Goal: Task Accomplishment & Management: Use online tool/utility

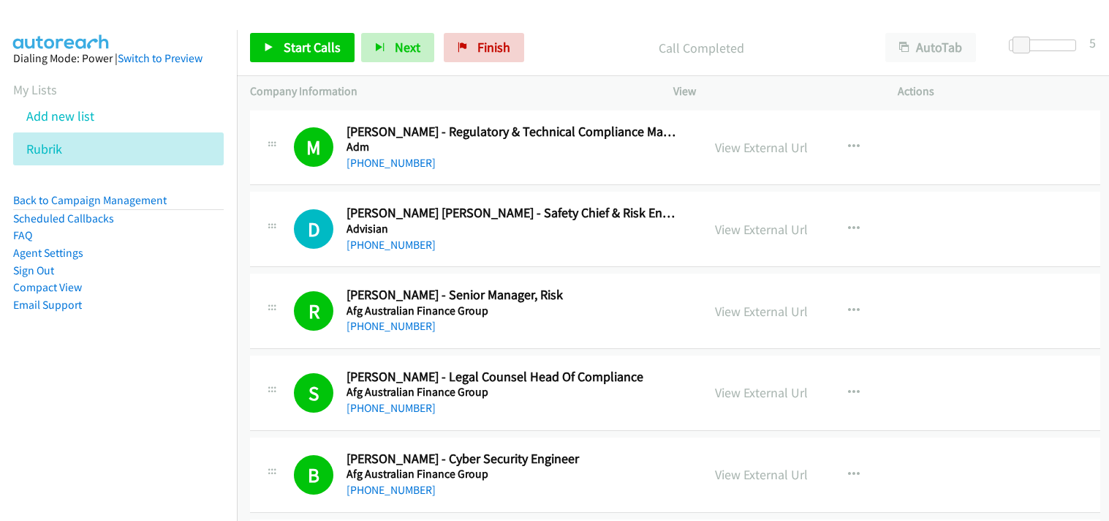
click at [74, 146] on icon at bounding box center [70, 150] width 10 height 10
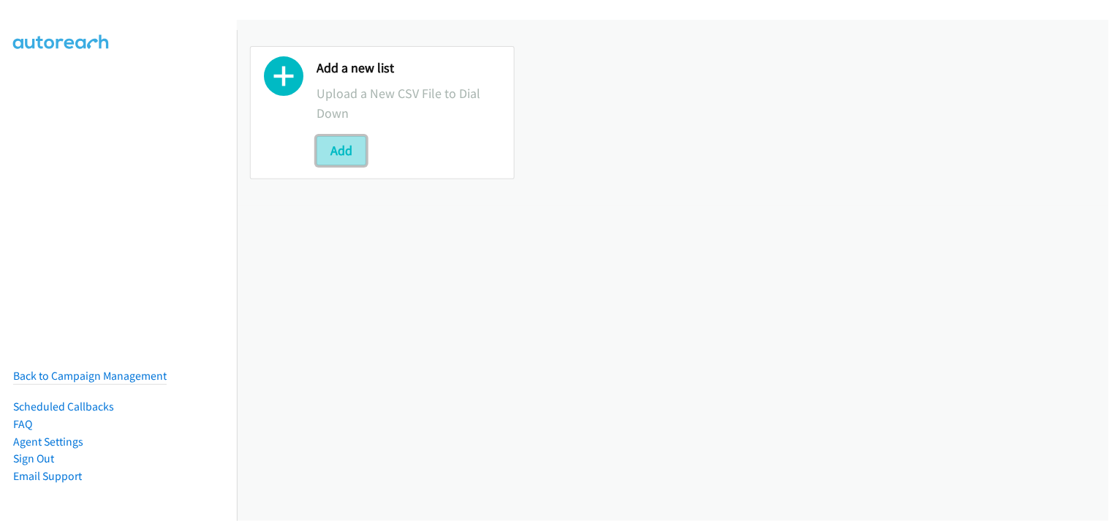
click at [342, 142] on button "Add" at bounding box center [342, 150] width 50 height 29
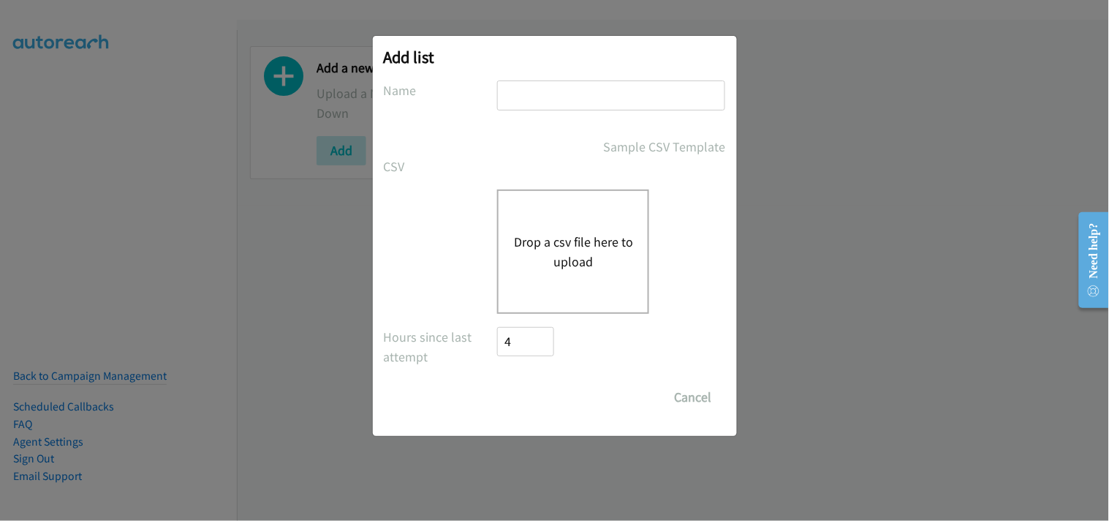
click at [554, 88] on input "text" at bounding box center [611, 95] width 228 height 30
type input "Rubrik"
click at [576, 246] on button "Drop a csv file here to upload" at bounding box center [573, 251] width 120 height 39
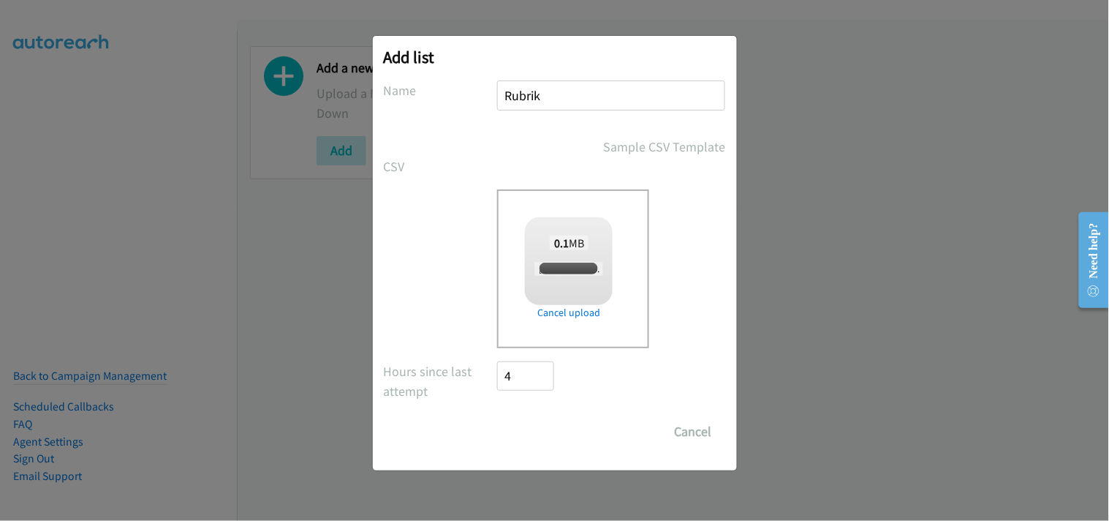
checkbox input "true"
click at [521, 418] on input "Save List" at bounding box center [536, 431] width 77 height 29
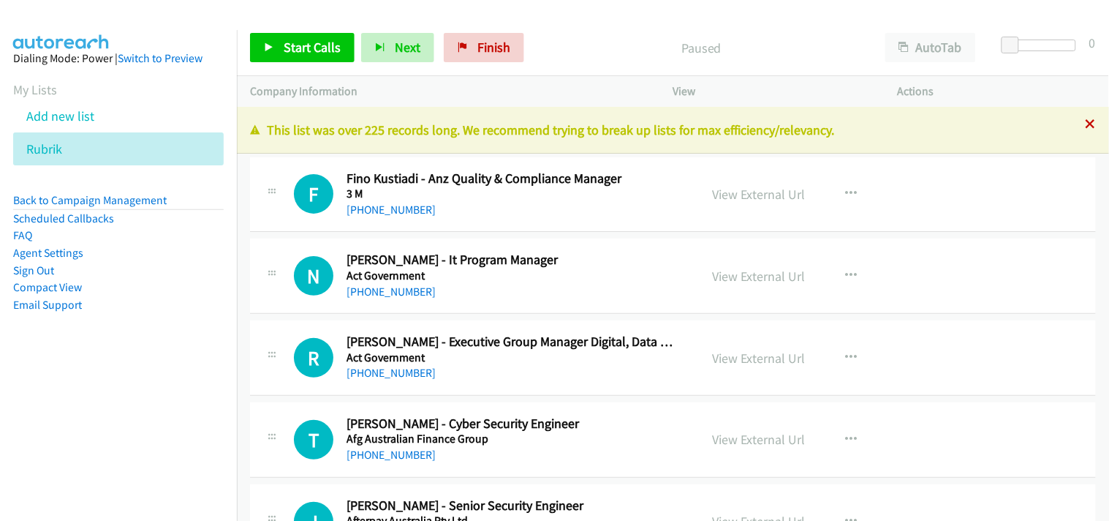
click at [1086, 123] on icon at bounding box center [1091, 125] width 10 height 10
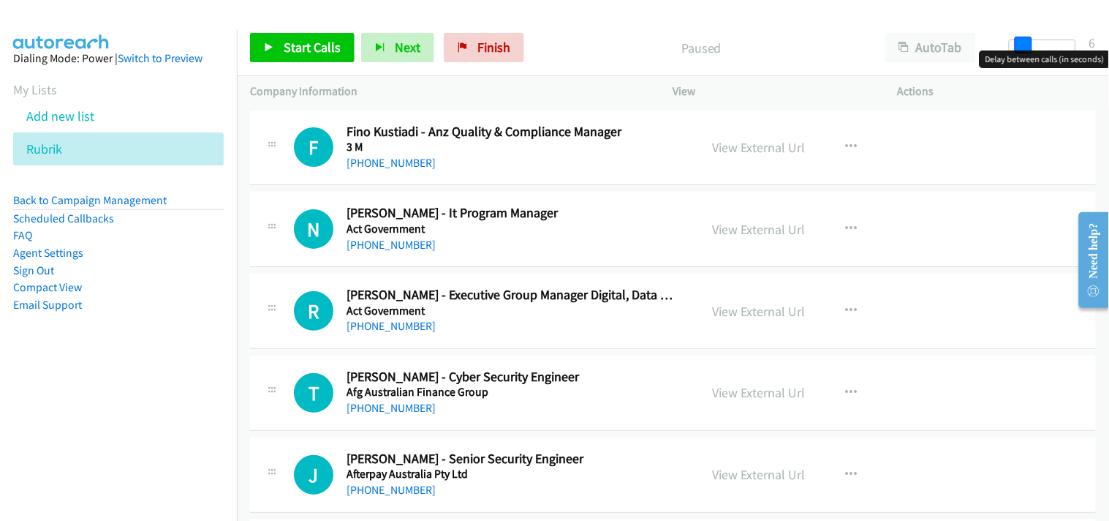
drag, startPoint x: 1008, startPoint y: 47, endPoint x: 1019, endPoint y: 48, distance: 11.7
click at [1019, 48] on span at bounding box center [1024, 46] width 18 height 18
click at [1018, 45] on span at bounding box center [1022, 46] width 18 height 18
click at [256, 45] on link "Start Calls" at bounding box center [302, 47] width 105 height 29
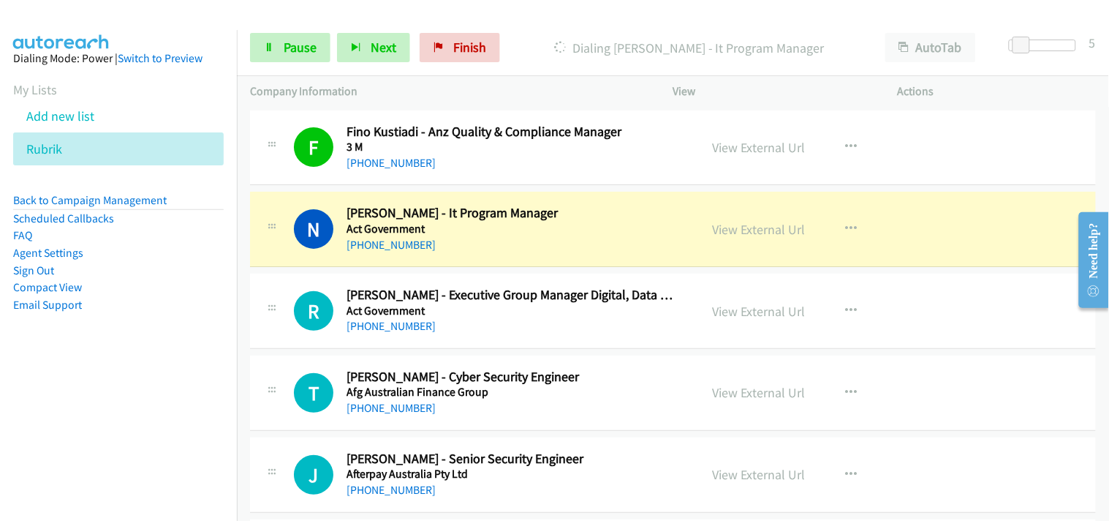
scroll to position [81, 0]
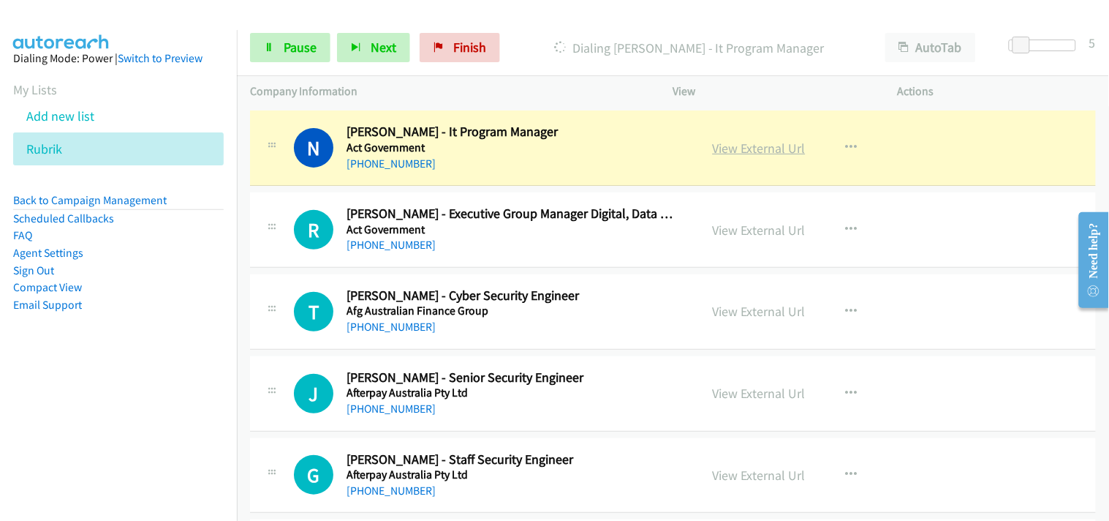
click at [742, 141] on link "View External Url" at bounding box center [759, 148] width 93 height 17
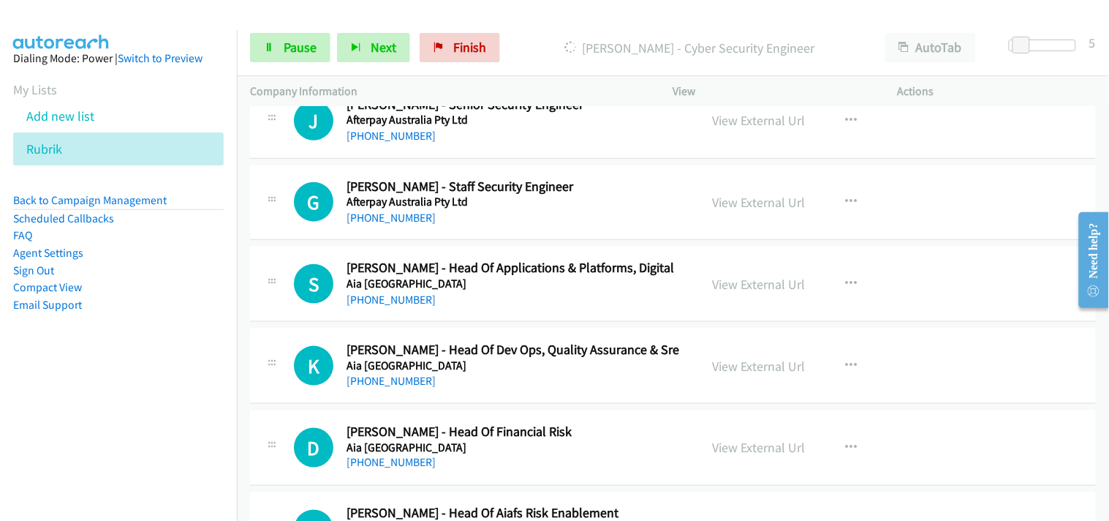
scroll to position [325, 0]
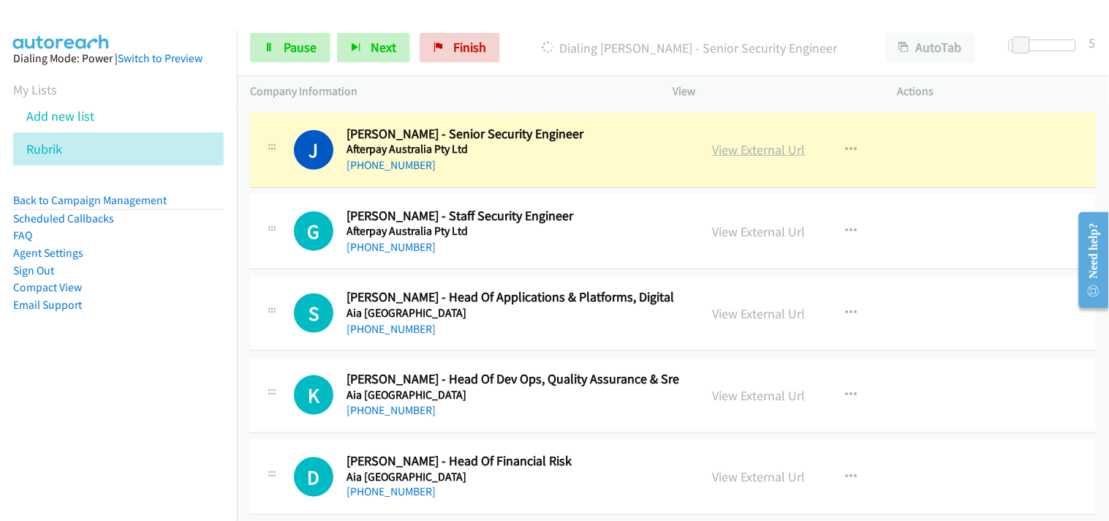
click at [742, 150] on link "View External Url" at bounding box center [759, 149] width 93 height 17
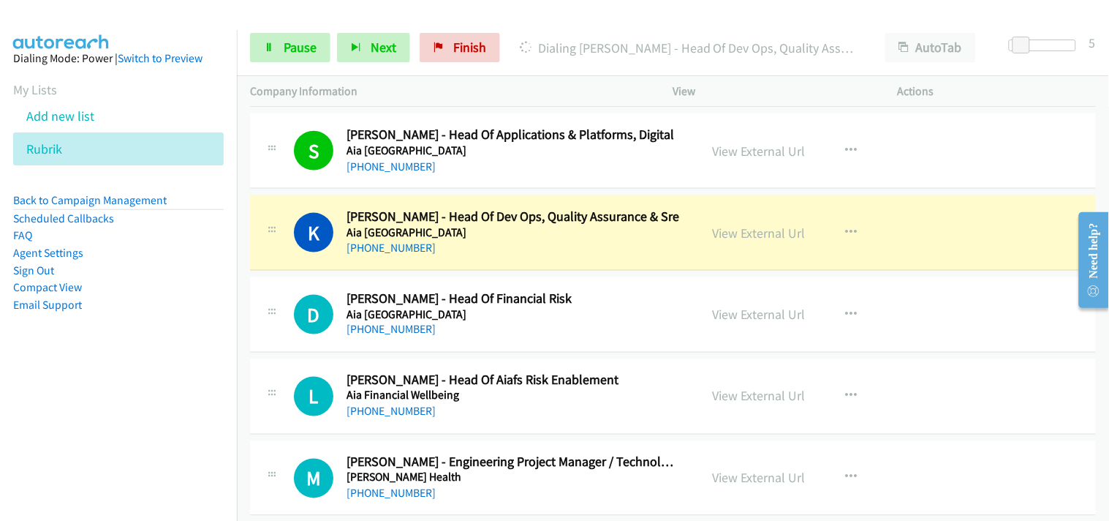
scroll to position [568, 0]
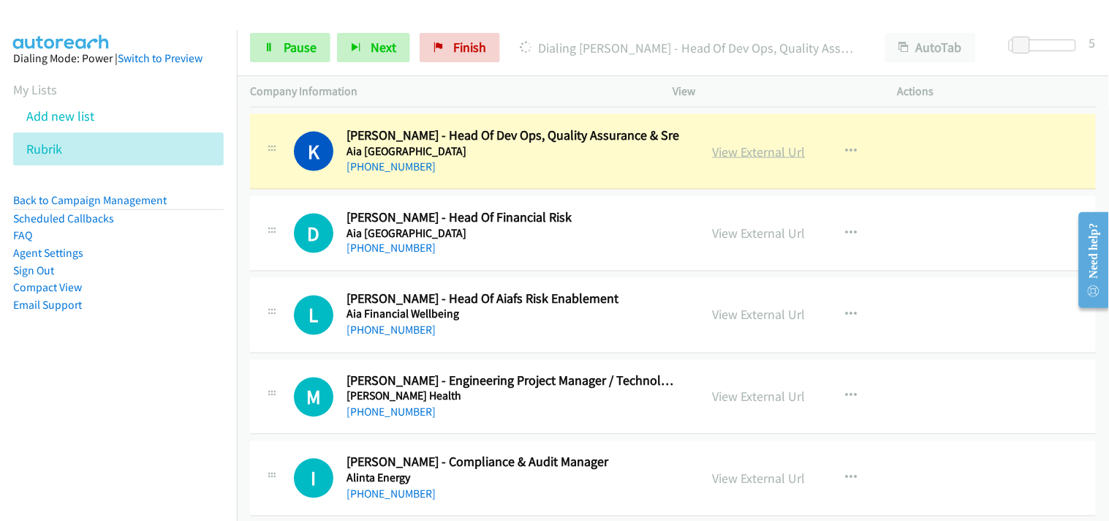
click at [761, 148] on link "View External Url" at bounding box center [759, 151] width 93 height 17
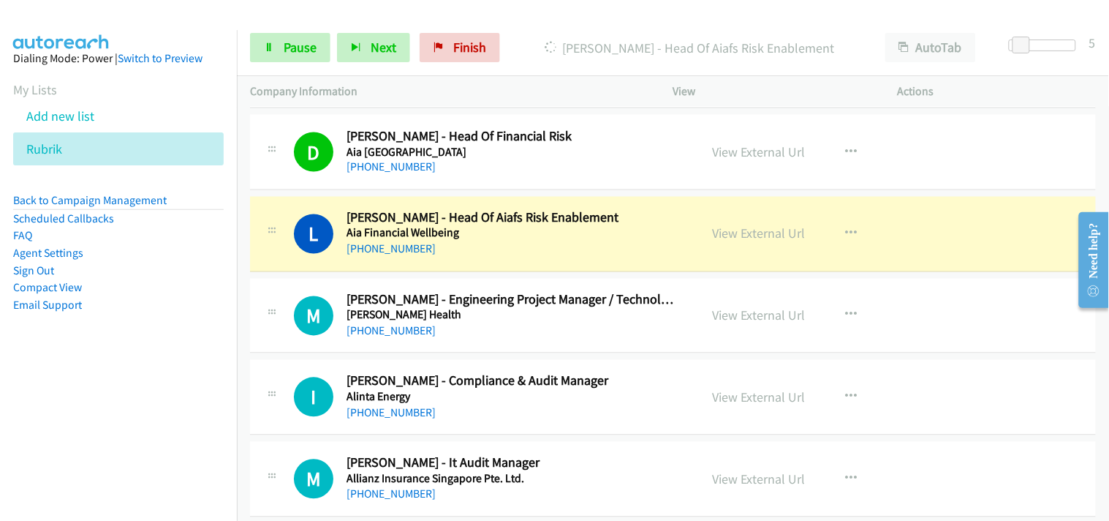
scroll to position [731, 0]
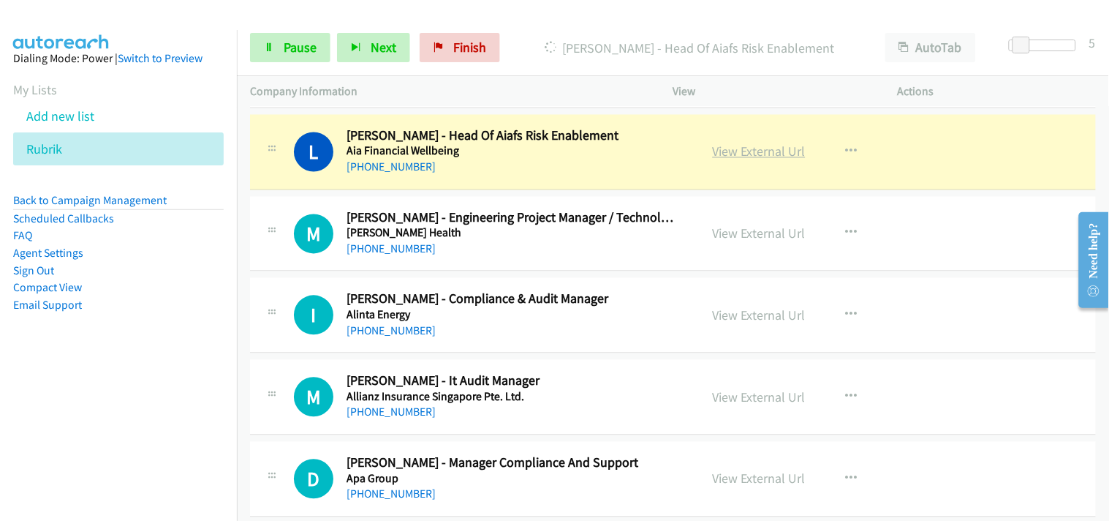
click at [735, 151] on link "View External Url" at bounding box center [759, 151] width 93 height 17
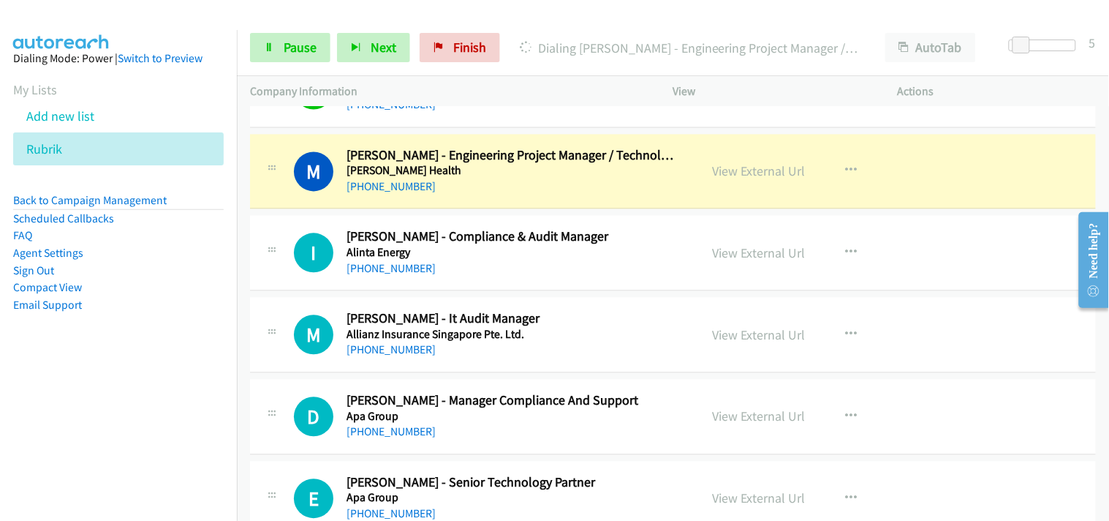
scroll to position [812, 0]
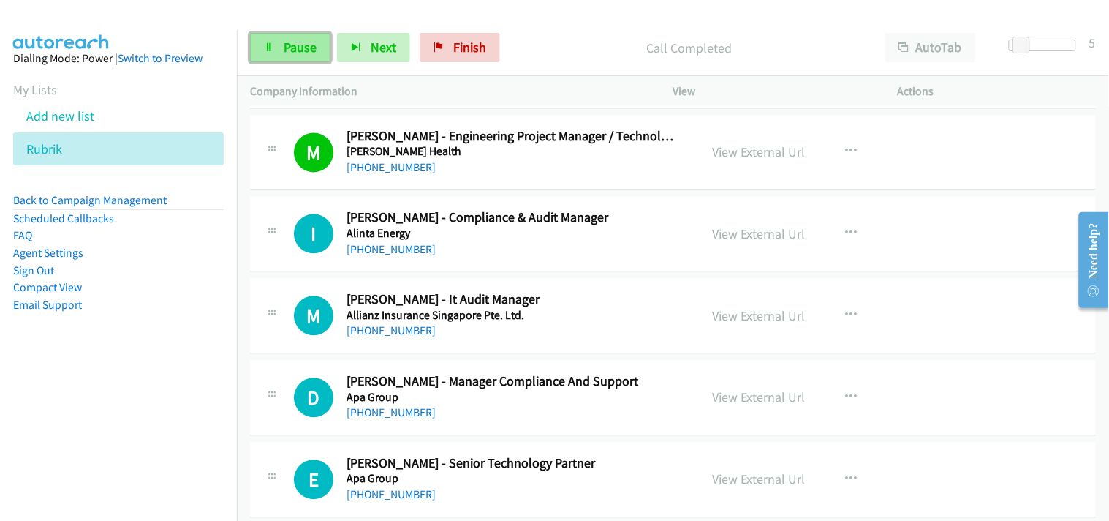
click at [290, 42] on span "Pause" at bounding box center [300, 47] width 33 height 17
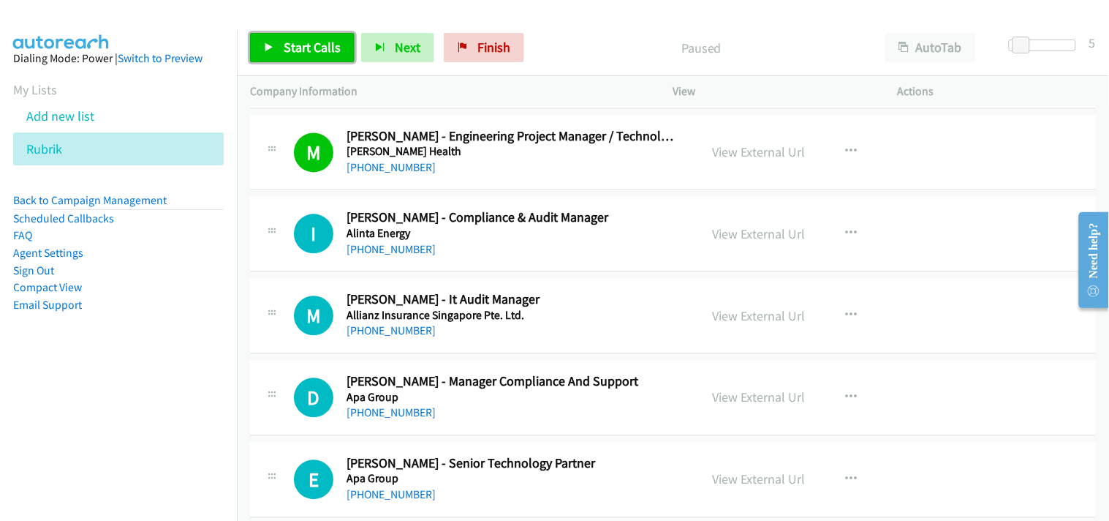
click at [288, 48] on span "Start Calls" at bounding box center [312, 47] width 57 height 17
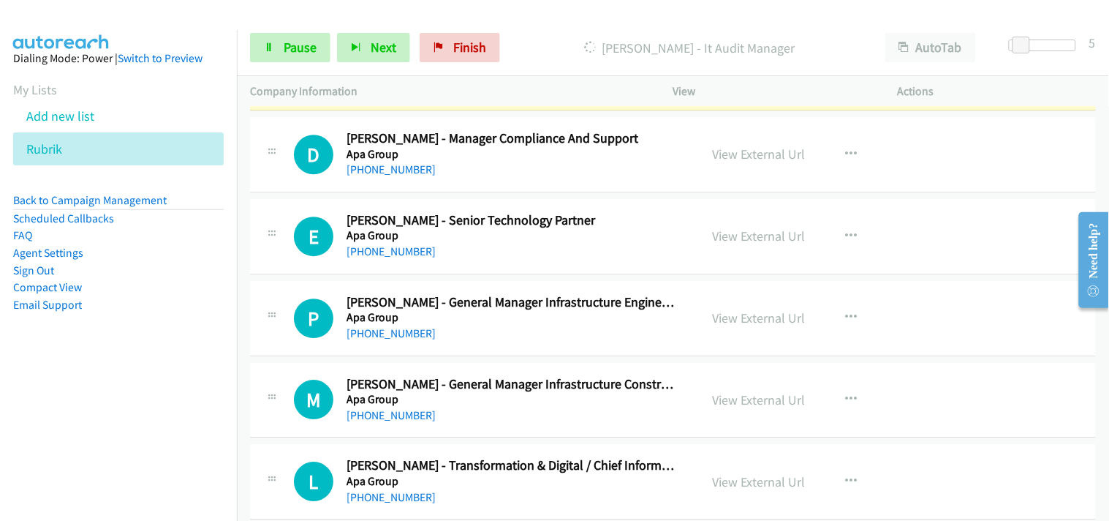
scroll to position [975, 0]
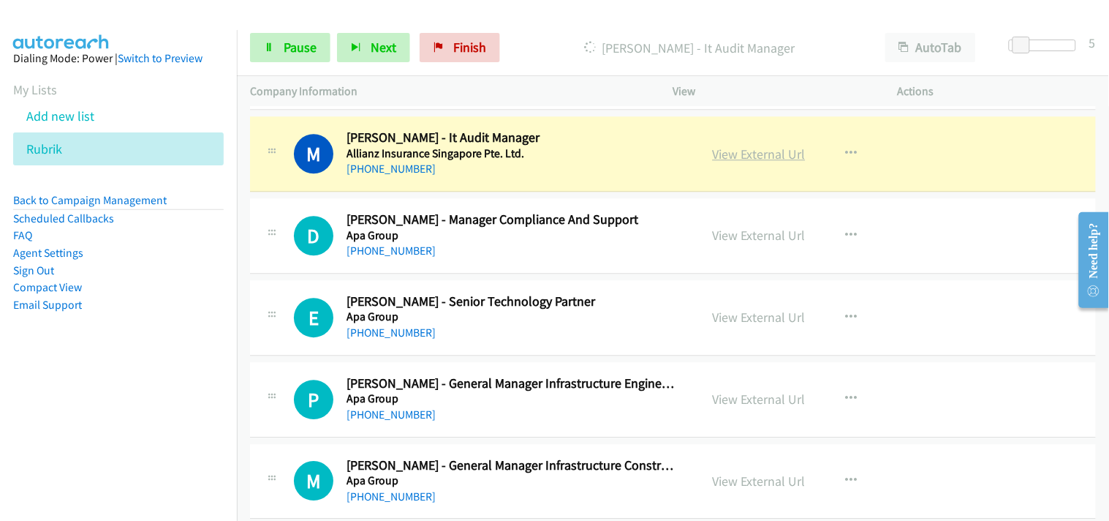
click at [733, 151] on link "View External Url" at bounding box center [759, 154] width 93 height 17
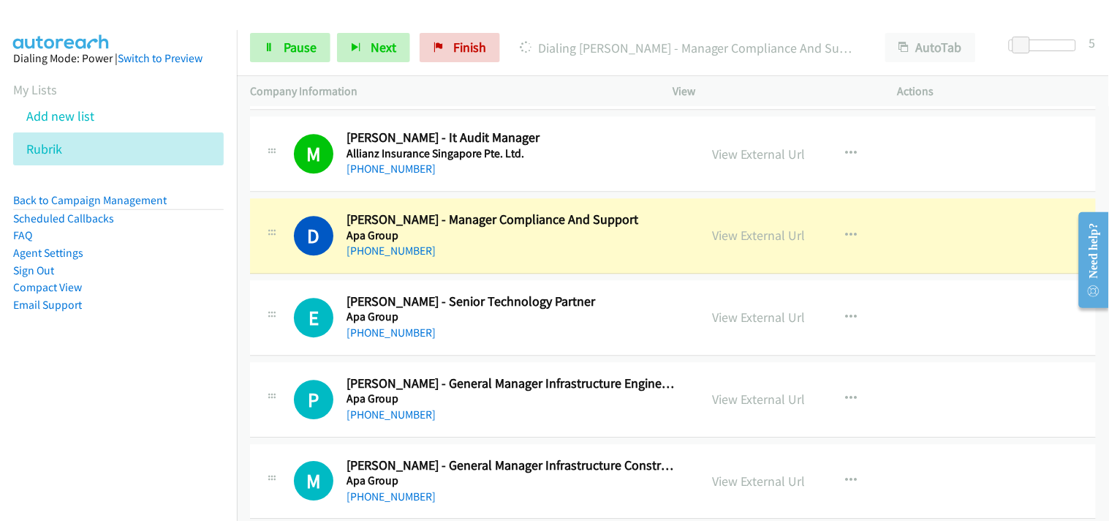
click at [553, 165] on div "+61 416 229 316" at bounding box center [514, 169] width 334 height 18
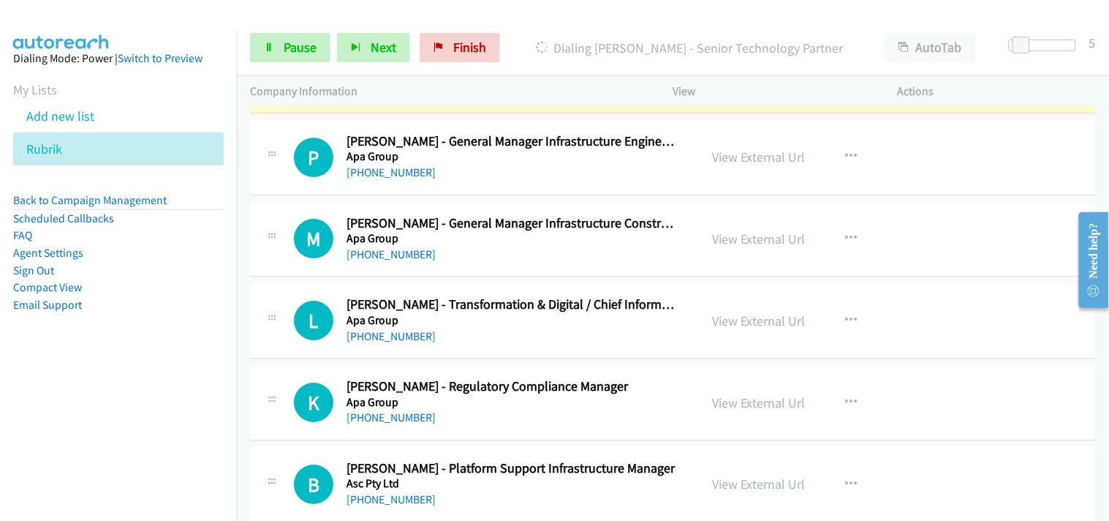
scroll to position [1218, 0]
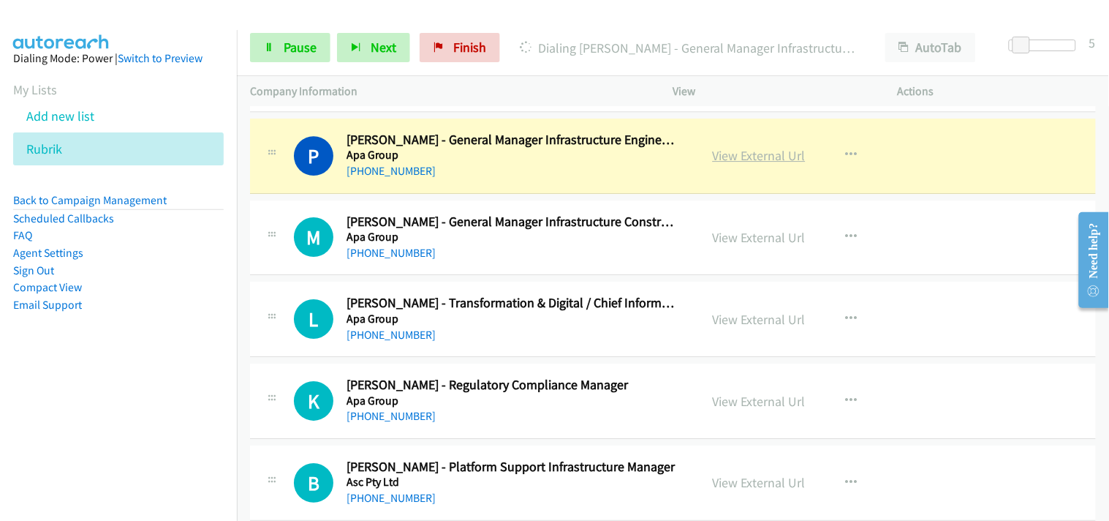
click at [766, 151] on link "View External Url" at bounding box center [759, 155] width 93 height 17
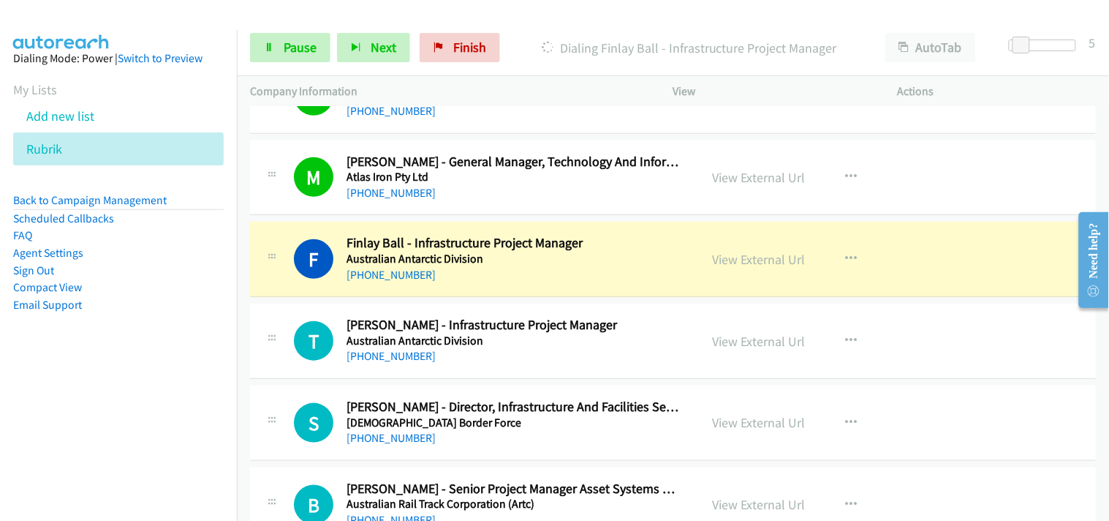
scroll to position [1706, 0]
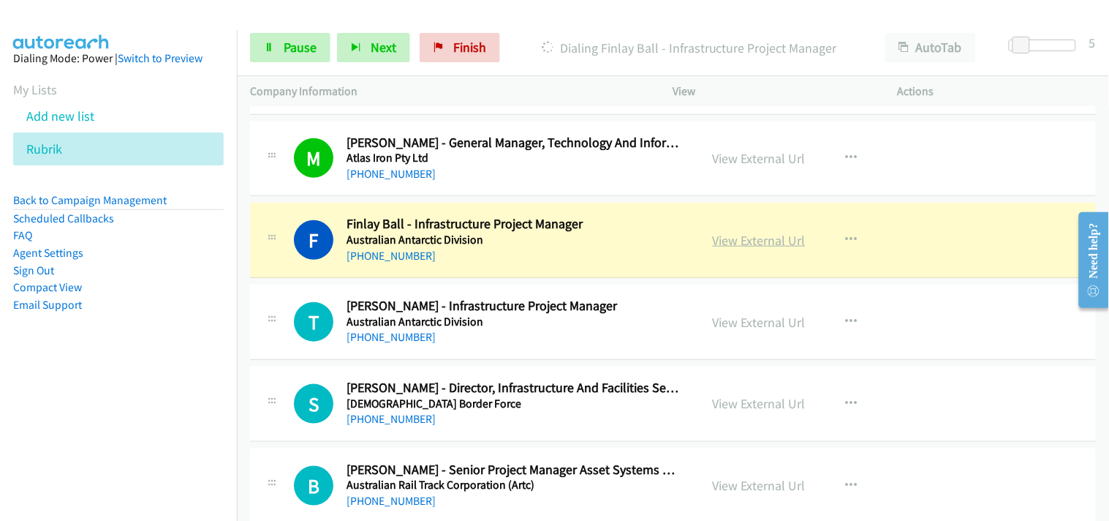
click at [758, 238] on link "View External Url" at bounding box center [759, 240] width 93 height 17
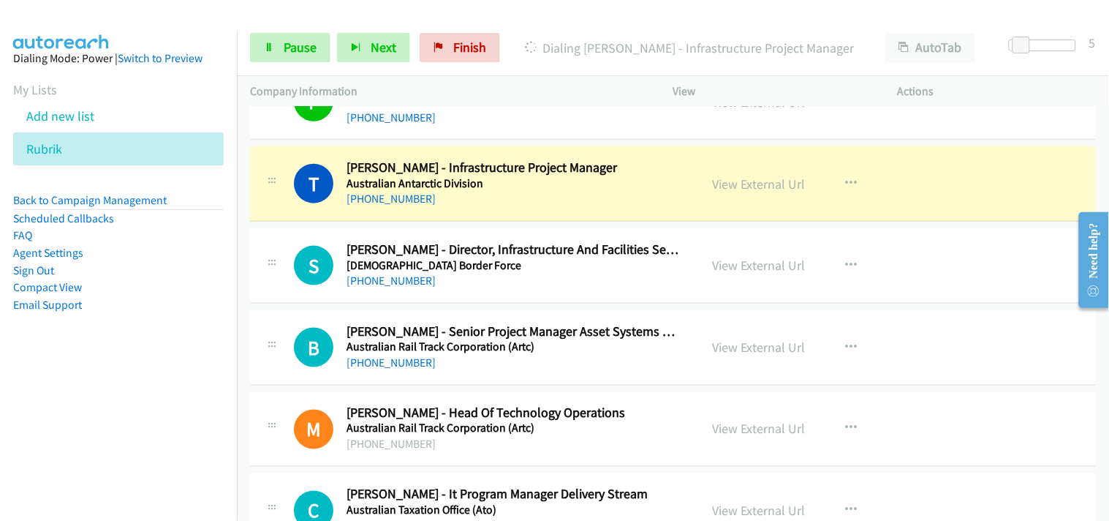
scroll to position [1868, 0]
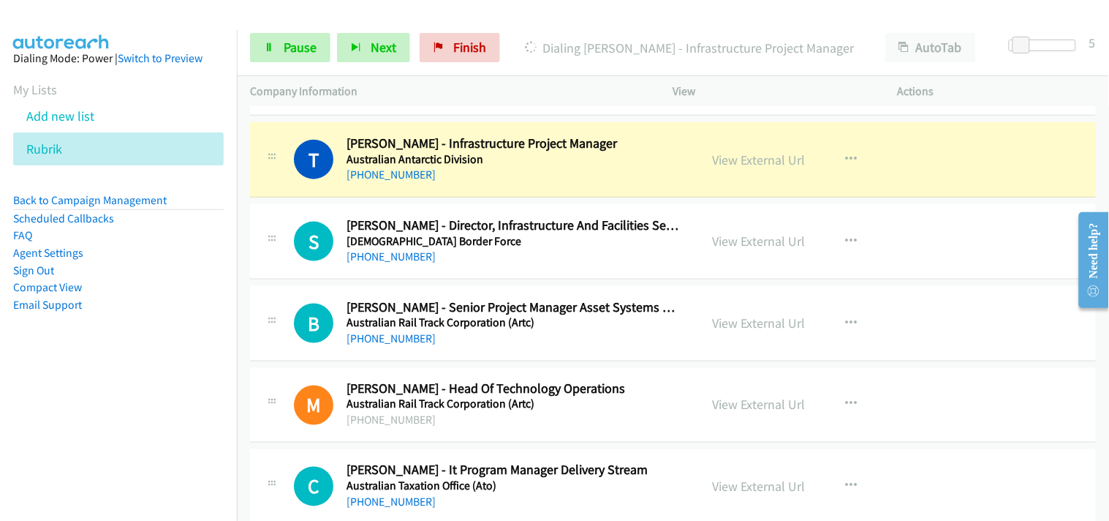
click at [771, 173] on div "View External Url View External Url Schedule/Manage Callback Start Calls Here R…" at bounding box center [819, 159] width 238 height 48
click at [765, 163] on link "View External Url" at bounding box center [759, 159] width 93 height 17
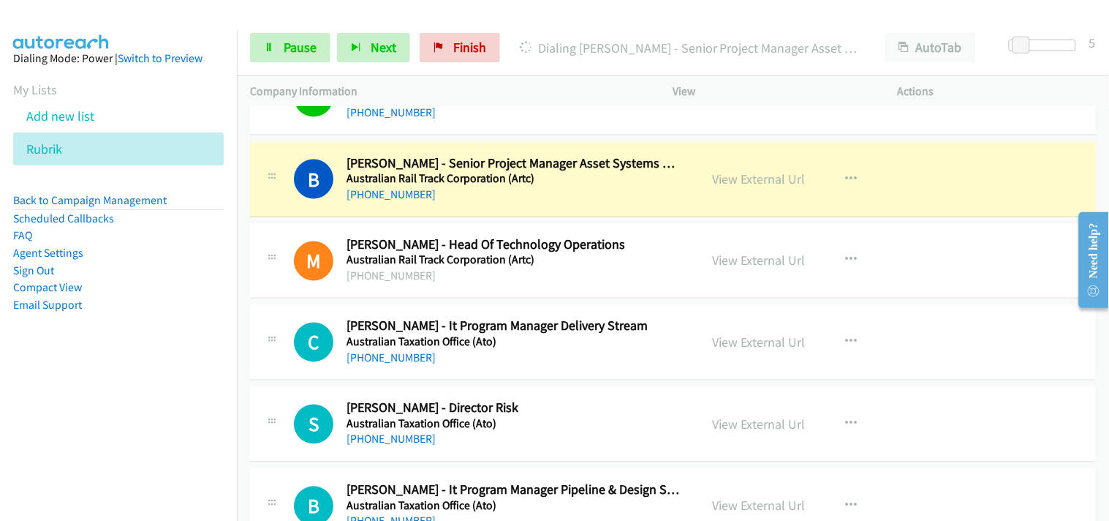
scroll to position [2031, 0]
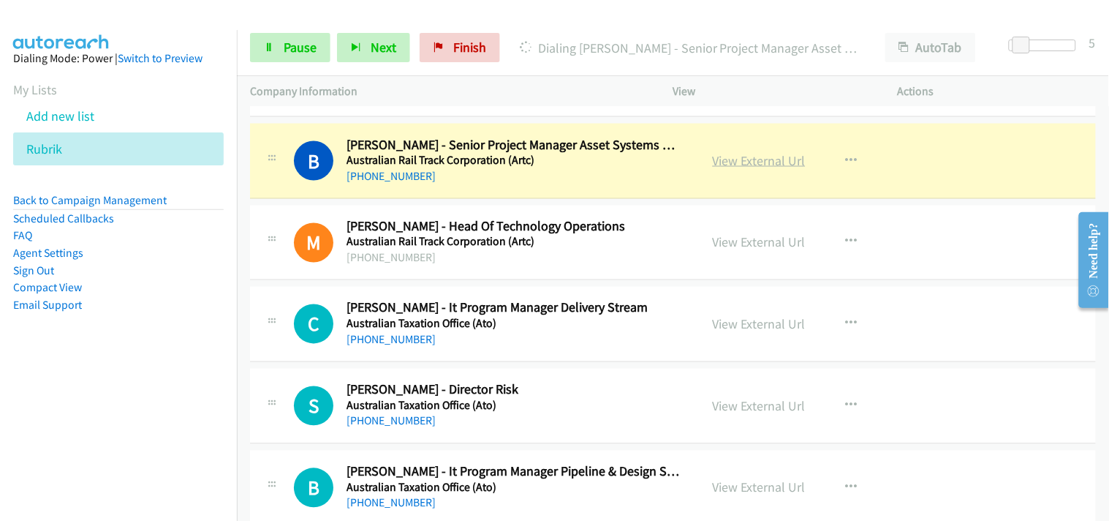
click at [755, 162] on link "View External Url" at bounding box center [759, 160] width 93 height 17
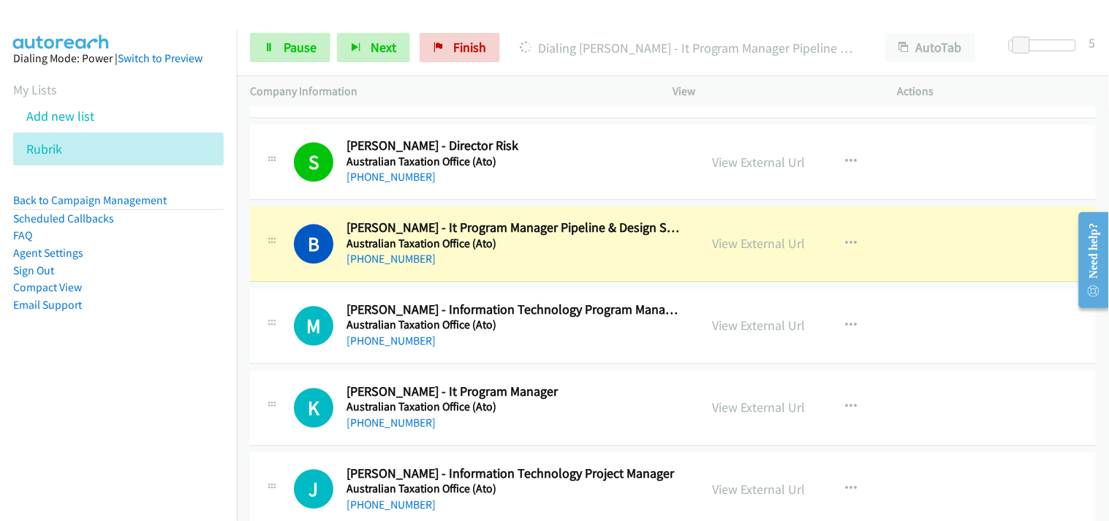
scroll to position [2356, 0]
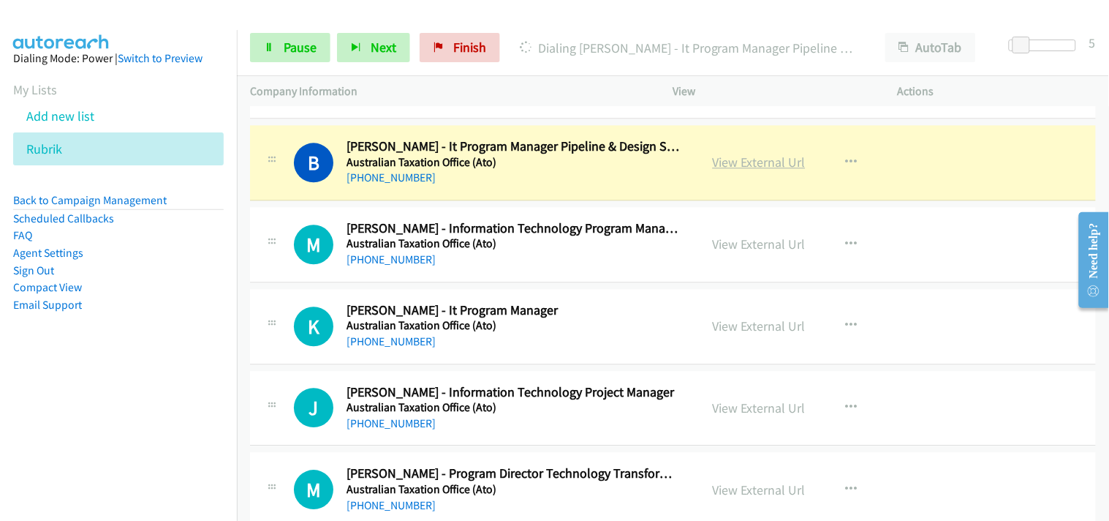
click at [761, 159] on link "View External Url" at bounding box center [759, 162] width 93 height 17
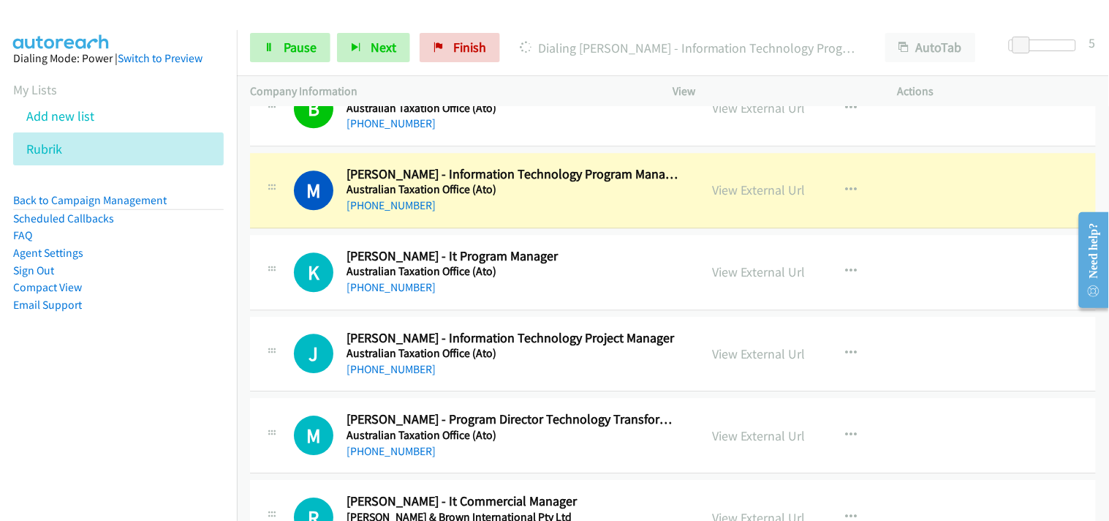
scroll to position [2437, 0]
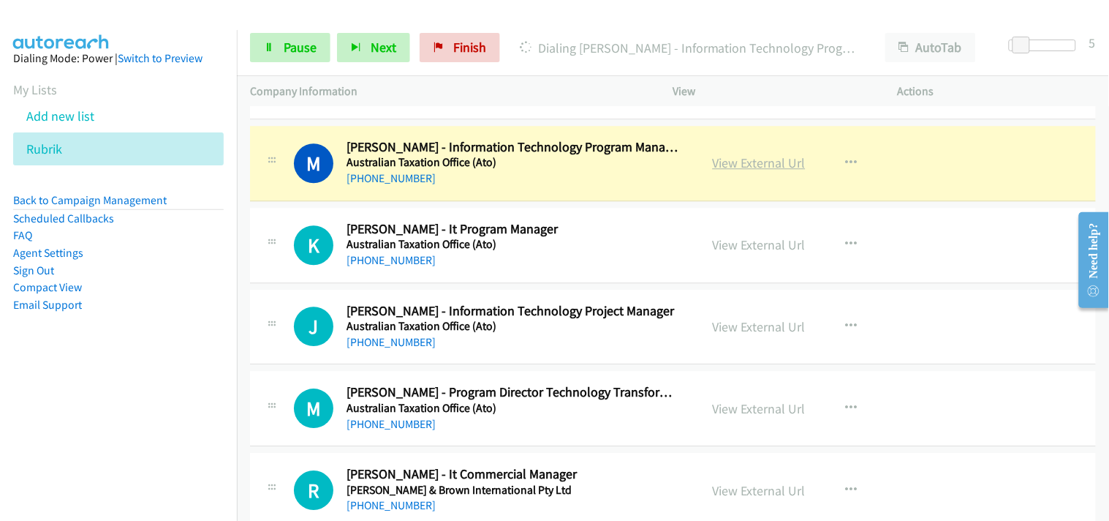
click at [739, 161] on link "View External Url" at bounding box center [759, 162] width 93 height 17
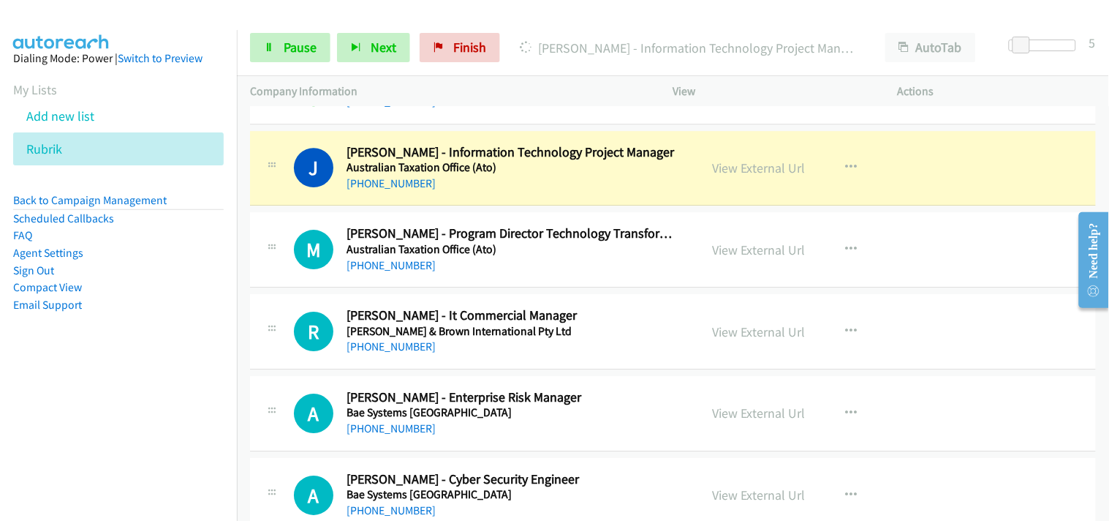
scroll to position [2600, 0]
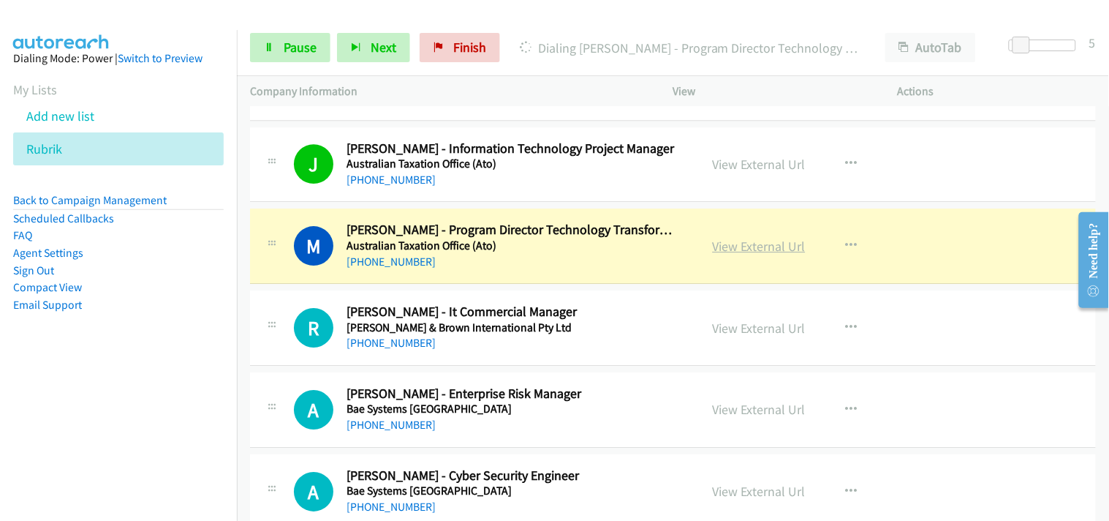
click at [733, 252] on link "View External Url" at bounding box center [759, 246] width 93 height 17
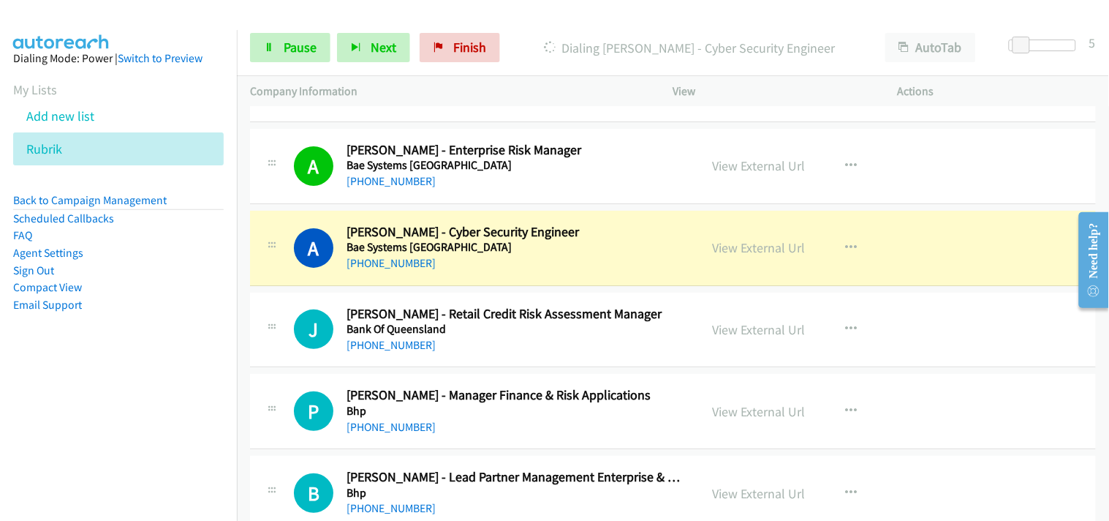
scroll to position [2925, 0]
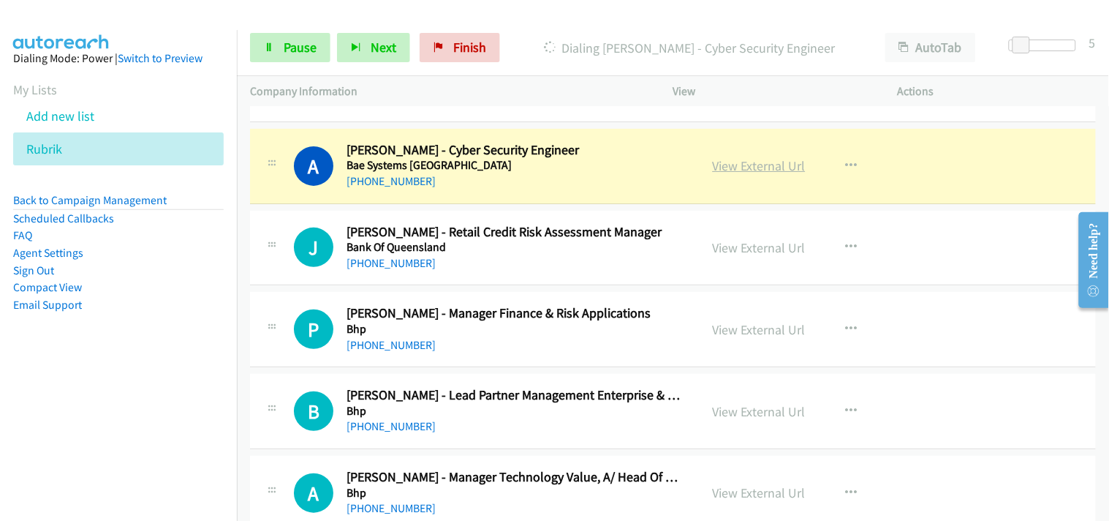
click at [747, 159] on link "View External Url" at bounding box center [759, 165] width 93 height 17
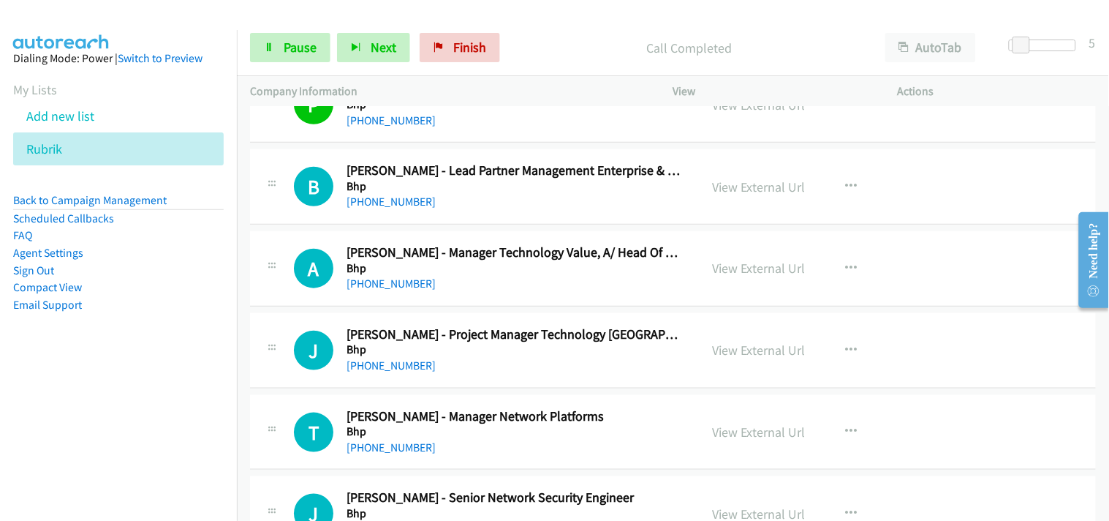
scroll to position [3169, 0]
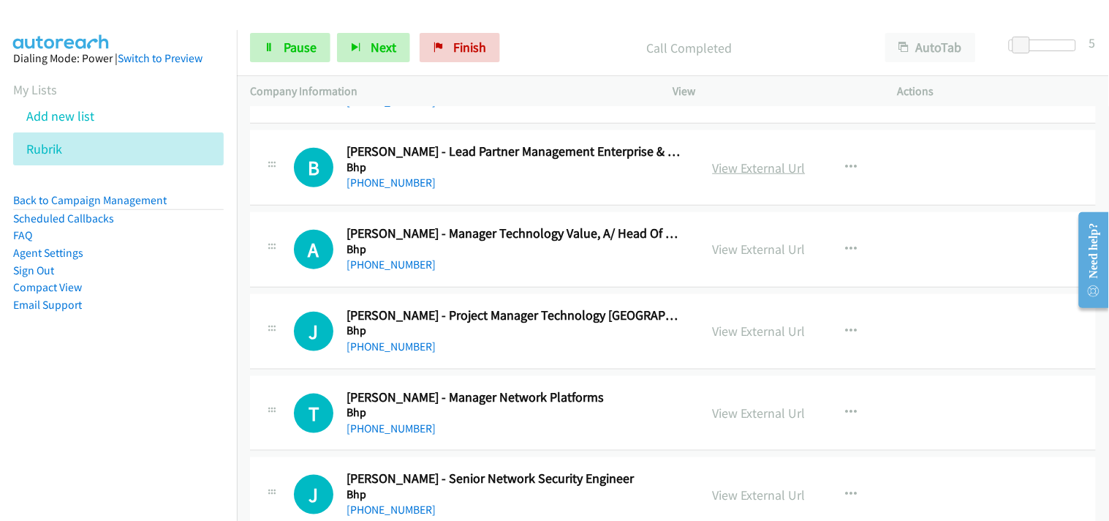
click at [729, 162] on link "View External Url" at bounding box center [759, 167] width 93 height 17
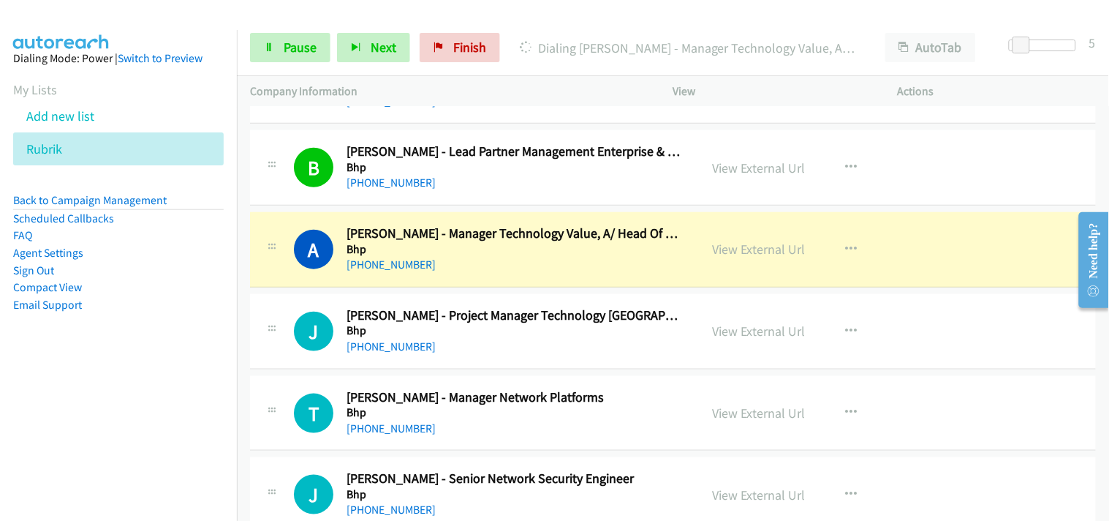
scroll to position [3250, 0]
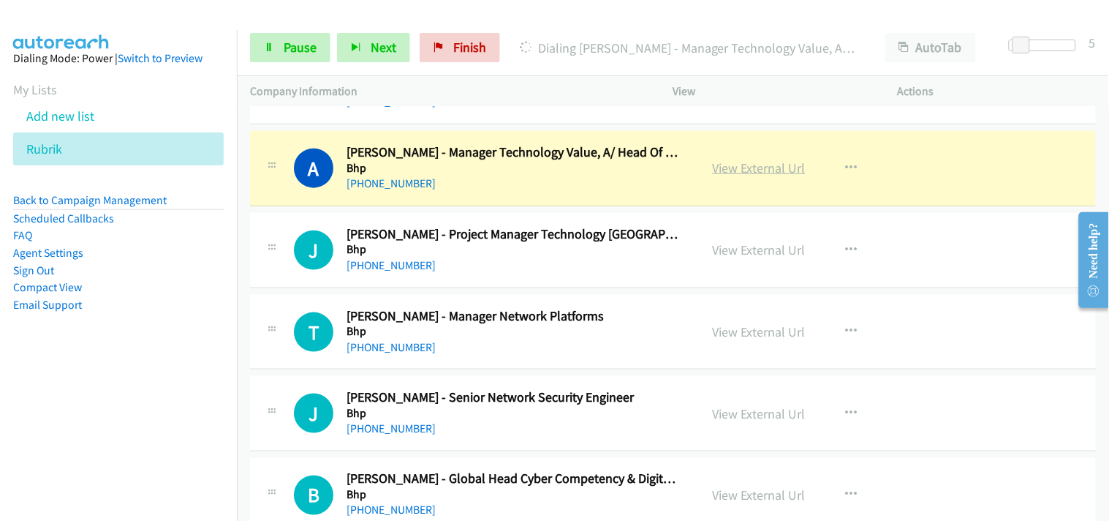
click at [725, 166] on link "View External Url" at bounding box center [759, 167] width 93 height 17
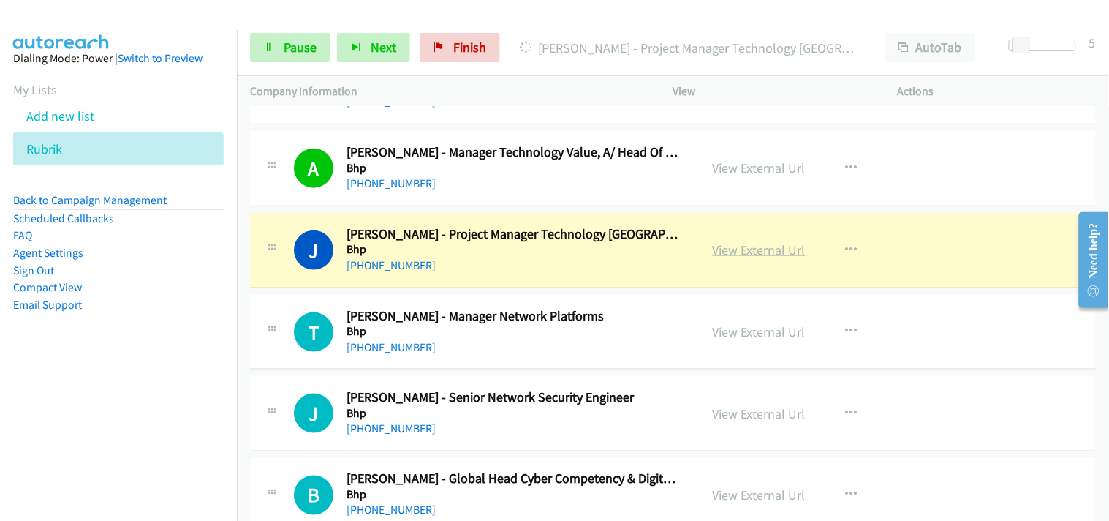
click at [749, 252] on link "View External Url" at bounding box center [759, 249] width 93 height 17
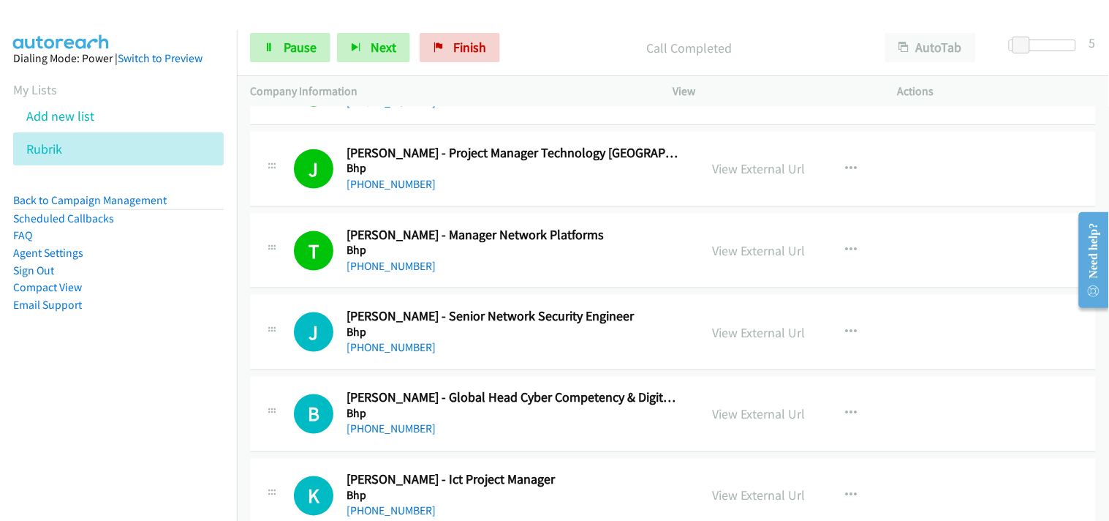
scroll to position [3412, 0]
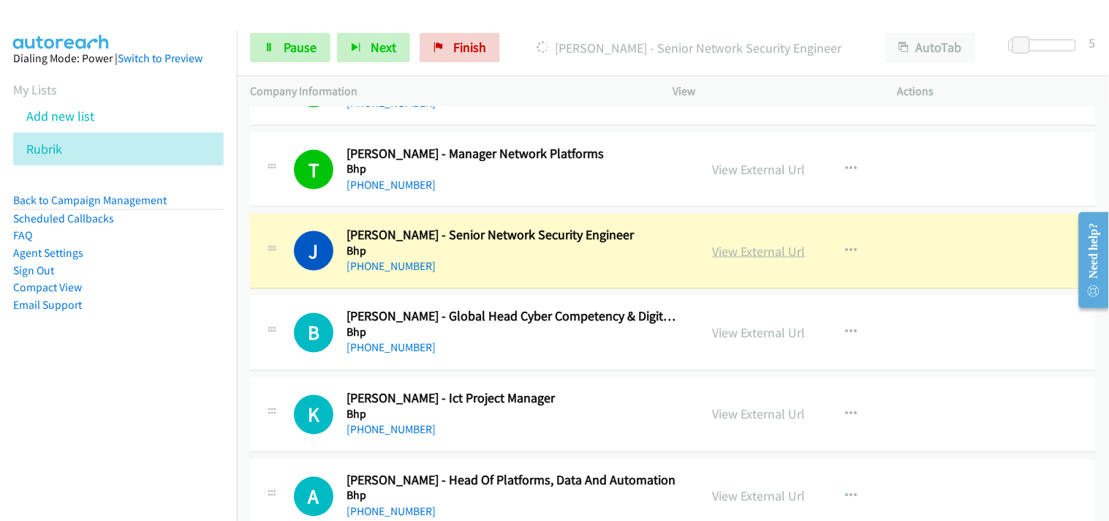
click at [732, 247] on link "View External Url" at bounding box center [759, 251] width 93 height 17
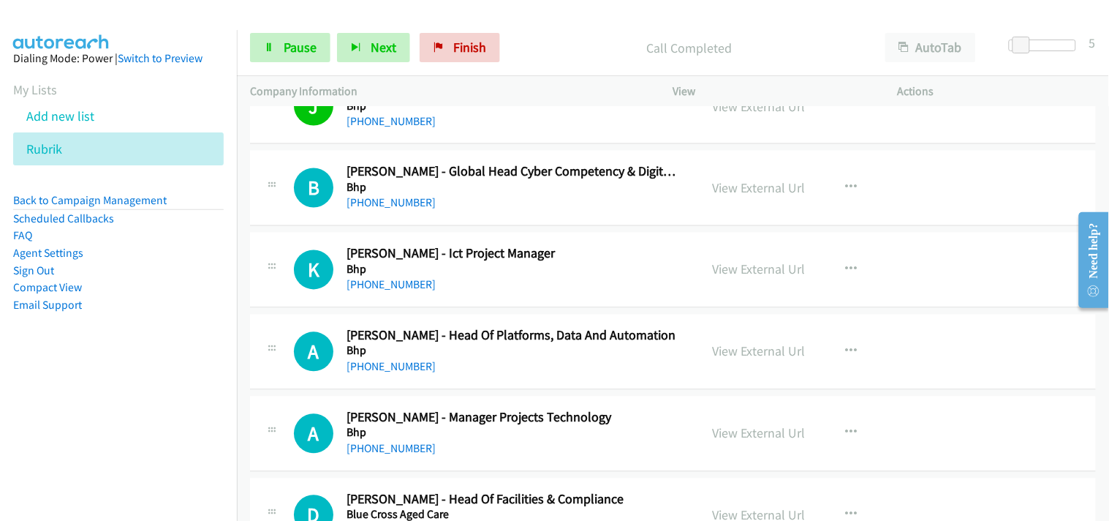
scroll to position [3574, 0]
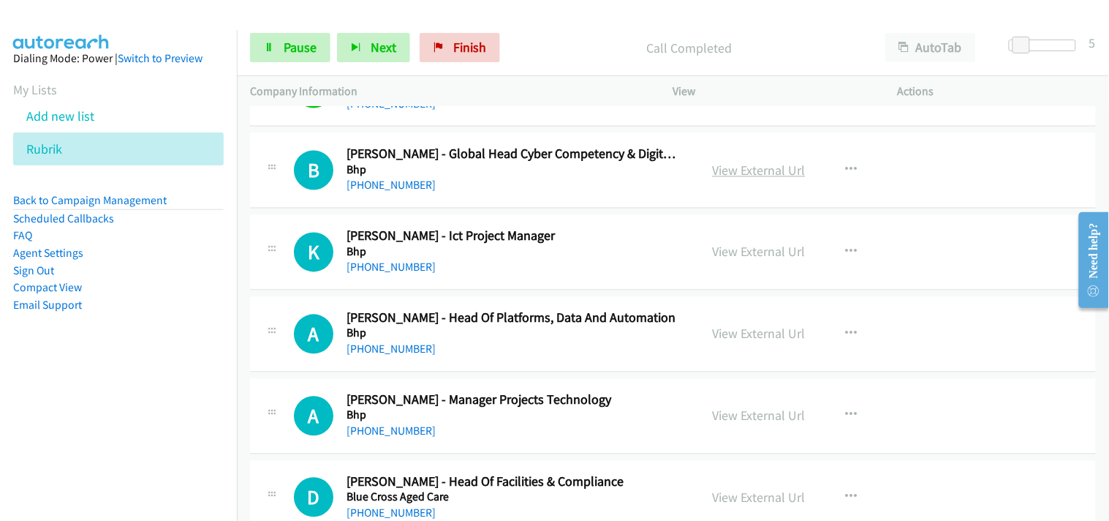
click at [762, 170] on link "View External Url" at bounding box center [759, 170] width 93 height 17
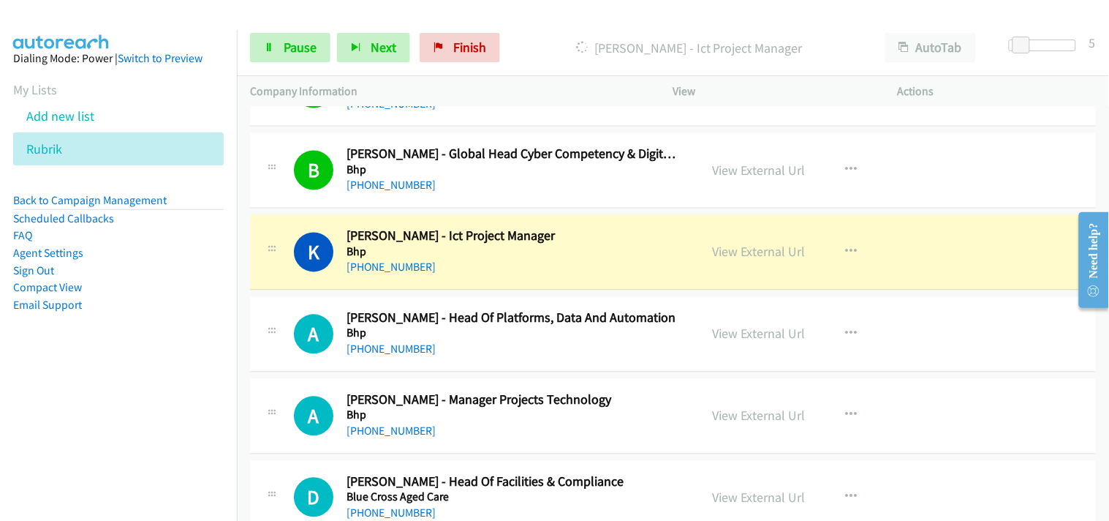
scroll to position [3656, 0]
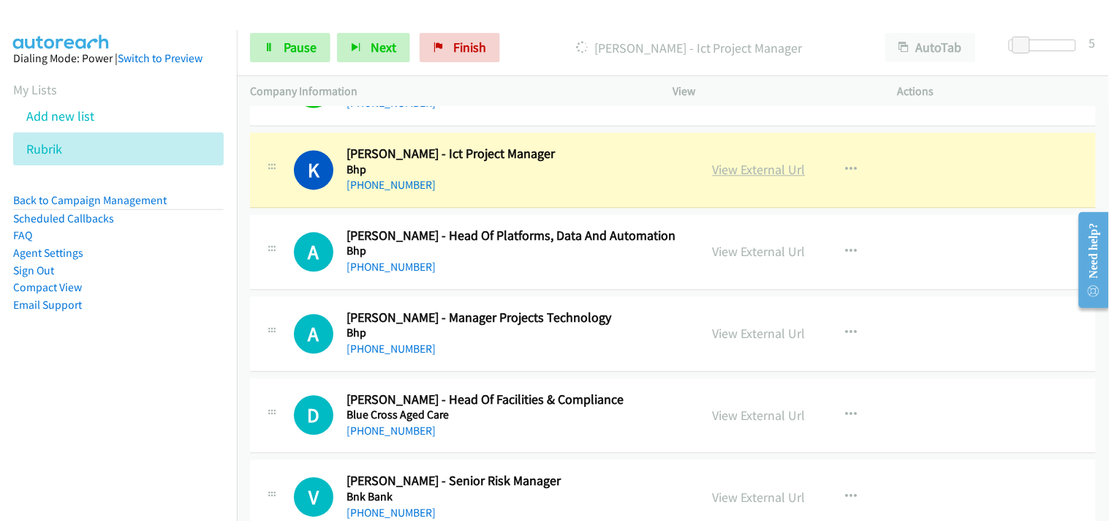
click at [747, 167] on link "View External Url" at bounding box center [759, 170] width 93 height 17
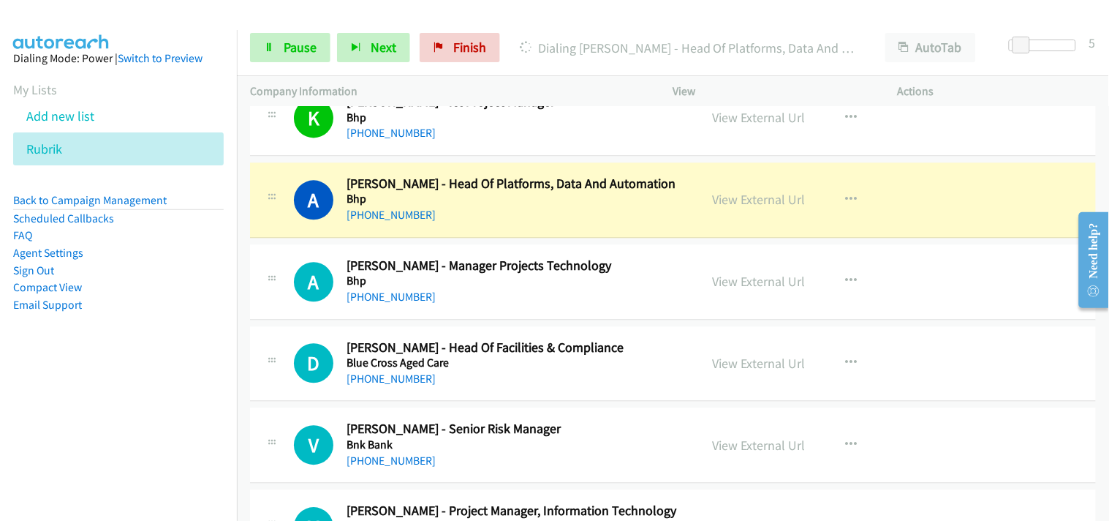
scroll to position [3738, 0]
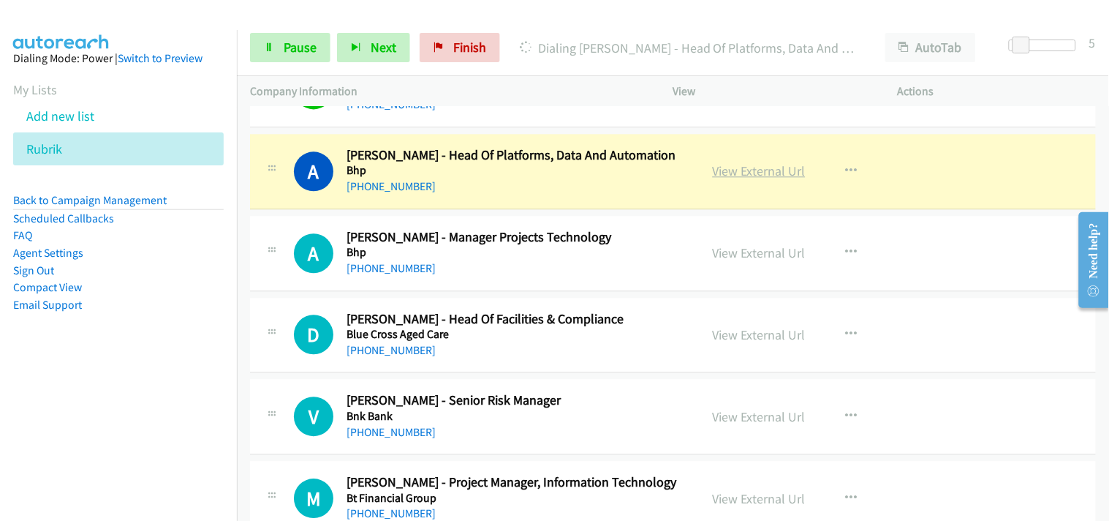
click at [759, 169] on link "View External Url" at bounding box center [759, 170] width 93 height 17
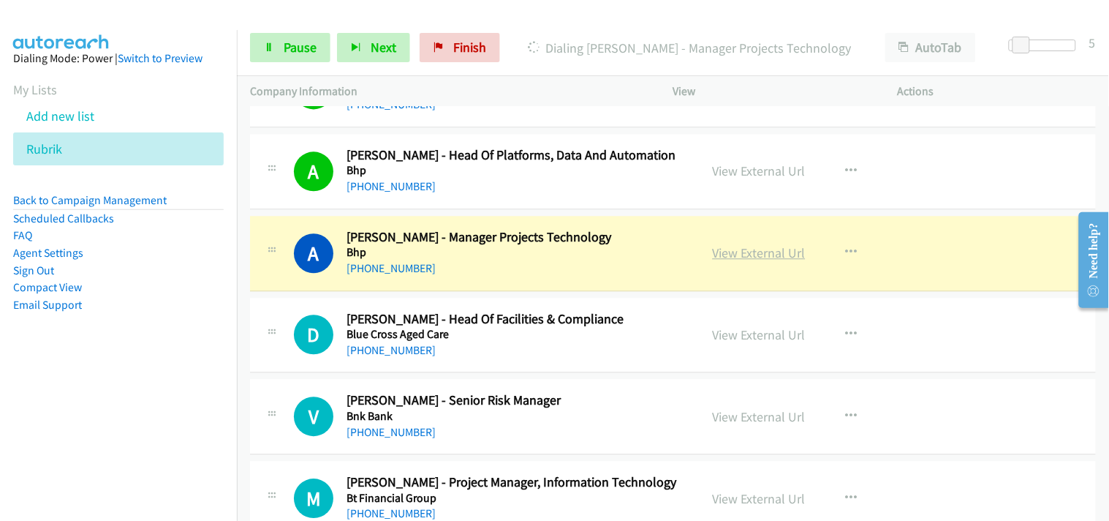
click at [728, 246] on link "View External Url" at bounding box center [759, 252] width 93 height 17
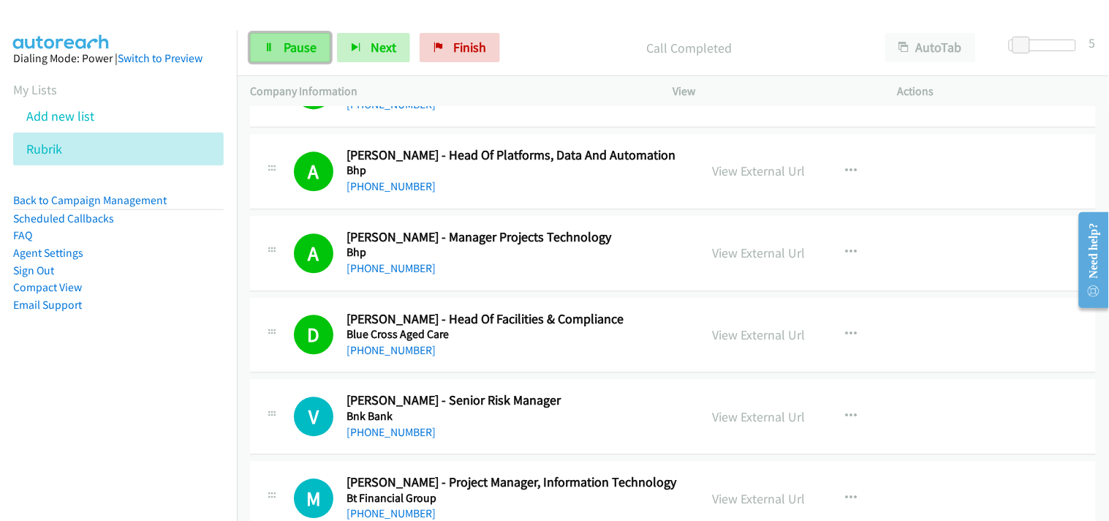
click at [312, 41] on span "Pause" at bounding box center [300, 47] width 33 height 17
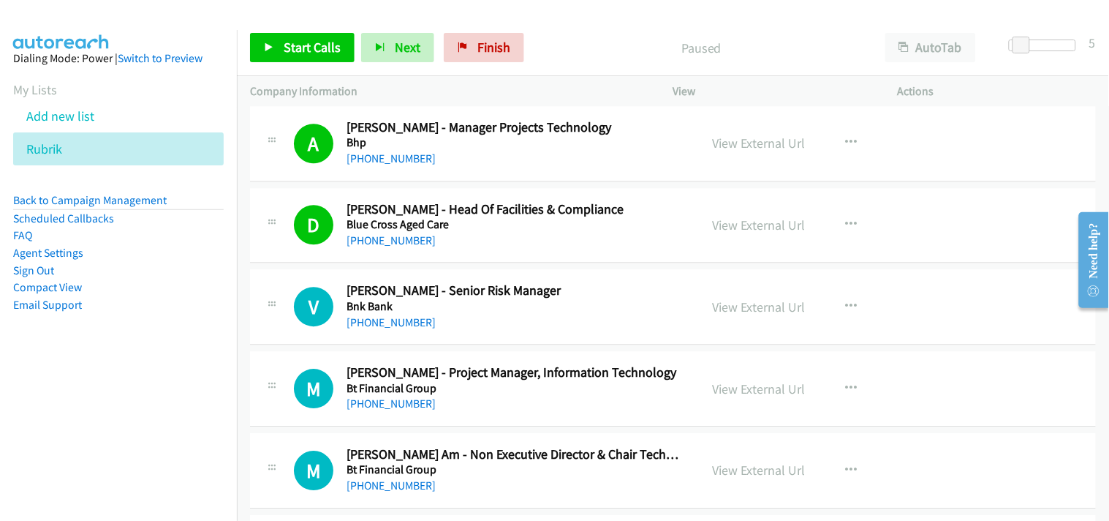
scroll to position [3819, 0]
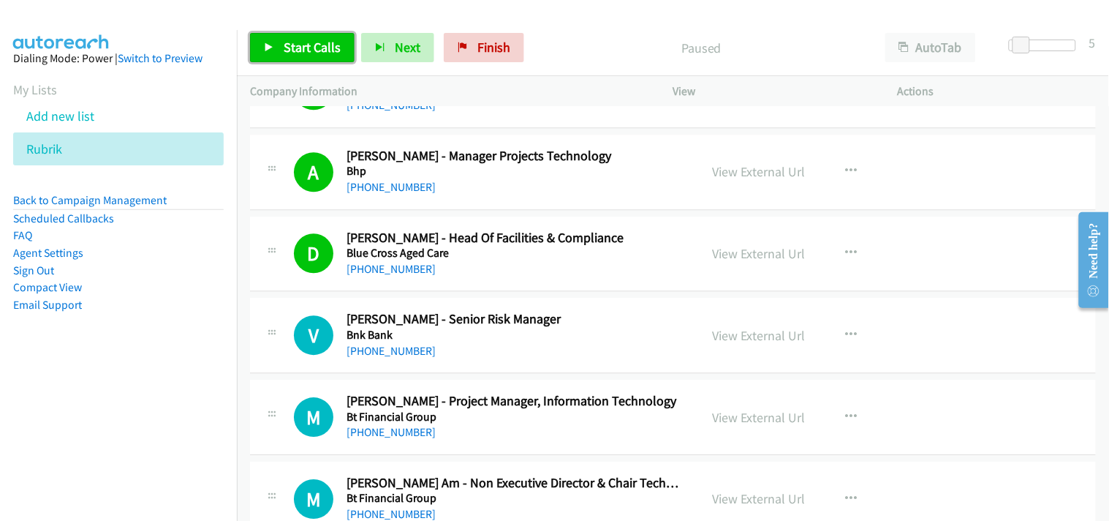
click at [330, 51] on span "Start Calls" at bounding box center [312, 47] width 57 height 17
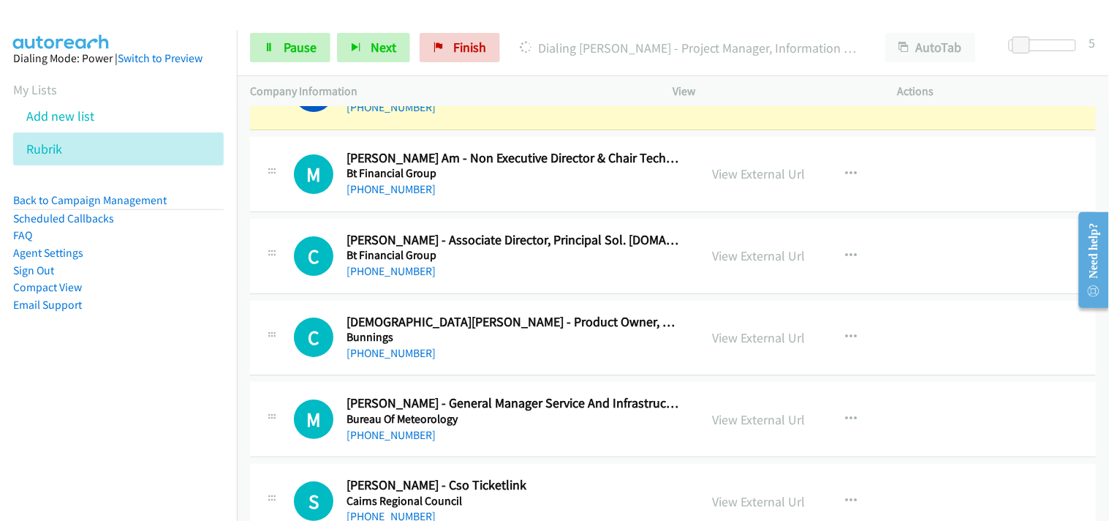
scroll to position [4062, 0]
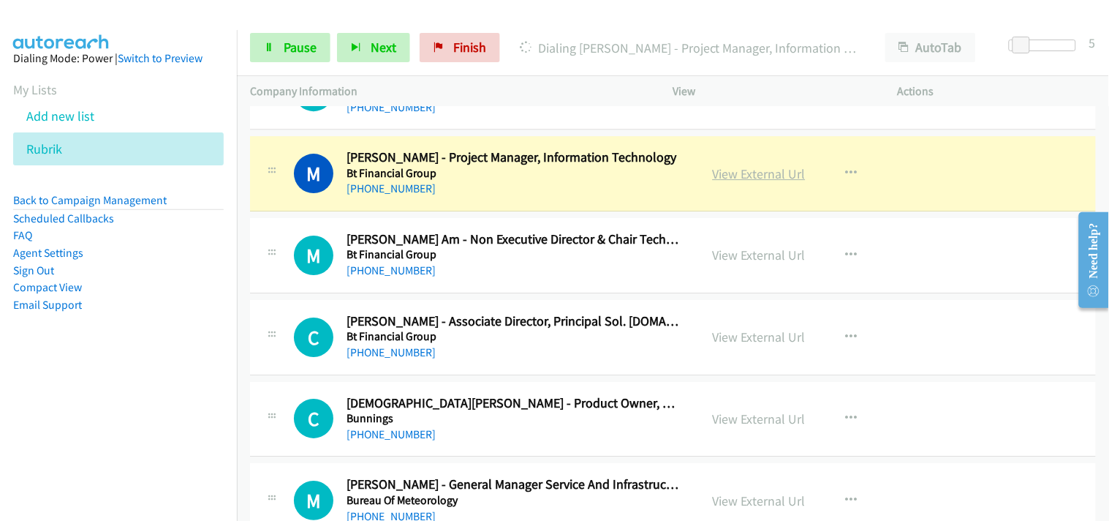
click at [762, 176] on link "View External Url" at bounding box center [759, 173] width 93 height 17
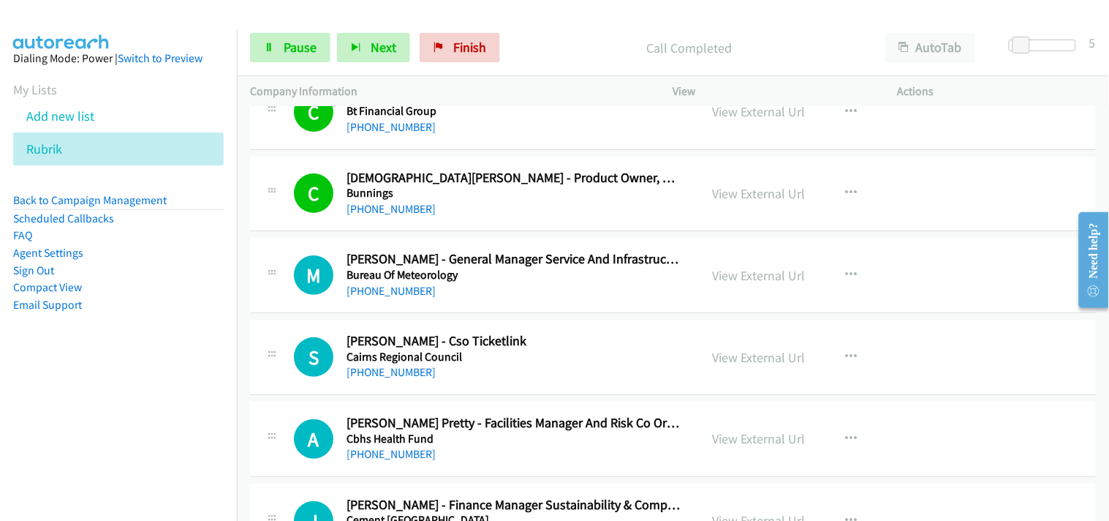
scroll to position [4306, 0]
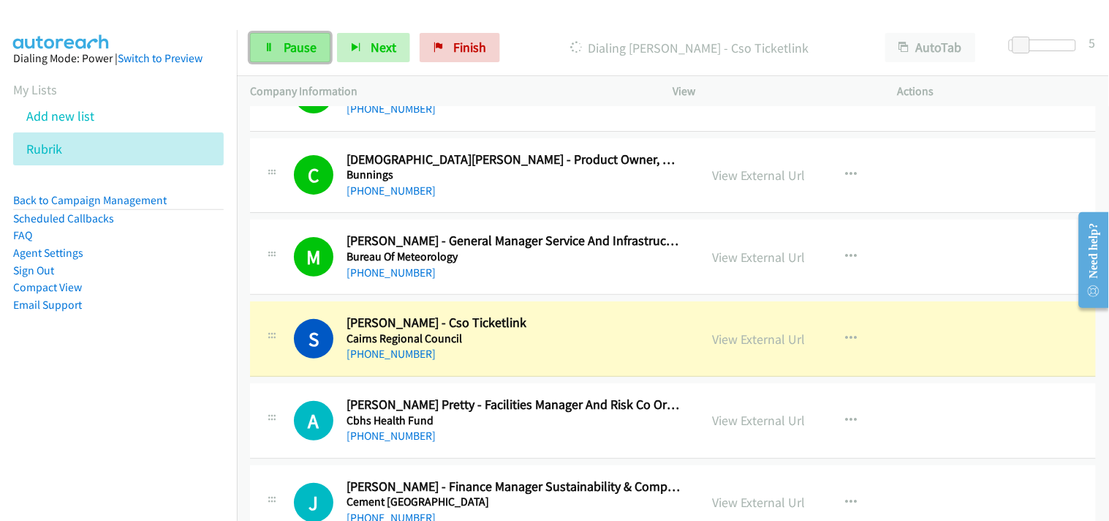
click at [284, 46] on span "Pause" at bounding box center [300, 47] width 33 height 17
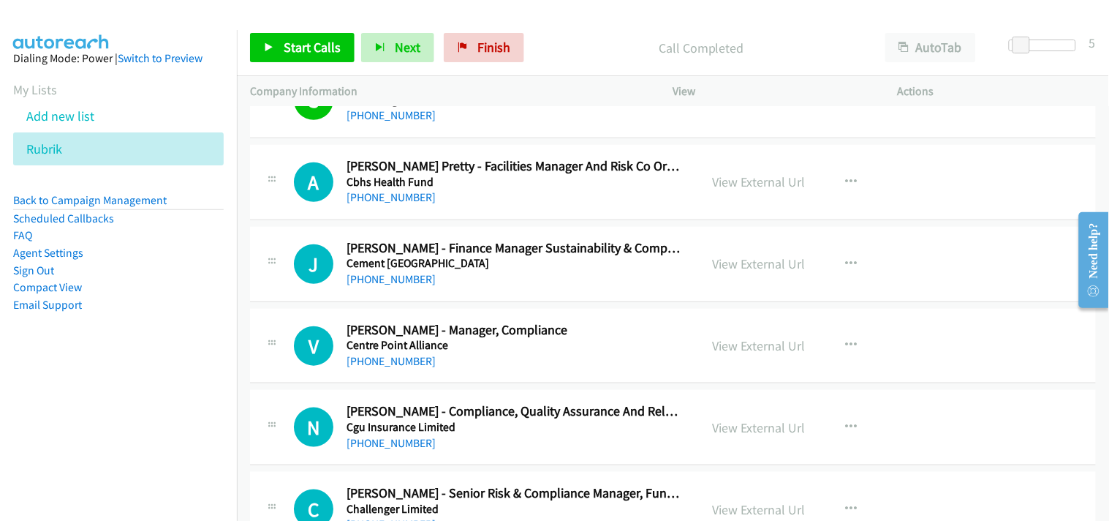
scroll to position [4550, 0]
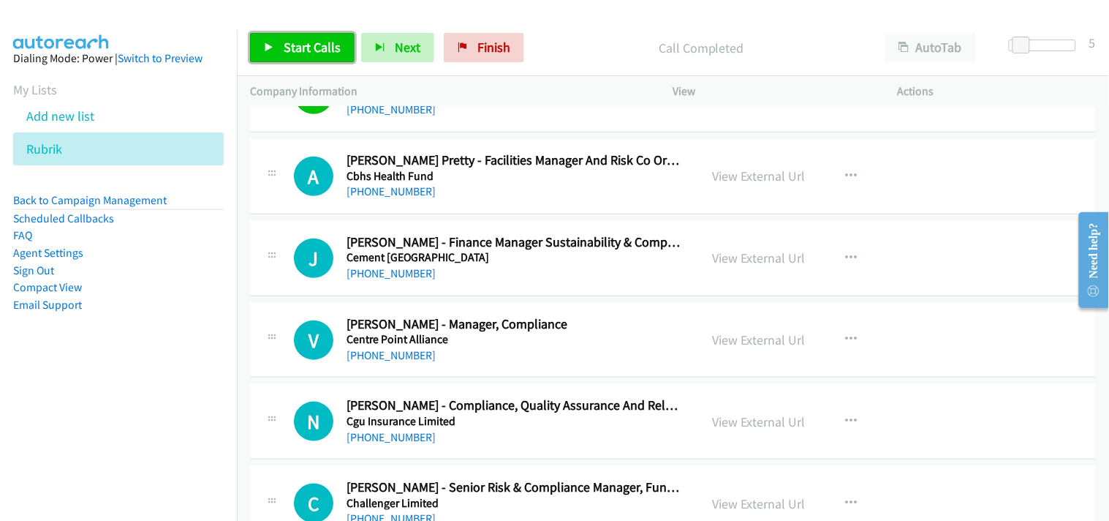
click at [324, 39] on span "Start Calls" at bounding box center [312, 47] width 57 height 17
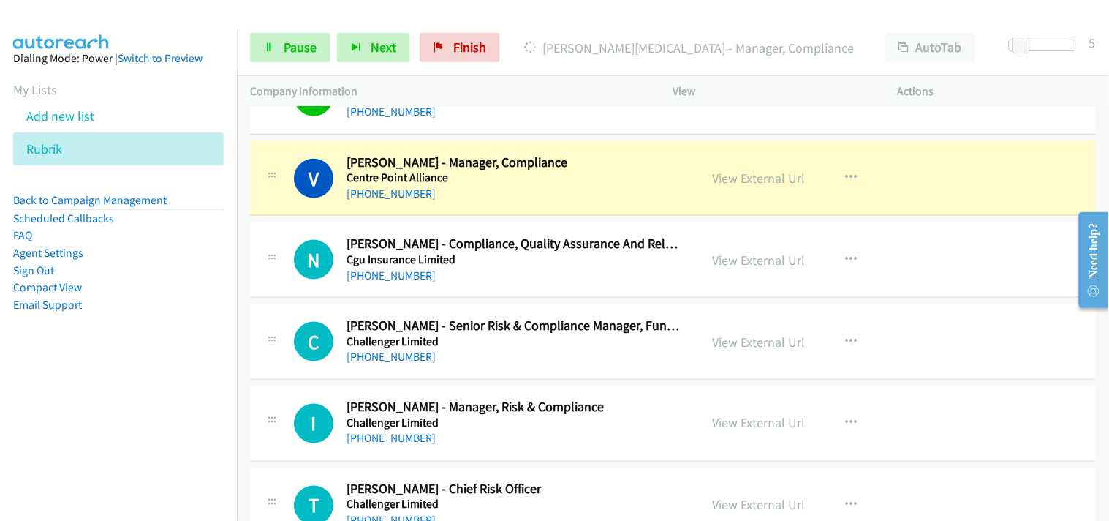
scroll to position [4712, 0]
click at [266, 54] on link "Pause" at bounding box center [290, 47] width 80 height 29
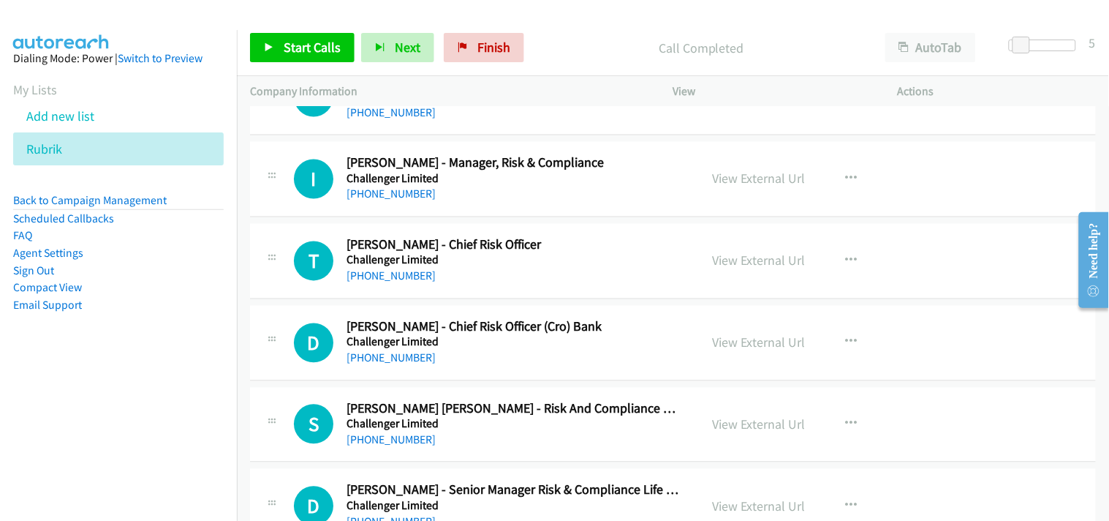
scroll to position [5037, 0]
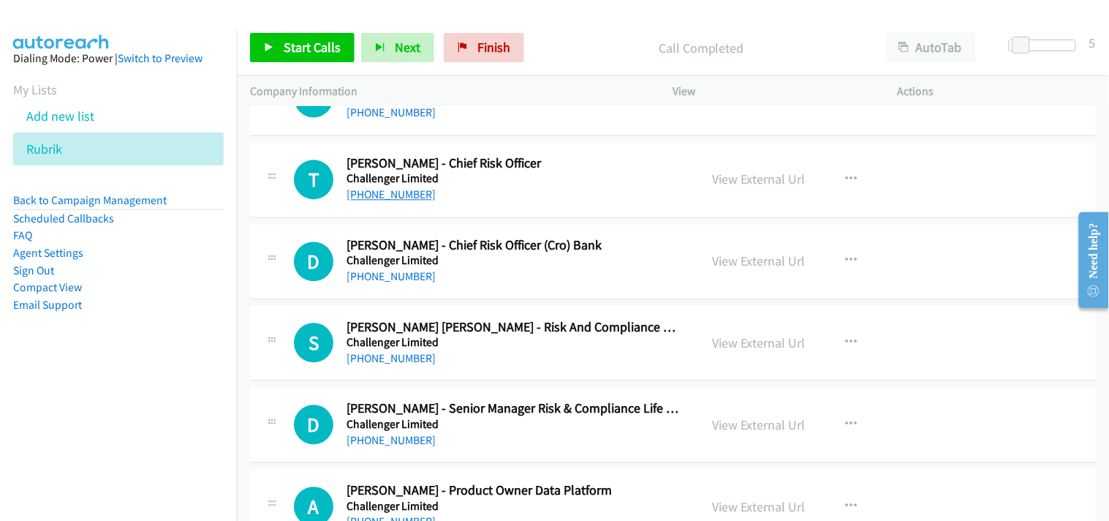
click at [371, 199] on link "+61 2 9994 7550" at bounding box center [391, 195] width 89 height 14
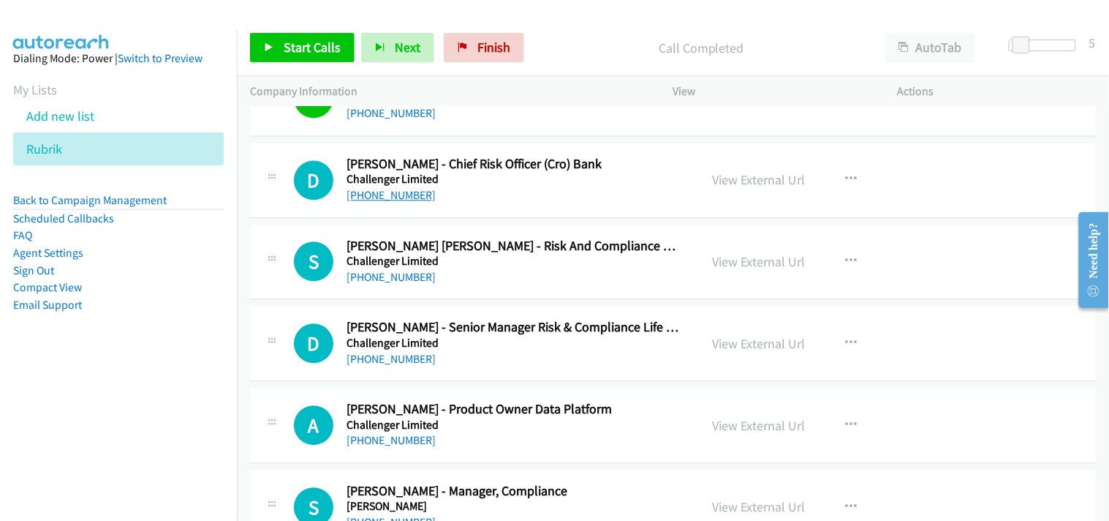
click at [393, 196] on link "+61 429 040 201" at bounding box center [391, 195] width 89 height 14
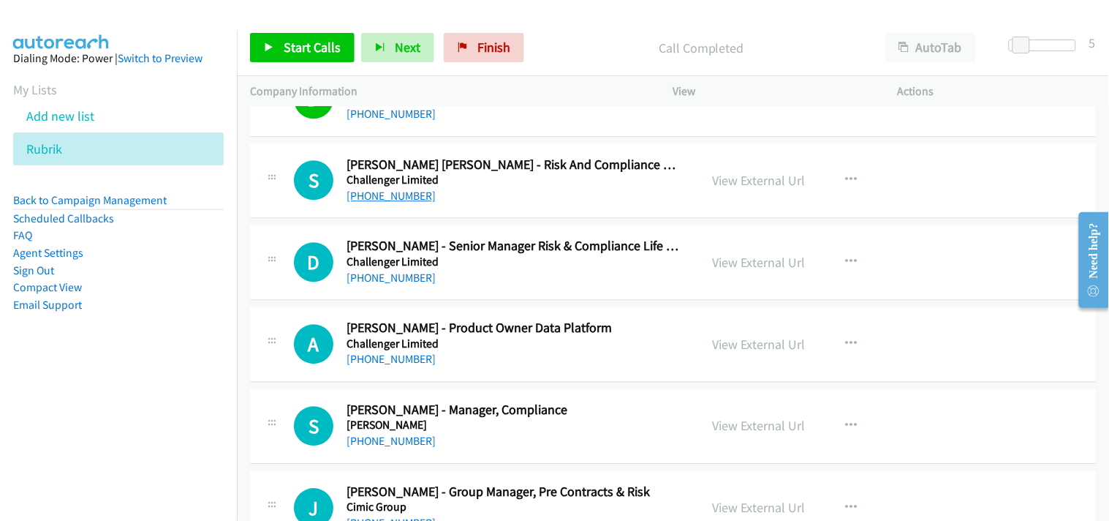
click at [399, 197] on link "+61 2 9994 7003" at bounding box center [391, 196] width 89 height 14
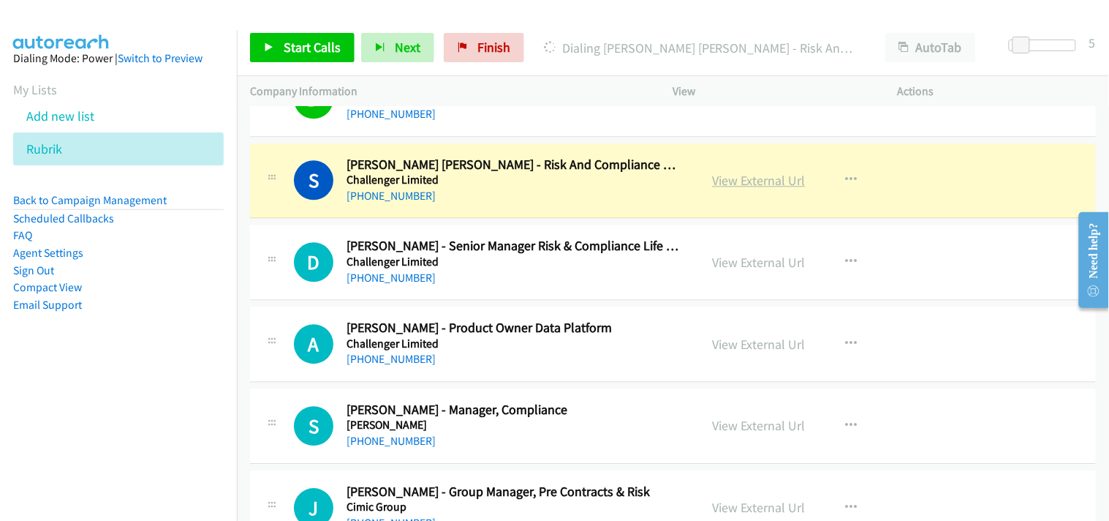
click at [725, 186] on link "View External Url" at bounding box center [759, 180] width 93 height 17
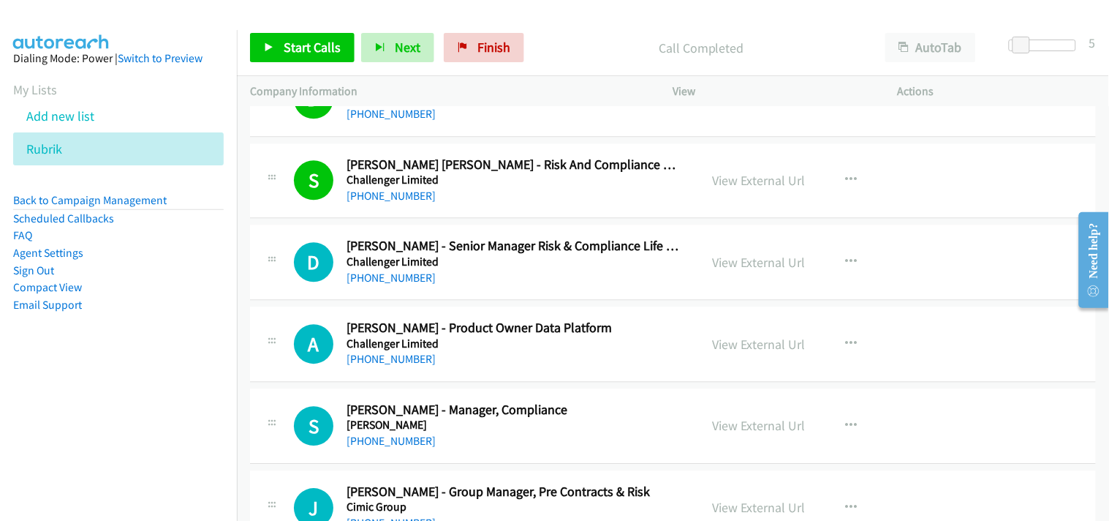
click at [479, 276] on div "+61 425 219 714" at bounding box center [514, 278] width 334 height 18
click at [400, 284] on link "+61 425 219 714" at bounding box center [391, 278] width 89 height 14
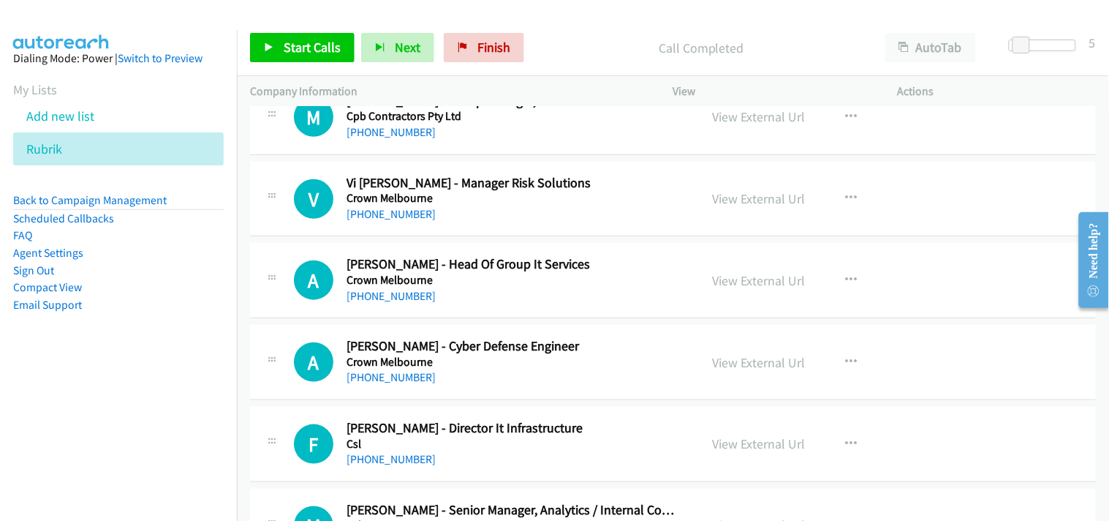
scroll to position [6094, 0]
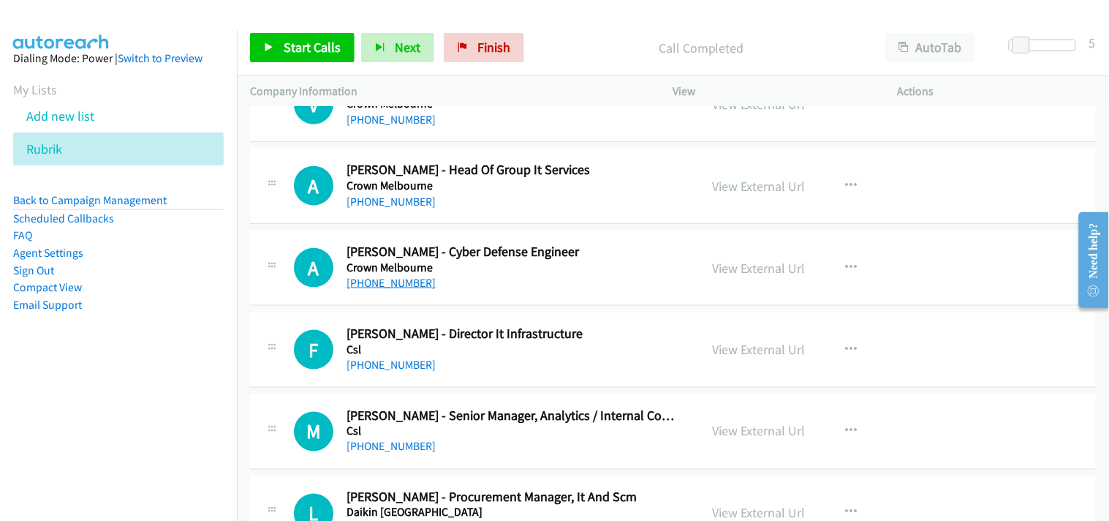
click at [410, 282] on link "+61 3 9902 0136" at bounding box center [391, 283] width 89 height 14
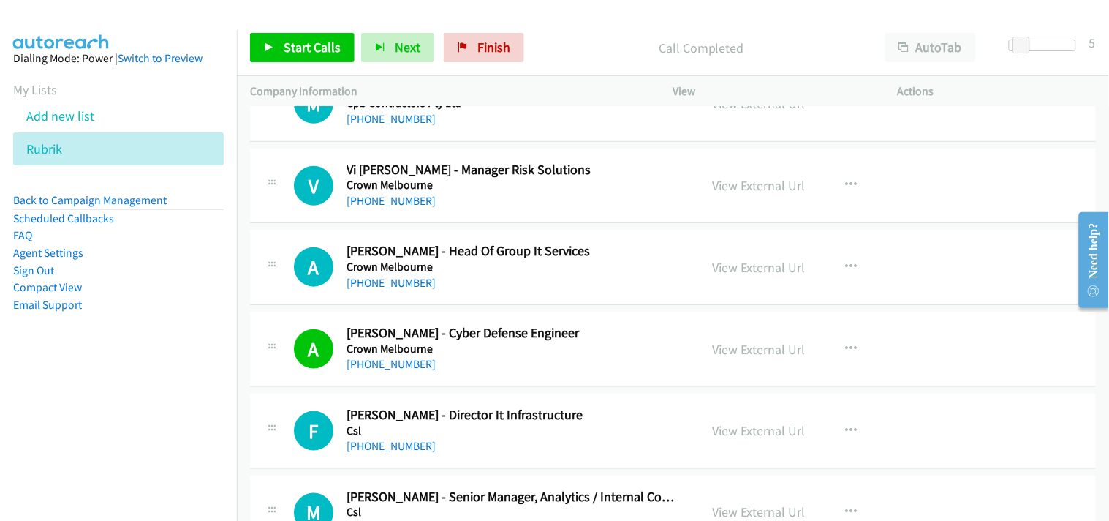
scroll to position [5931, 0]
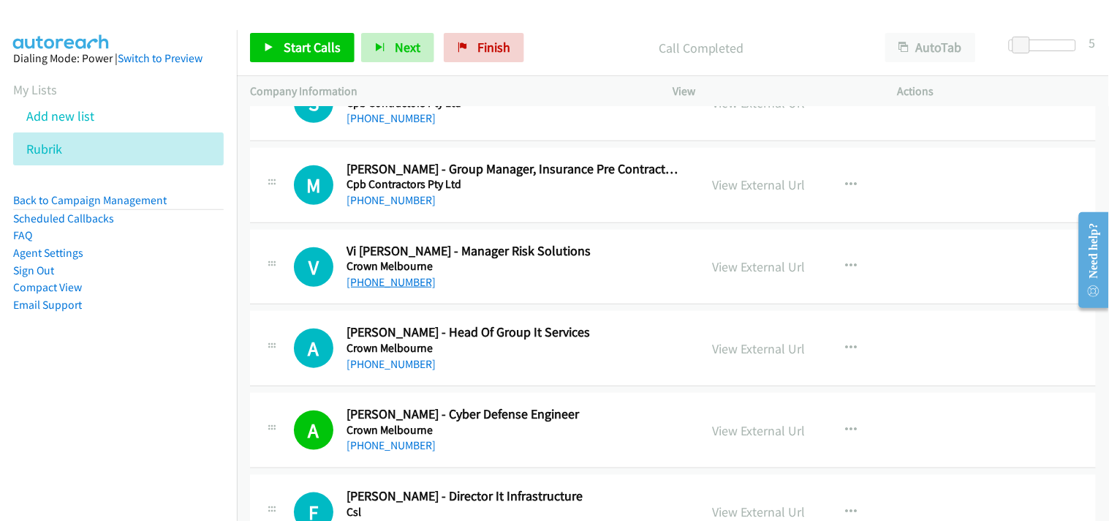
click at [393, 286] on link "+61 422 235 445" at bounding box center [391, 282] width 89 height 14
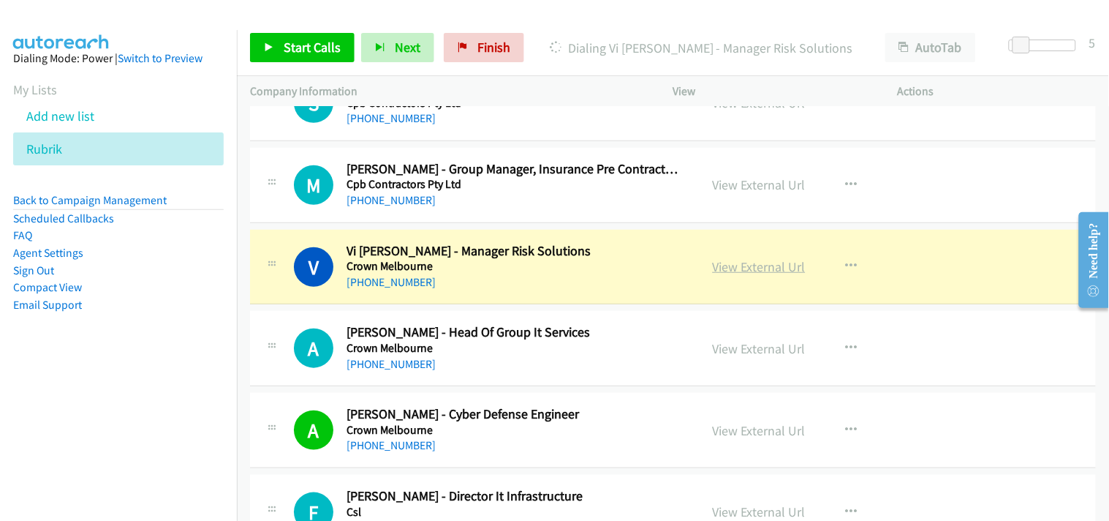
click at [722, 269] on link "View External Url" at bounding box center [759, 266] width 93 height 17
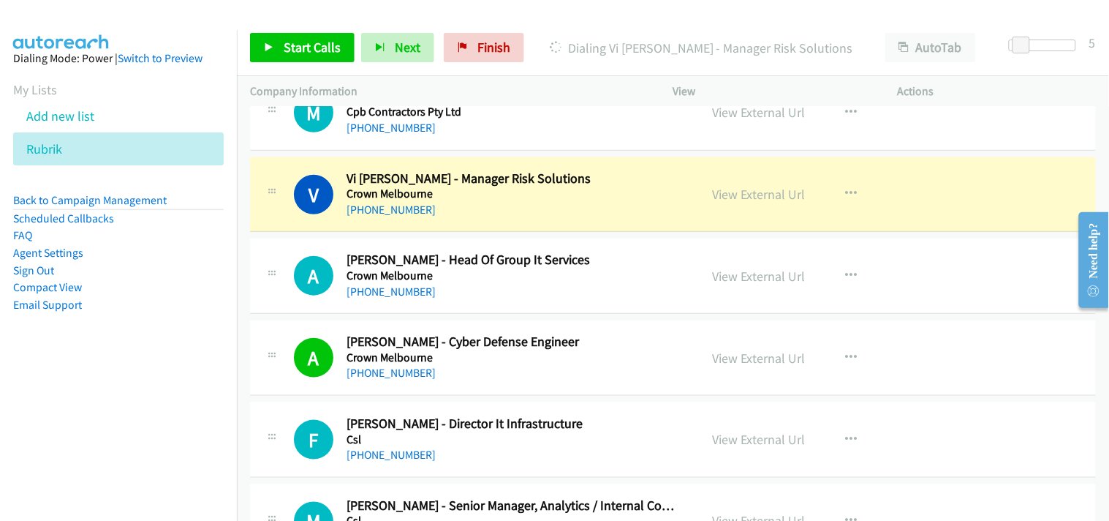
scroll to position [6013, 0]
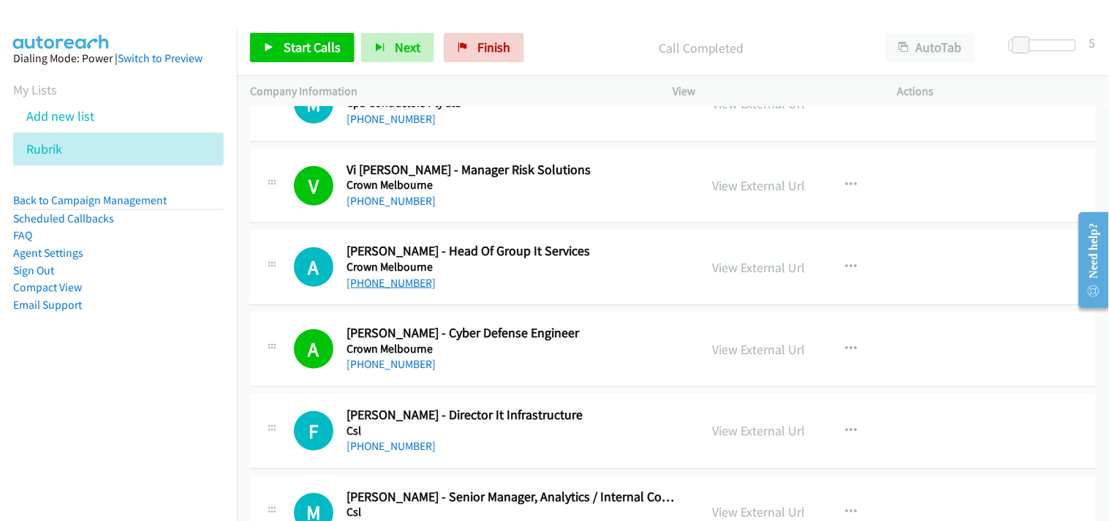
click at [380, 282] on link "+61 412 936 215" at bounding box center [391, 283] width 89 height 14
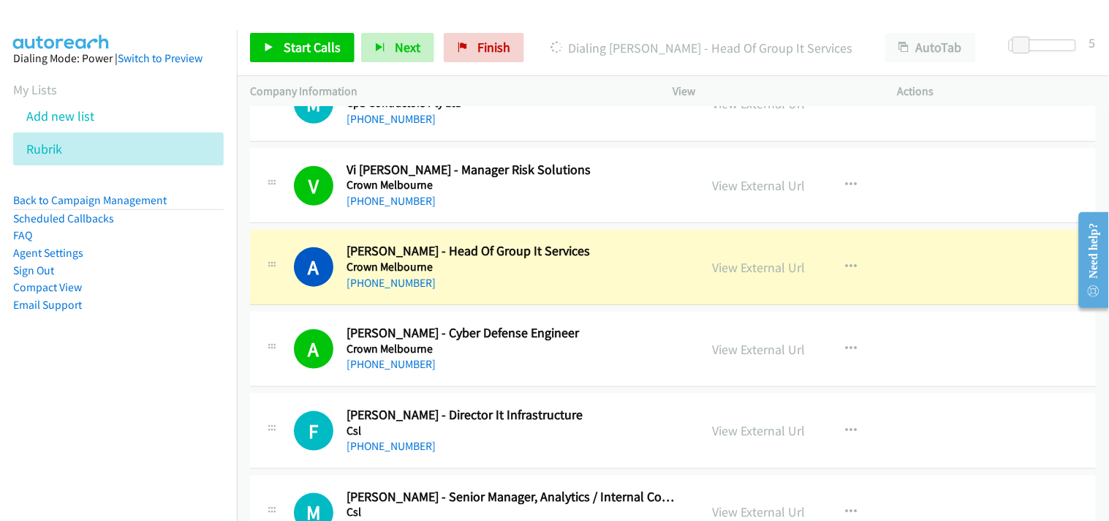
scroll to position [6094, 0]
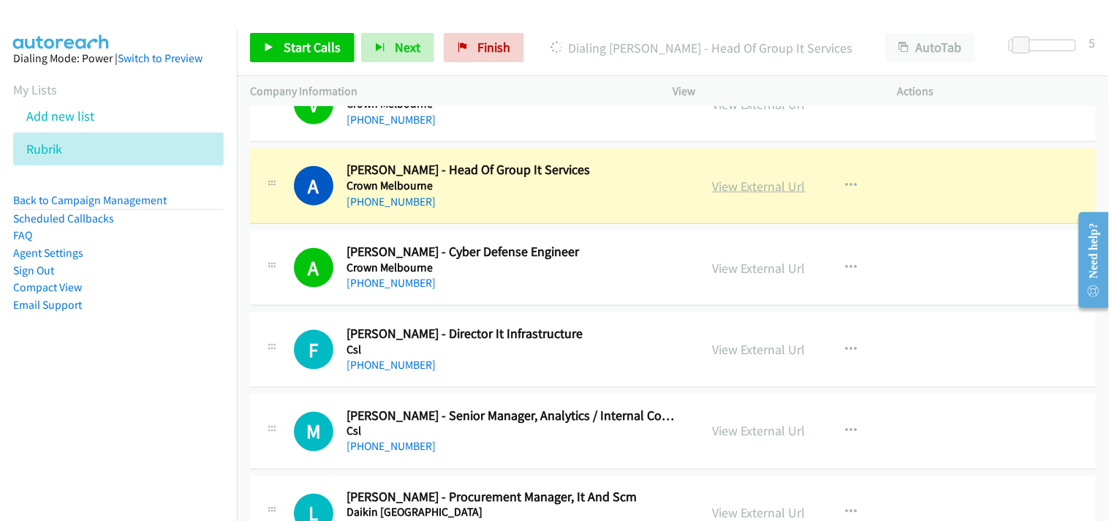
click at [748, 186] on link "View External Url" at bounding box center [759, 186] width 93 height 17
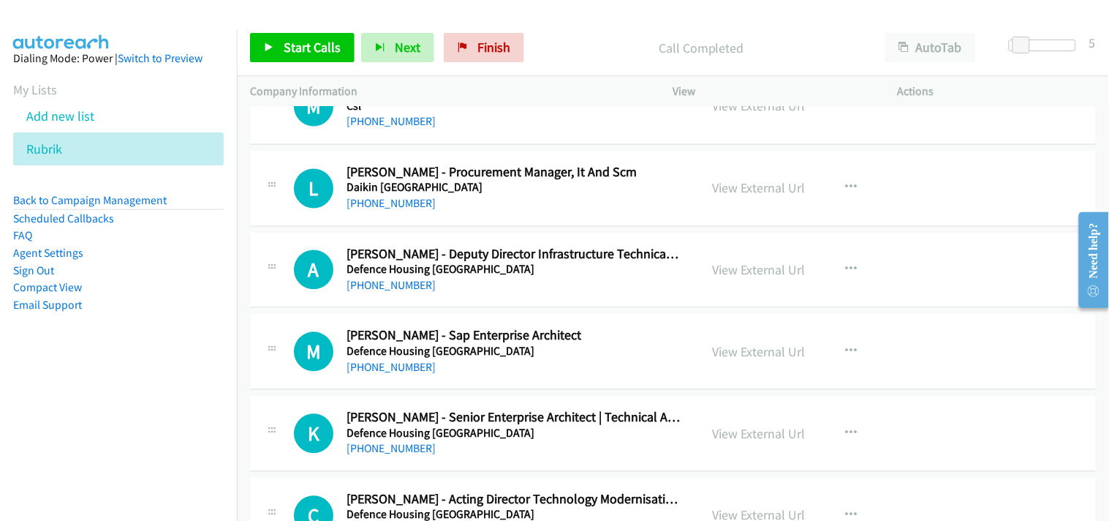
scroll to position [6500, 0]
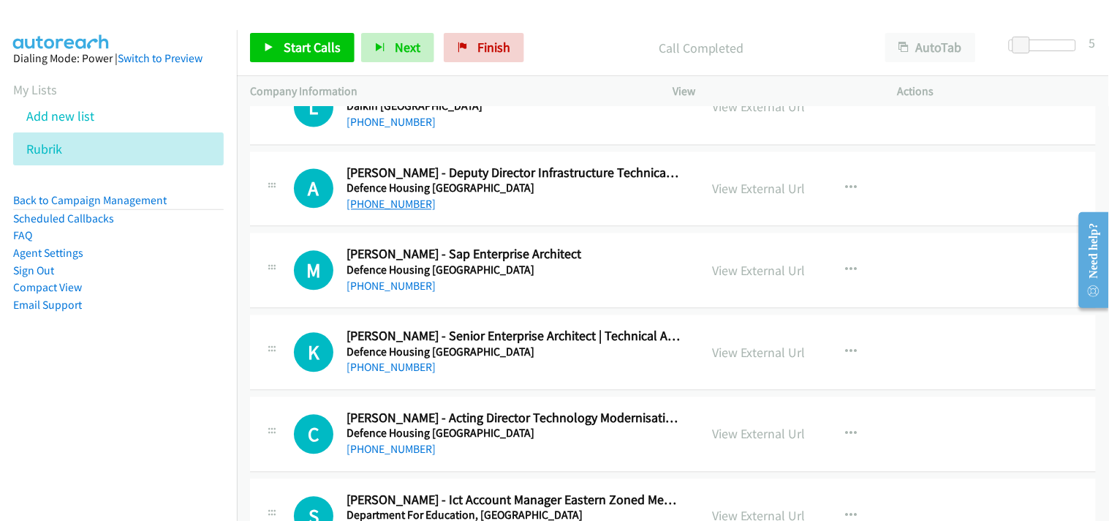
click at [384, 206] on link "+61 438 282 754" at bounding box center [391, 204] width 89 height 14
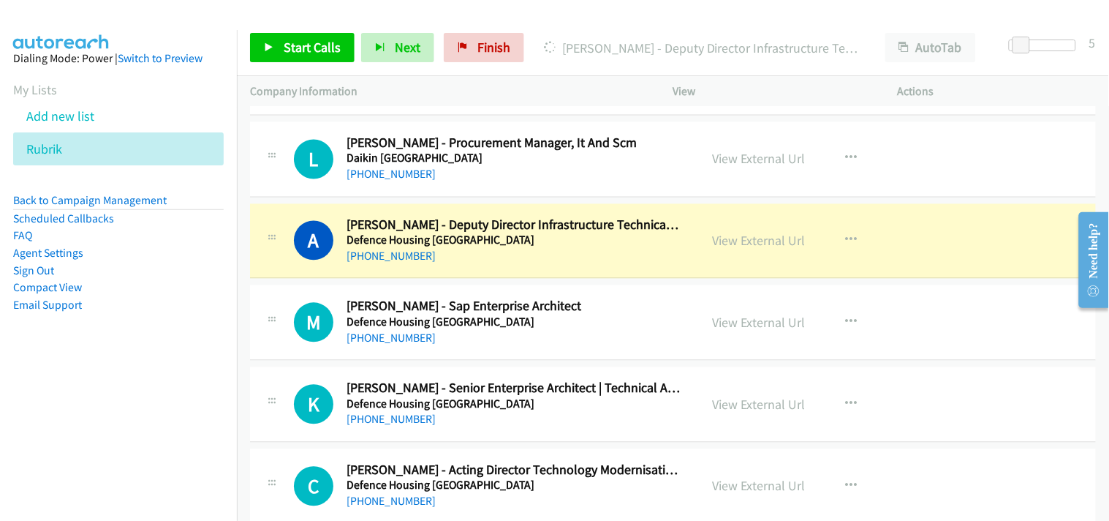
scroll to position [6418, 0]
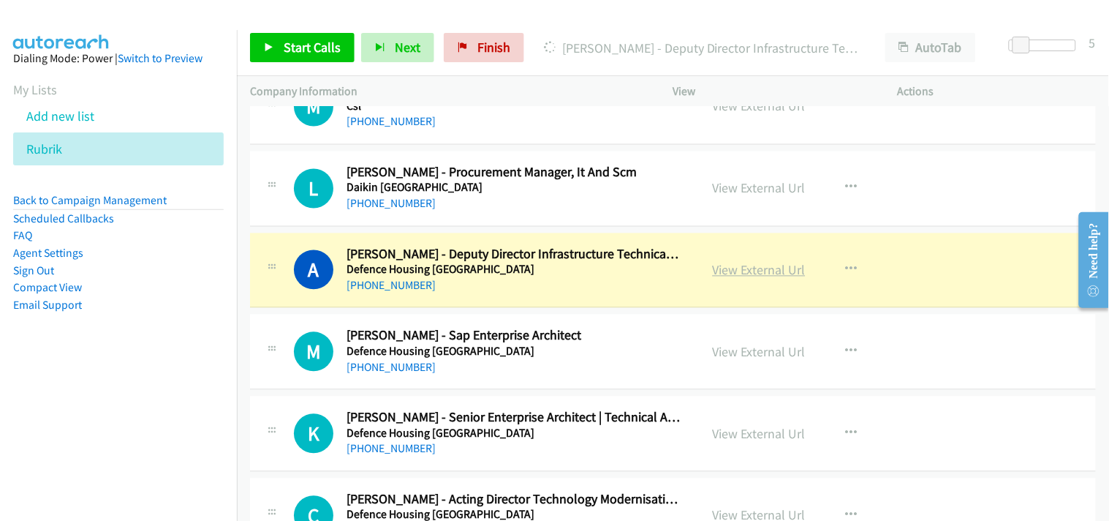
click at [763, 271] on link "View External Url" at bounding box center [759, 270] width 93 height 17
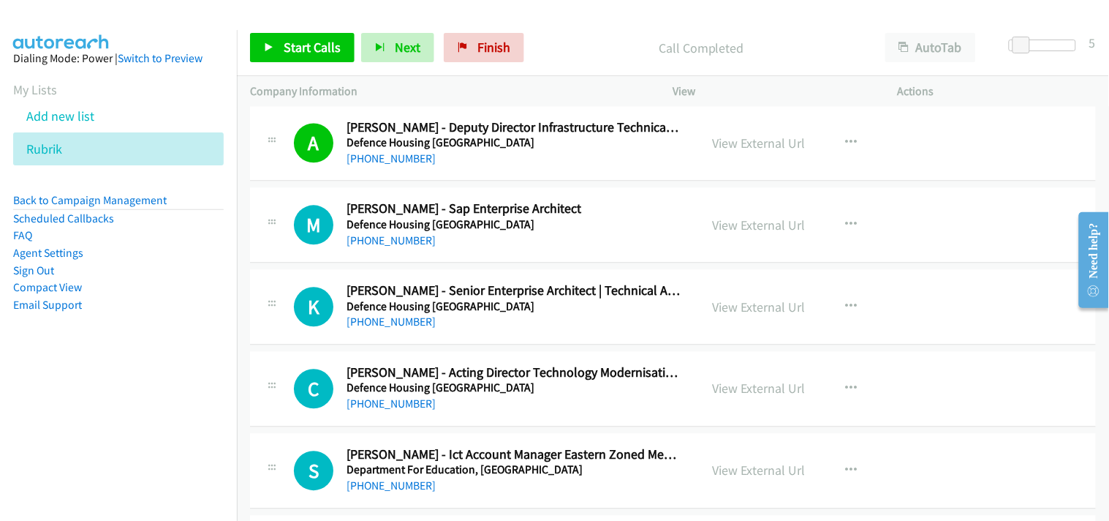
scroll to position [6581, 0]
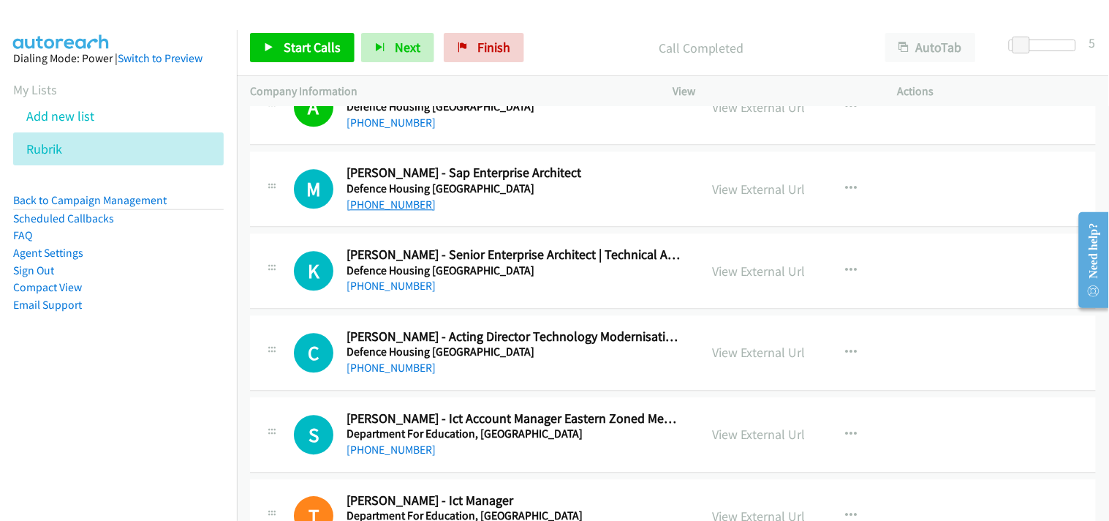
click at [388, 205] on link "+61 434 029 258" at bounding box center [391, 204] width 89 height 14
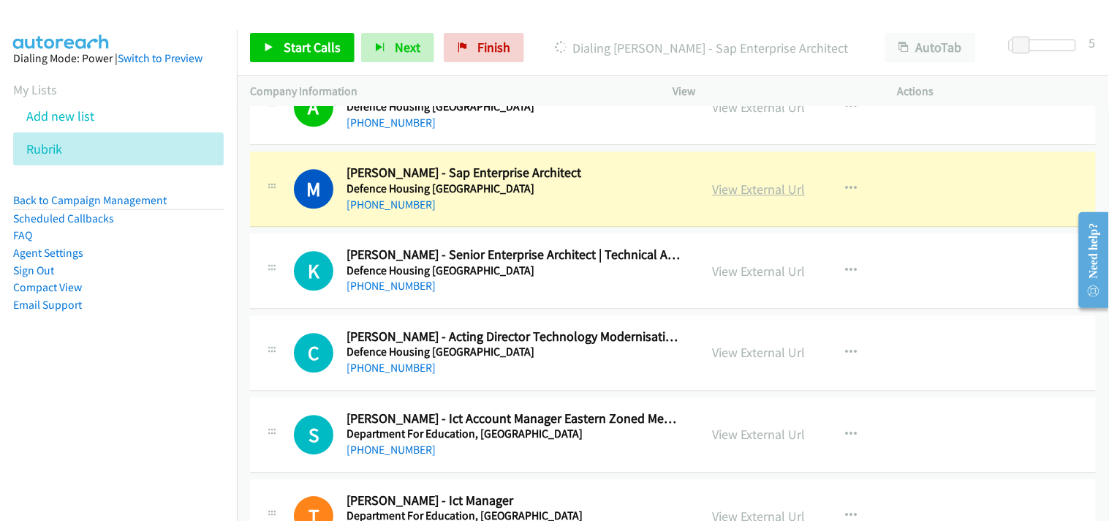
click at [724, 191] on link "View External Url" at bounding box center [759, 189] width 93 height 17
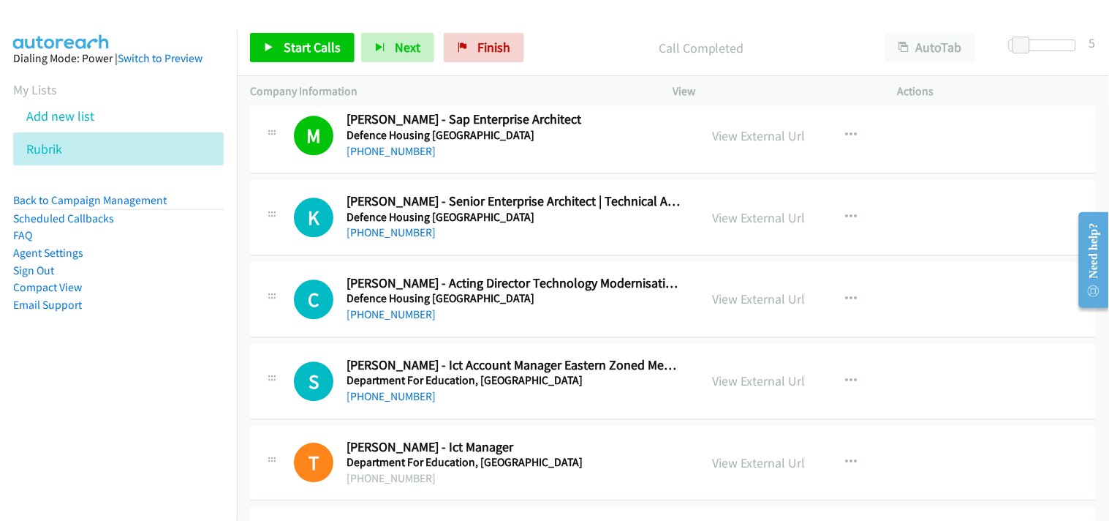
scroll to position [6663, 0]
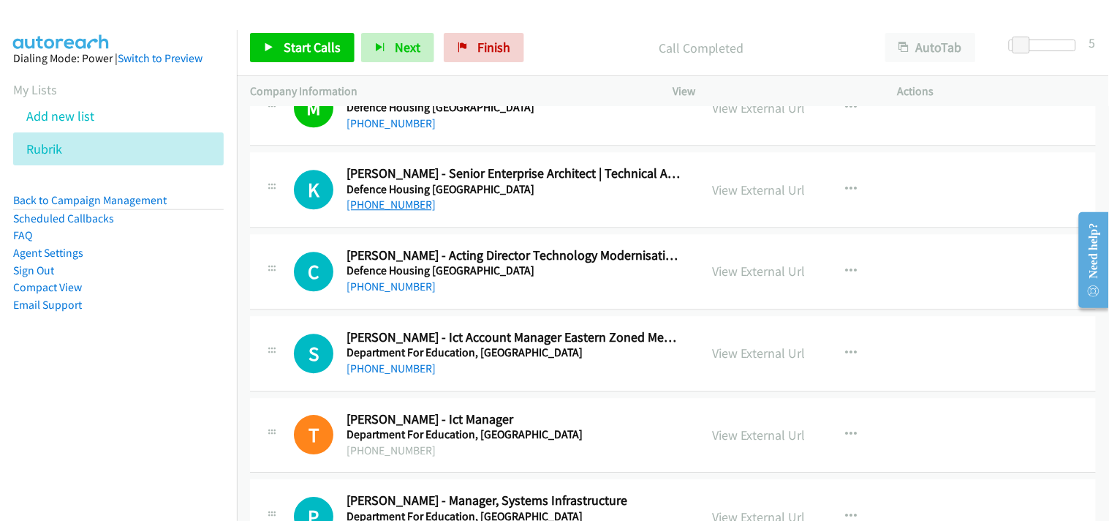
click at [379, 203] on link "+61 414 347 880" at bounding box center [391, 204] width 89 height 14
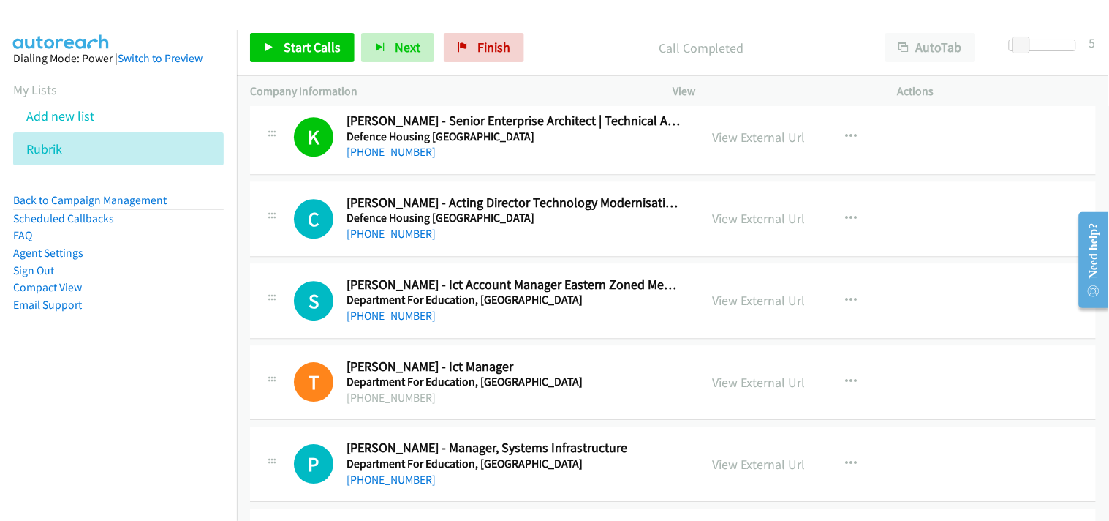
scroll to position [6744, 0]
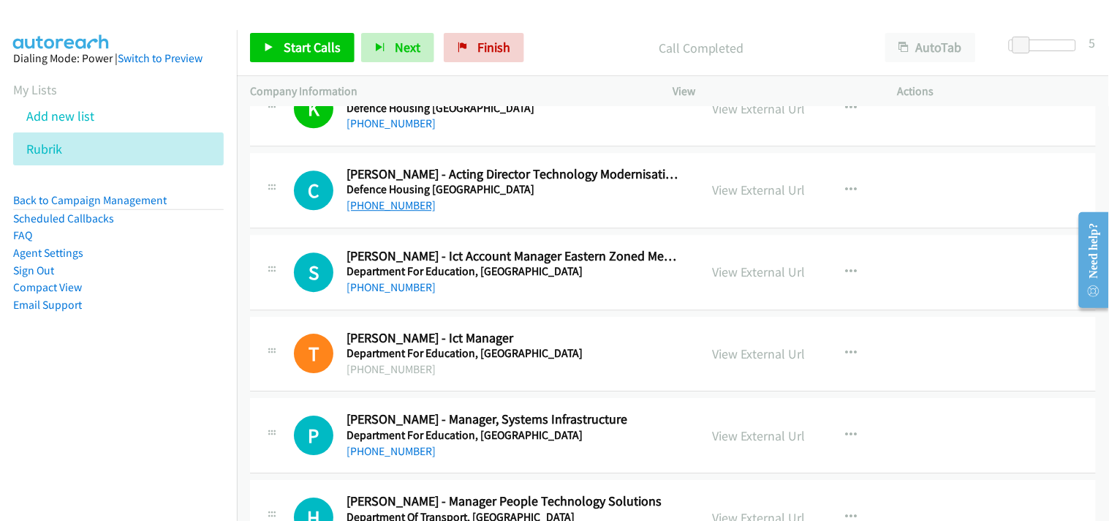
click at [388, 205] on link "+61 418 622 477" at bounding box center [391, 205] width 89 height 14
click at [554, 398] on td "P Callback Scheduled Peter Zinghini - Manager, Systems Infrastructure Departmen…" at bounding box center [673, 436] width 872 height 82
drag, startPoint x: 554, startPoint y: 398, endPoint x: 382, endPoint y: 214, distance: 251.5
click at [382, 212] on link "+61 418 622 477" at bounding box center [391, 205] width 89 height 14
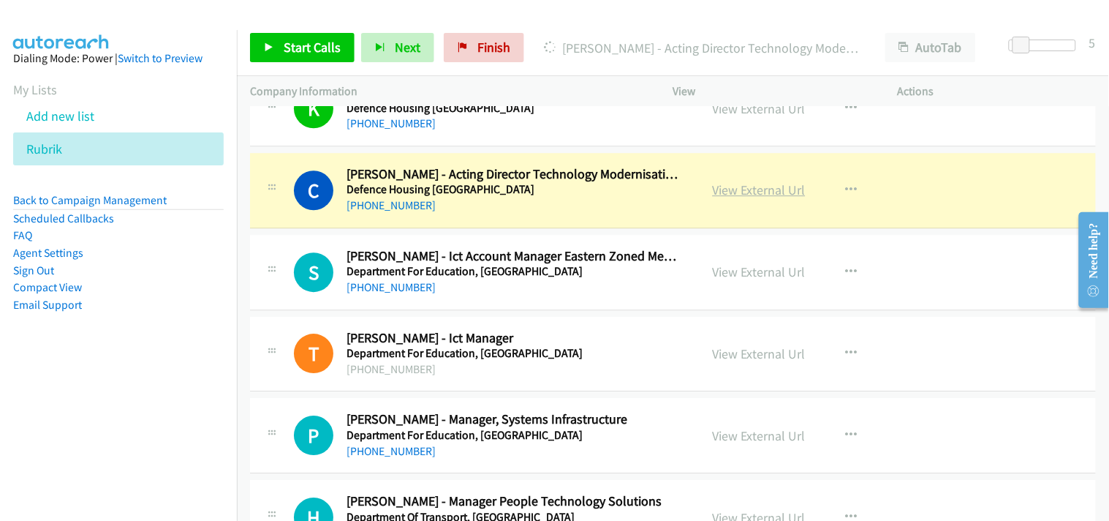
click at [775, 190] on link "View External Url" at bounding box center [759, 189] width 93 height 17
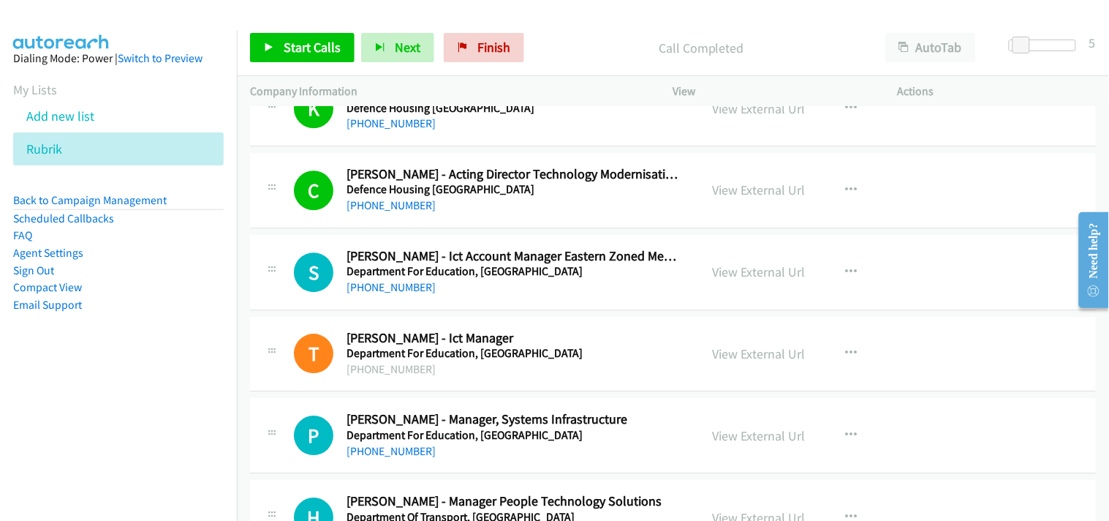
drag, startPoint x: 597, startPoint y: 323, endPoint x: 541, endPoint y: 118, distance: 212.2
click at [541, 118] on div "+61 414 347 880" at bounding box center [514, 124] width 334 height 18
click at [348, 287] on link "+61 425 825 323" at bounding box center [391, 287] width 89 height 14
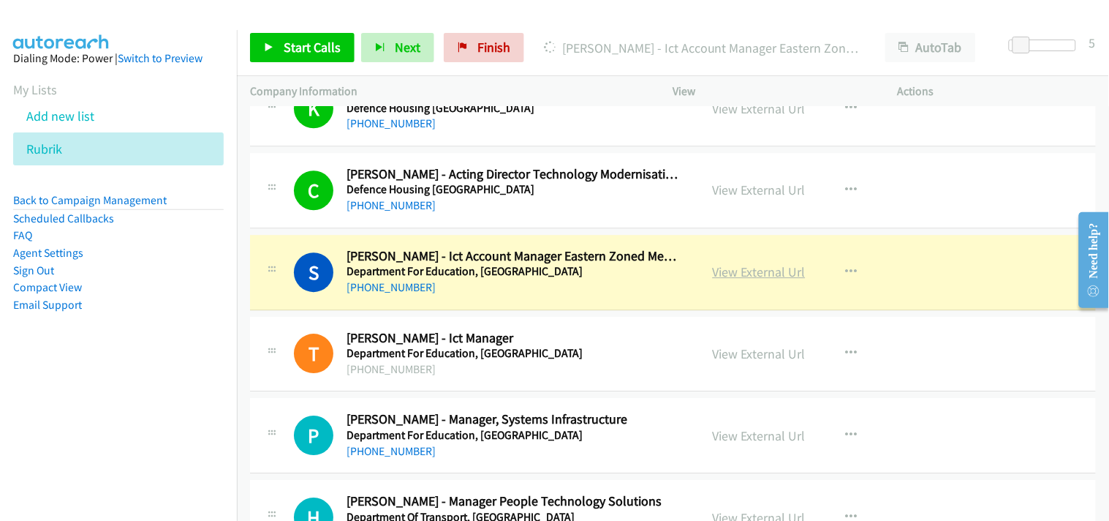
click at [713, 271] on link "View External Url" at bounding box center [759, 271] width 93 height 17
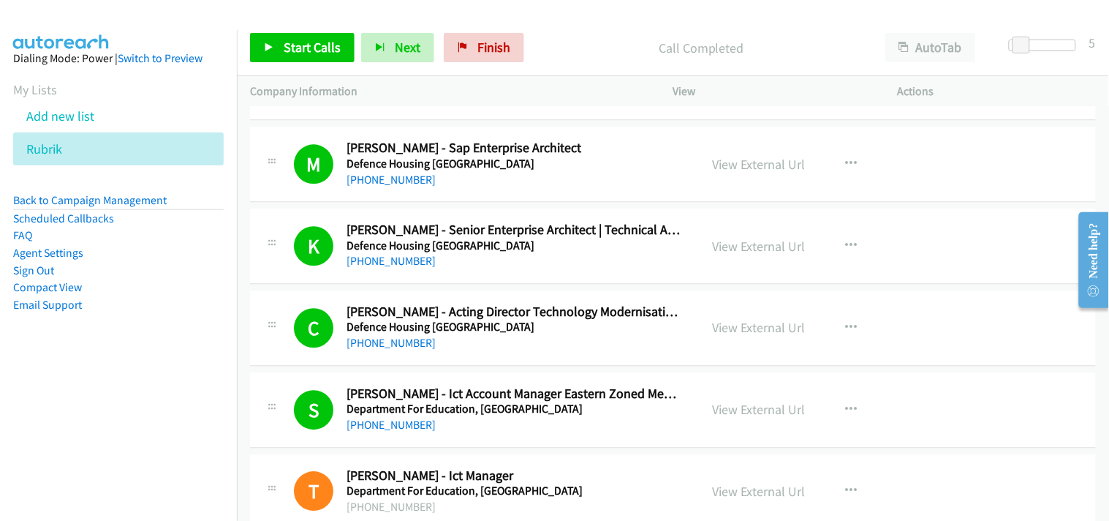
scroll to position [6581, 0]
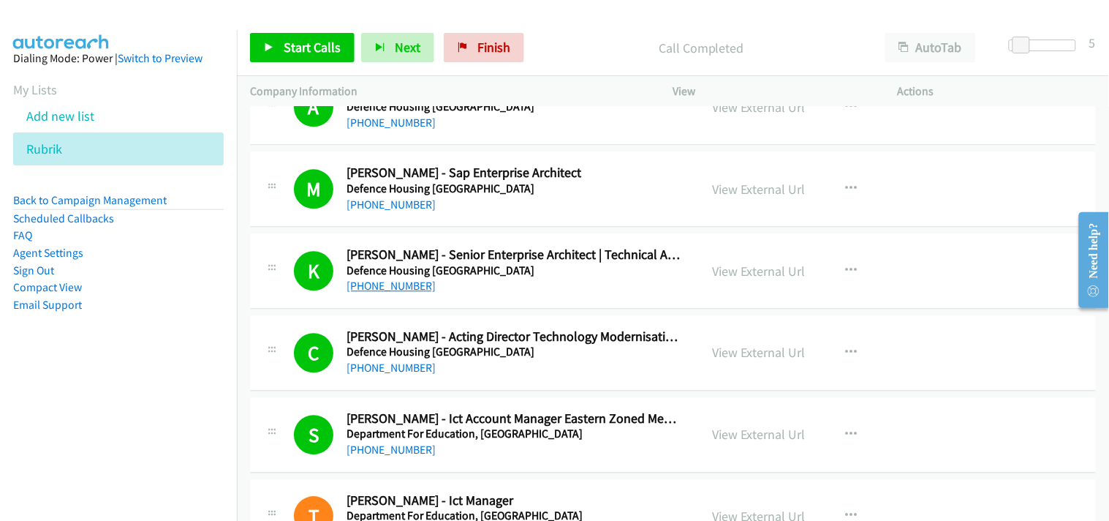
click at [401, 283] on link "+61 414 347 880" at bounding box center [391, 286] width 89 height 14
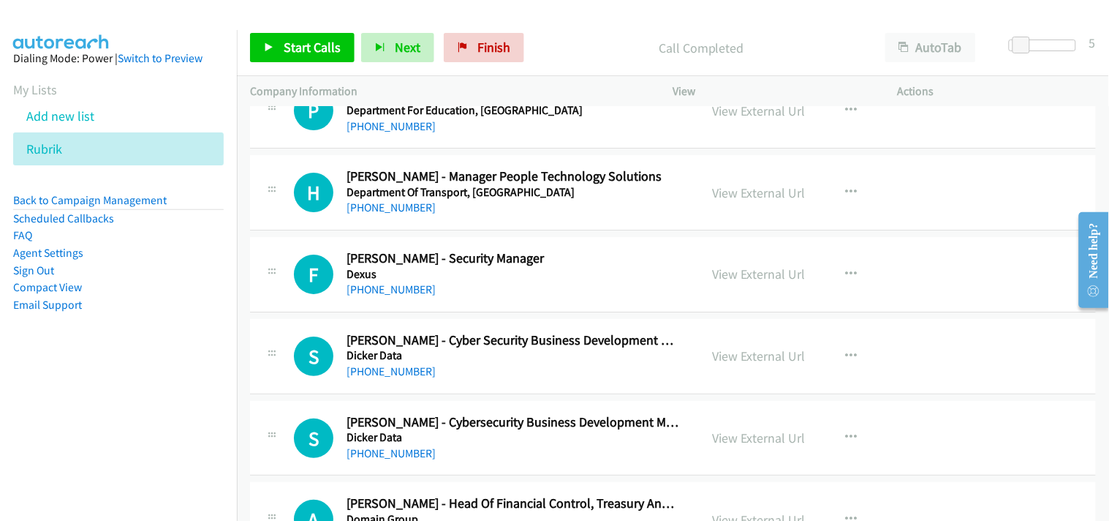
scroll to position [6987, 0]
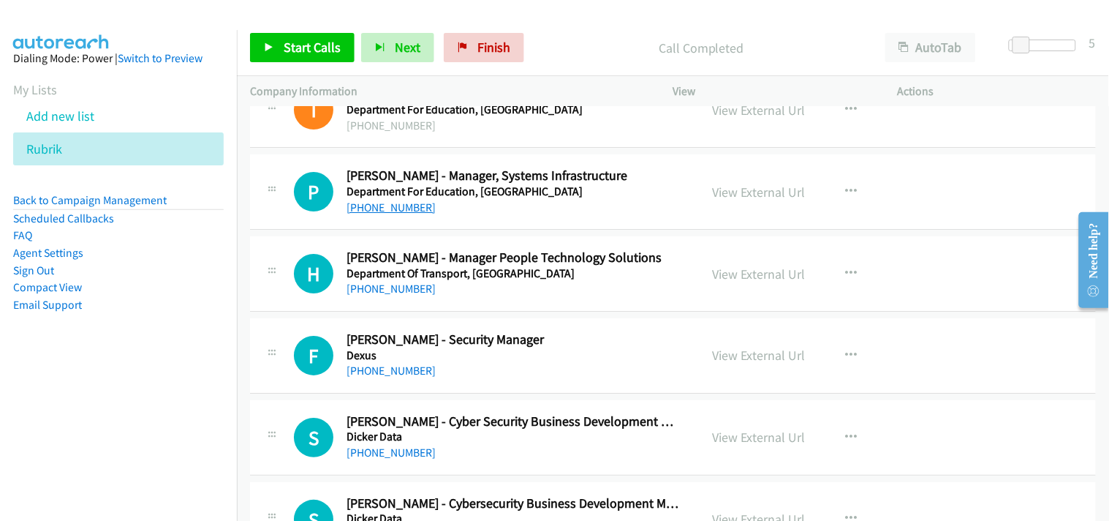
click at [390, 214] on link "+61 401 659 968" at bounding box center [391, 207] width 89 height 14
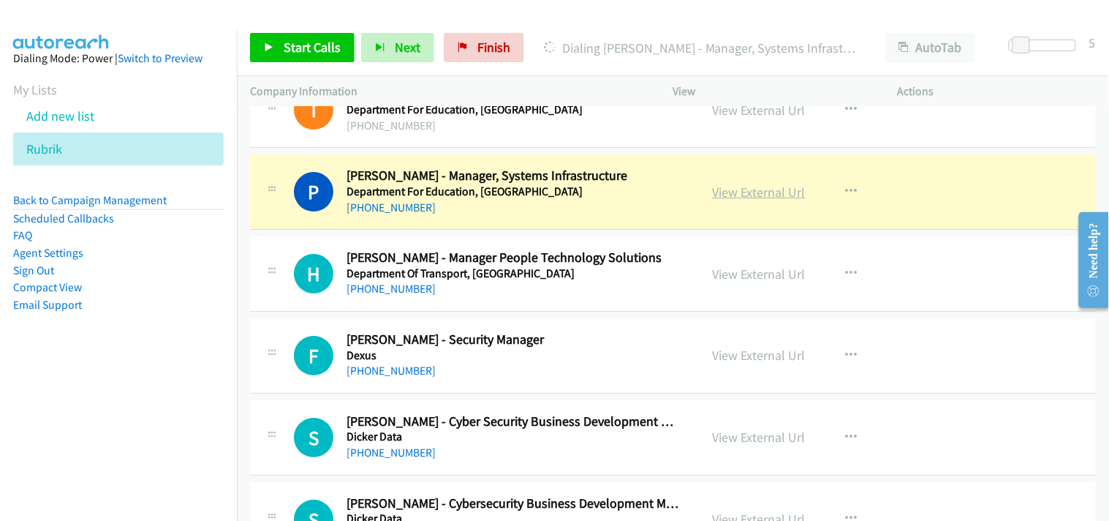
click at [742, 194] on link "View External Url" at bounding box center [759, 192] width 93 height 17
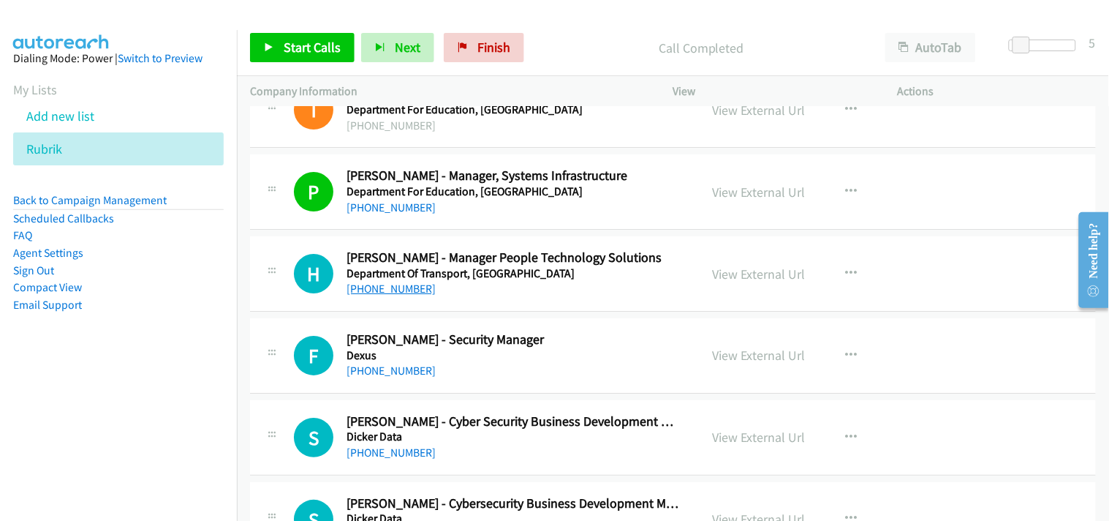
click at [388, 295] on link "+61 8 9435 7500" at bounding box center [391, 289] width 89 height 14
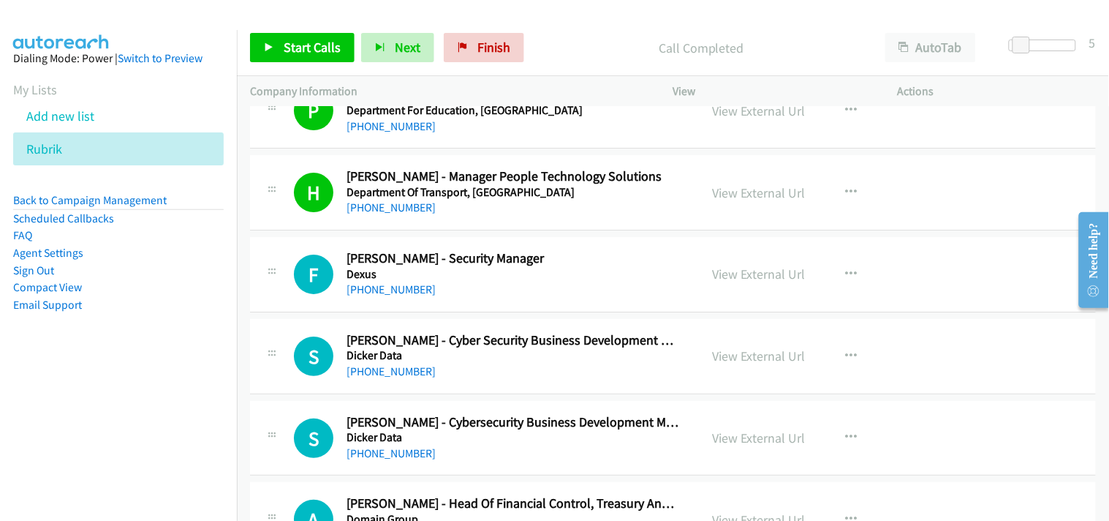
scroll to position [7150, 0]
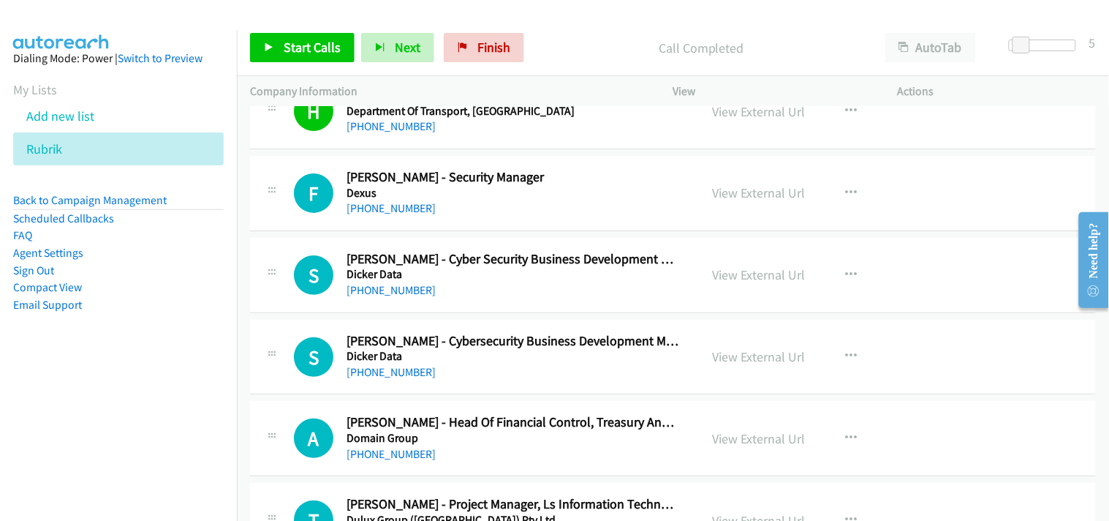
click at [371, 217] on div "+61 412 111 561" at bounding box center [514, 209] width 334 height 18
click at [366, 214] on link "+61 412 111 561" at bounding box center [391, 208] width 89 height 14
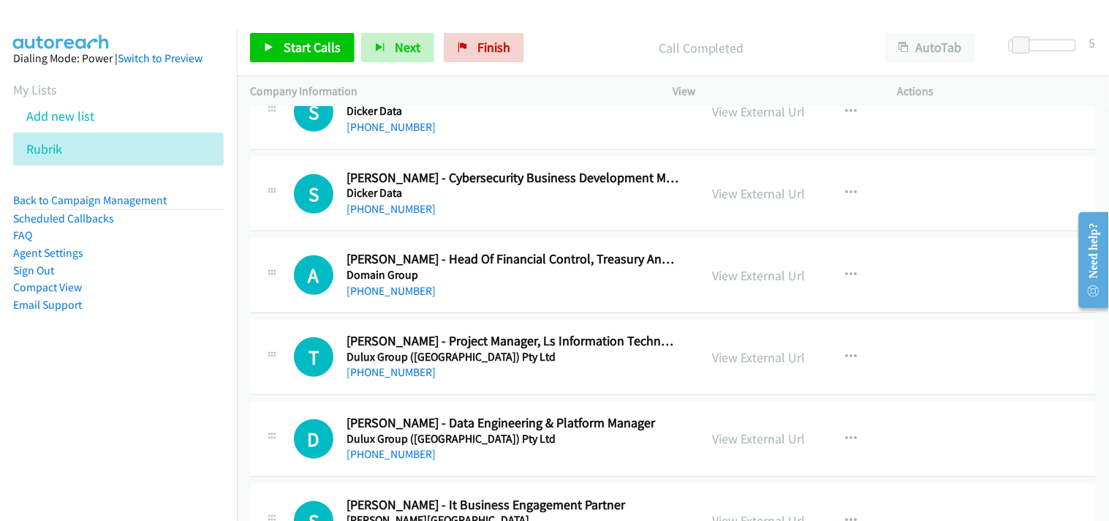
scroll to position [7231, 0]
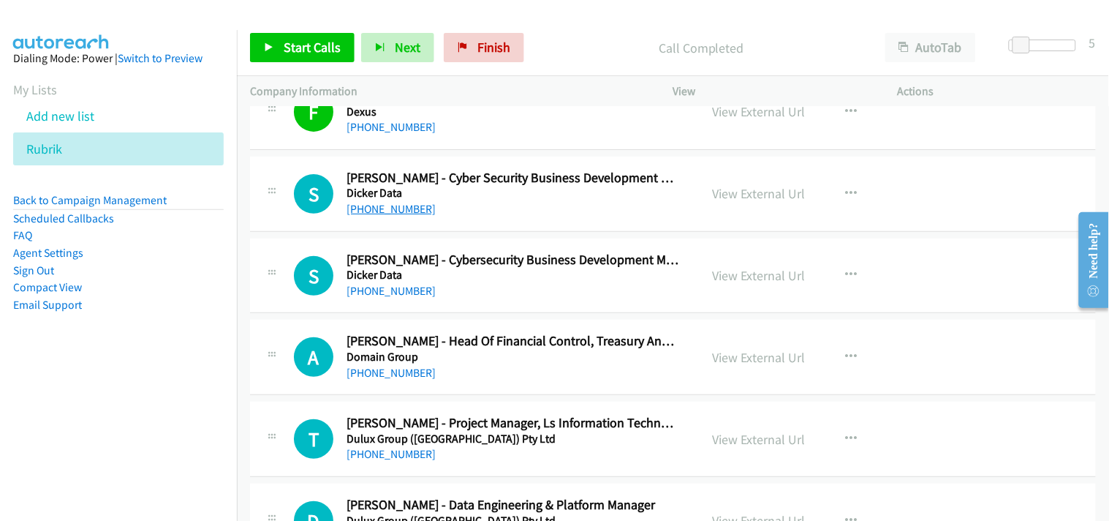
click at [391, 216] on link "+61 412 559 371" at bounding box center [391, 209] width 89 height 14
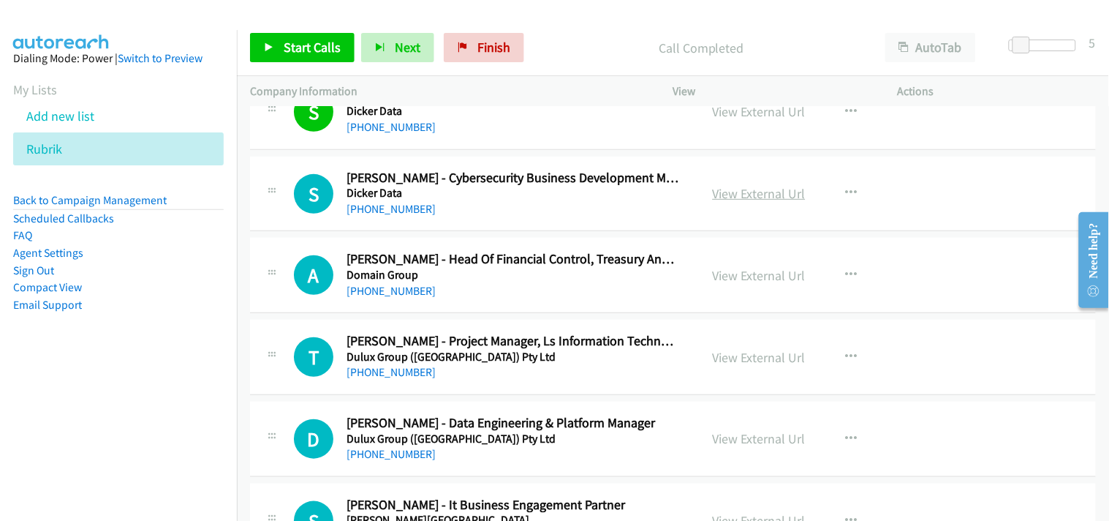
click at [750, 201] on link "View External Url" at bounding box center [759, 193] width 93 height 17
click at [385, 212] on link "+61 2 9575 4347" at bounding box center [391, 209] width 89 height 14
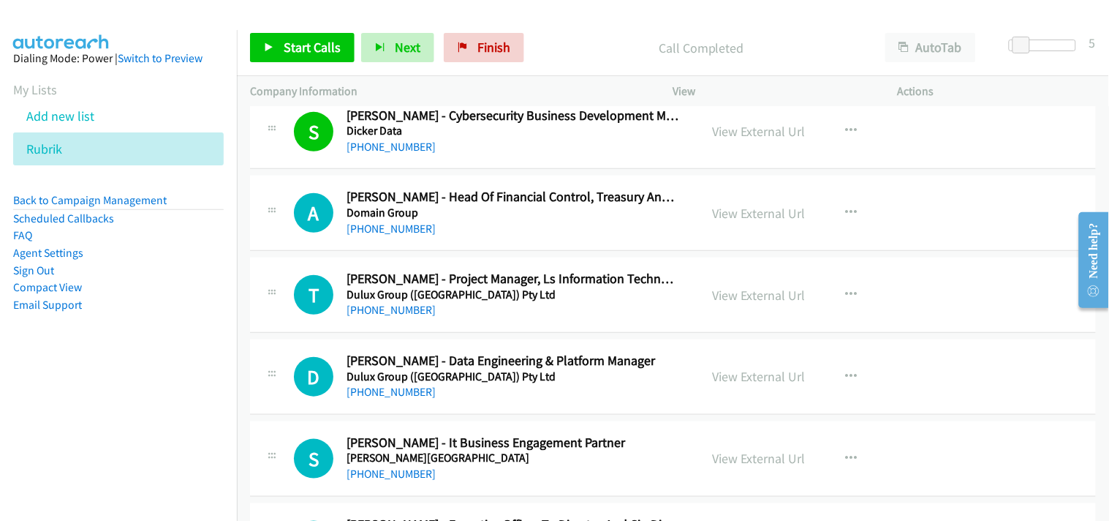
scroll to position [7394, 0]
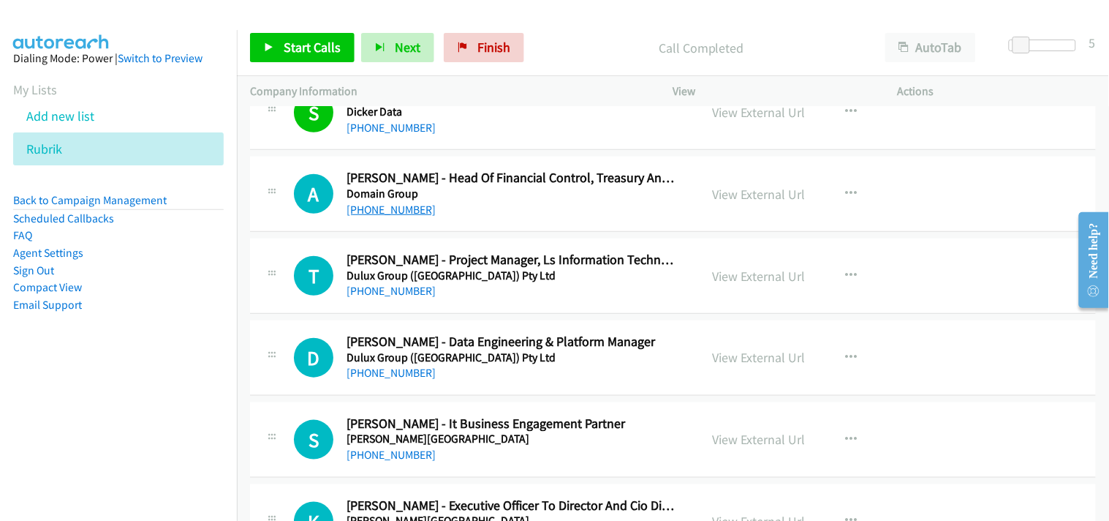
click at [374, 216] on link "+61 424 617 187" at bounding box center [391, 210] width 89 height 14
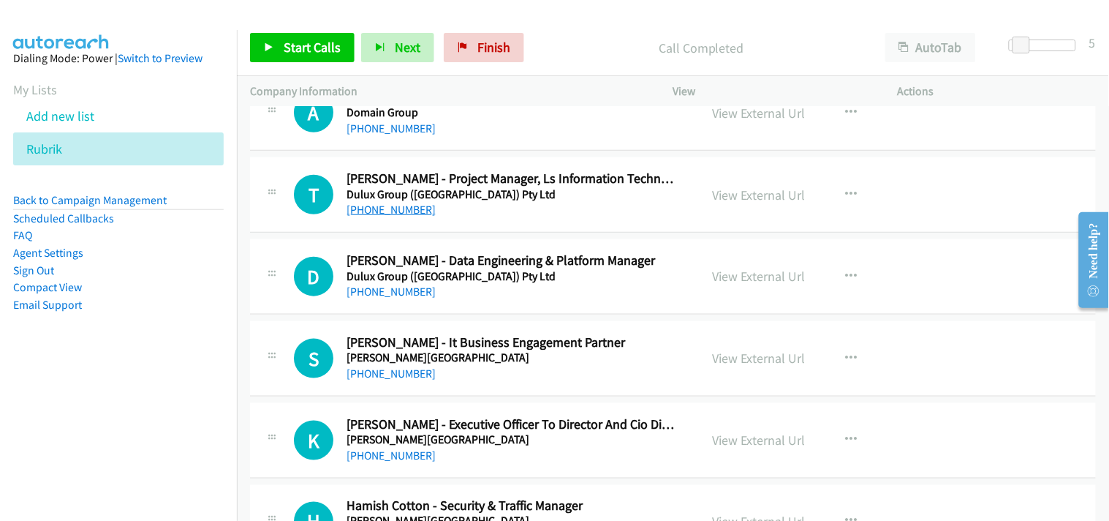
click at [369, 212] on link "+61 7 3244 3216" at bounding box center [391, 210] width 89 height 14
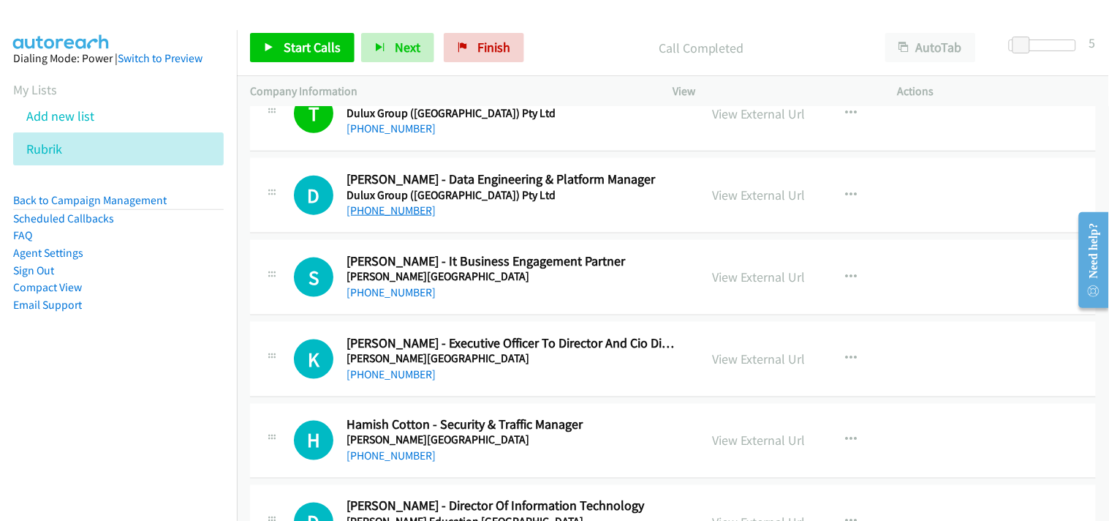
click at [377, 216] on link "+61 448 006 954" at bounding box center [391, 210] width 89 height 14
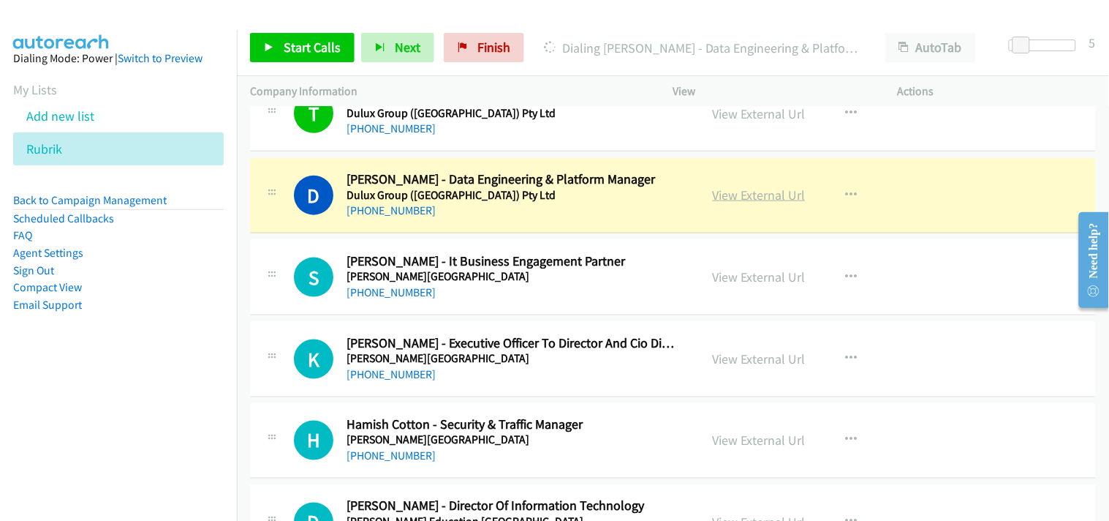
click at [713, 197] on link "View External Url" at bounding box center [759, 194] width 93 height 17
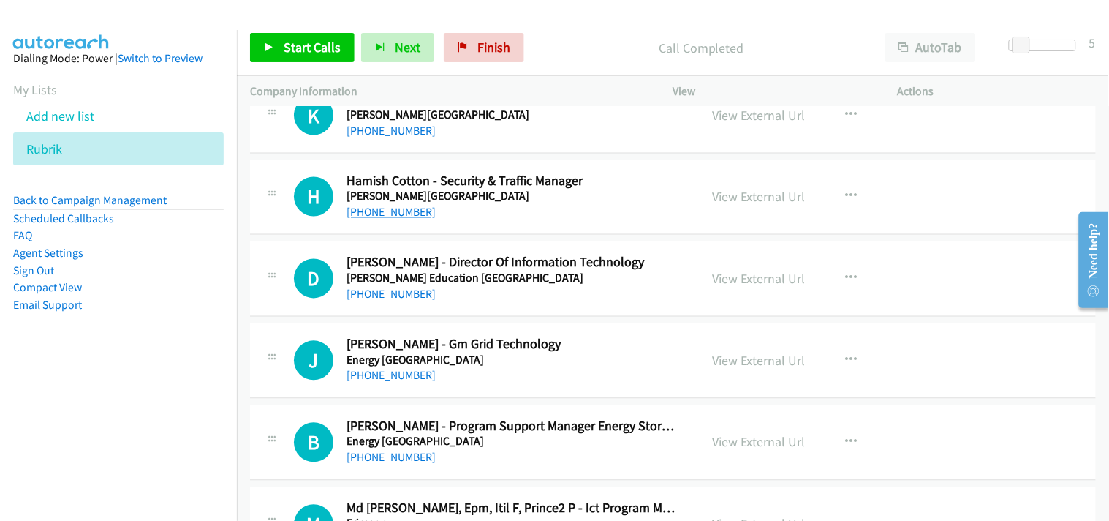
scroll to position [7881, 0]
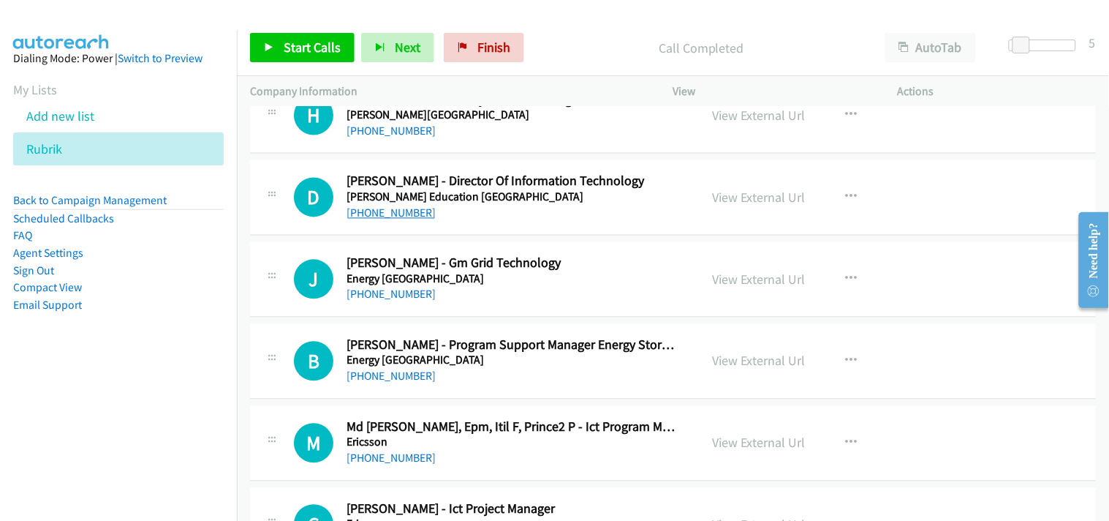
click at [404, 209] on link "+61 409 626 868" at bounding box center [391, 213] width 89 height 14
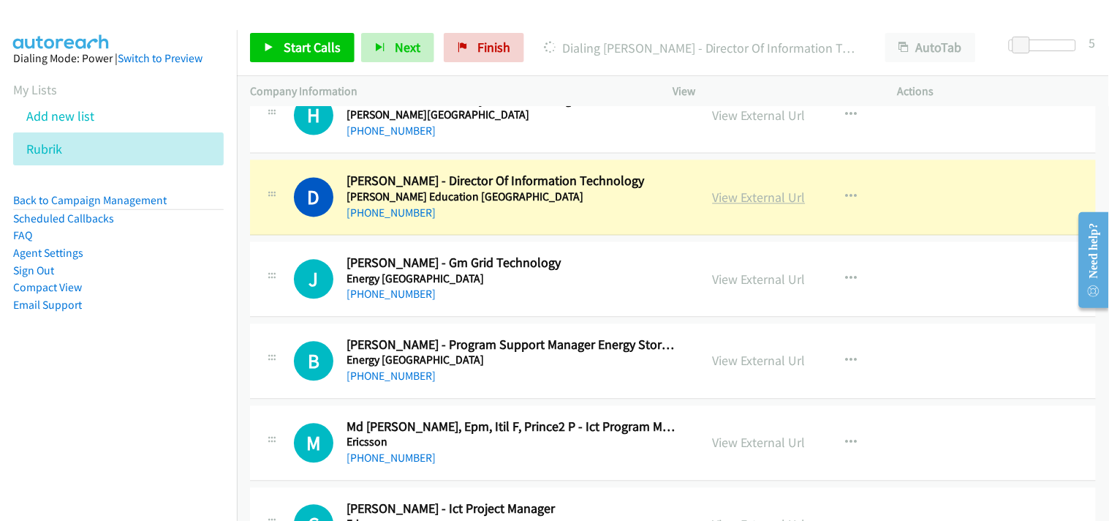
click at [713, 199] on link "View External Url" at bounding box center [759, 197] width 93 height 17
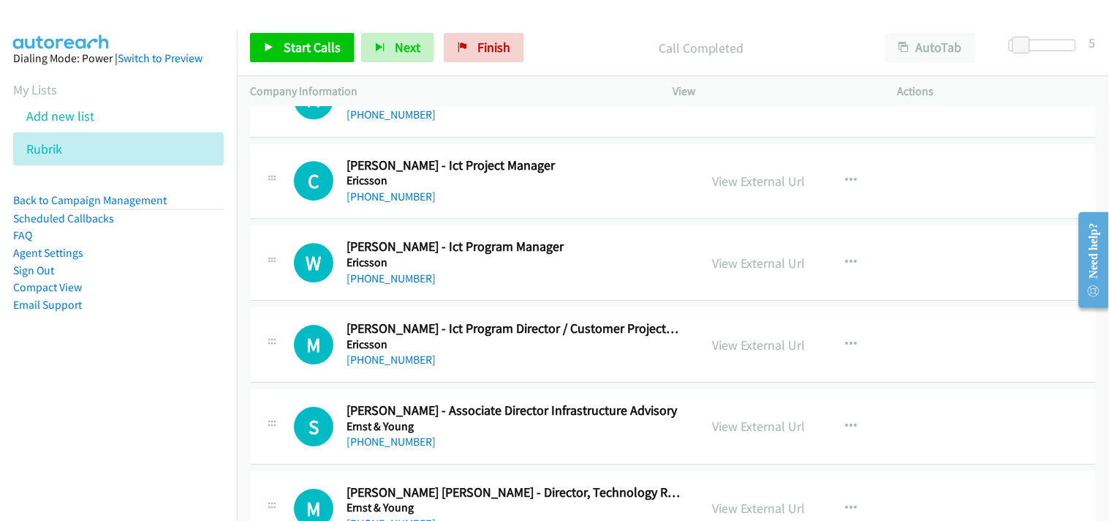
scroll to position [8206, 0]
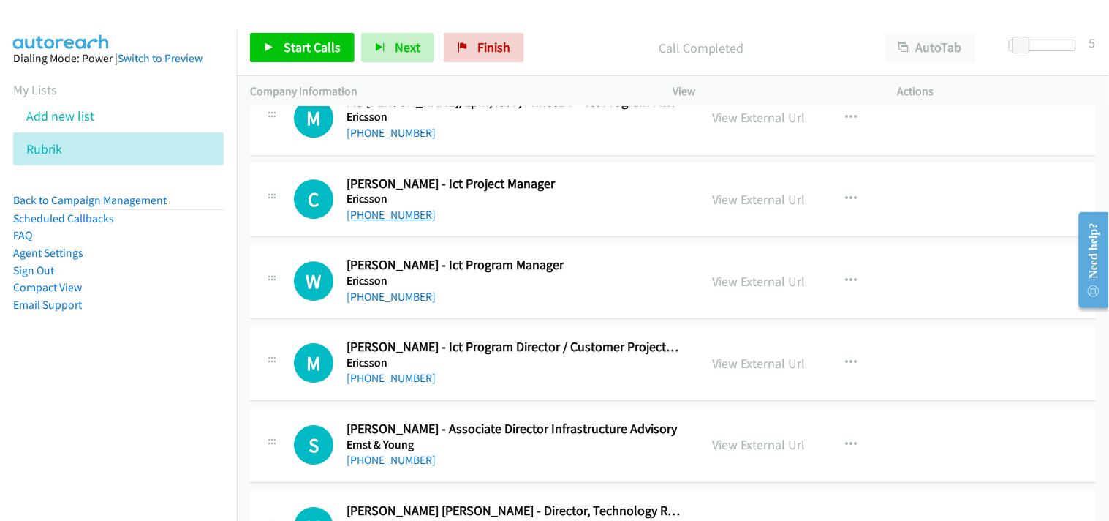
click at [364, 217] on link "+61 468 536 168" at bounding box center [391, 215] width 89 height 14
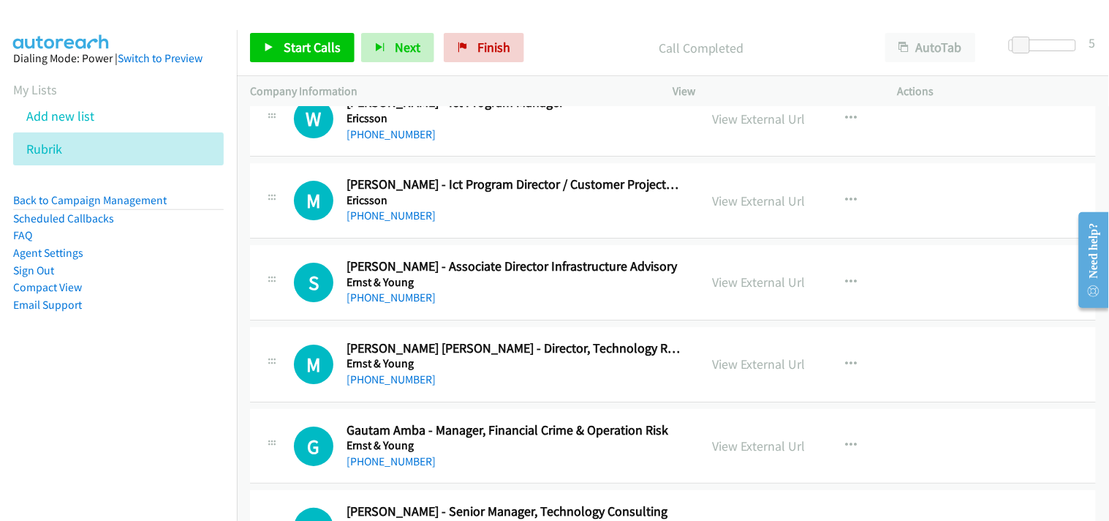
scroll to position [8288, 0]
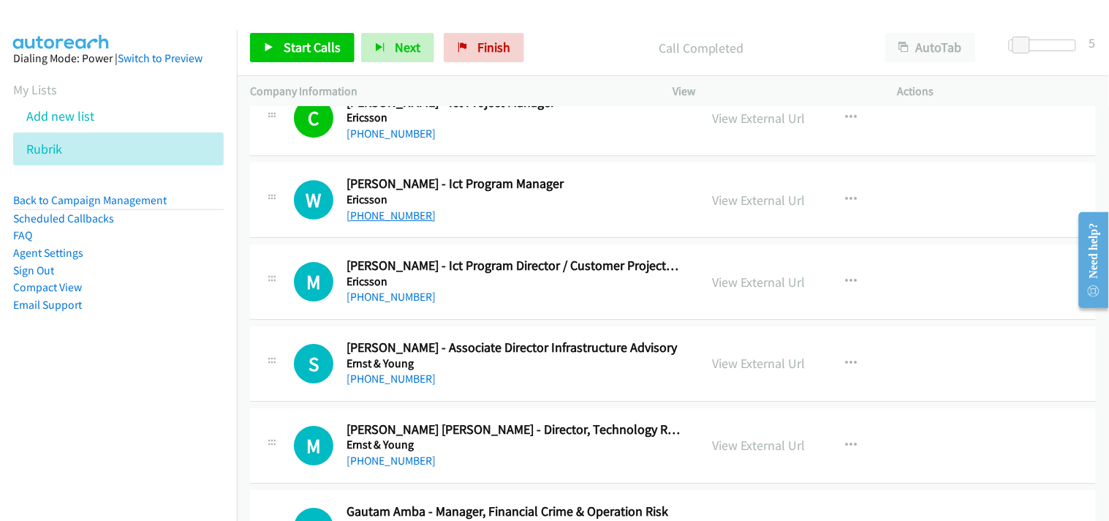
click at [360, 212] on link "+61 467 796 233" at bounding box center [391, 215] width 89 height 14
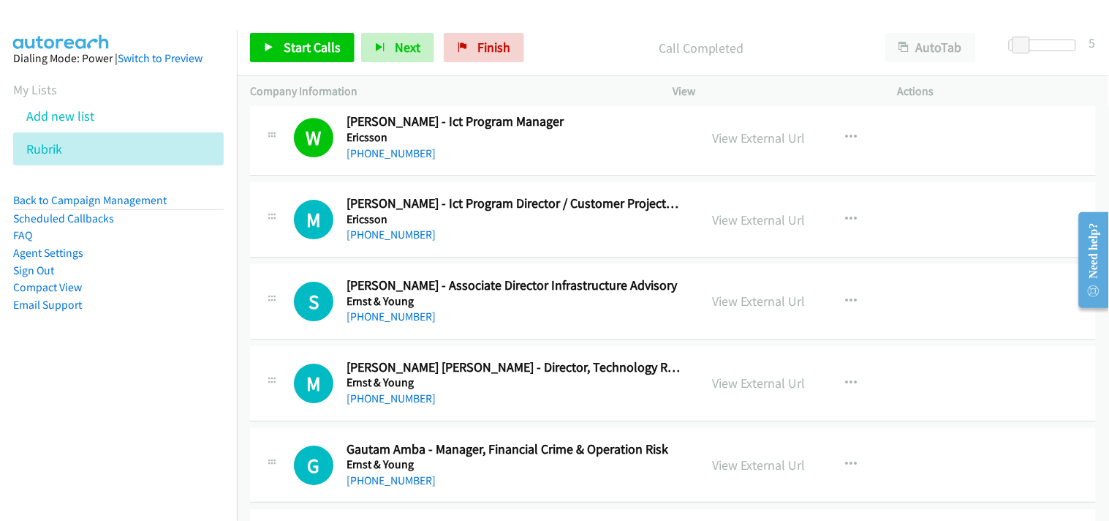
scroll to position [8369, 0]
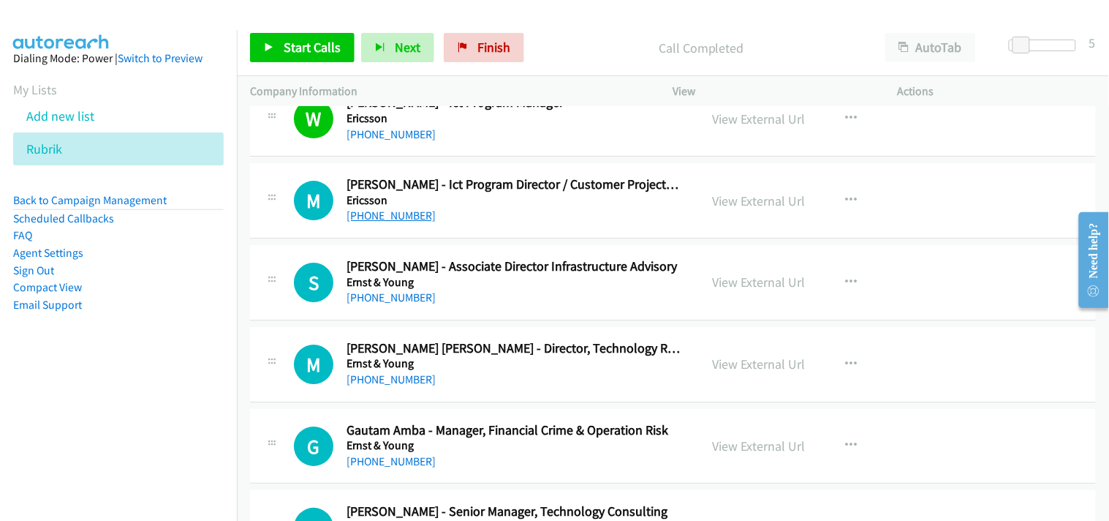
click at [396, 222] on link "+61 424 950 659" at bounding box center [391, 215] width 89 height 14
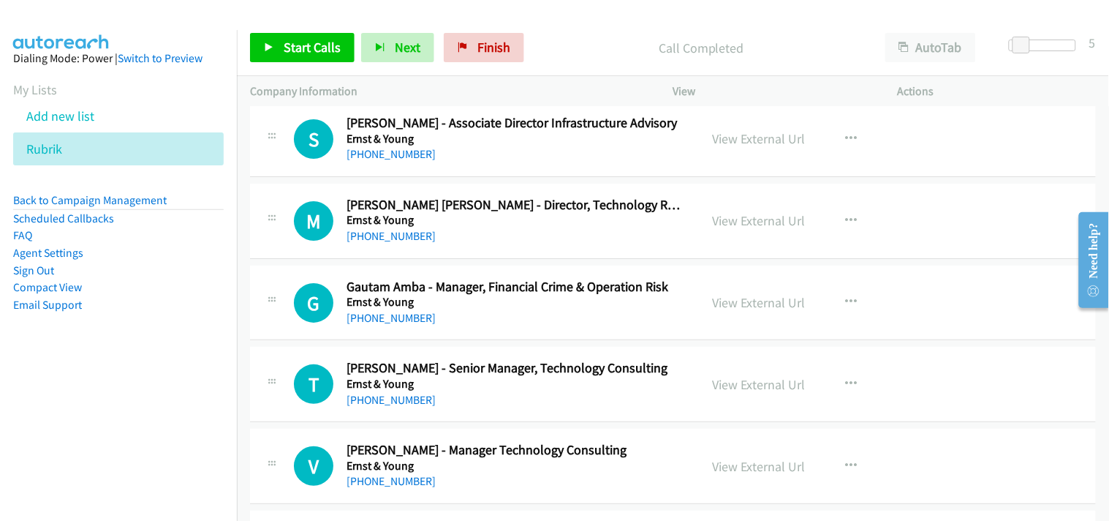
scroll to position [8531, 0]
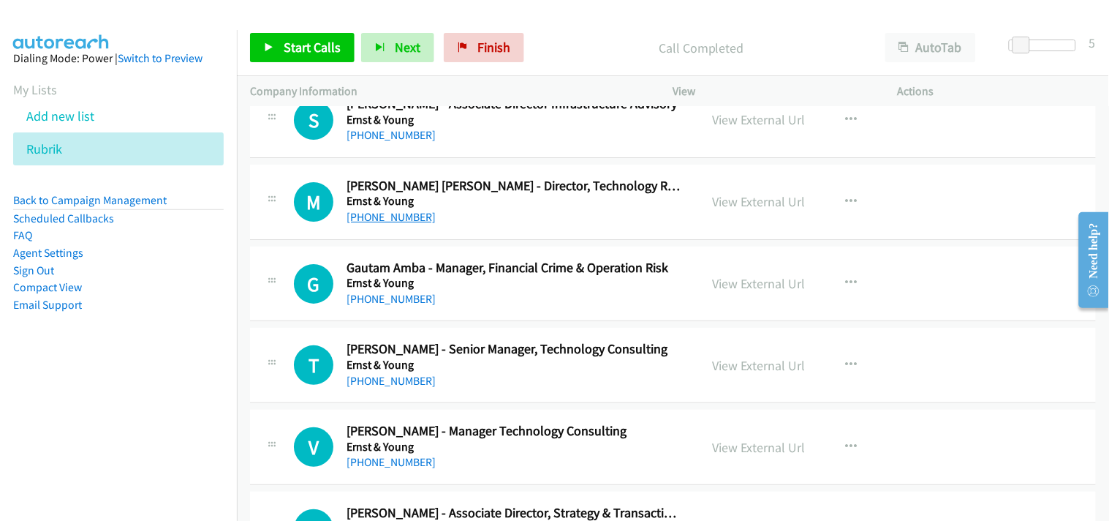
click at [397, 220] on link "+61 437 352 299" at bounding box center [391, 217] width 89 height 14
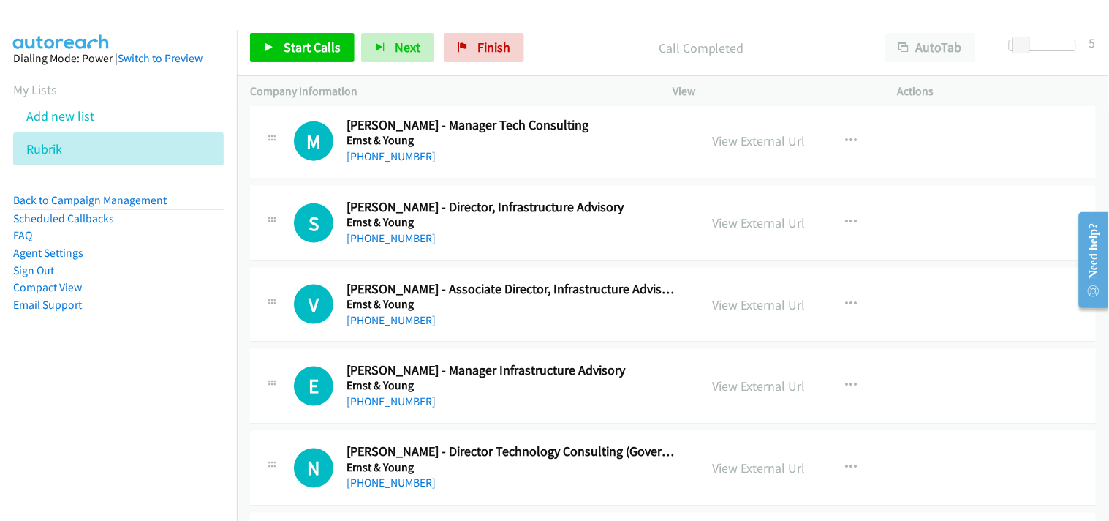
scroll to position [9019, 0]
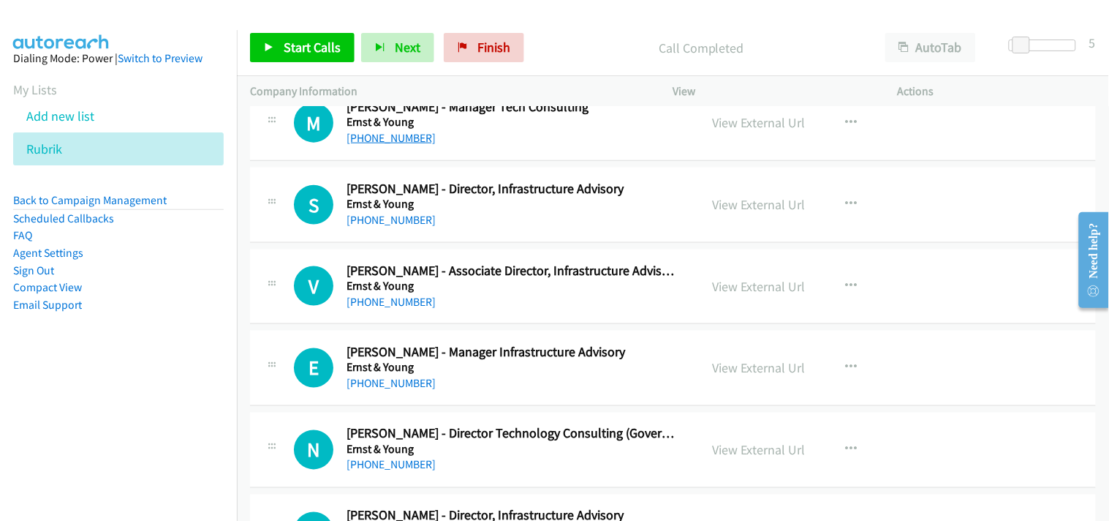
click at [397, 141] on link "+61 407 168 516" at bounding box center [391, 138] width 89 height 14
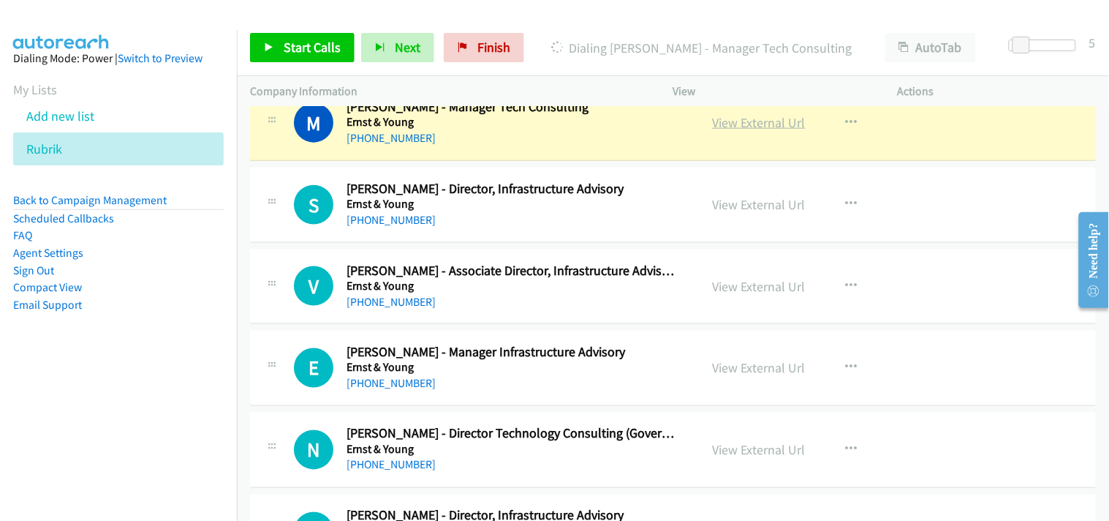
click at [758, 128] on link "View External Url" at bounding box center [759, 122] width 93 height 17
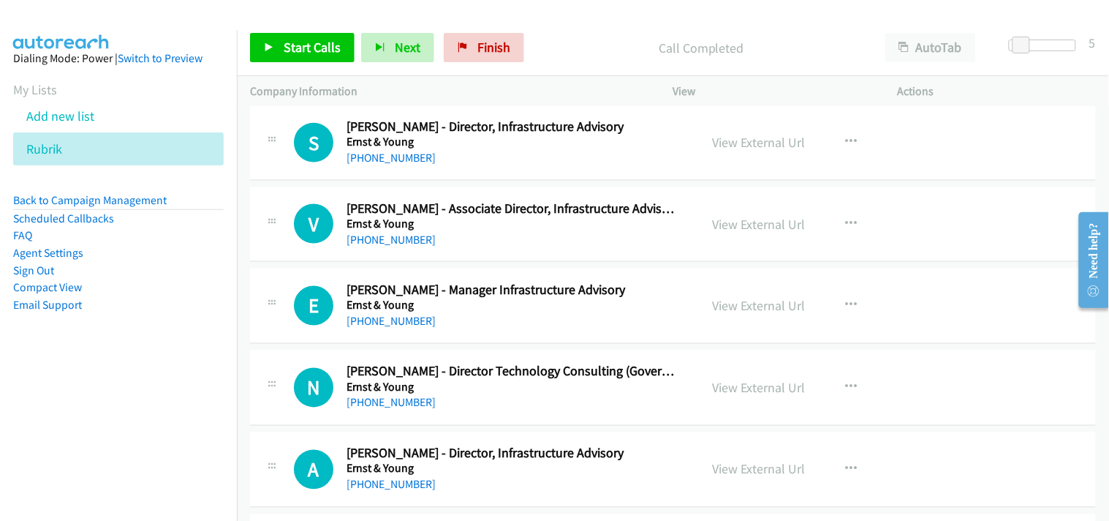
scroll to position [9100, 0]
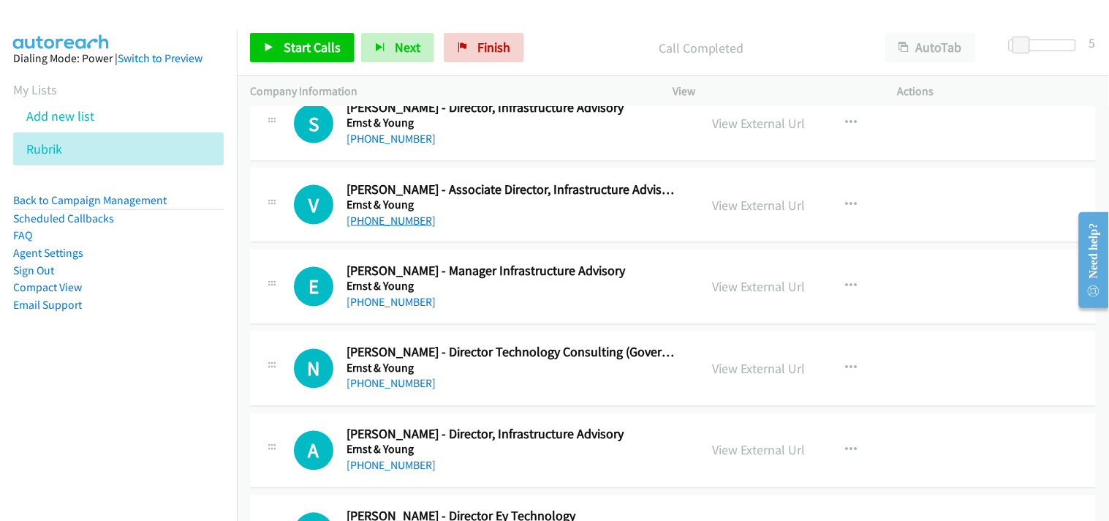
click at [392, 227] on link "+61 433 719 440" at bounding box center [391, 221] width 89 height 14
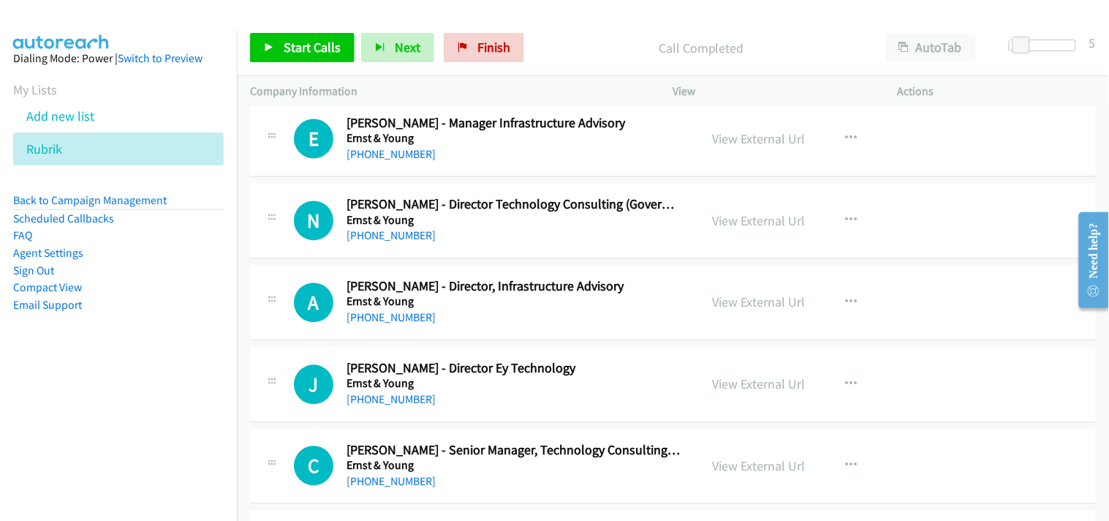
scroll to position [9262, 0]
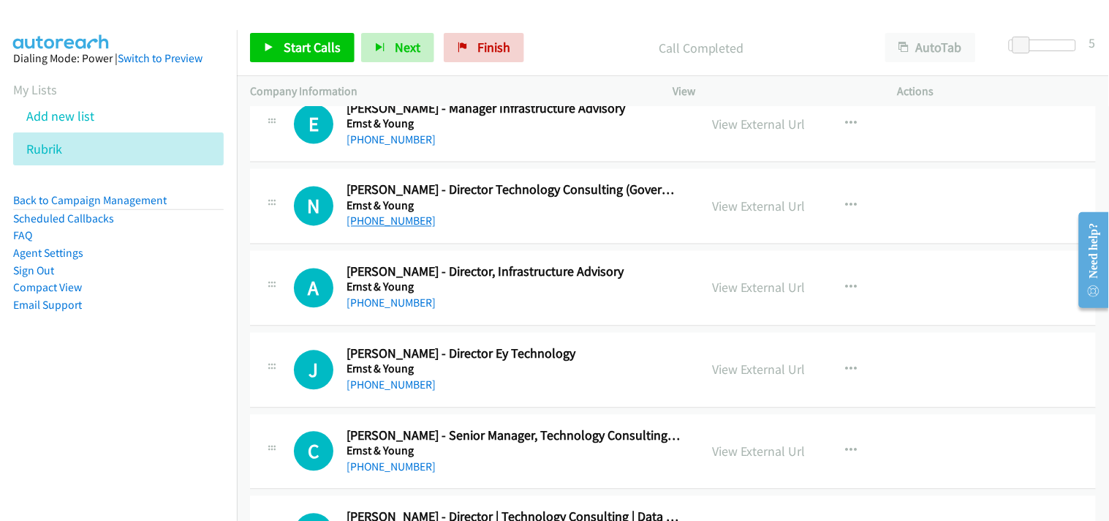
click at [391, 225] on link "+61 408 467 337" at bounding box center [391, 221] width 89 height 14
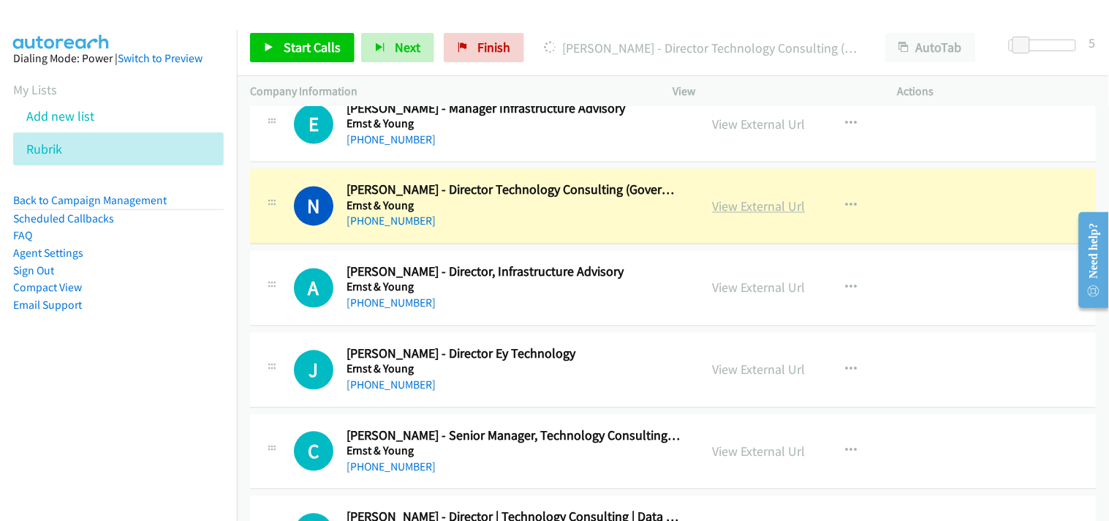
click at [736, 205] on link "View External Url" at bounding box center [759, 206] width 93 height 17
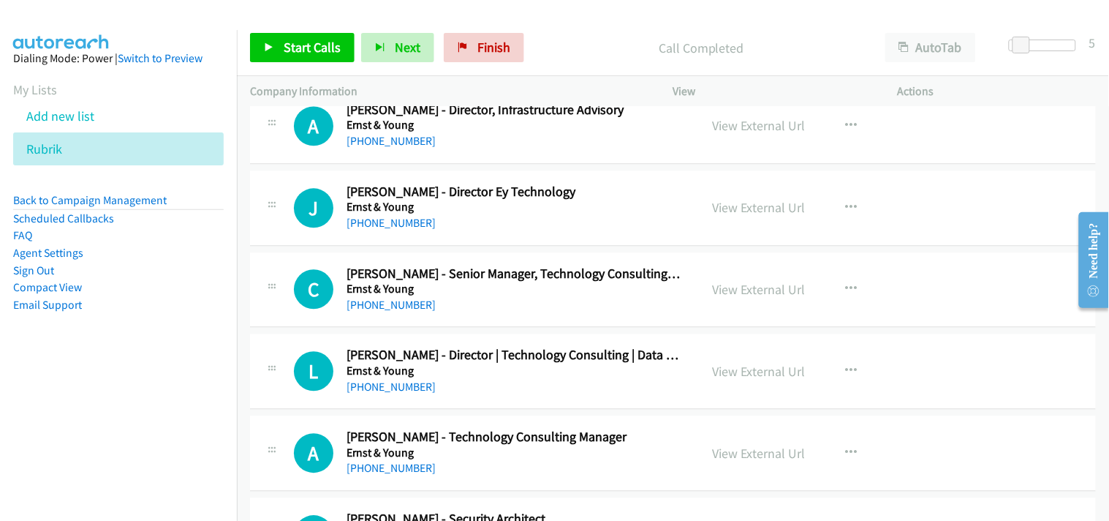
scroll to position [9507, 0]
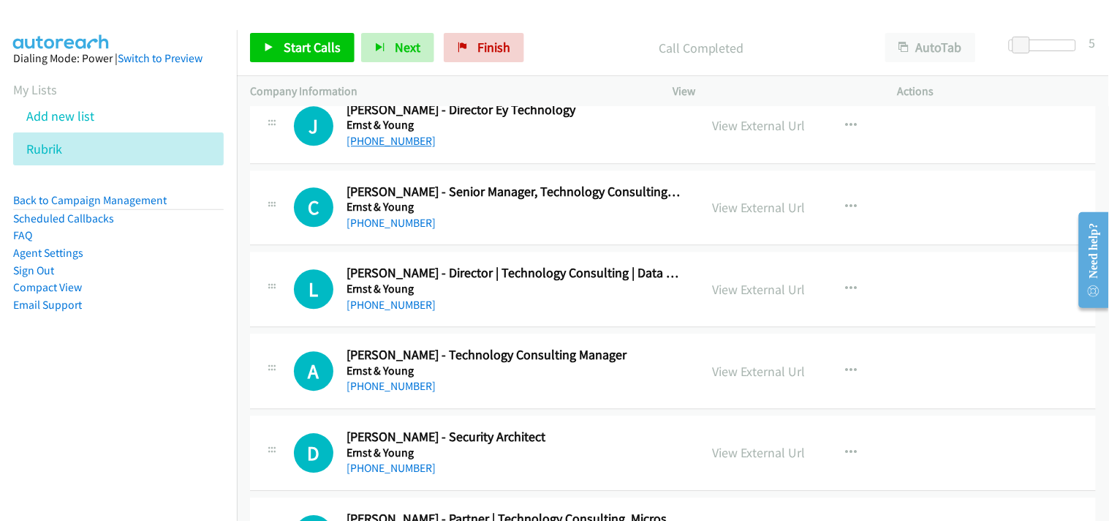
click at [388, 141] on link "+61 402 676 334" at bounding box center [391, 141] width 89 height 14
click at [386, 221] on link "+61 423 915 102" at bounding box center [391, 223] width 89 height 14
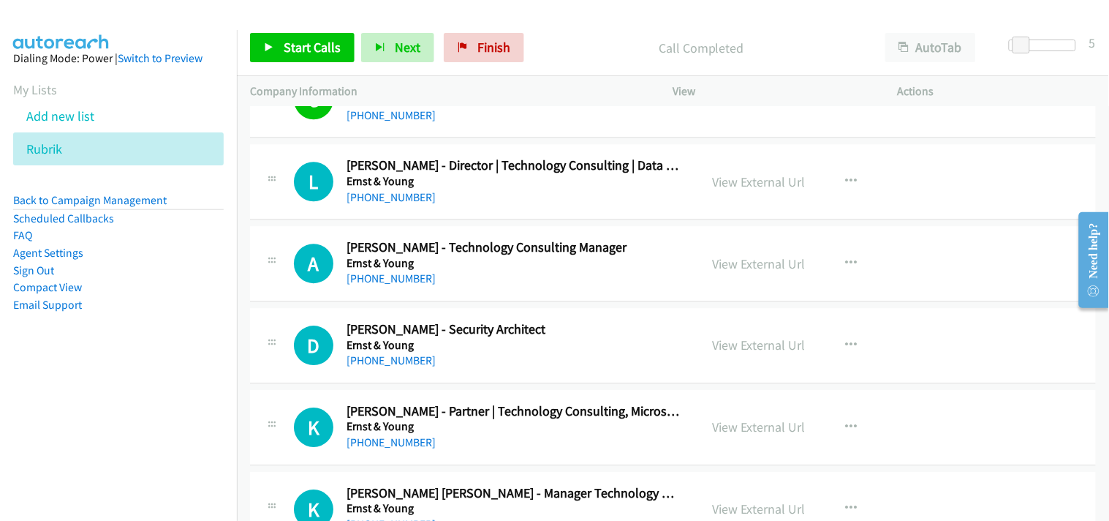
scroll to position [9588, 0]
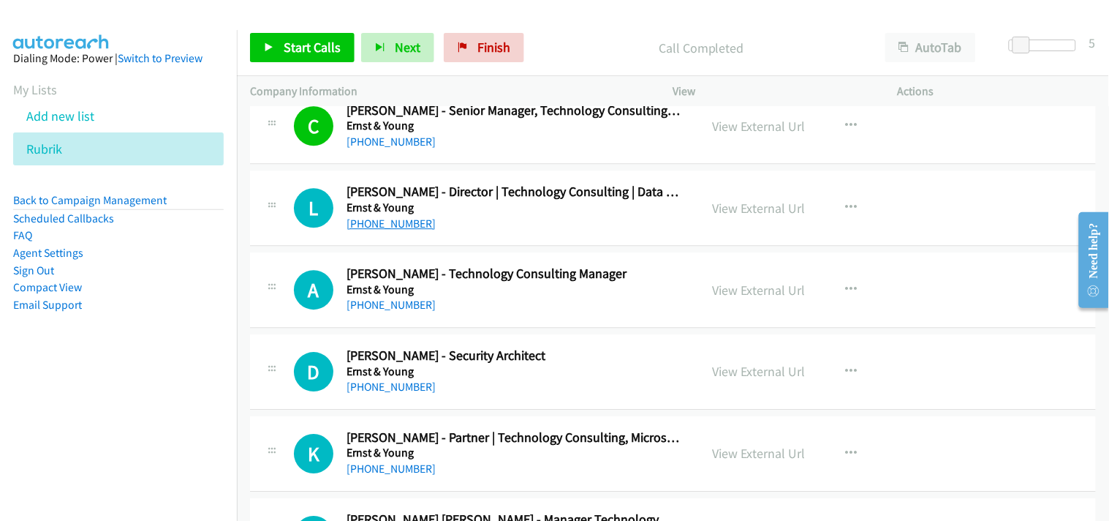
click at [391, 225] on link "+61 424 705 684" at bounding box center [391, 223] width 89 height 14
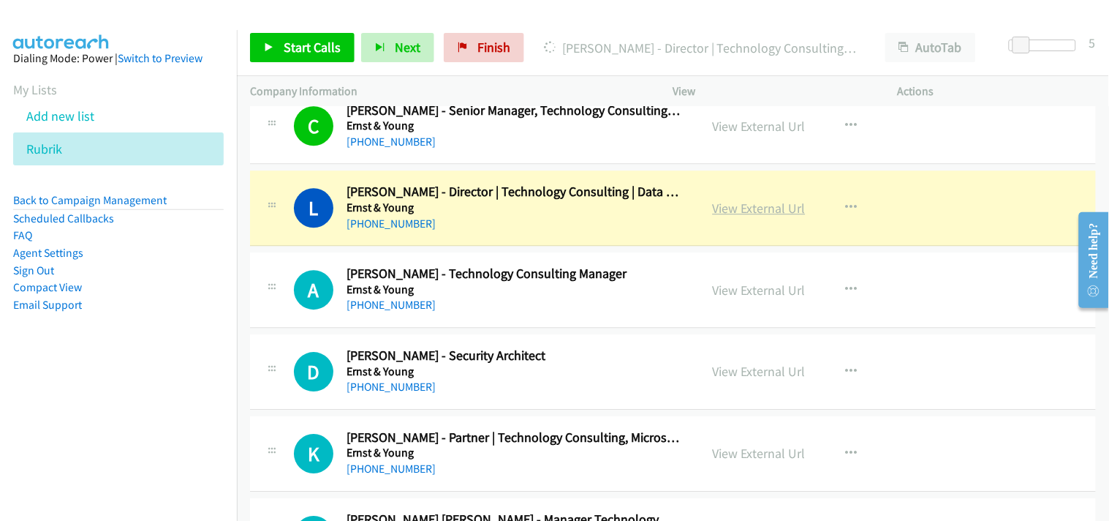
click at [759, 216] on link "View External Url" at bounding box center [759, 208] width 93 height 17
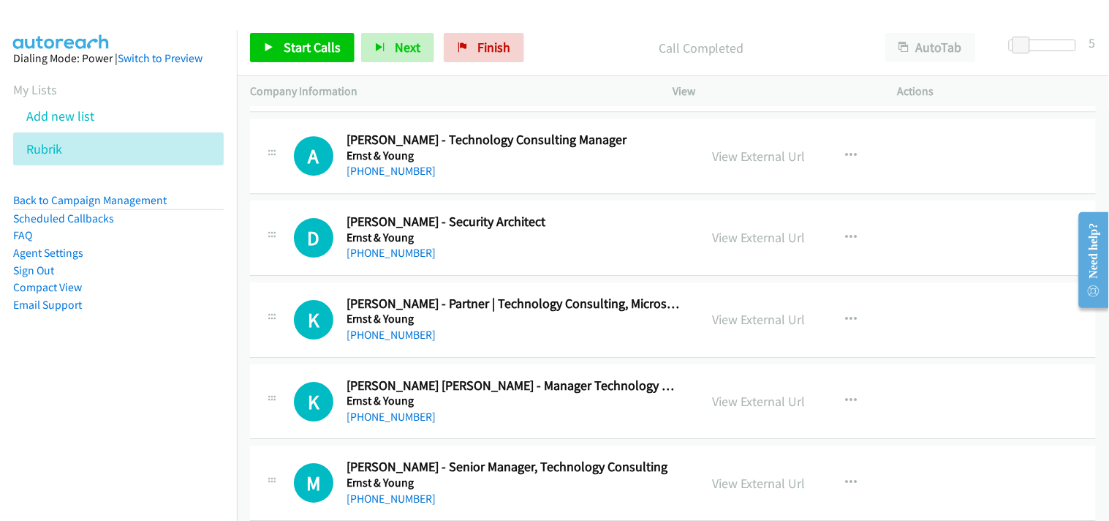
scroll to position [9750, 0]
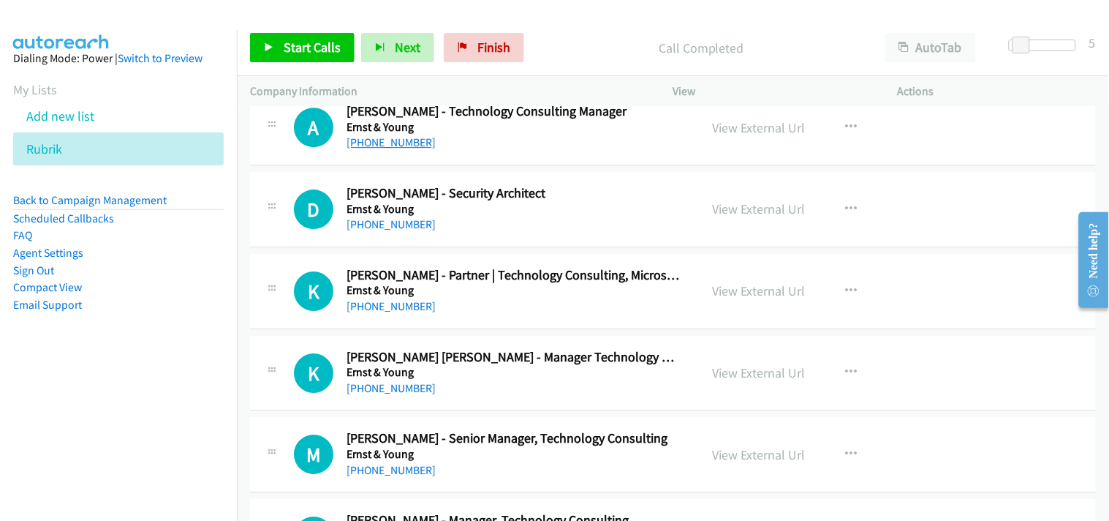
click at [357, 147] on link "+61 466 005 565" at bounding box center [391, 142] width 89 height 14
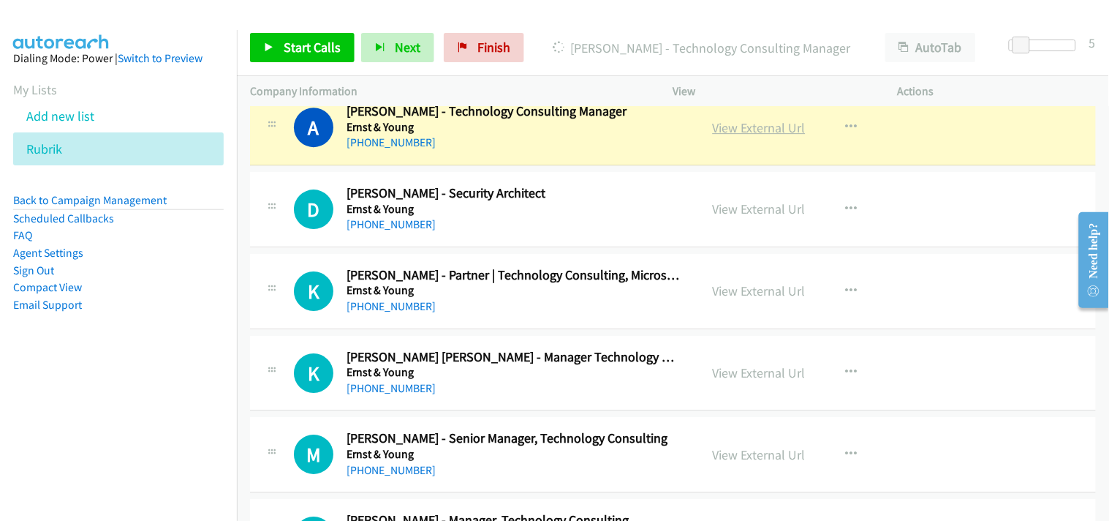
click at [779, 132] on link "View External Url" at bounding box center [759, 127] width 93 height 17
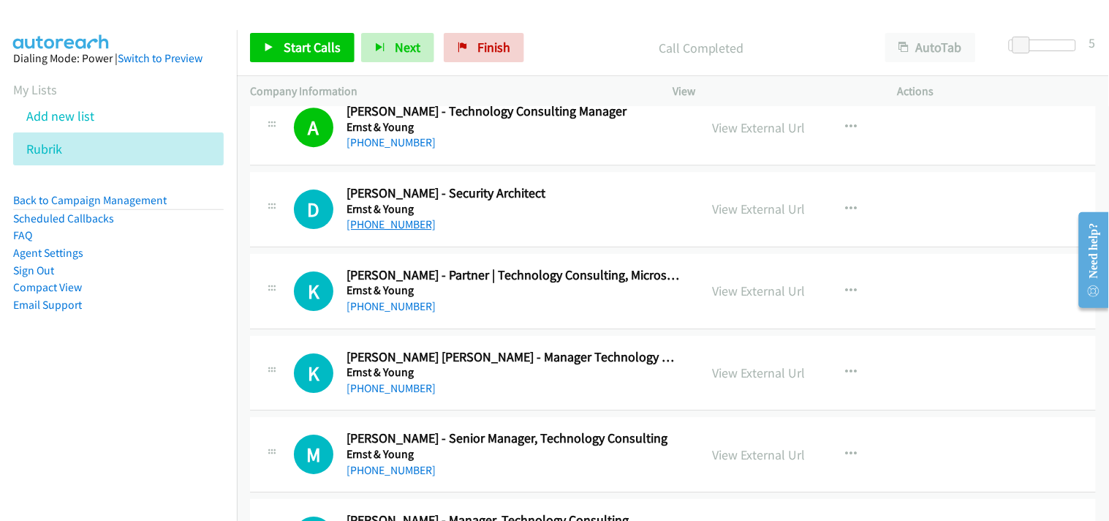
click at [388, 229] on link "+61 2 9694 5660" at bounding box center [391, 224] width 89 height 14
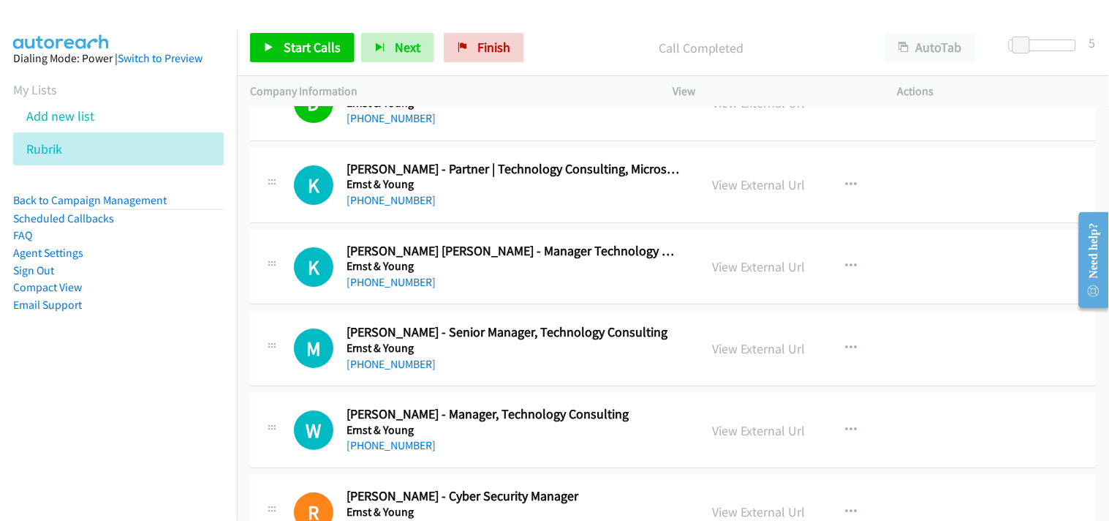
scroll to position [9831, 0]
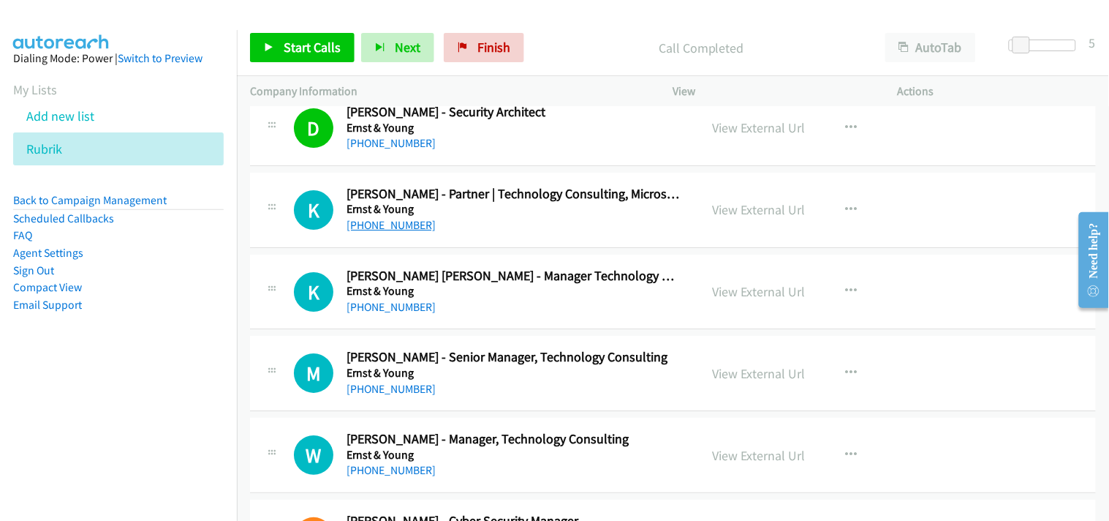
click at [396, 231] on link "+61 417 705 573" at bounding box center [391, 225] width 89 height 14
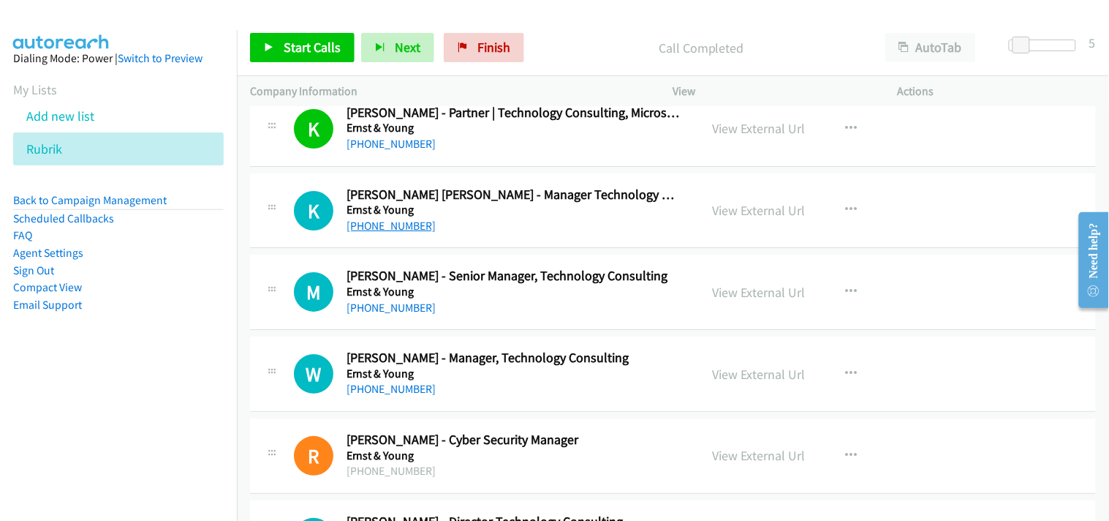
click at [398, 225] on link "+61 2 8295 6350" at bounding box center [391, 226] width 89 height 14
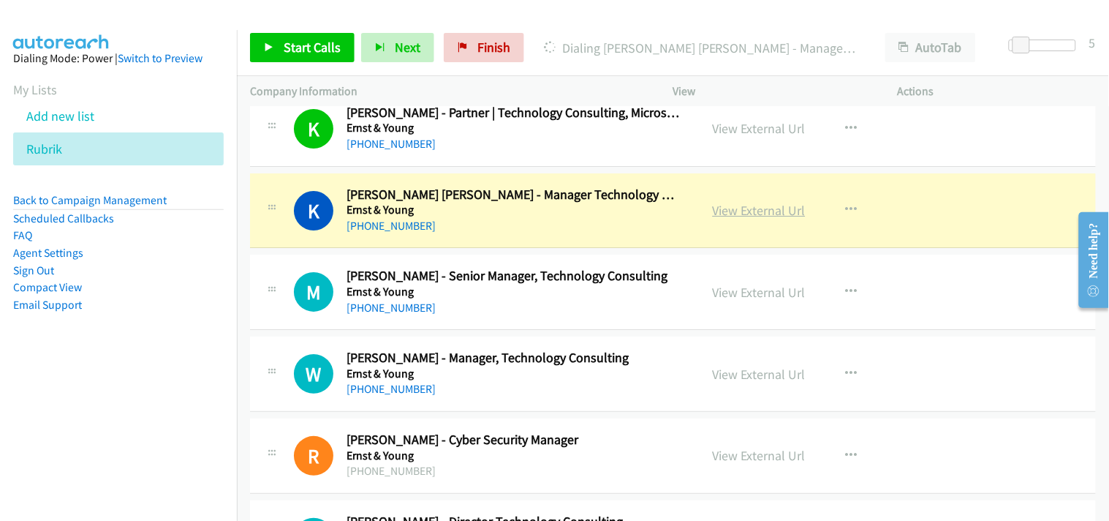
click at [748, 219] on link "View External Url" at bounding box center [759, 210] width 93 height 17
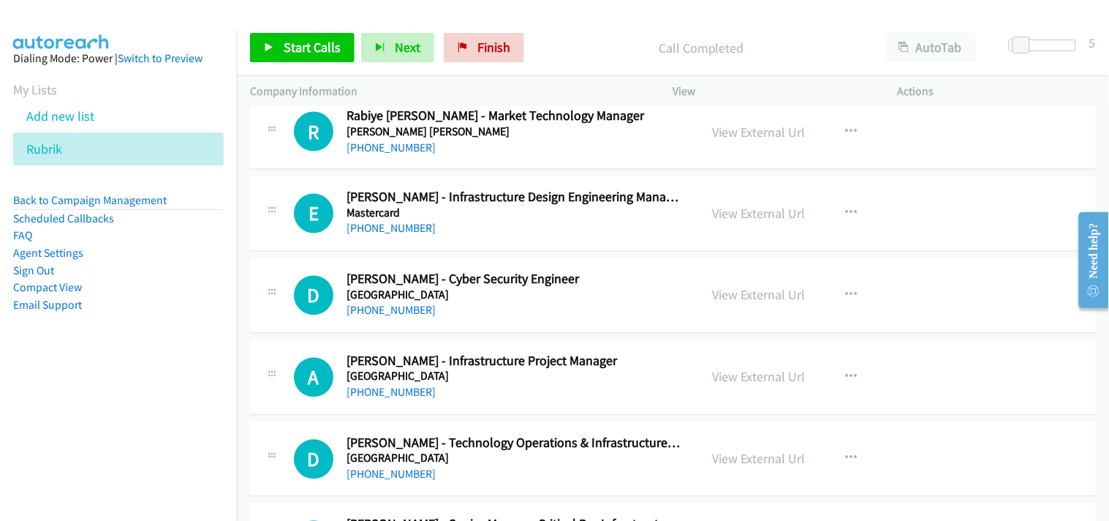
scroll to position [14869, 0]
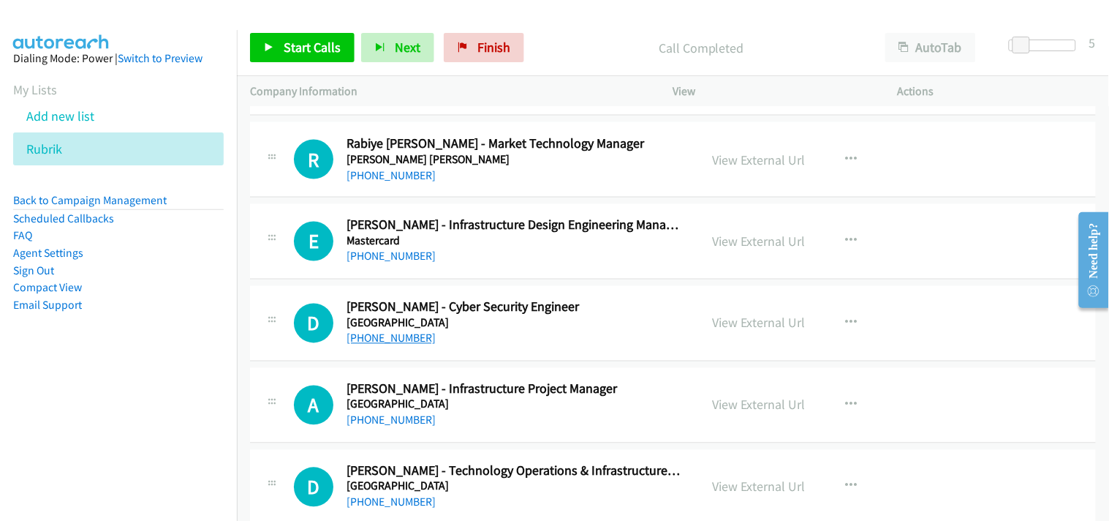
click at [370, 339] on link "+61 3 9276 8117" at bounding box center [391, 338] width 89 height 14
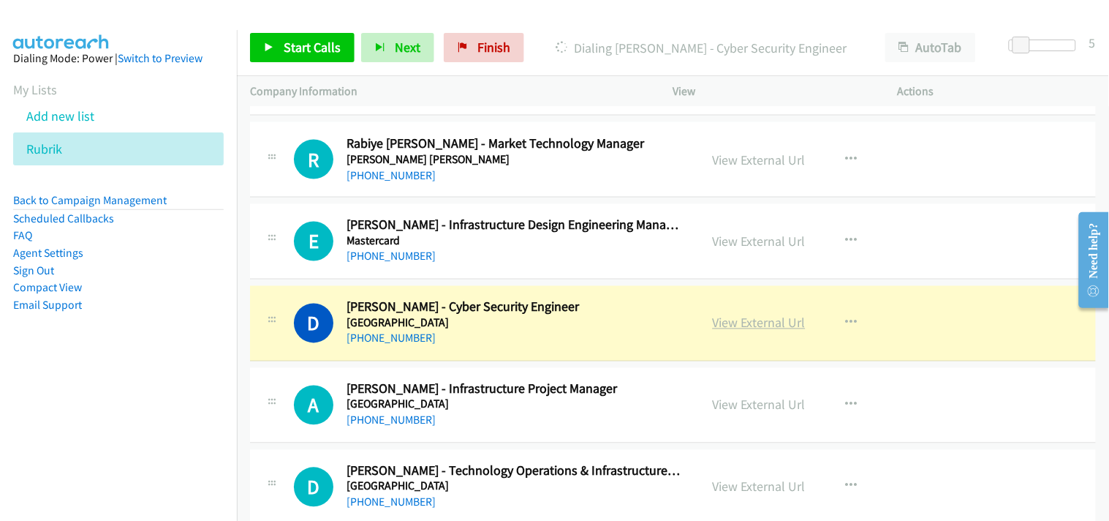
click at [715, 326] on link "View External Url" at bounding box center [759, 322] width 93 height 17
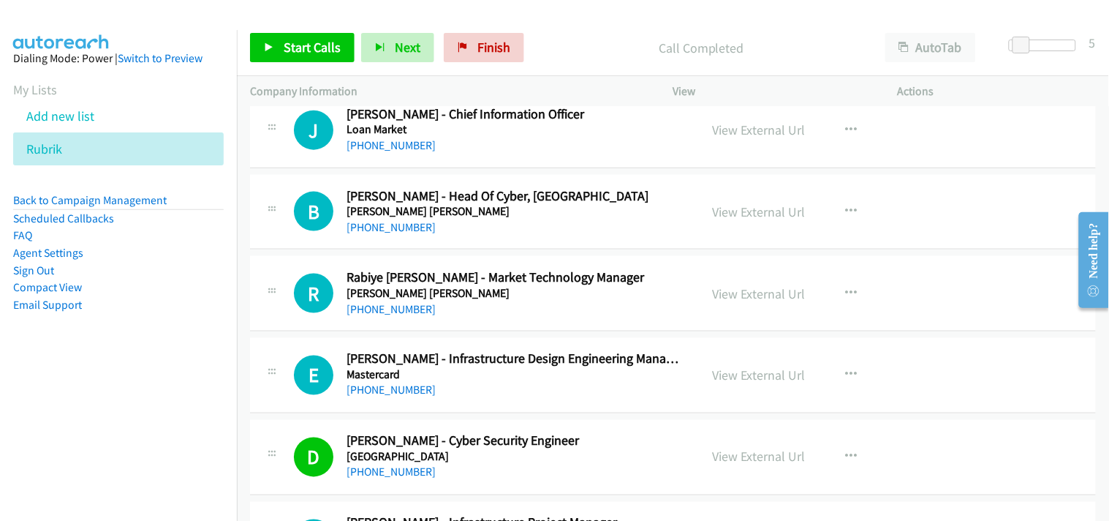
scroll to position [14707, 0]
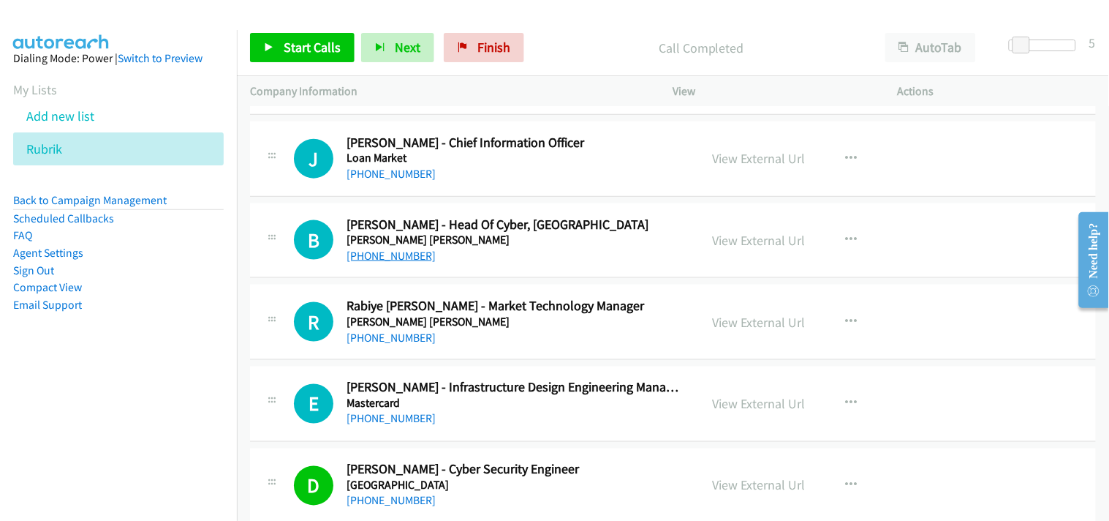
click at [400, 260] on link "+61 406 429 235" at bounding box center [391, 256] width 89 height 14
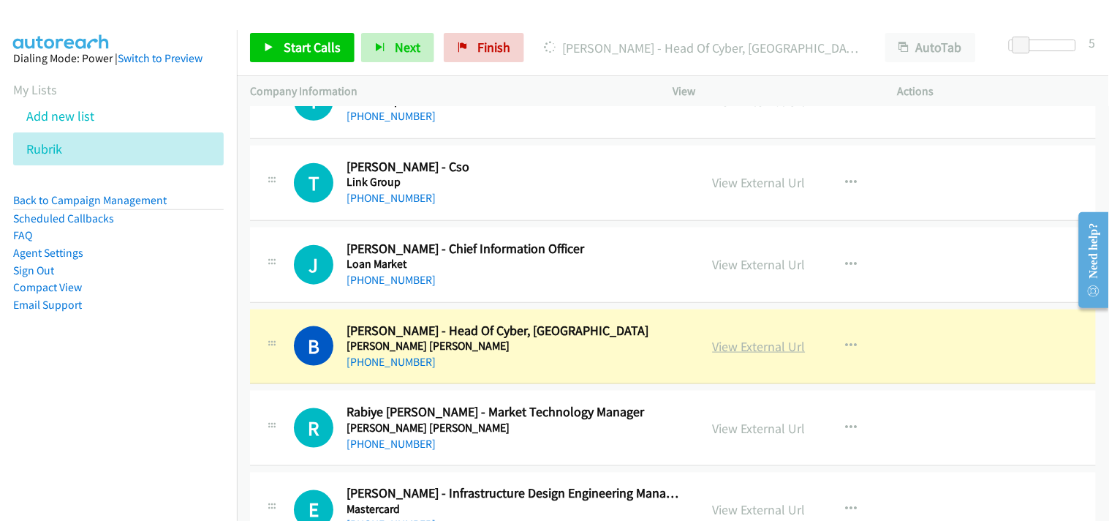
scroll to position [14626, 0]
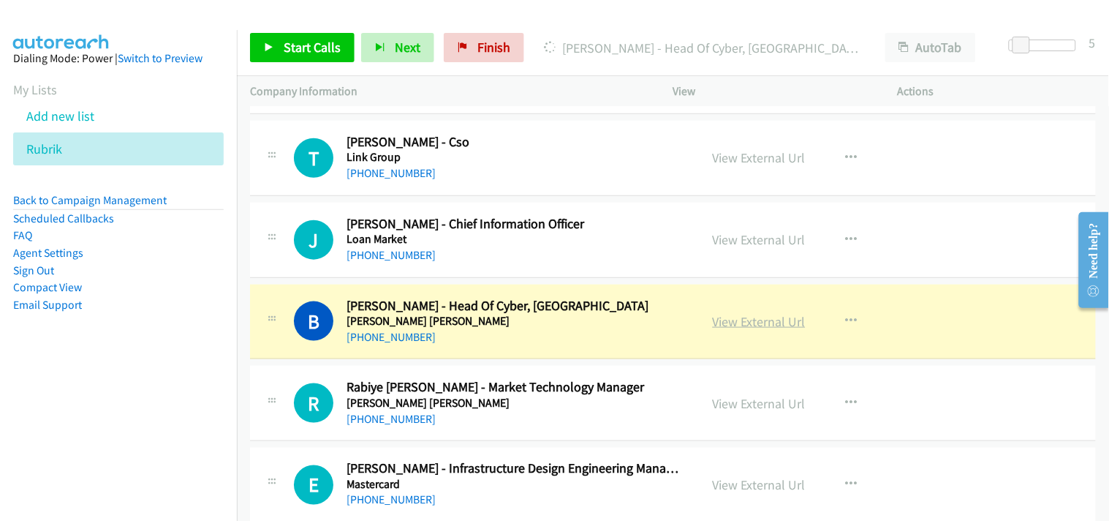
click at [733, 325] on link "View External Url" at bounding box center [759, 321] width 93 height 17
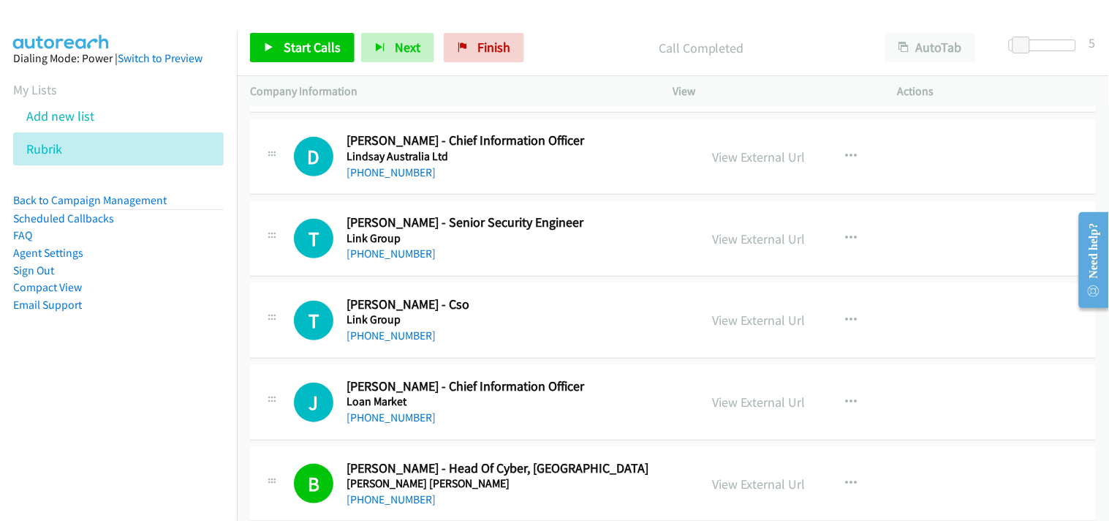
scroll to position [14462, 0]
click at [397, 343] on link "+61 481 739 892" at bounding box center [391, 336] width 89 height 14
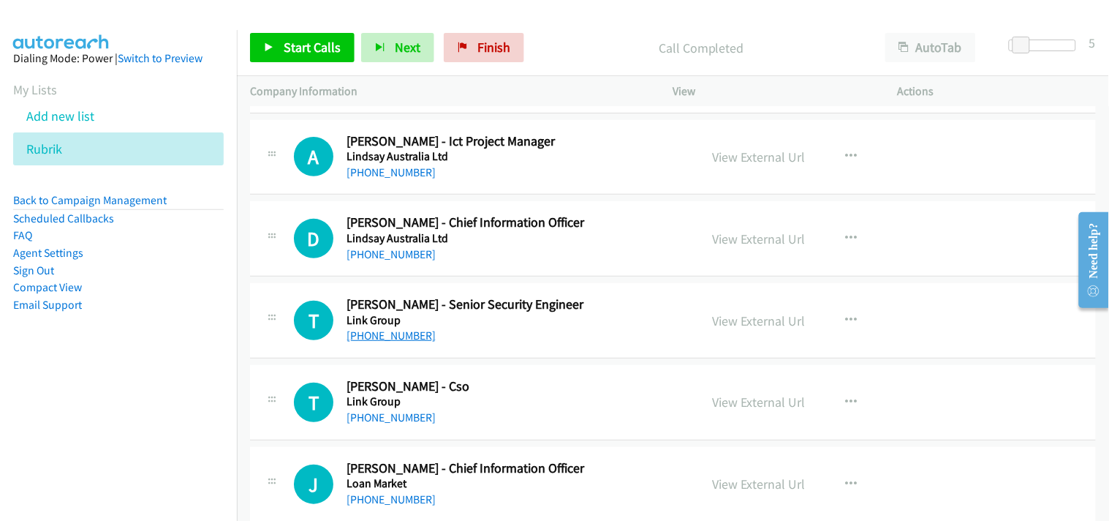
click at [396, 341] on link "+61 438 492 959" at bounding box center [391, 335] width 89 height 14
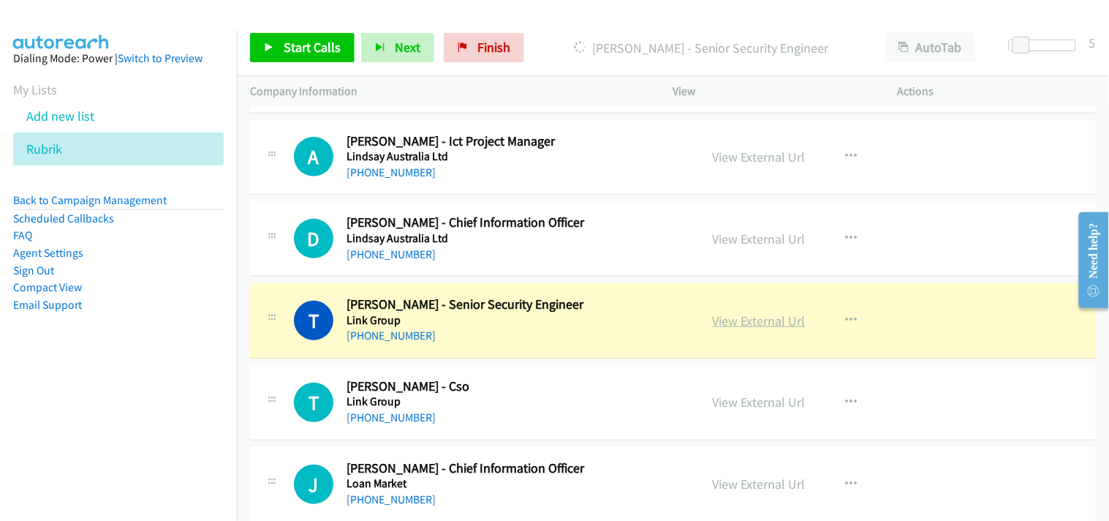
click at [755, 325] on link "View External Url" at bounding box center [759, 320] width 93 height 17
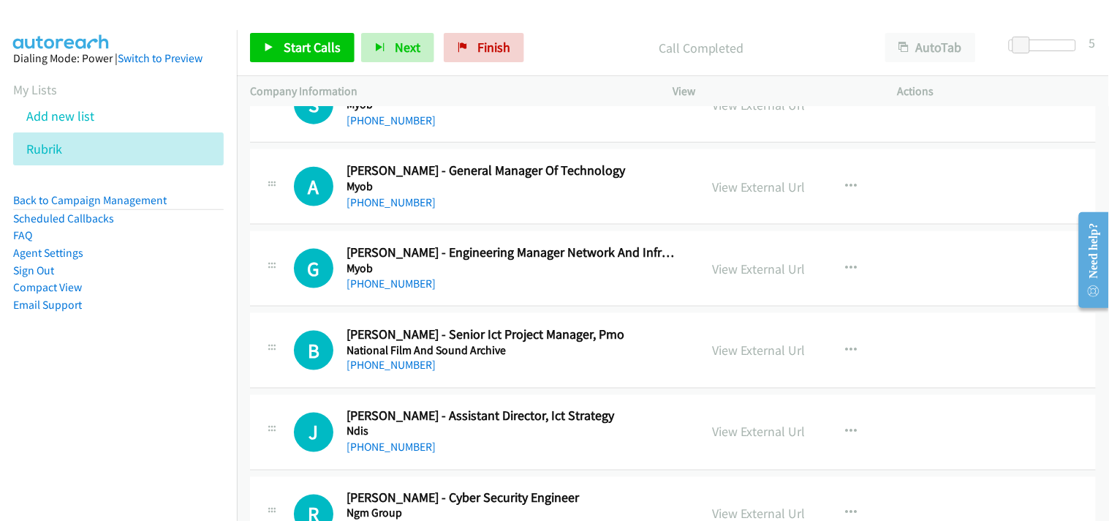
scroll to position [16169, 0]
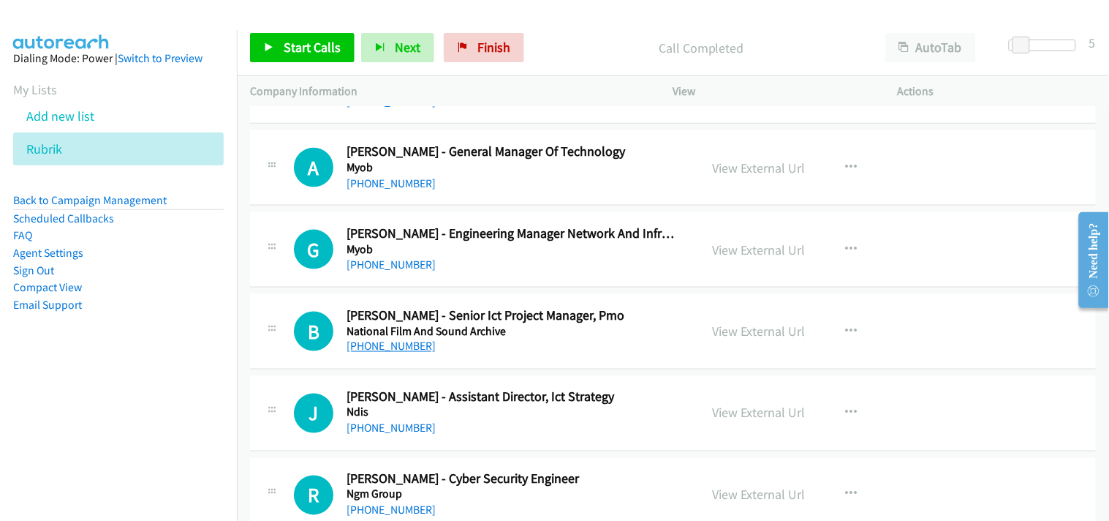
click at [396, 353] on link "+61 2 6273 1180" at bounding box center [391, 346] width 89 height 14
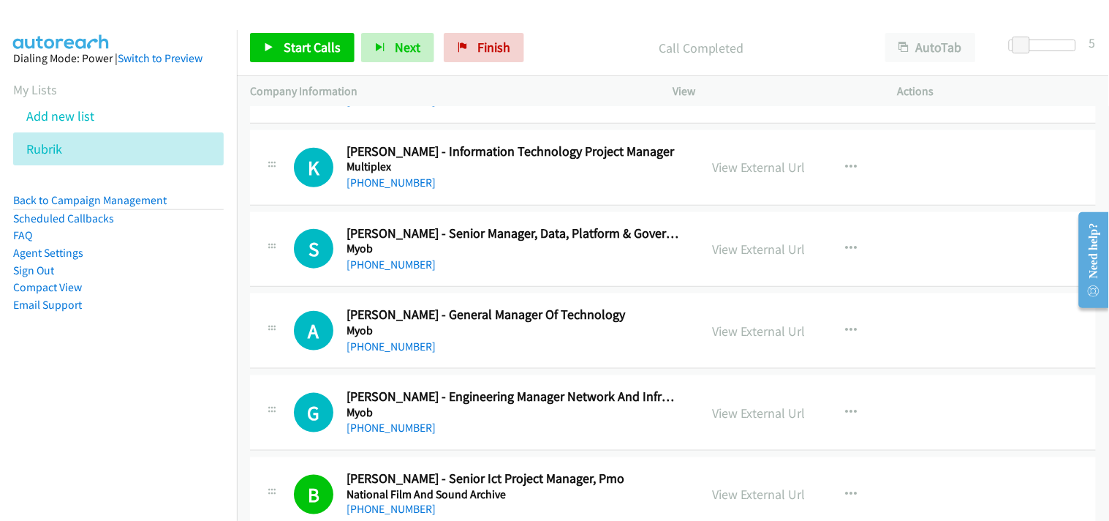
scroll to position [15925, 0]
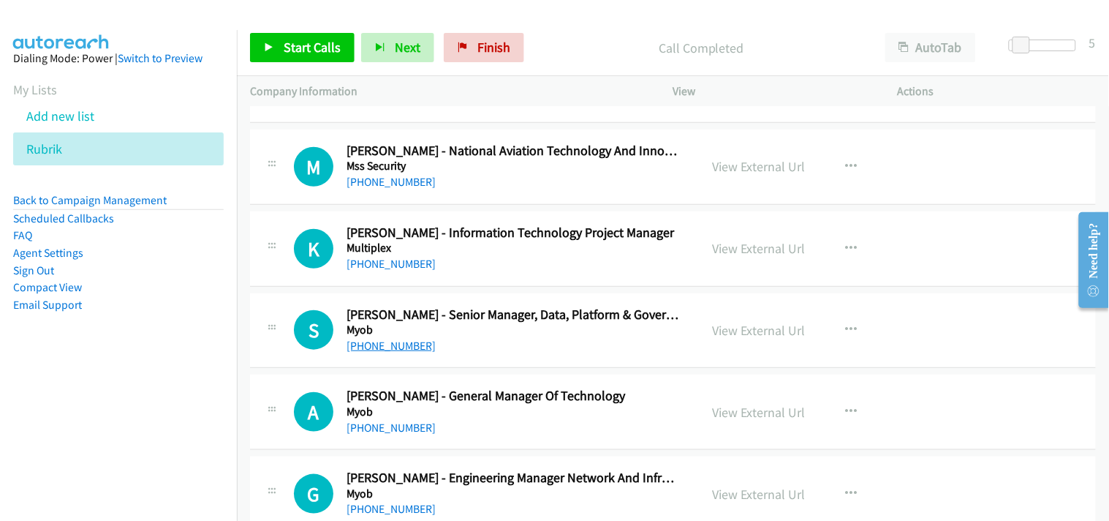
click at [400, 349] on link "+61 470 508 483" at bounding box center [391, 346] width 89 height 14
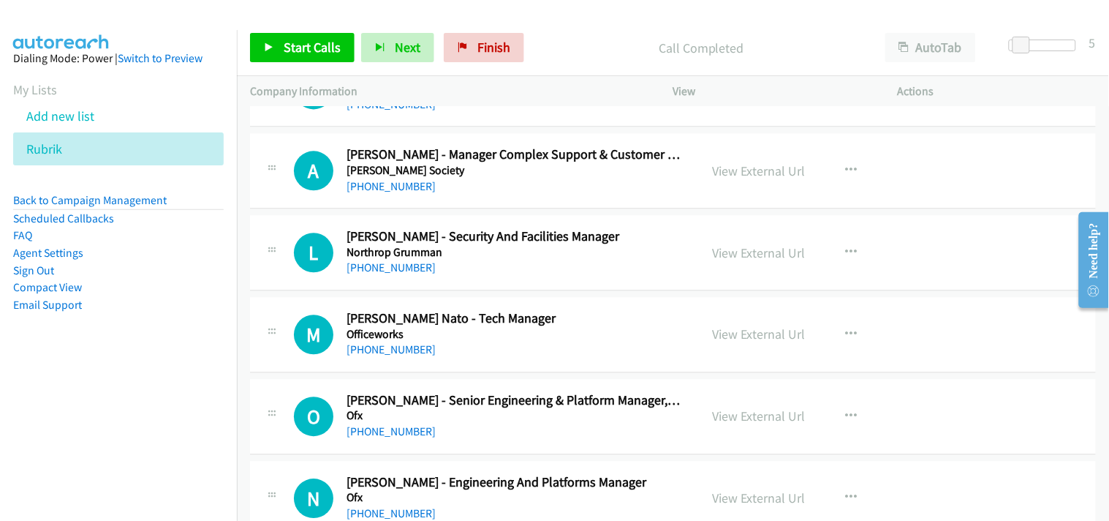
scroll to position [16656, 0]
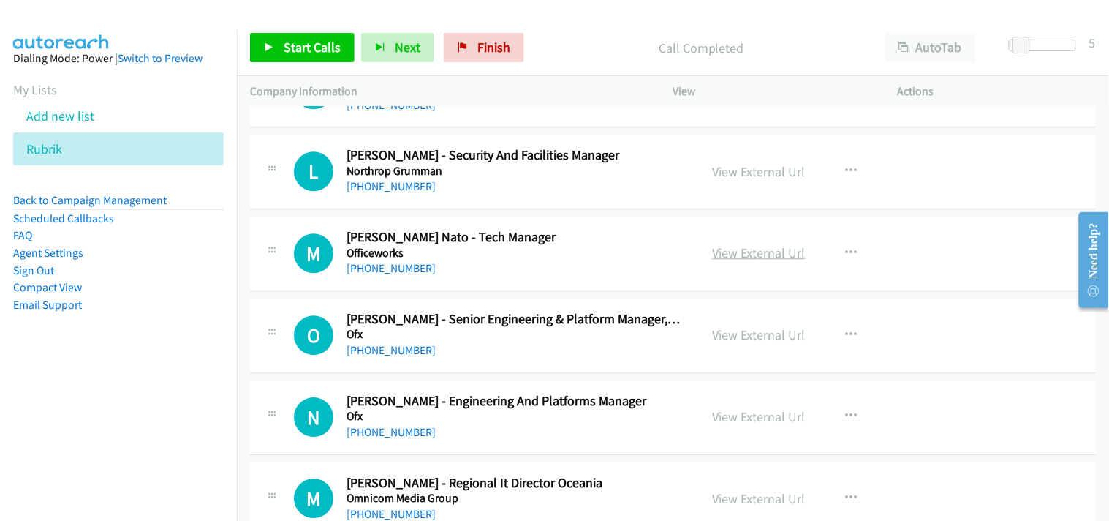
click at [768, 261] on link "View External Url" at bounding box center [759, 252] width 93 height 17
click at [392, 272] on link "+61 2 9963 8500" at bounding box center [391, 268] width 89 height 14
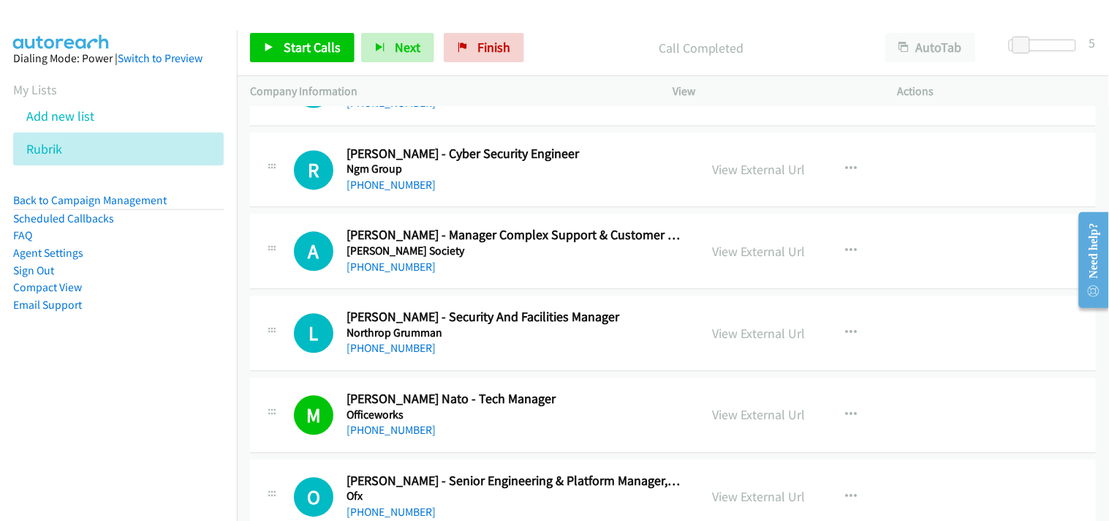
scroll to position [16413, 0]
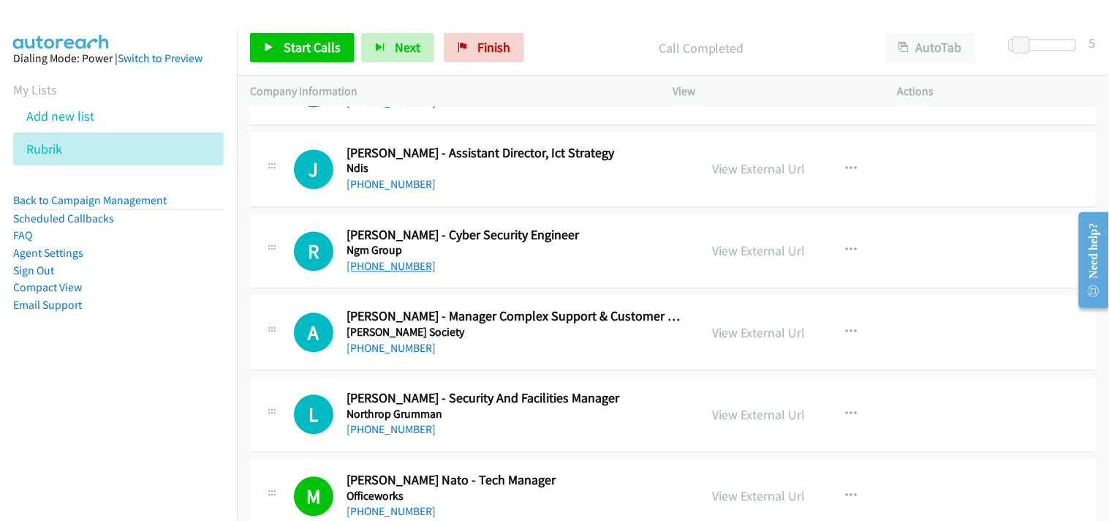
click at [383, 266] on link "+61 411 380 204" at bounding box center [391, 267] width 89 height 14
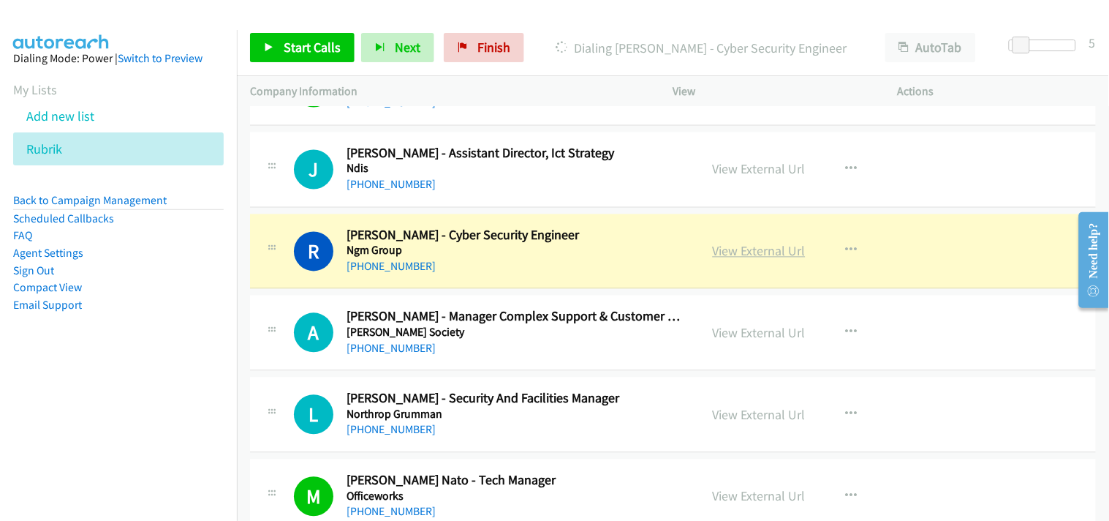
click at [725, 252] on link "View External Url" at bounding box center [759, 251] width 93 height 17
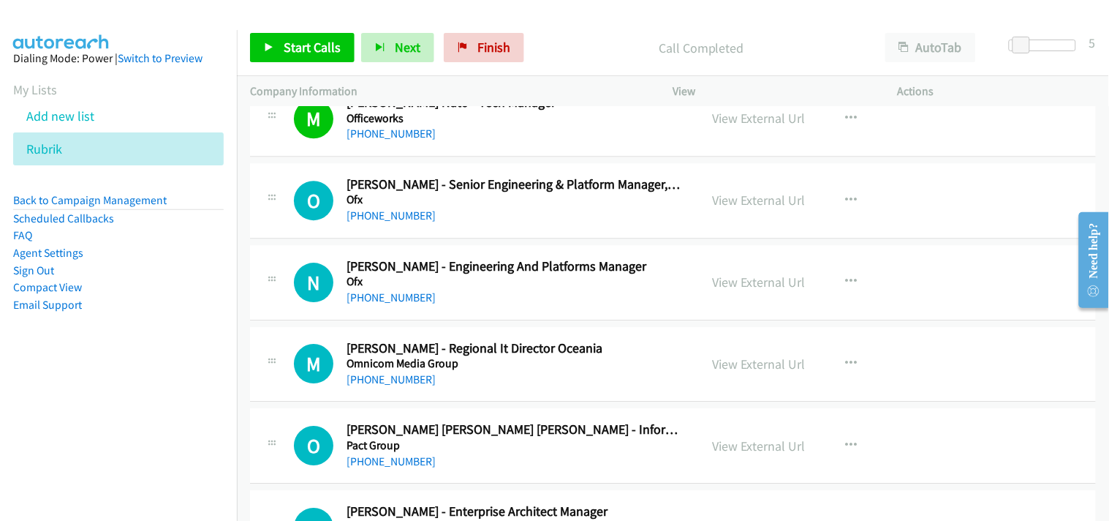
scroll to position [16819, 0]
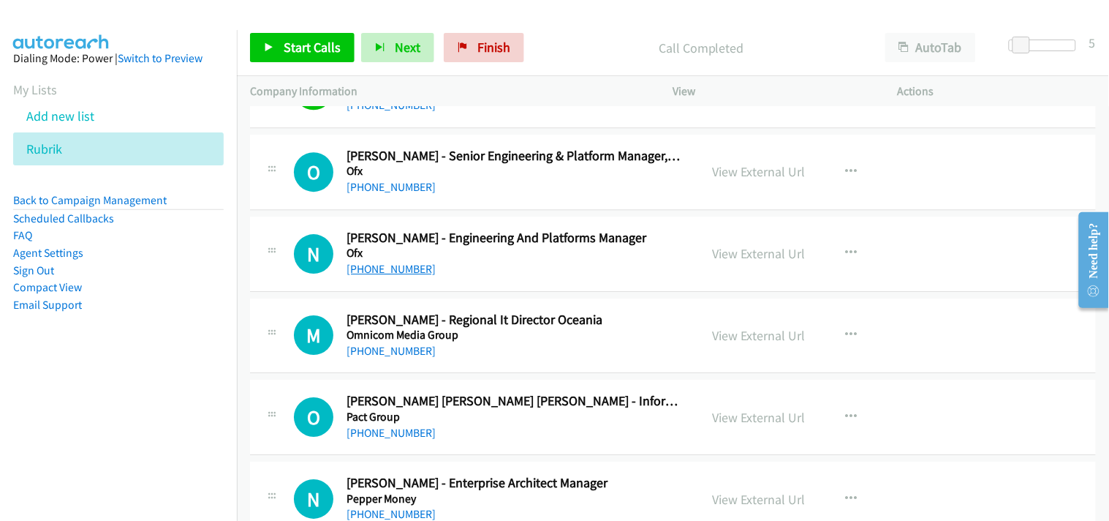
click at [374, 276] on link "+61 401 651 999" at bounding box center [391, 269] width 89 height 14
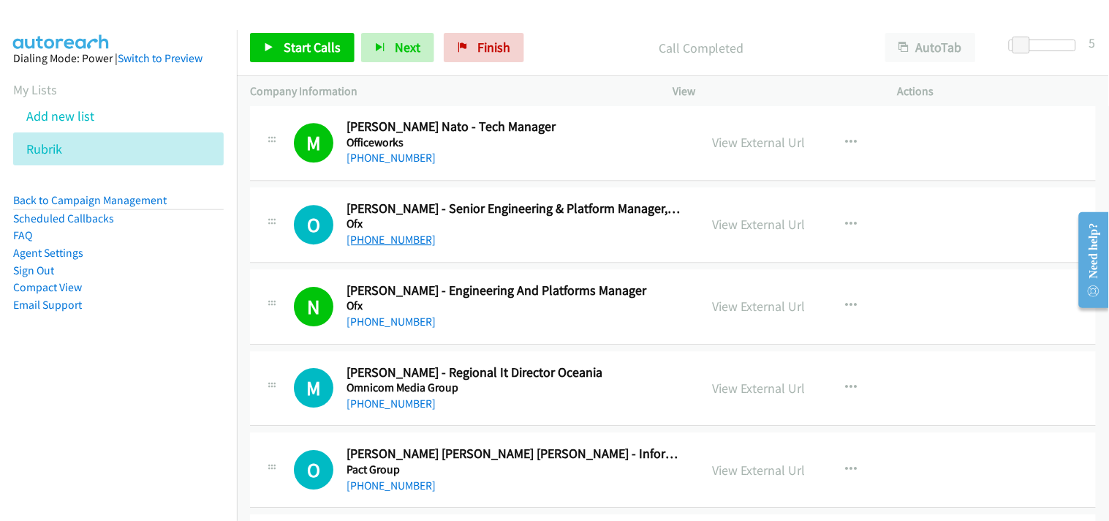
scroll to position [16737, 0]
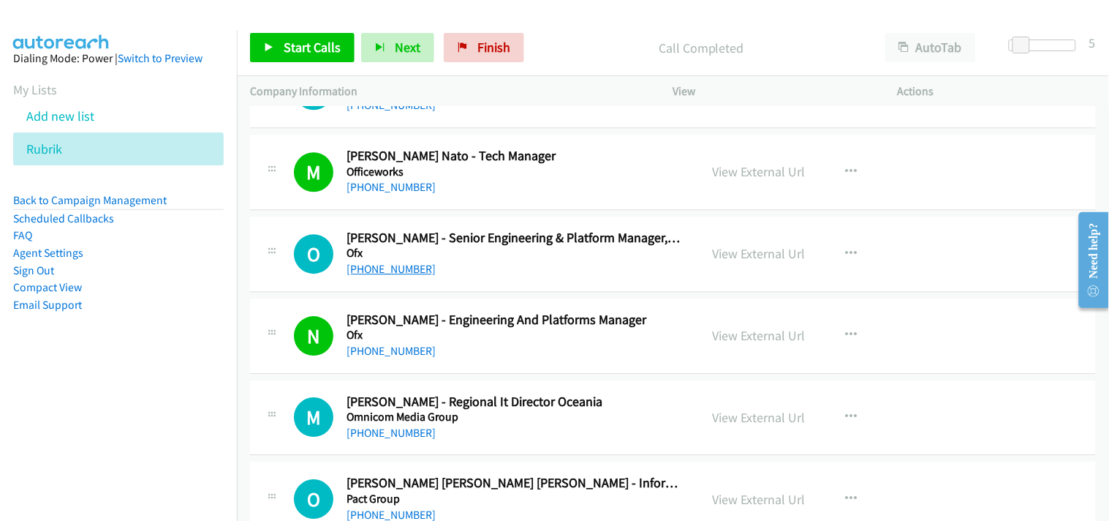
click at [377, 273] on link "+61 426 246 994" at bounding box center [391, 269] width 89 height 14
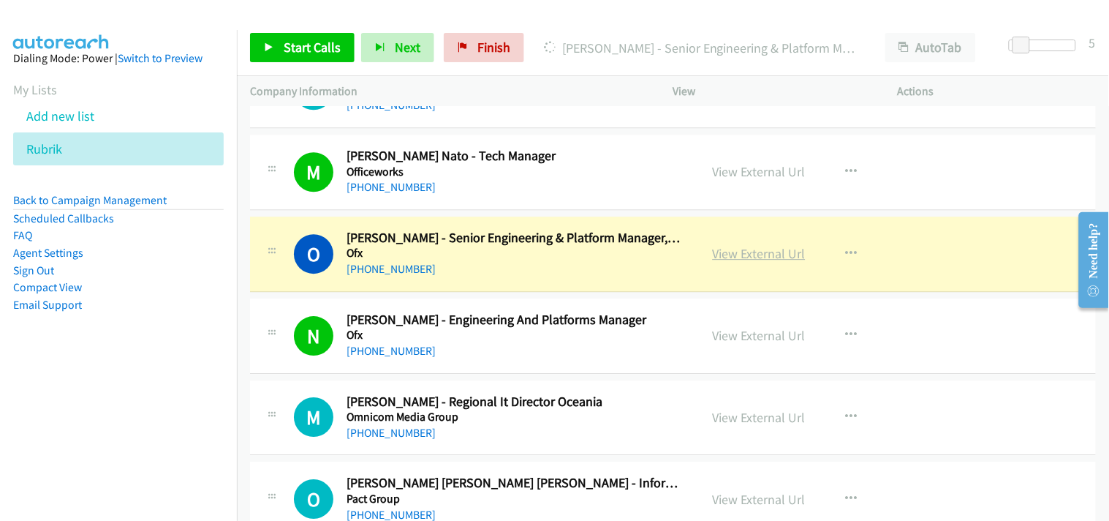
click at [758, 254] on link "View External Url" at bounding box center [759, 253] width 93 height 17
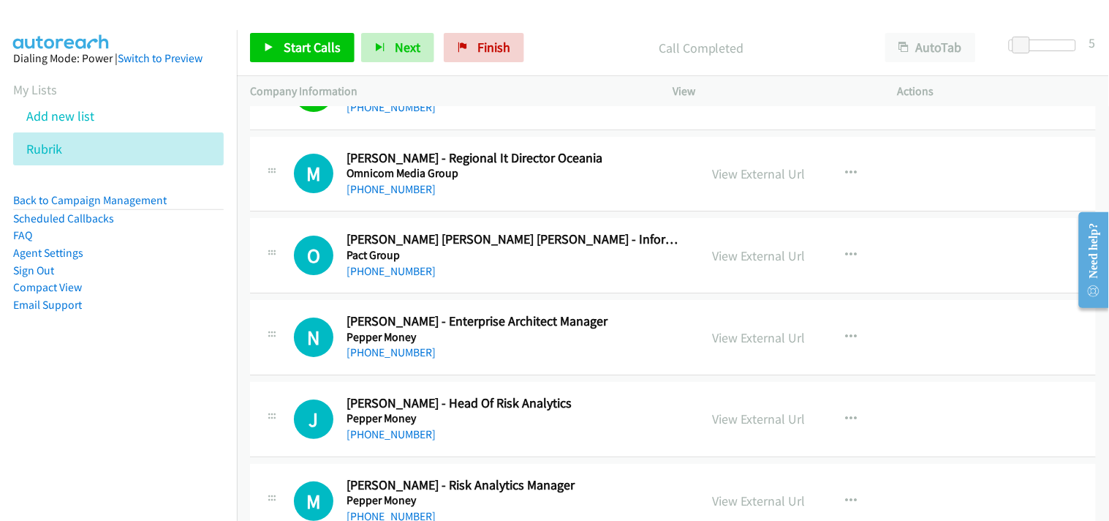
scroll to position [16982, 0]
click at [375, 195] on link "+61 422 116 236" at bounding box center [391, 188] width 89 height 14
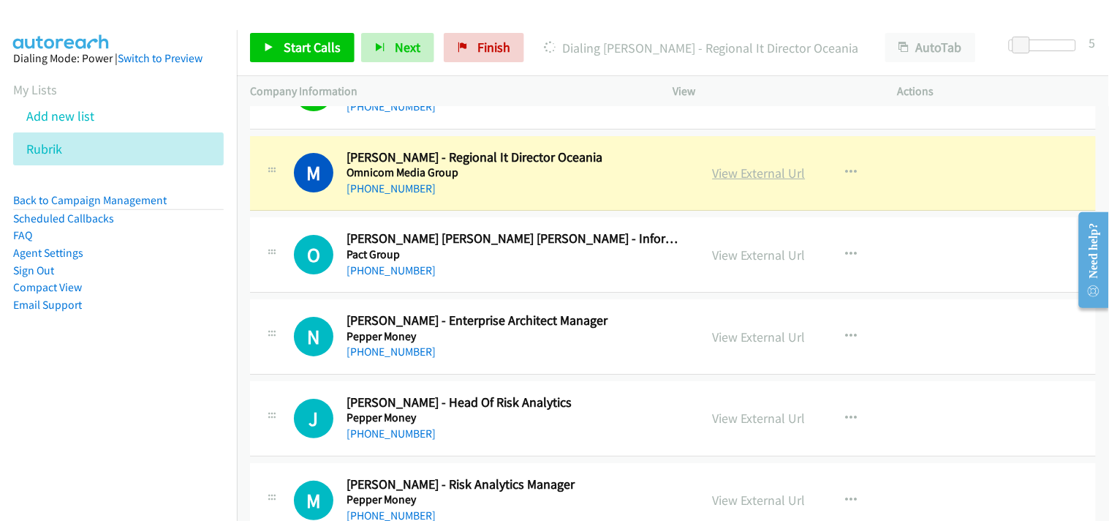
click at [728, 178] on link "View External Url" at bounding box center [759, 173] width 93 height 17
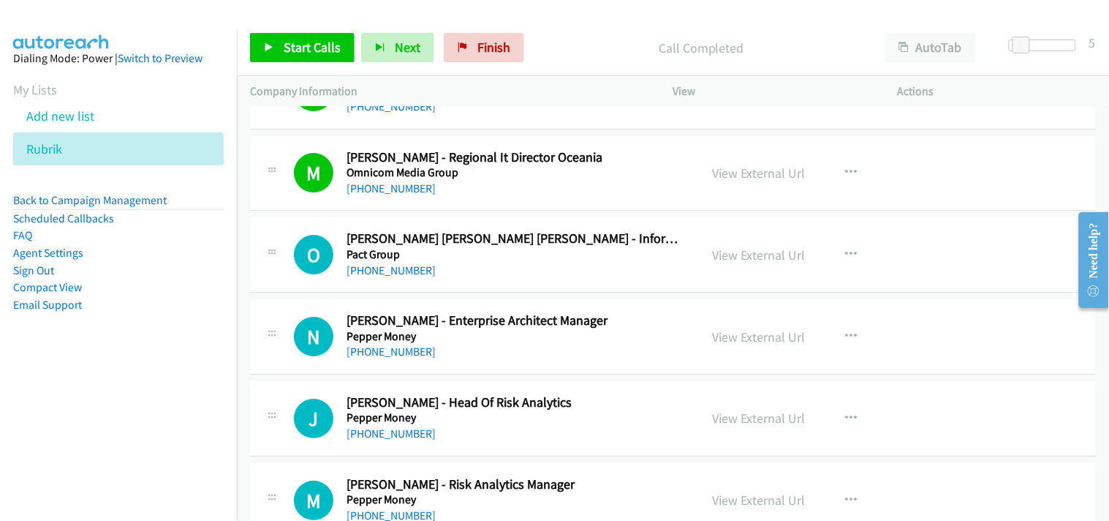
click at [516, 191] on div "+61 422 116 236" at bounding box center [514, 189] width 334 height 18
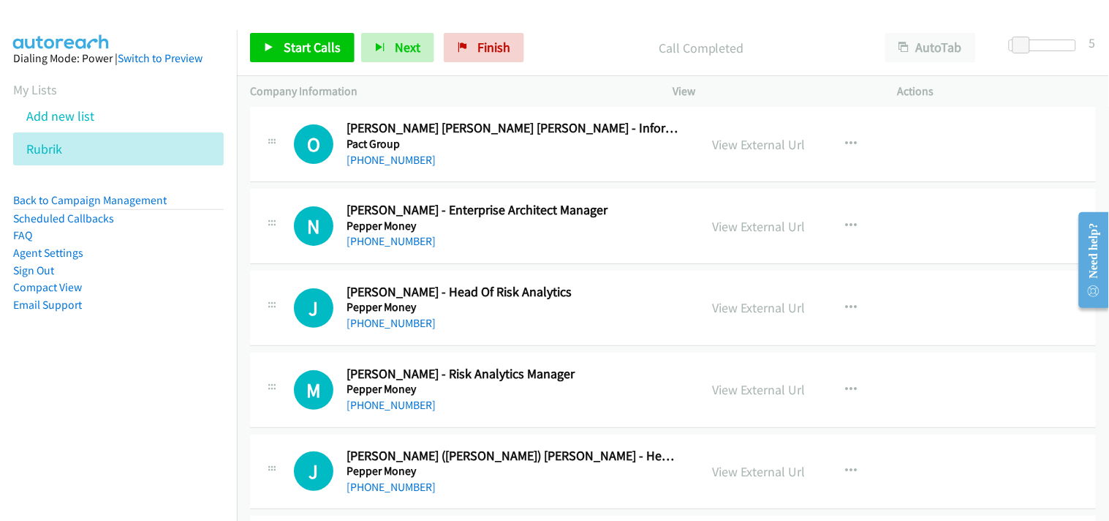
scroll to position [17063, 0]
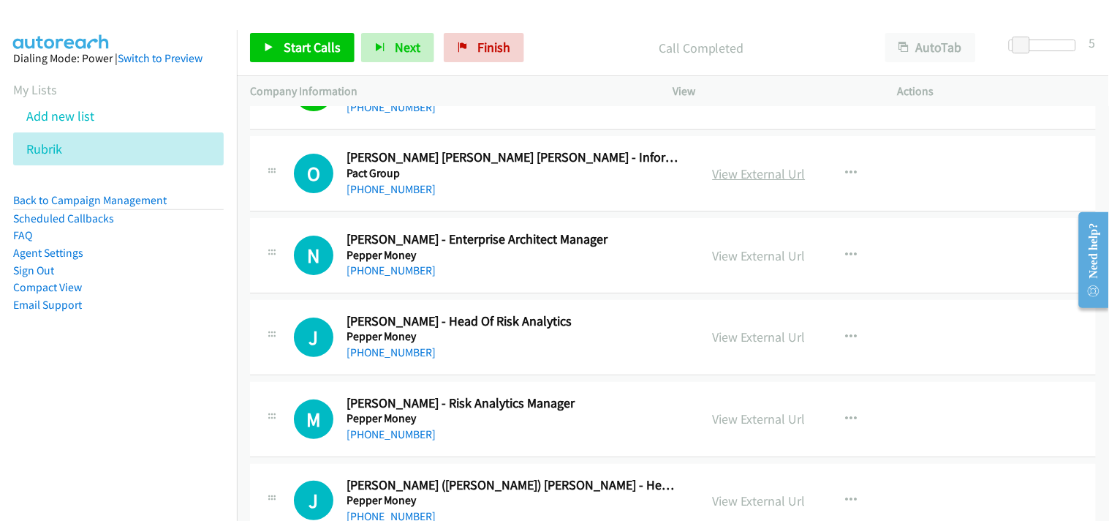
click at [736, 173] on link "View External Url" at bounding box center [759, 173] width 93 height 17
click at [374, 196] on link "+61 425 070 990" at bounding box center [391, 189] width 89 height 14
click at [404, 273] on link "+61 418 713 025" at bounding box center [391, 270] width 89 height 14
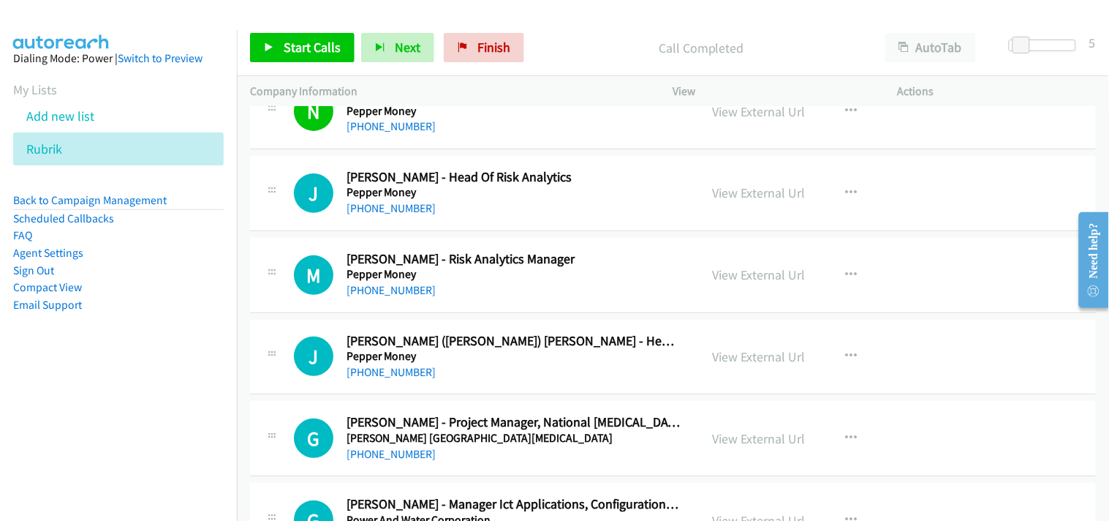
scroll to position [17225, 0]
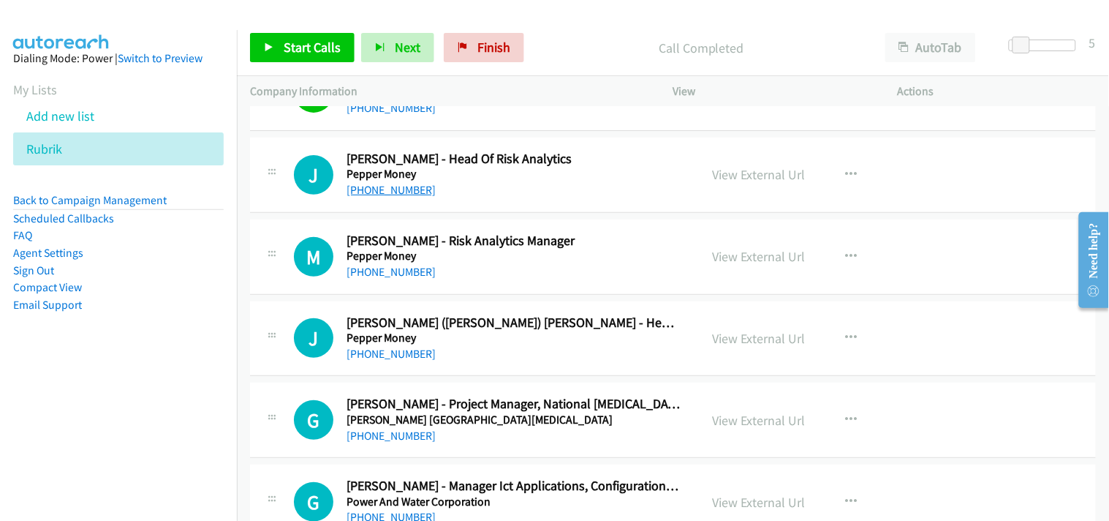
click at [400, 195] on link "+61 481 113 430" at bounding box center [391, 190] width 89 height 14
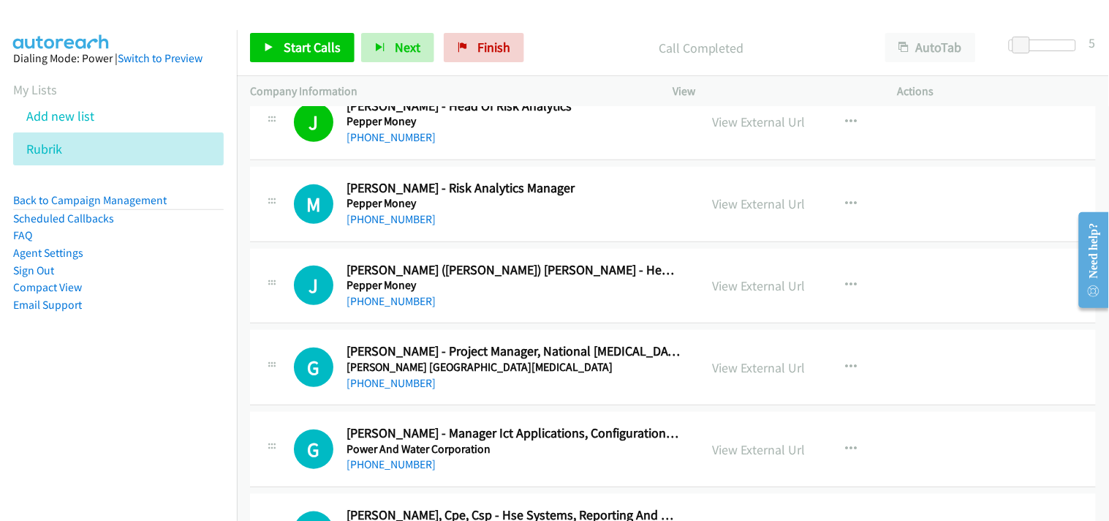
scroll to position [17306, 0]
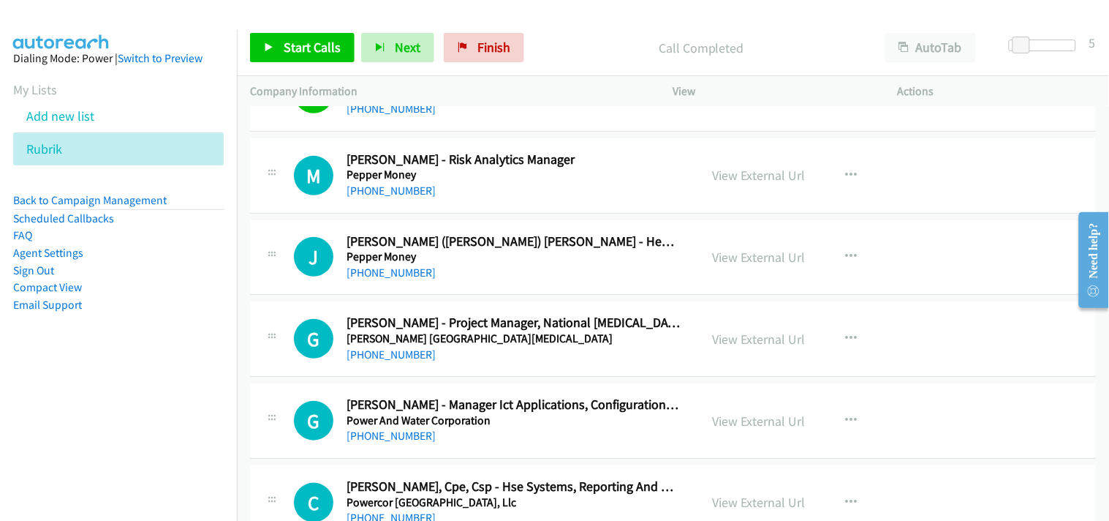
click at [637, 157] on h2 "Melissa Srour - Risk Analytics Manager" at bounding box center [514, 159] width 334 height 17
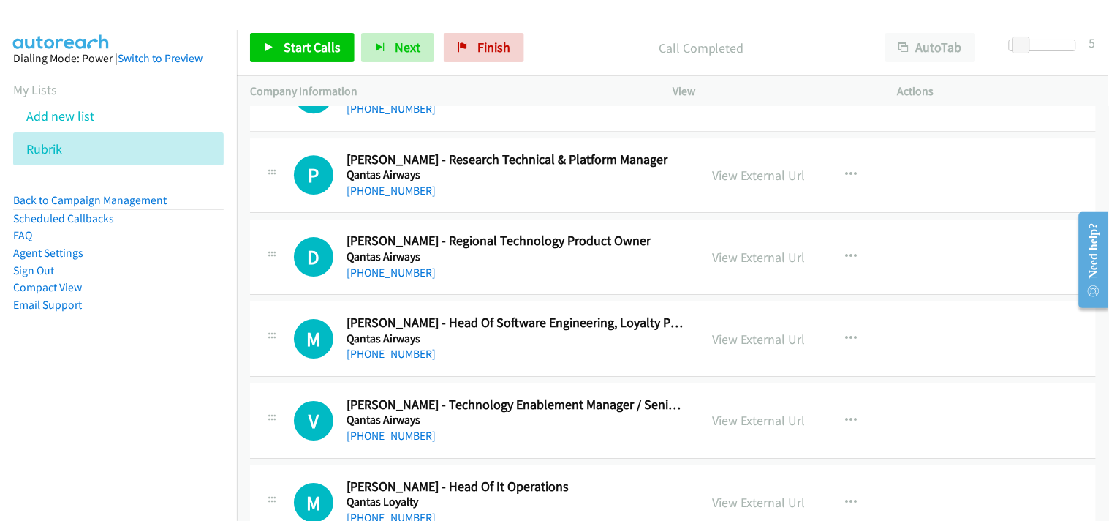
scroll to position [18282, 0]
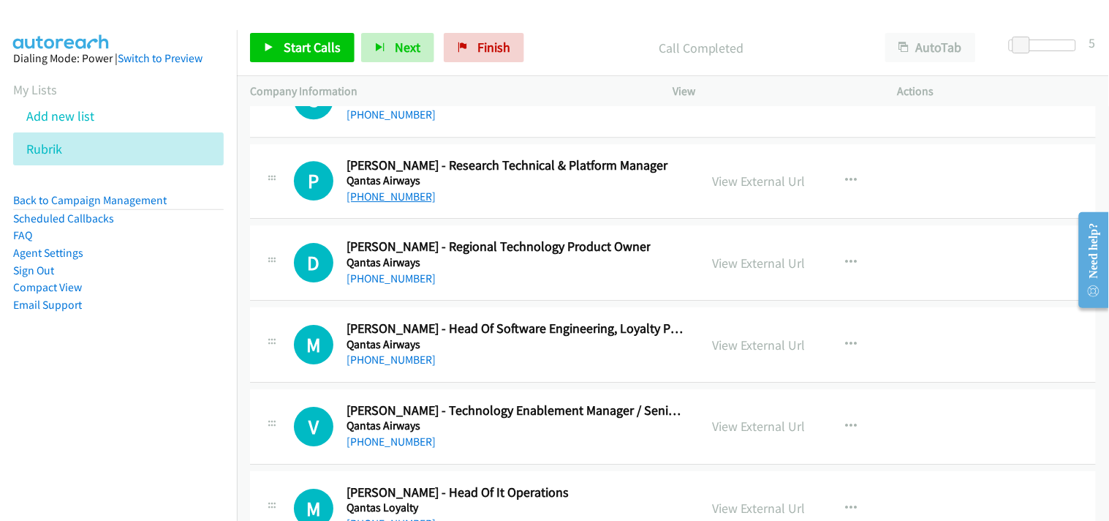
click at [386, 201] on link "+61 426 507 847" at bounding box center [391, 196] width 89 height 14
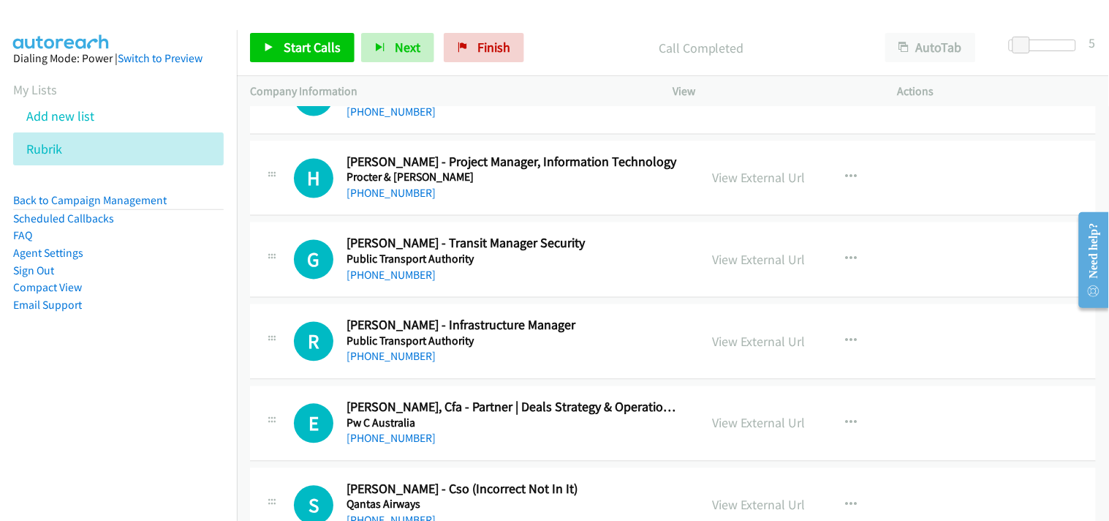
scroll to position [17713, 0]
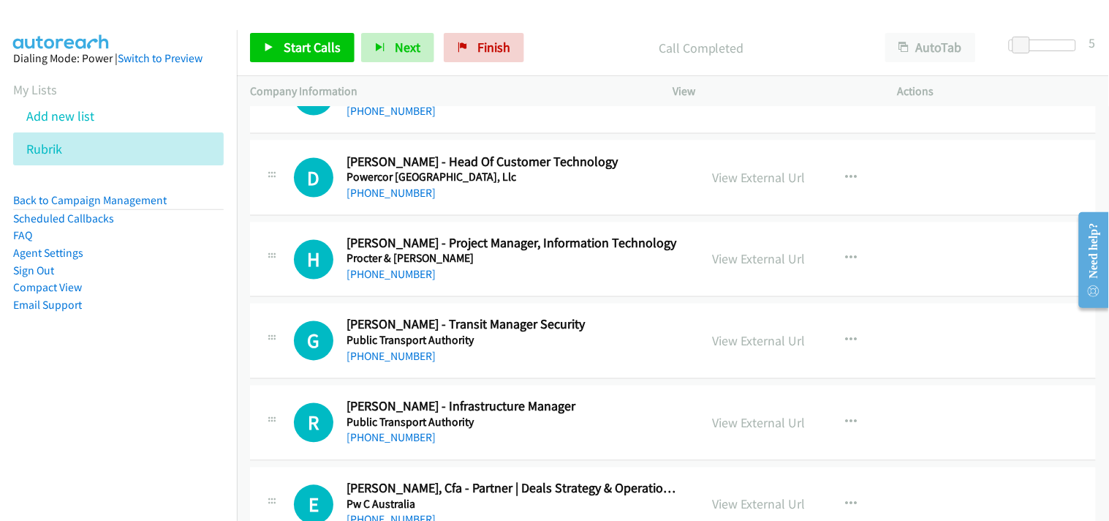
click at [410, 282] on link "+61 450 660 808" at bounding box center [391, 275] width 89 height 14
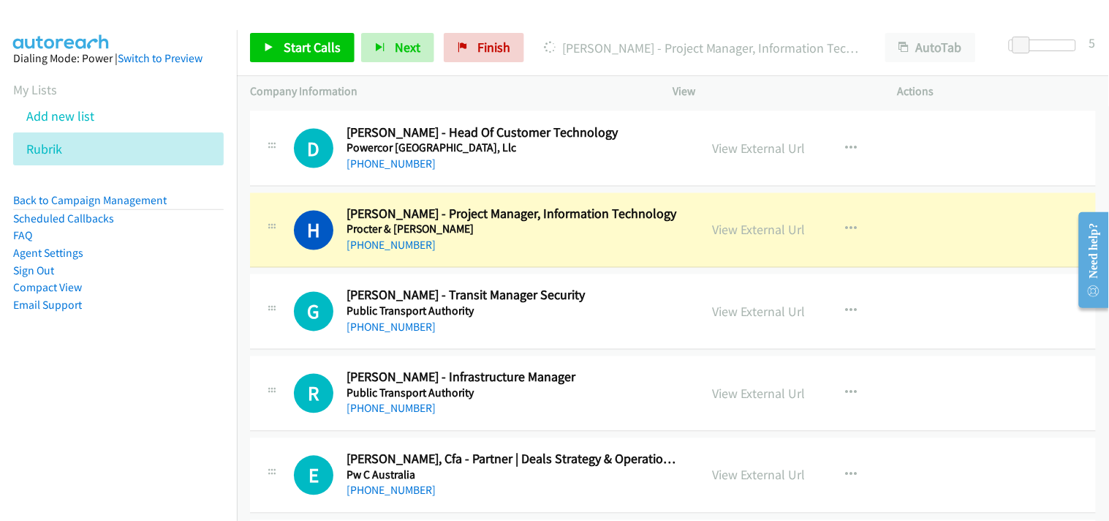
scroll to position [17794, 0]
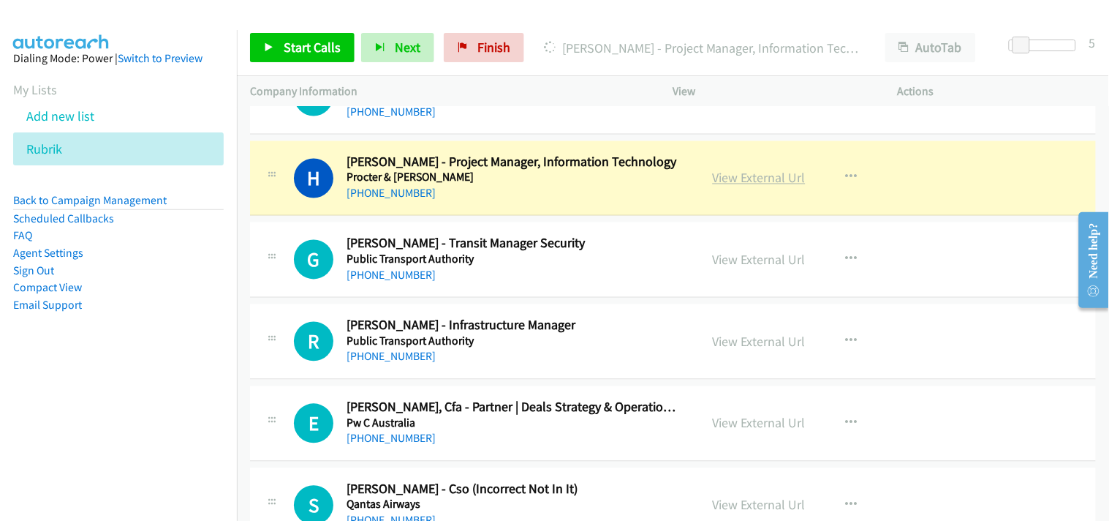
click at [722, 177] on link "View External Url" at bounding box center [759, 178] width 93 height 17
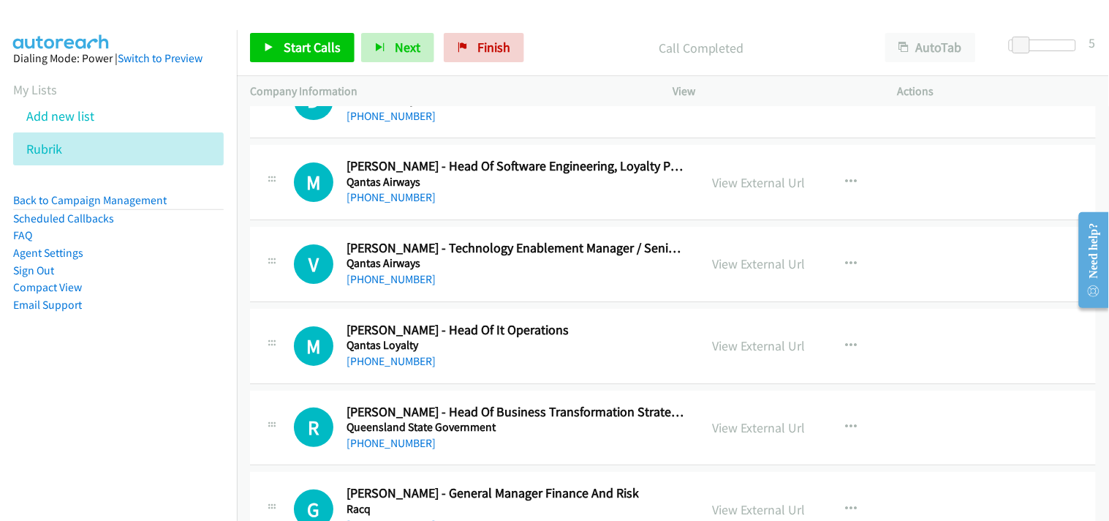
scroll to position [18363, 0]
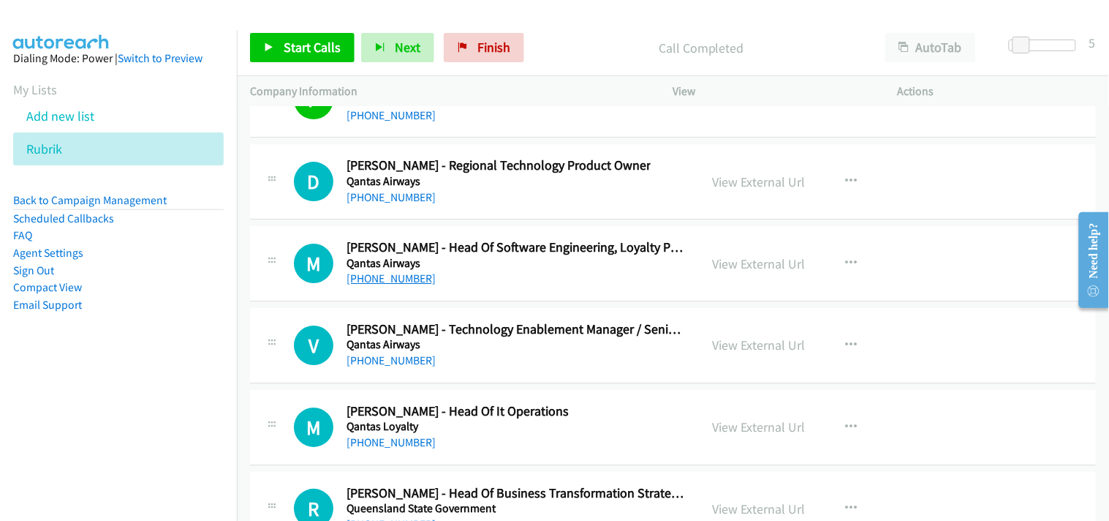
click at [373, 285] on link "+61 412 800 501" at bounding box center [391, 278] width 89 height 14
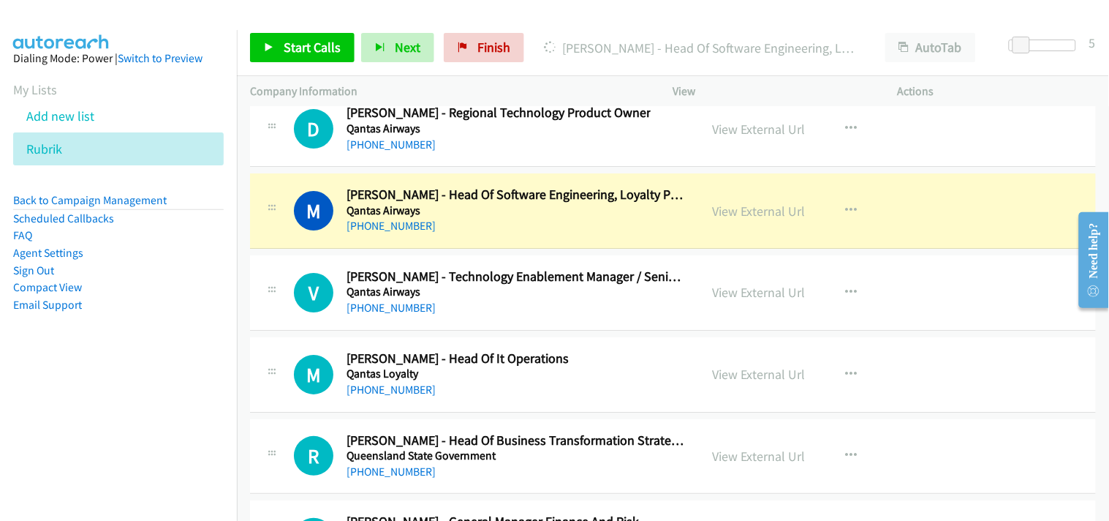
scroll to position [18444, 0]
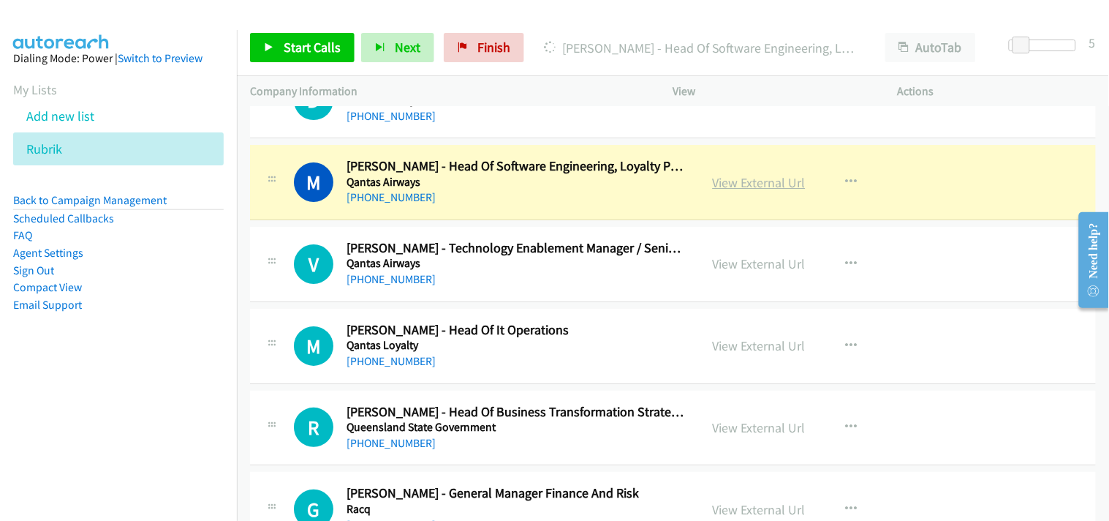
click at [755, 191] on link "View External Url" at bounding box center [759, 182] width 93 height 17
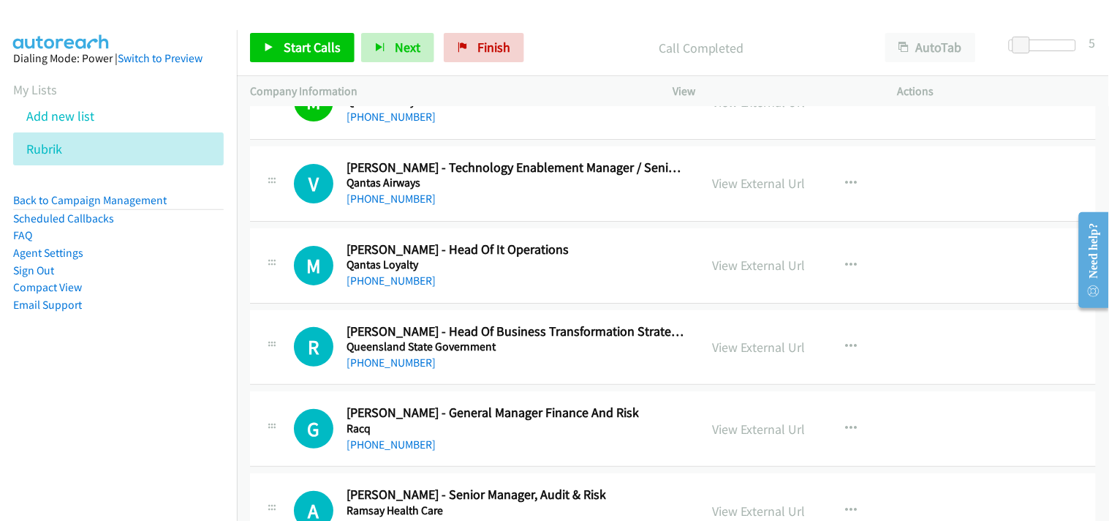
scroll to position [18525, 0]
click at [374, 205] on link "+61 466 908 485" at bounding box center [391, 198] width 89 height 14
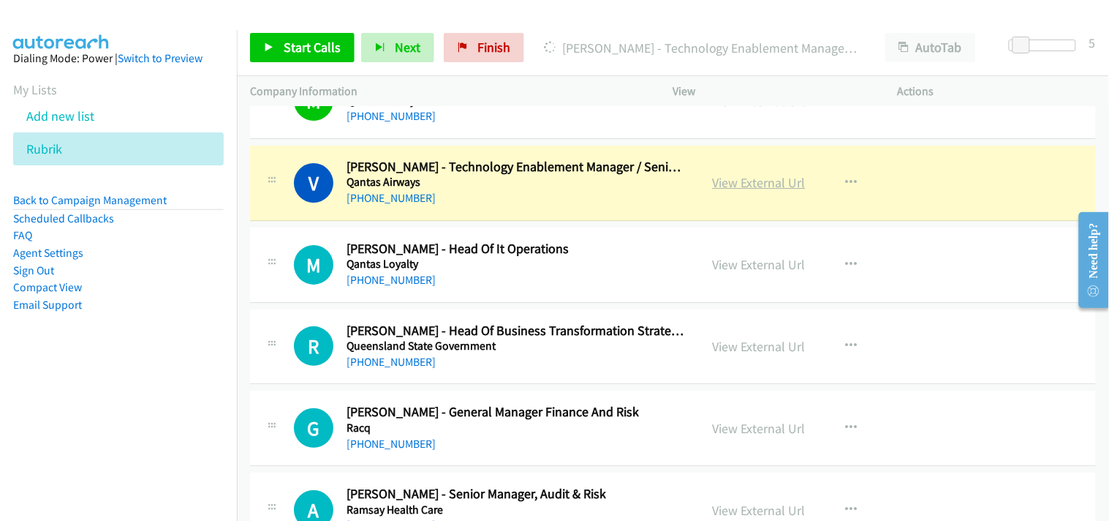
click at [736, 187] on link "View External Url" at bounding box center [759, 182] width 93 height 17
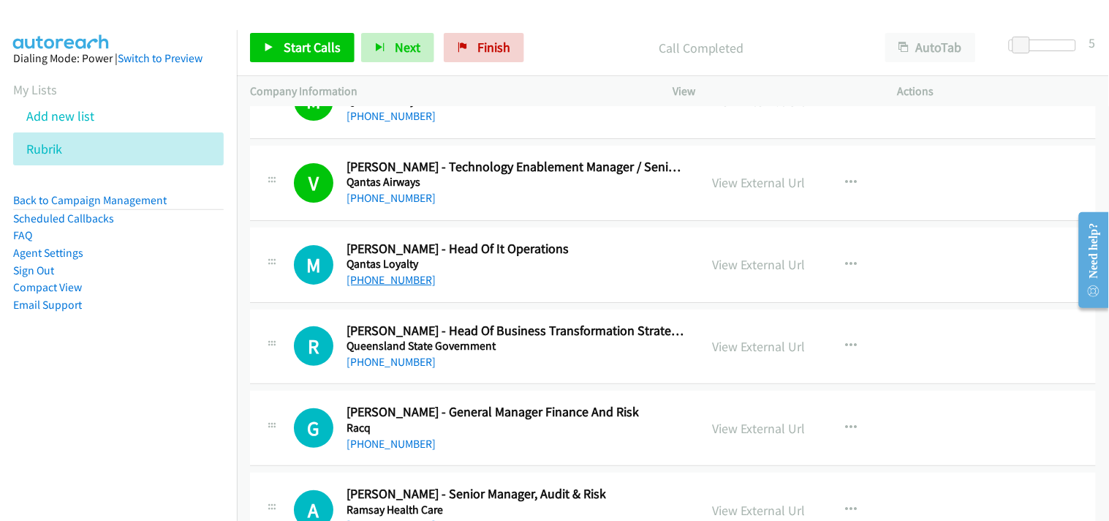
click at [369, 287] on link "+61 416 122 514" at bounding box center [391, 280] width 89 height 14
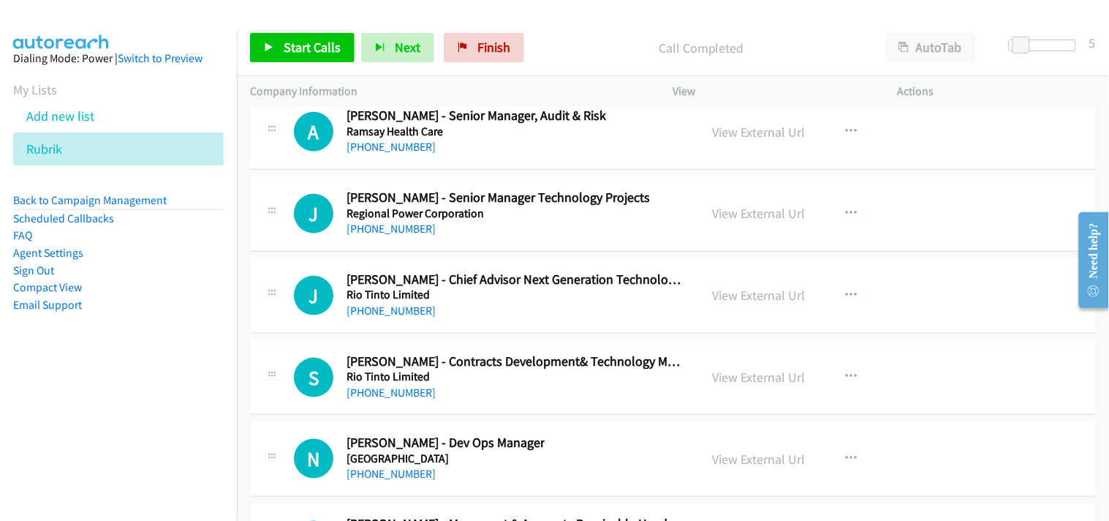
scroll to position [18931, 0]
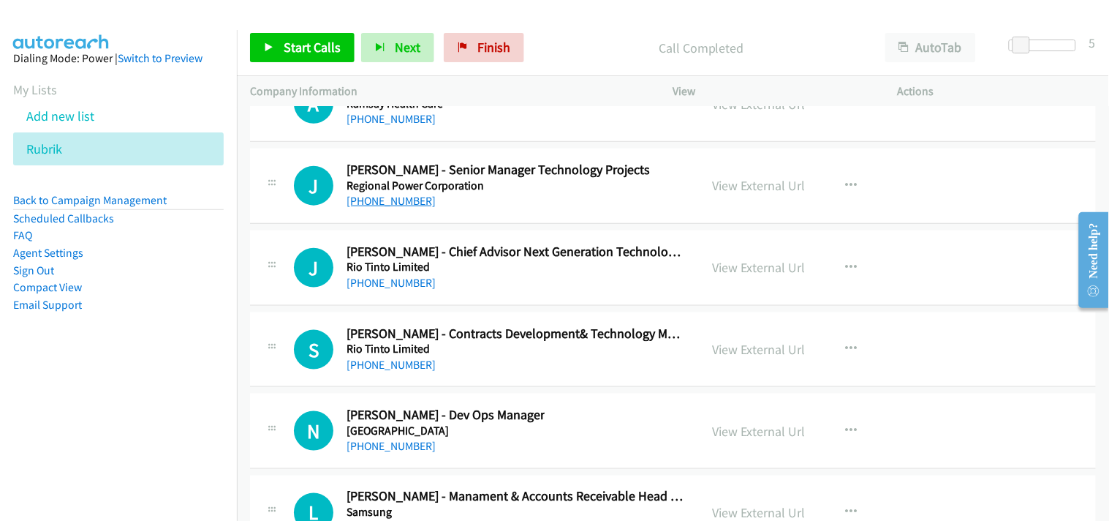
click at [415, 208] on link "+61 417 180 539" at bounding box center [391, 201] width 89 height 14
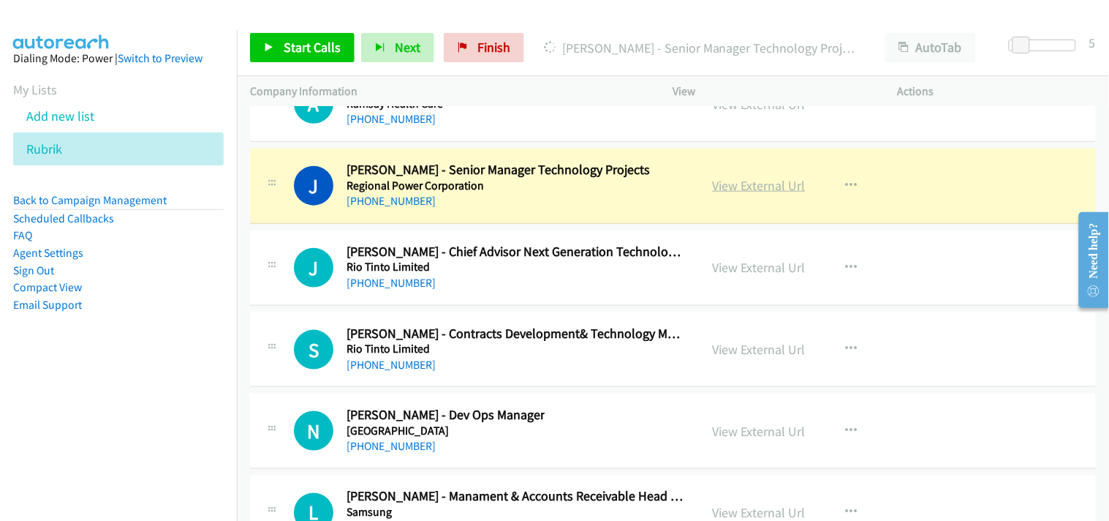
click at [736, 184] on link "View External Url" at bounding box center [759, 185] width 93 height 17
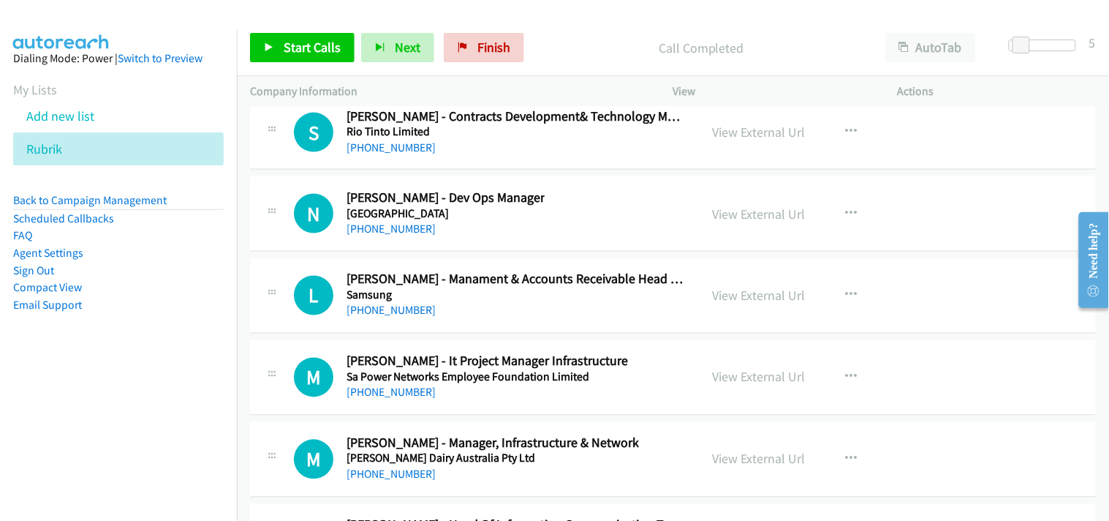
scroll to position [19175, 0]
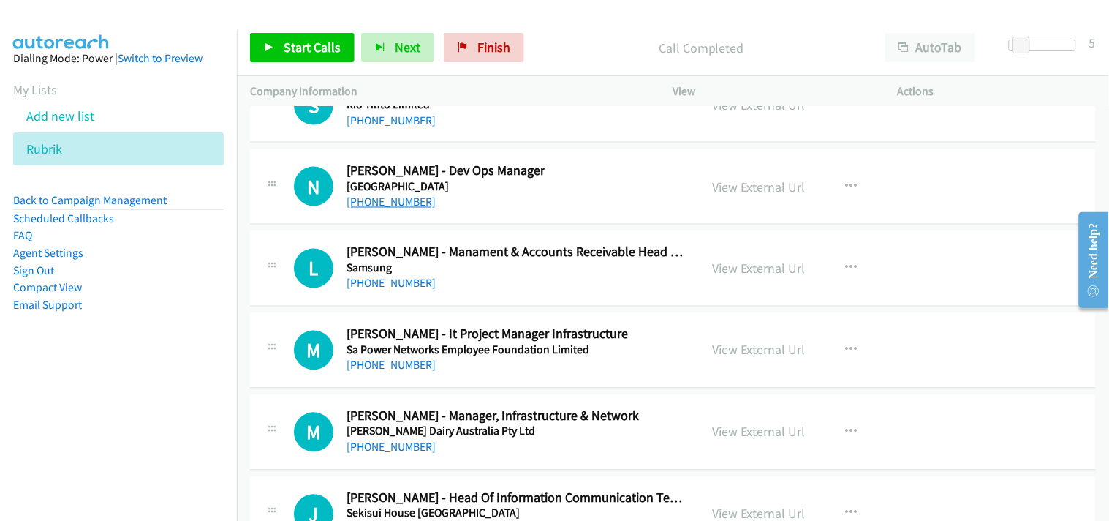
click at [393, 209] on link "+61 450 767 475" at bounding box center [391, 202] width 89 height 14
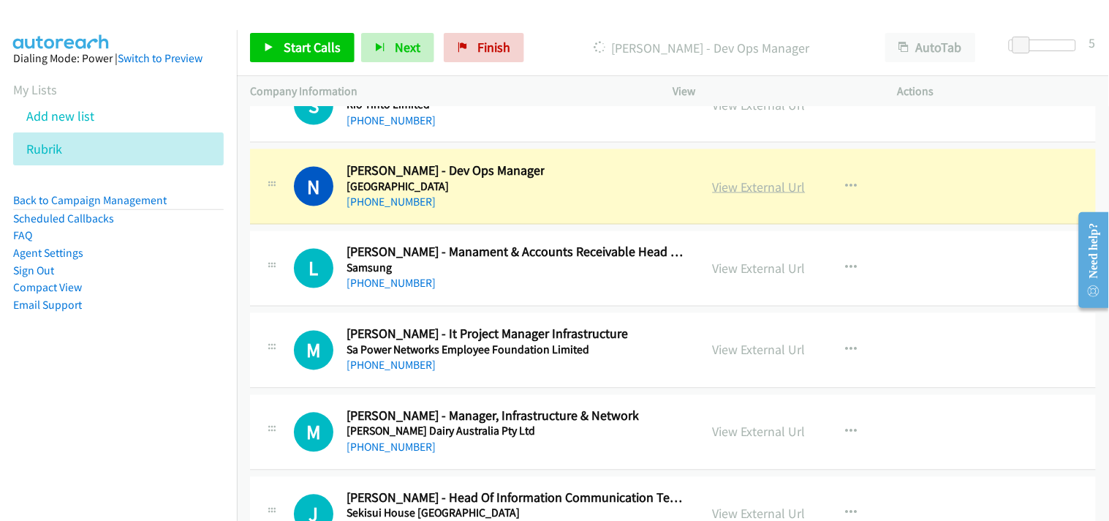
click at [746, 187] on link "View External Url" at bounding box center [759, 186] width 93 height 17
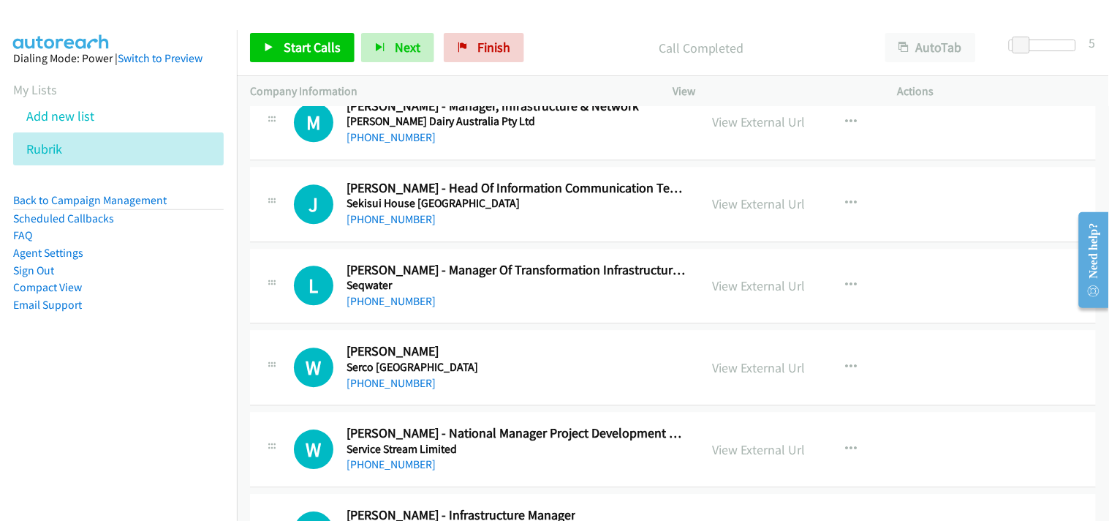
scroll to position [19500, 0]
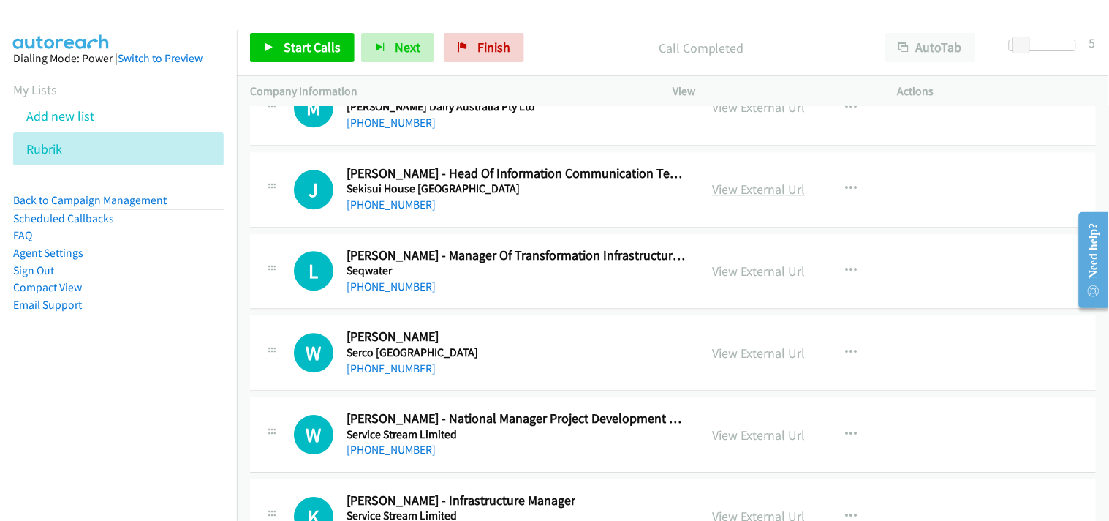
click at [747, 196] on link "View External Url" at bounding box center [759, 189] width 93 height 17
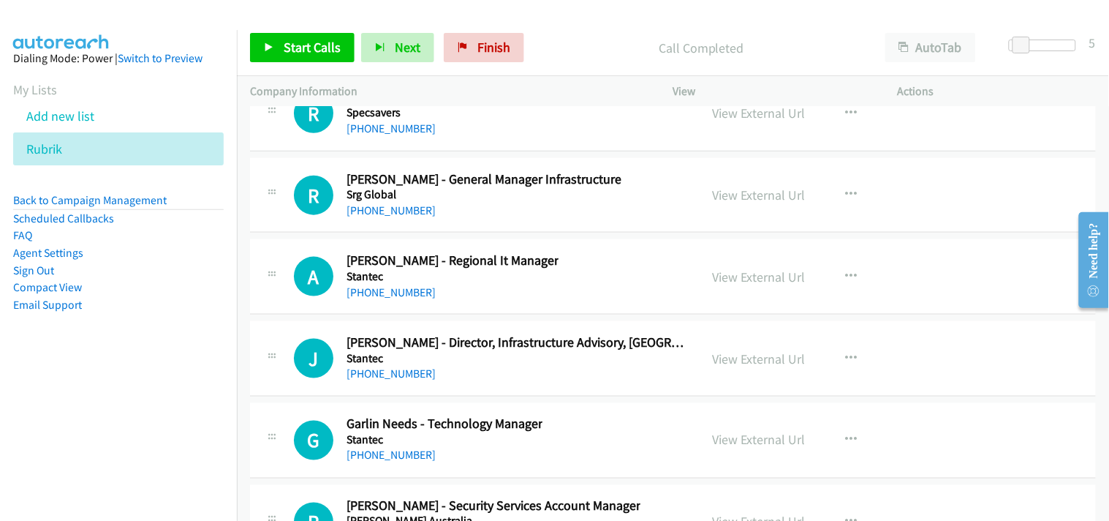
scroll to position [20476, 0]
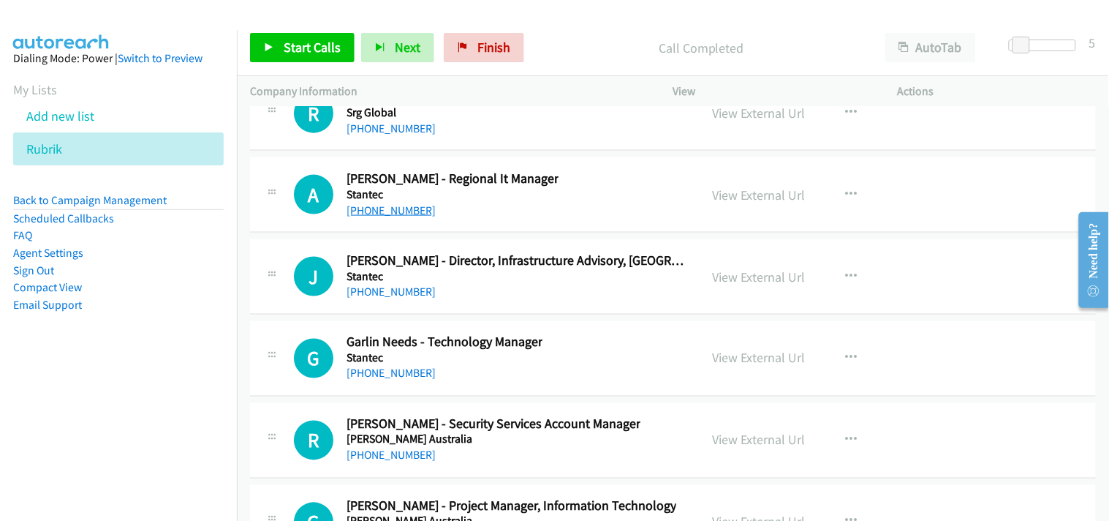
click at [385, 217] on link "+61 407 318 962" at bounding box center [391, 210] width 89 height 14
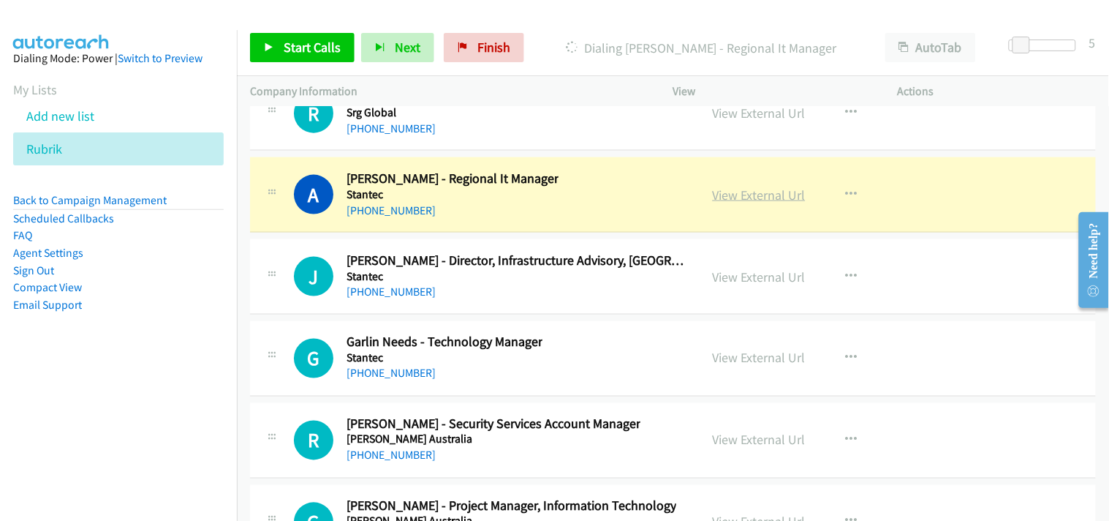
click at [755, 200] on link "View External Url" at bounding box center [759, 194] width 93 height 17
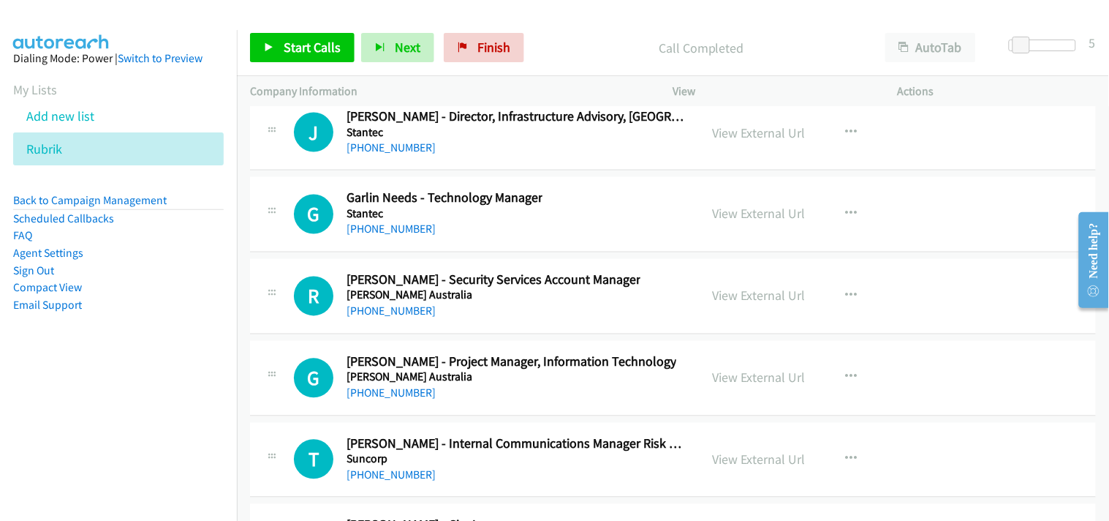
scroll to position [20638, 0]
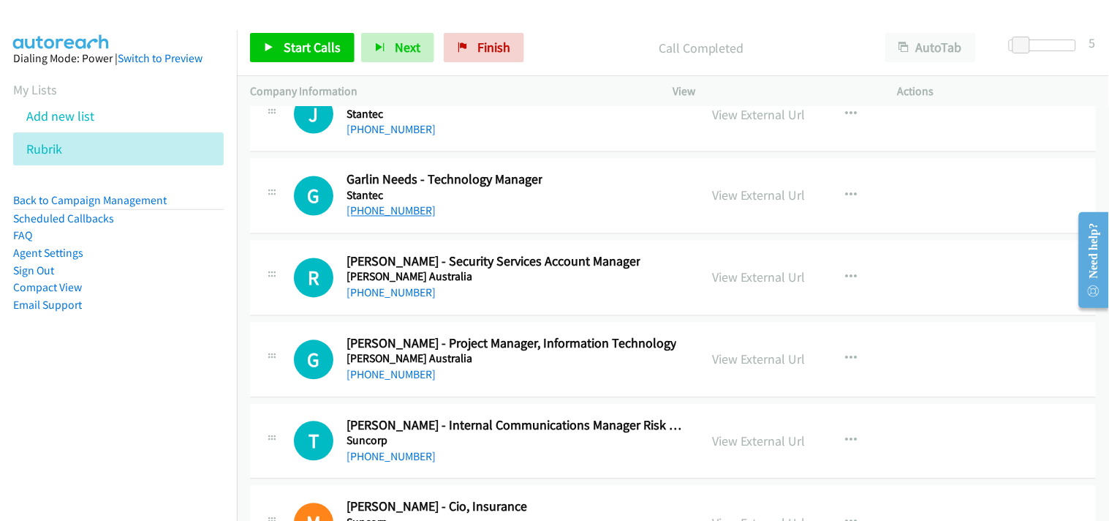
click at [404, 214] on link "+61 411 271 912" at bounding box center [391, 211] width 89 height 14
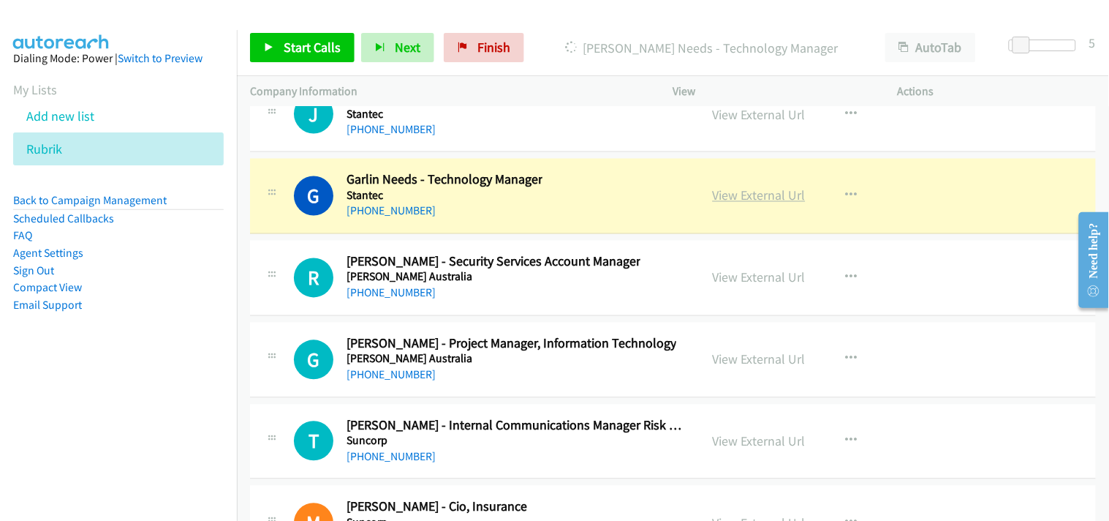
click at [724, 203] on link "View External Url" at bounding box center [759, 195] width 93 height 17
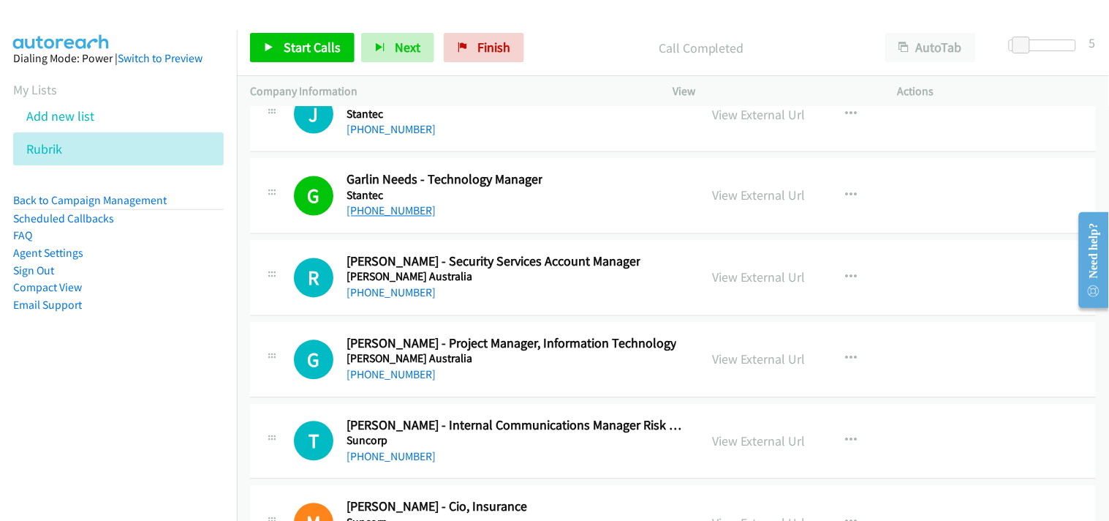
scroll to position [20719, 0]
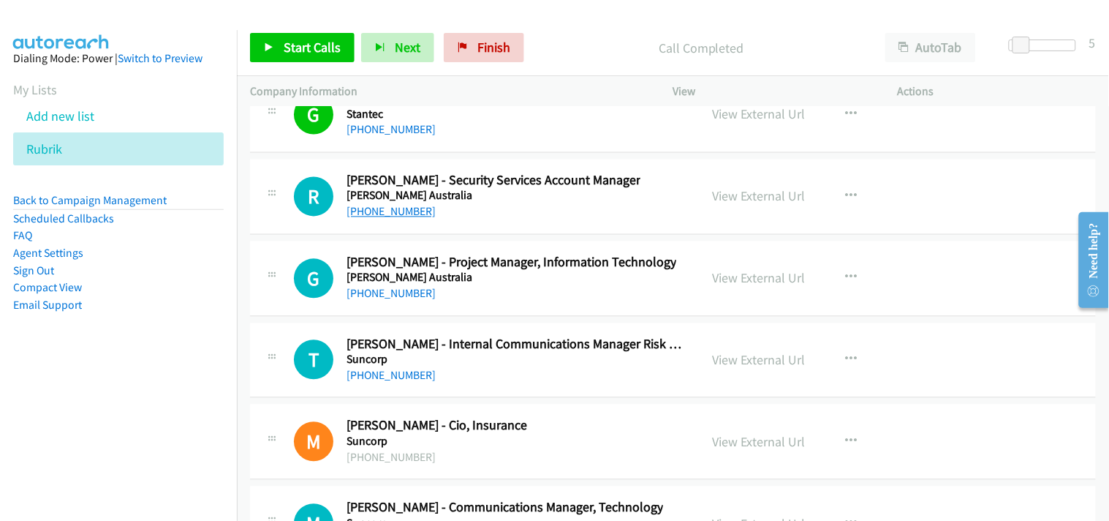
click at [391, 216] on link "+61 436 017 383" at bounding box center [391, 212] width 89 height 14
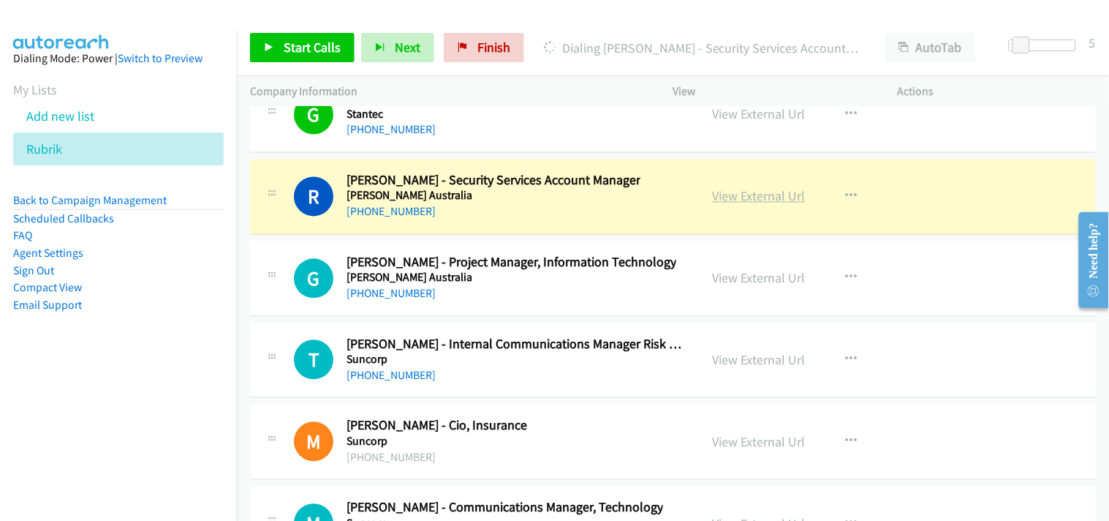
click at [718, 203] on link "View External Url" at bounding box center [759, 196] width 93 height 17
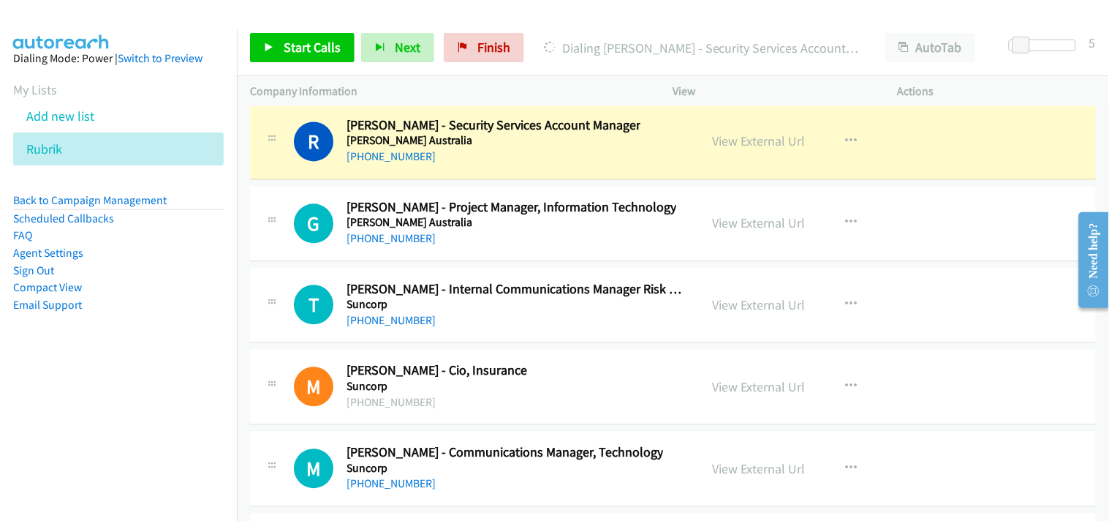
scroll to position [20800, 0]
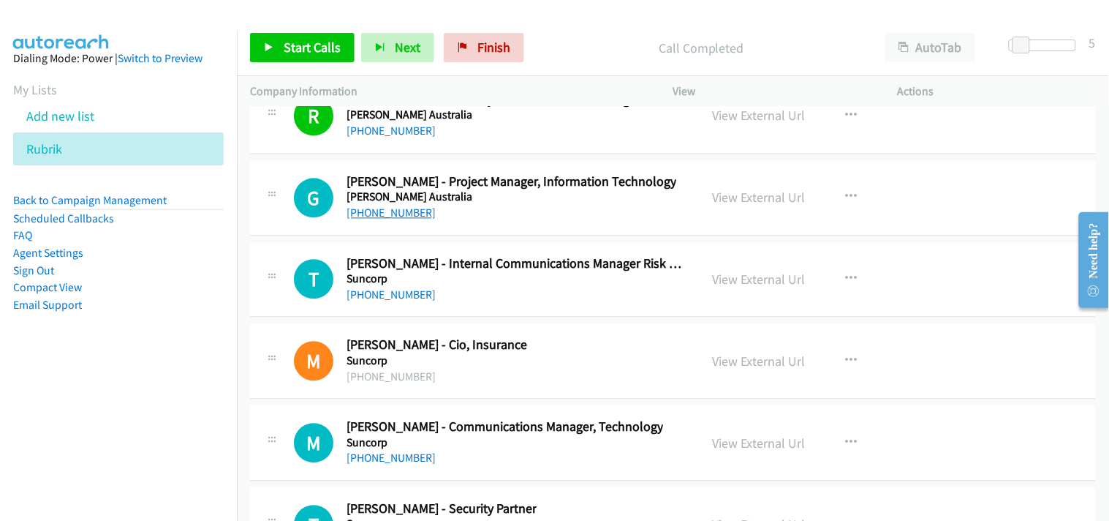
click at [404, 217] on link "+61 475 304 606" at bounding box center [391, 212] width 89 height 14
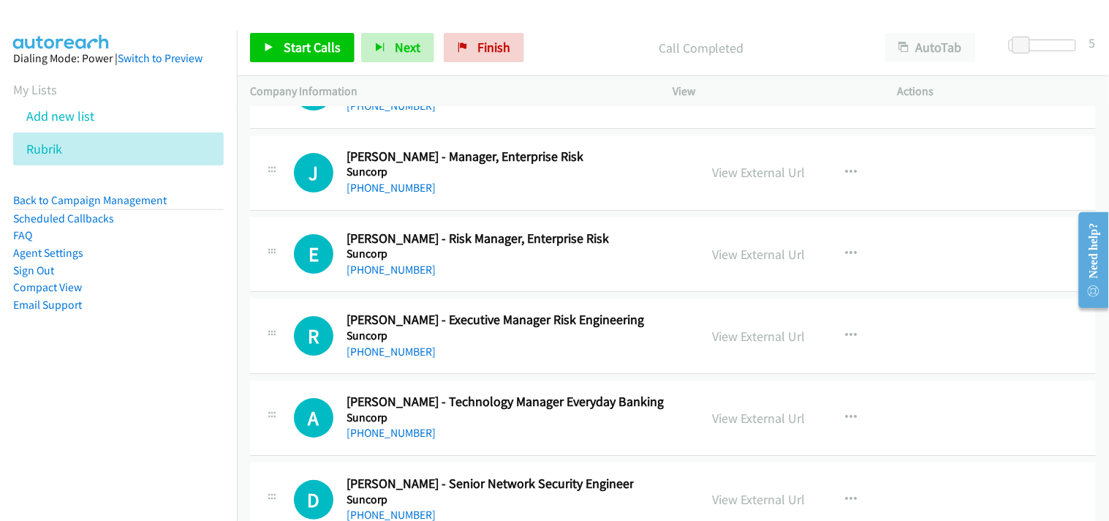
scroll to position [21207, 0]
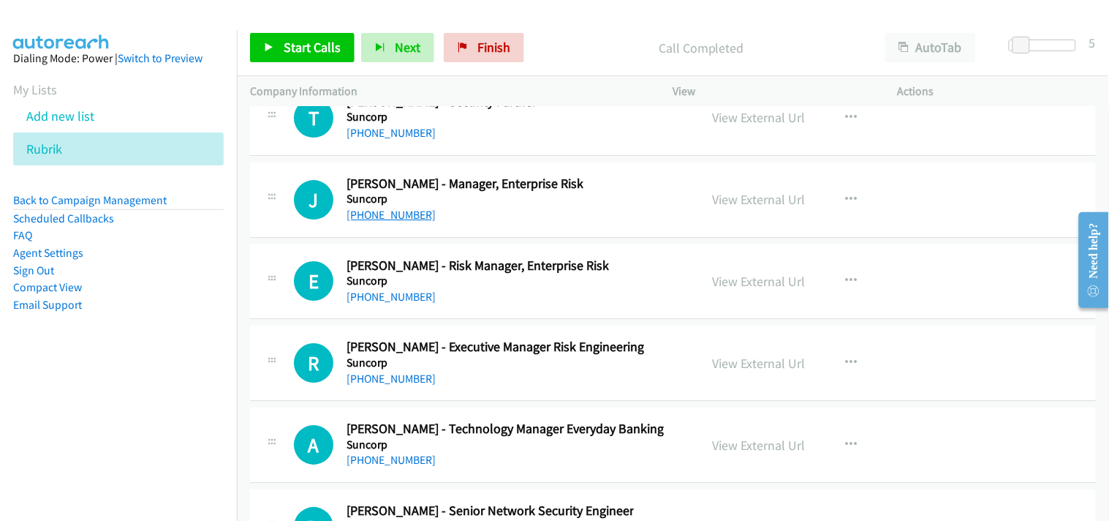
click at [380, 221] on link "+61 400 328 228" at bounding box center [391, 215] width 89 height 14
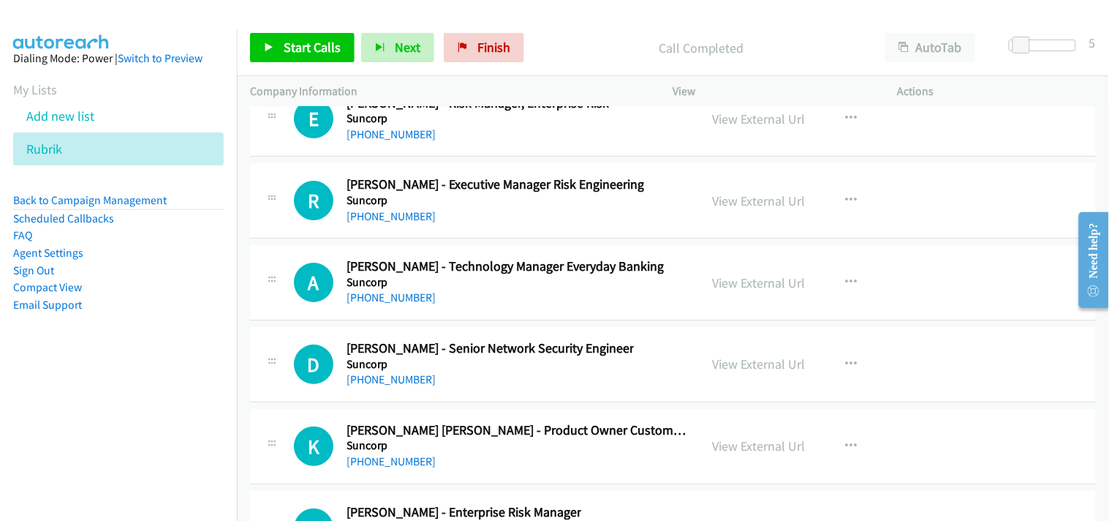
scroll to position [21288, 0]
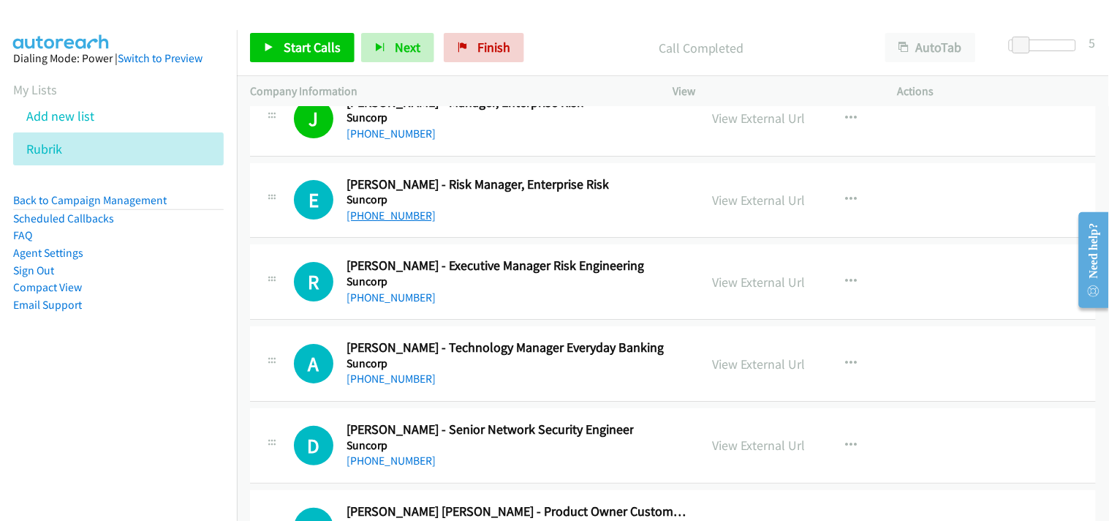
click at [405, 222] on link "+61 7 3362 4028" at bounding box center [391, 215] width 89 height 14
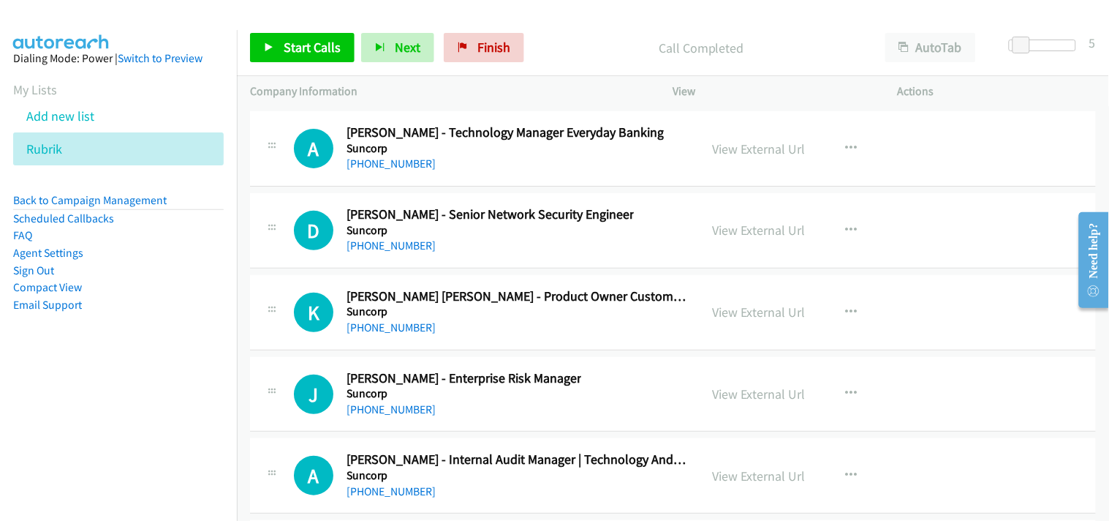
scroll to position [21532, 0]
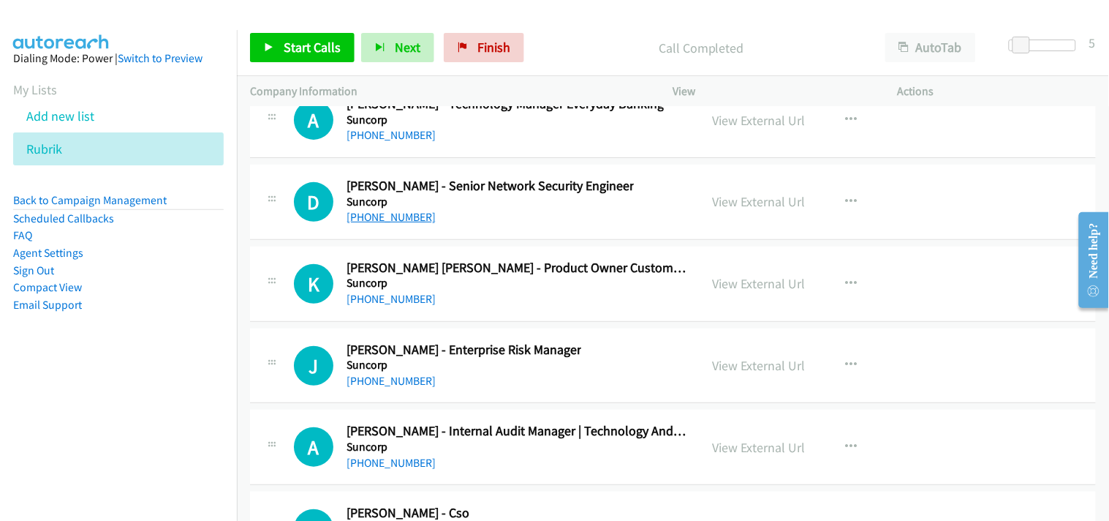
click at [388, 224] on link "+61 414 403 818" at bounding box center [391, 217] width 89 height 14
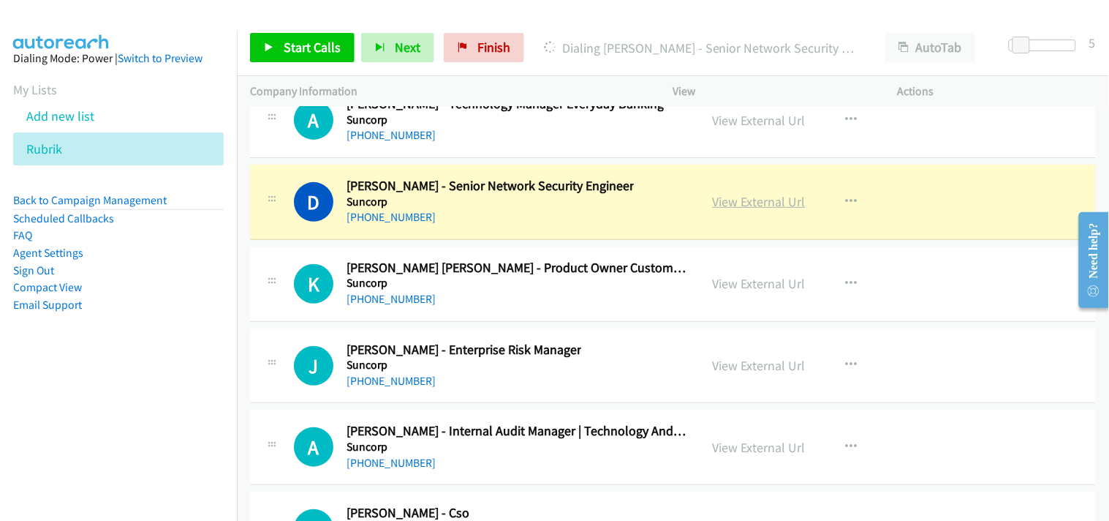
click at [761, 210] on link "View External Url" at bounding box center [759, 201] width 93 height 17
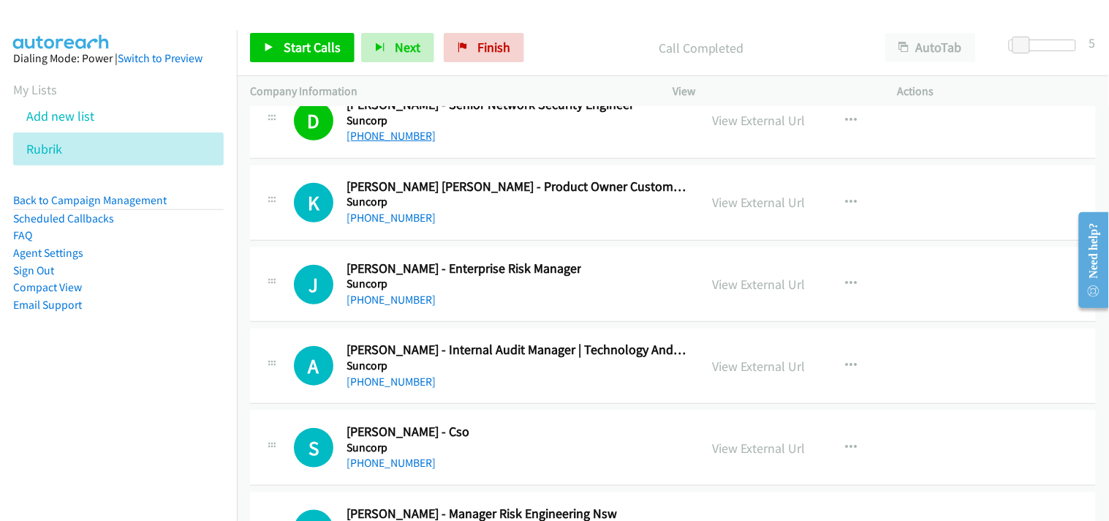
scroll to position [21775, 0]
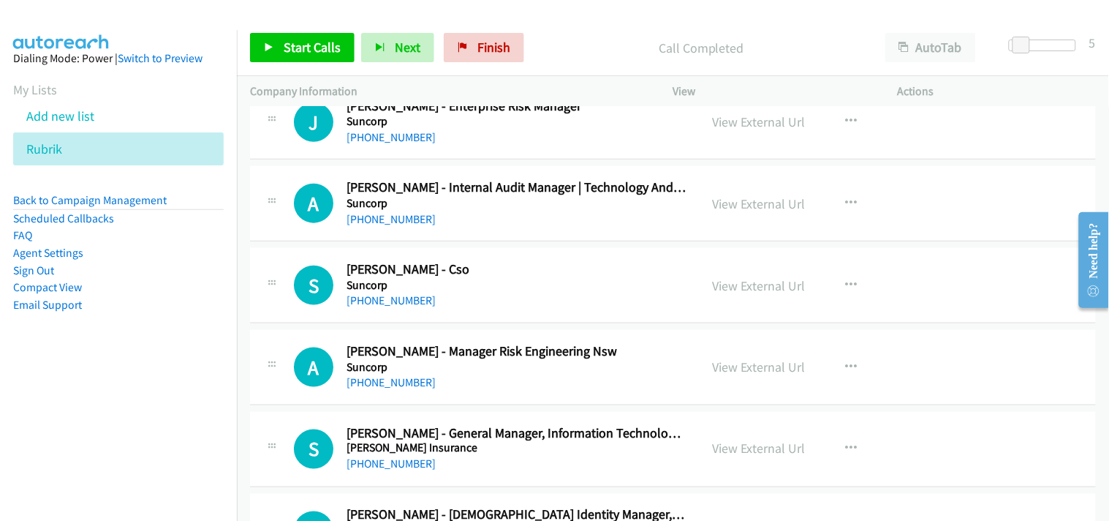
click at [404, 226] on link "+61 422 673 767" at bounding box center [391, 219] width 89 height 14
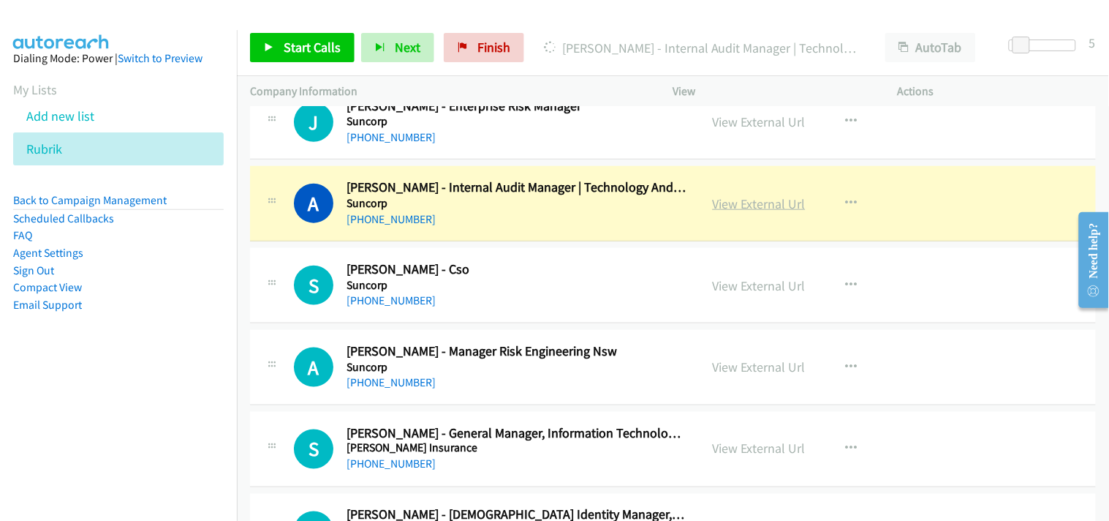
click at [736, 212] on link "View External Url" at bounding box center [759, 203] width 93 height 17
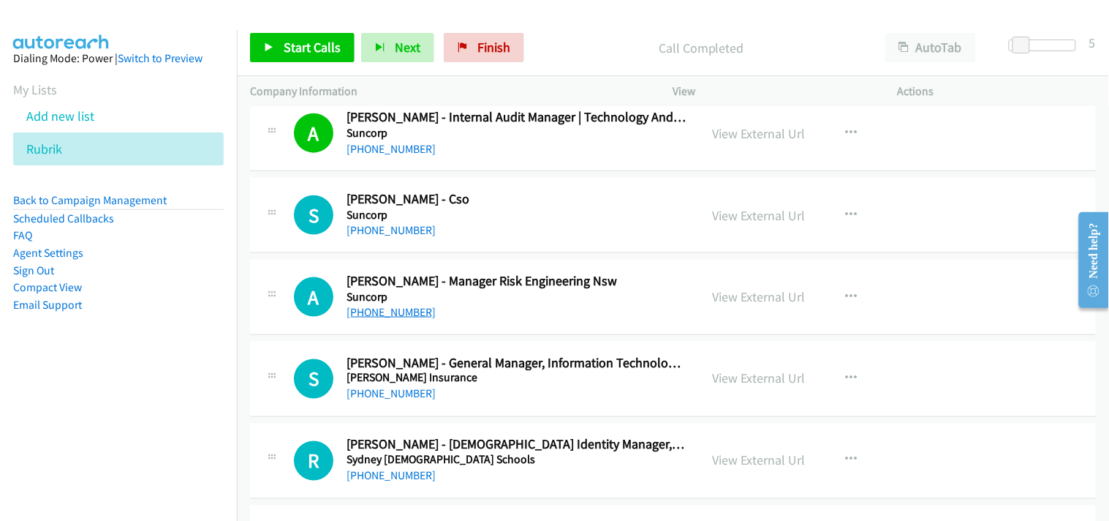
scroll to position [21938, 0]
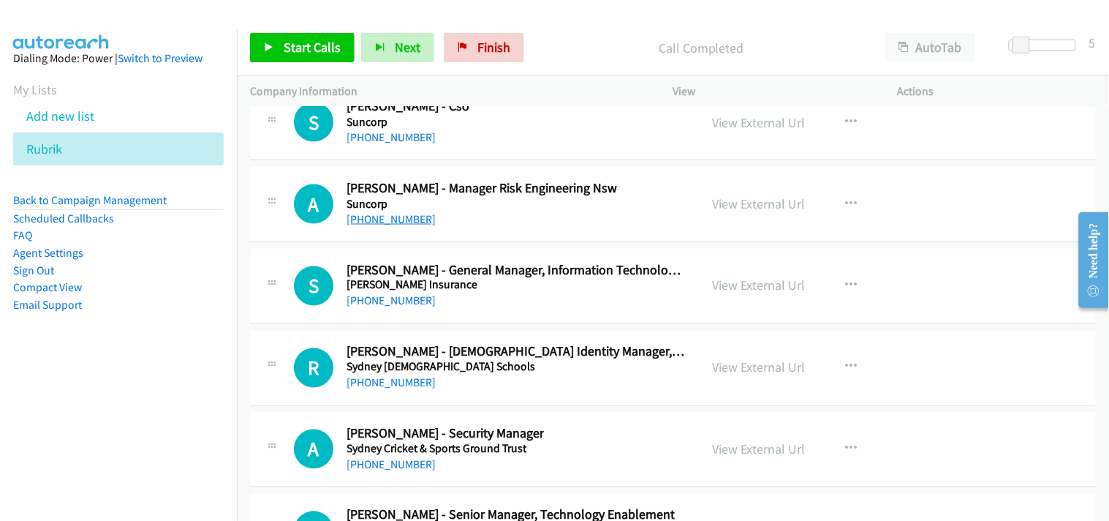
click at [393, 220] on link "+61 467 760 474" at bounding box center [391, 219] width 89 height 14
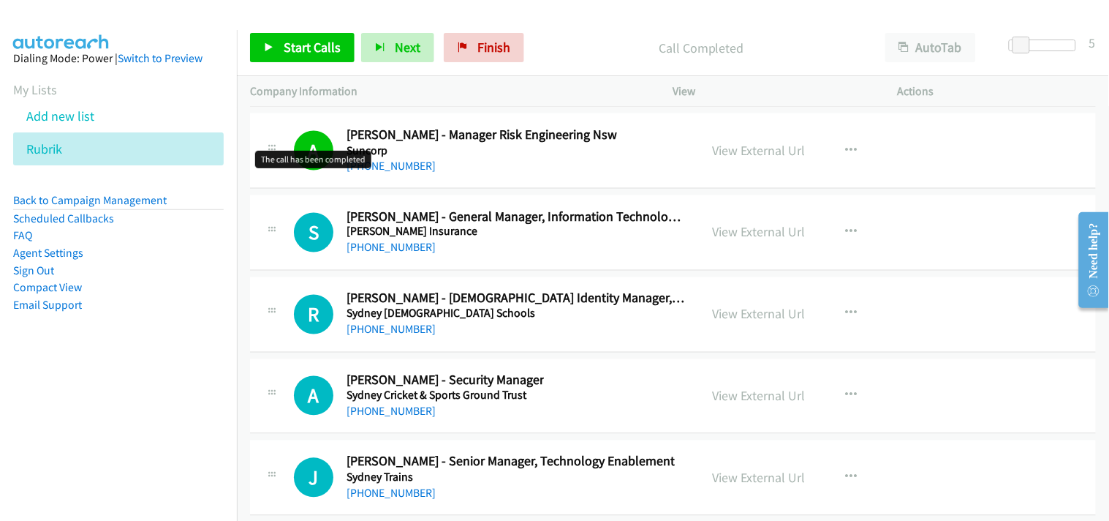
scroll to position [22019, 0]
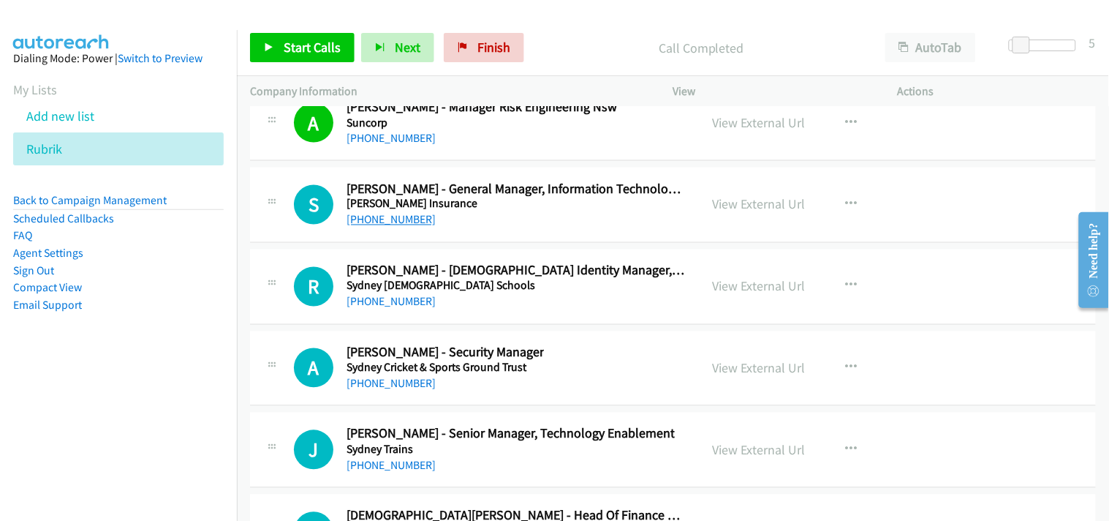
click at [393, 227] on link "+61 411 011 369" at bounding box center [391, 220] width 89 height 14
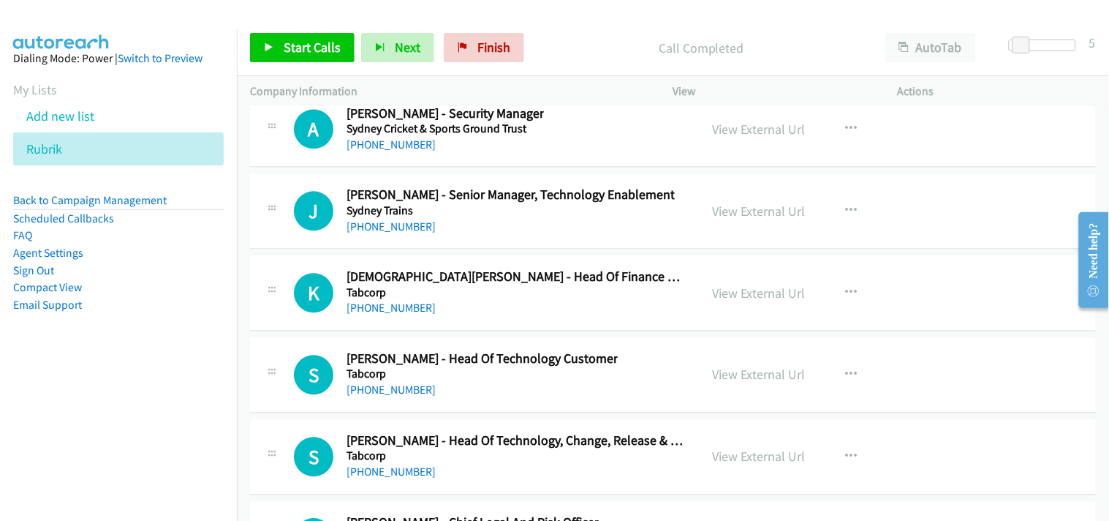
scroll to position [22263, 0]
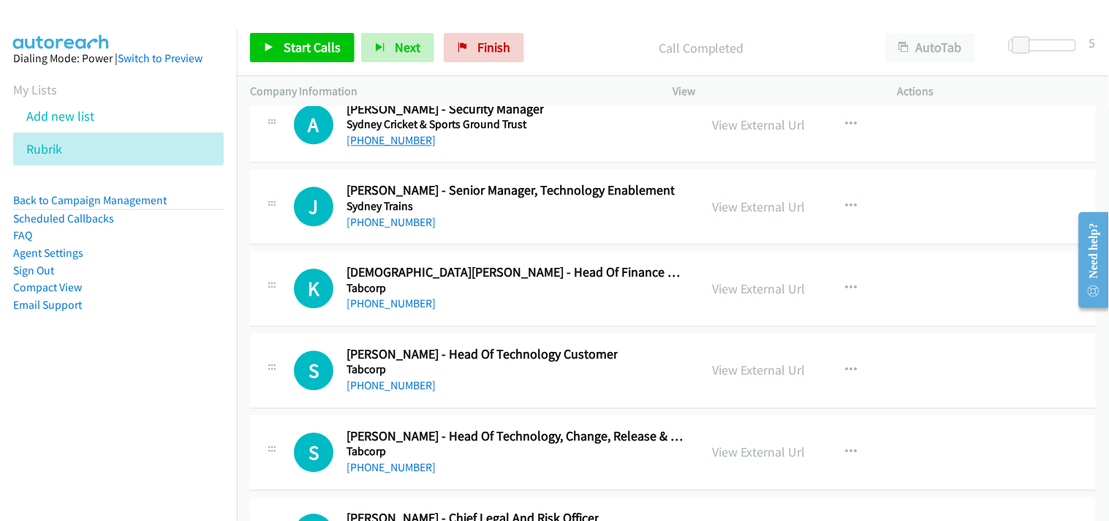
click at [374, 147] on link "+61 418 107 387" at bounding box center [391, 140] width 89 height 14
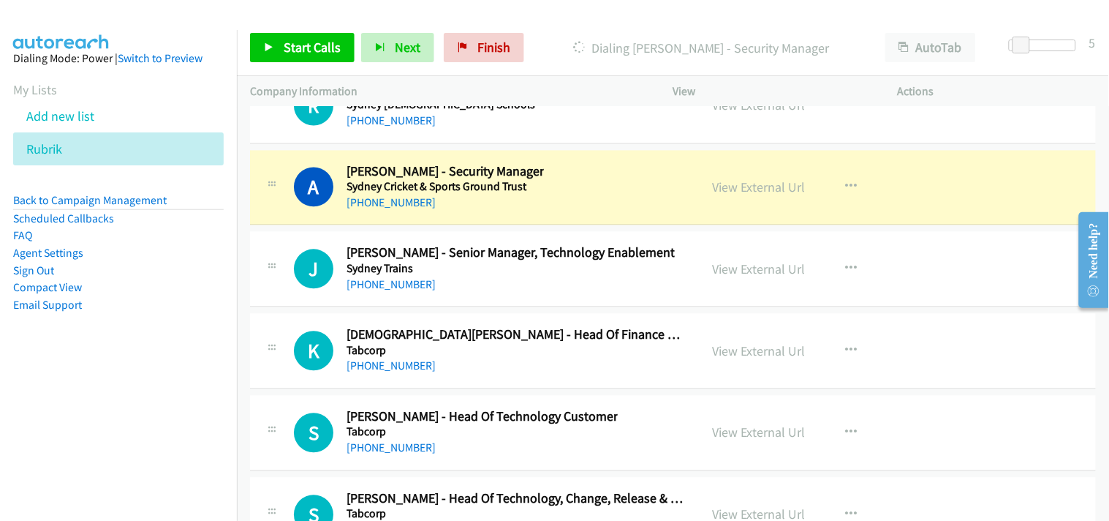
scroll to position [22182, 0]
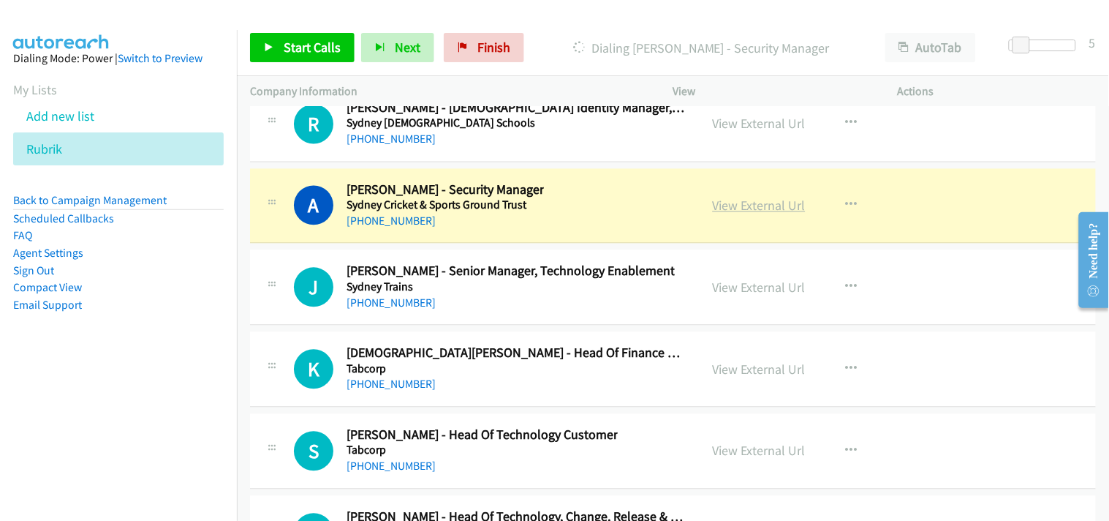
click at [742, 214] on link "View External Url" at bounding box center [759, 205] width 93 height 17
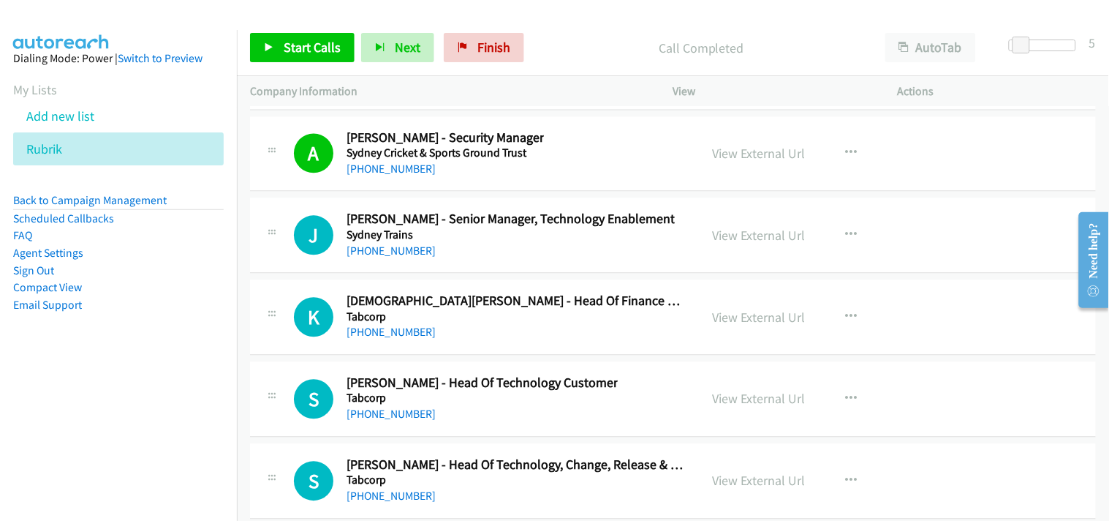
scroll to position [22263, 0]
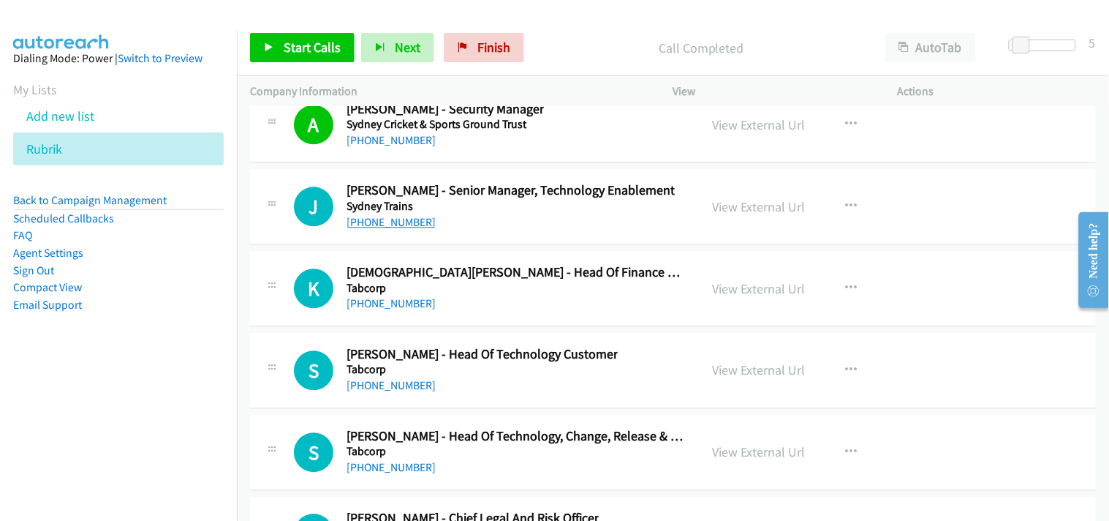
click at [388, 227] on link "+61 410 440 722" at bounding box center [391, 222] width 89 height 14
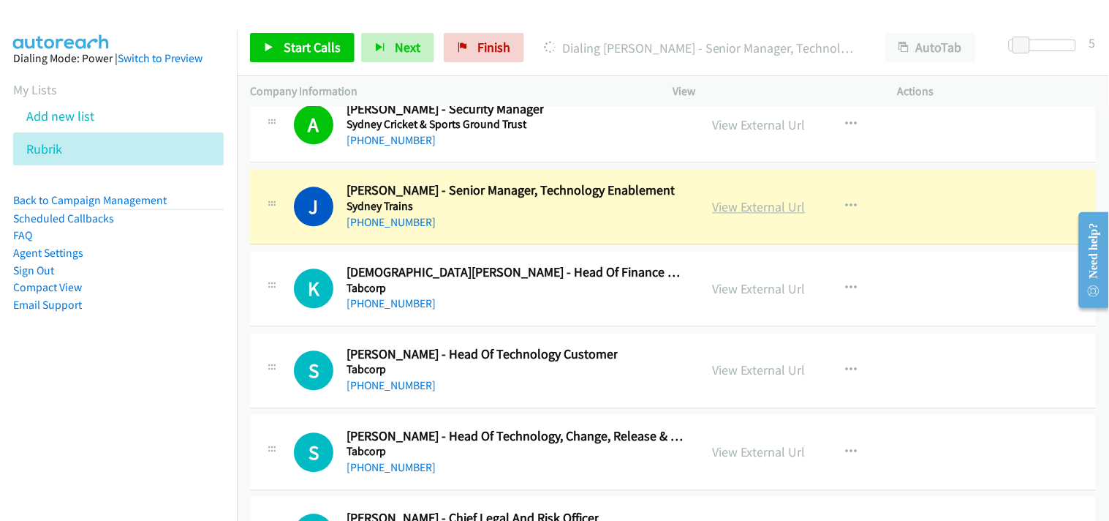
click at [752, 215] on link "View External Url" at bounding box center [759, 206] width 93 height 17
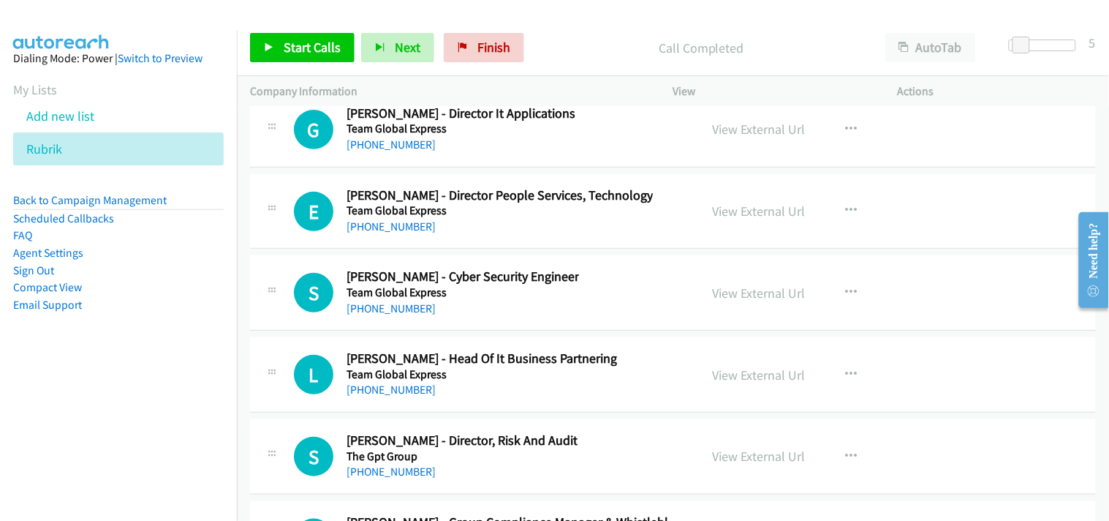
scroll to position [23075, 0]
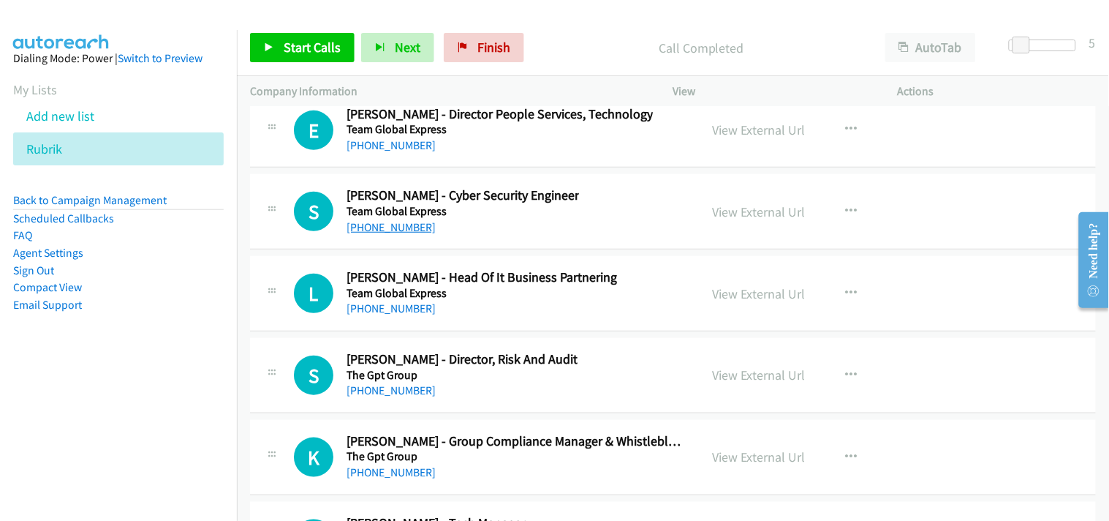
click at [393, 234] on link "+61 450 105 738" at bounding box center [391, 227] width 89 height 14
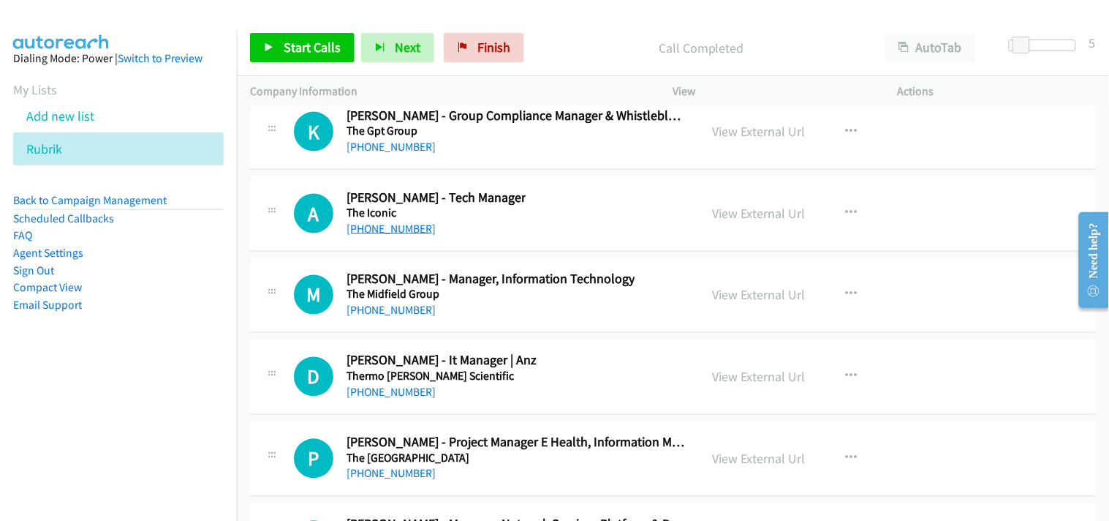
scroll to position [23482, 0]
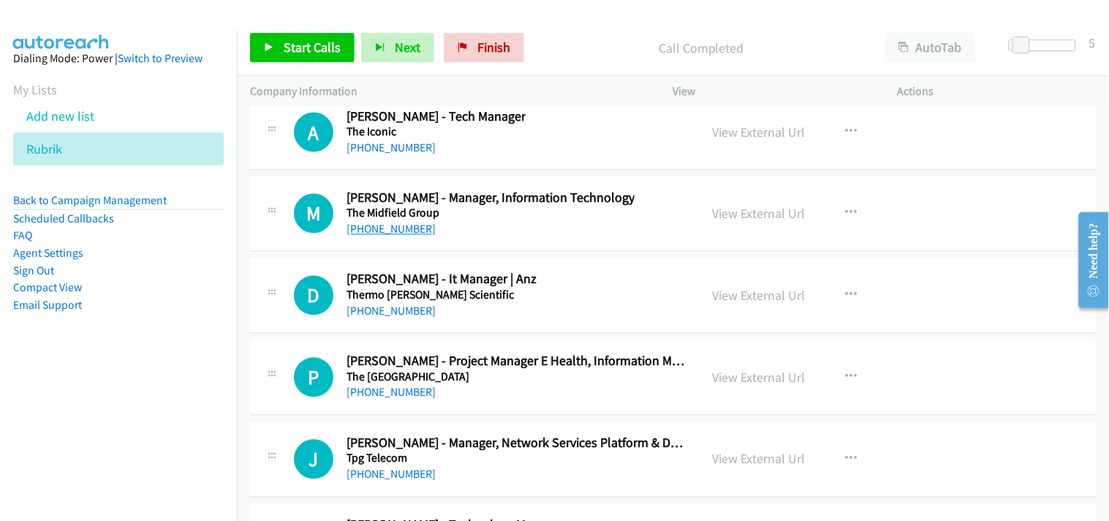
click at [390, 236] on link "+61 499 802 573" at bounding box center [391, 229] width 89 height 14
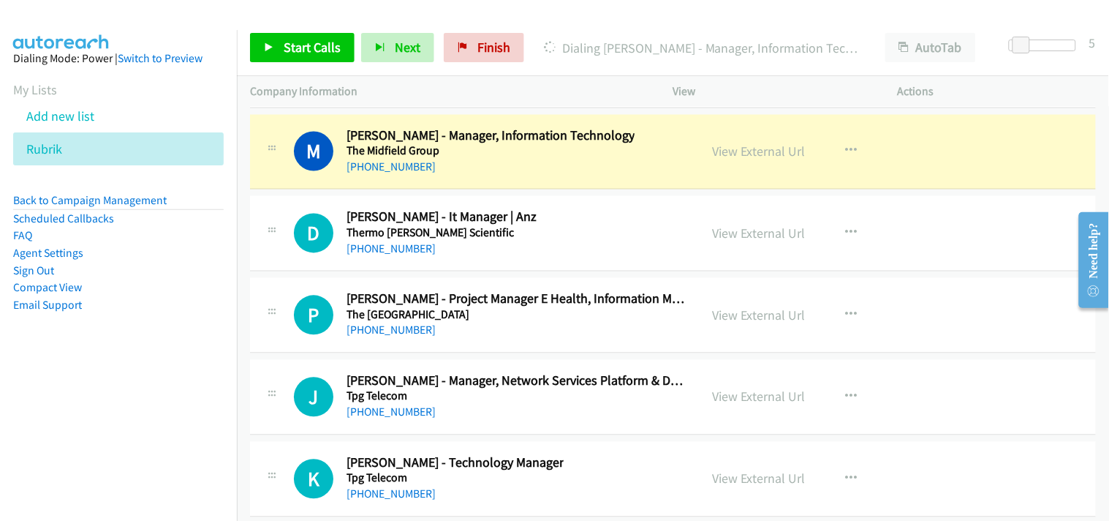
scroll to position [23563, 0]
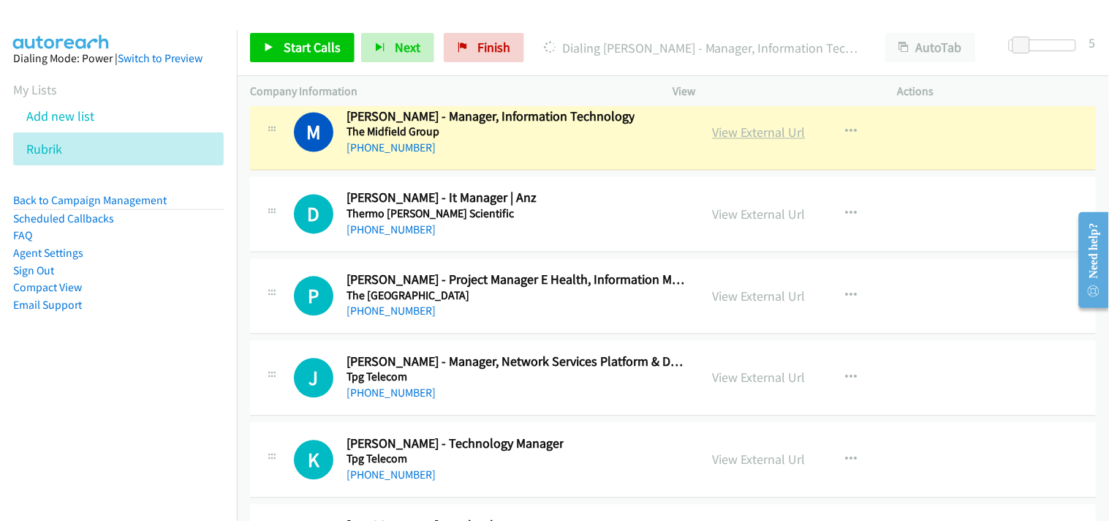
click at [720, 141] on link "View External Url" at bounding box center [759, 132] width 93 height 17
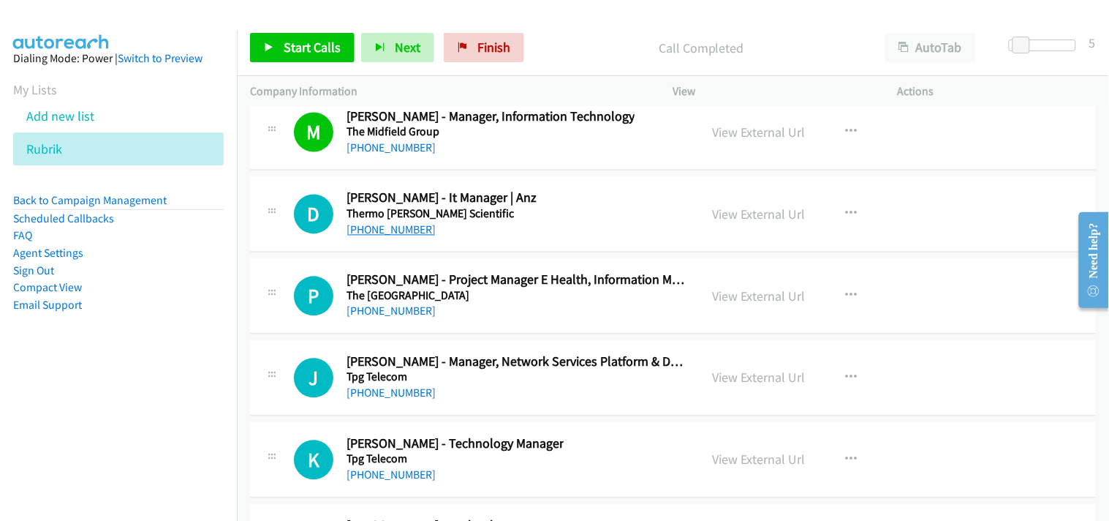
click at [391, 237] on link "+61 450 301 828" at bounding box center [391, 230] width 89 height 14
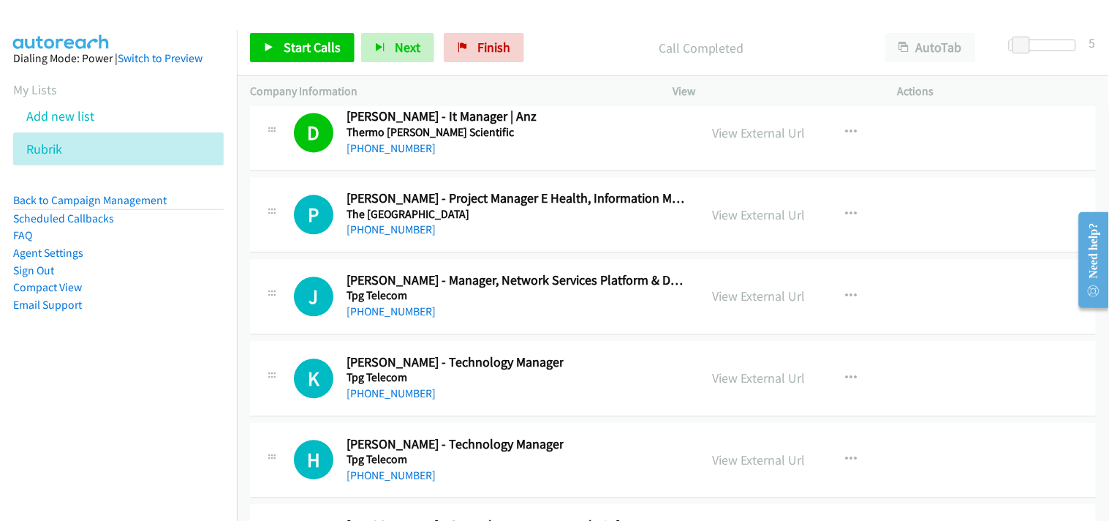
scroll to position [23725, 0]
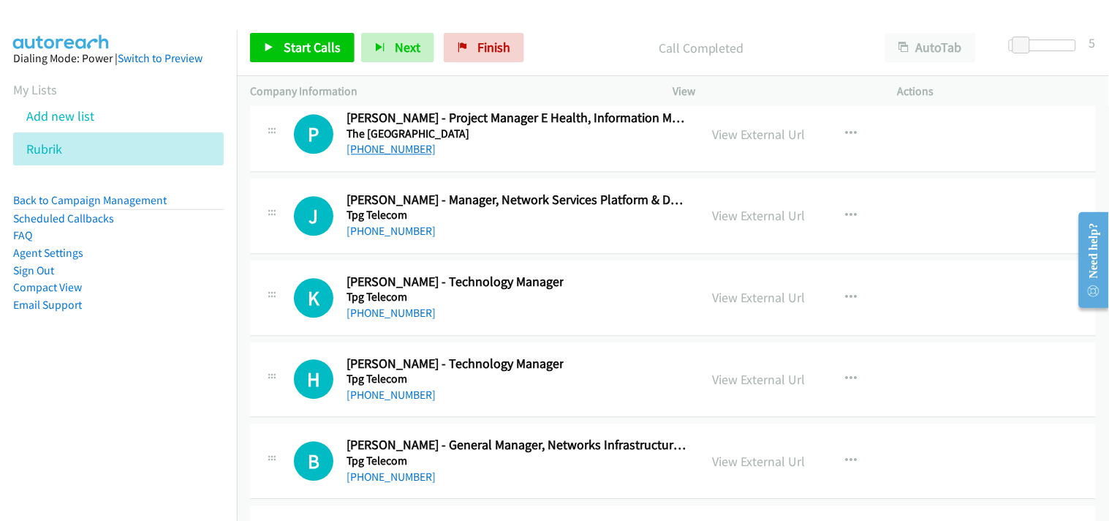
click at [412, 156] on link "+61 418 908 108" at bounding box center [391, 149] width 89 height 14
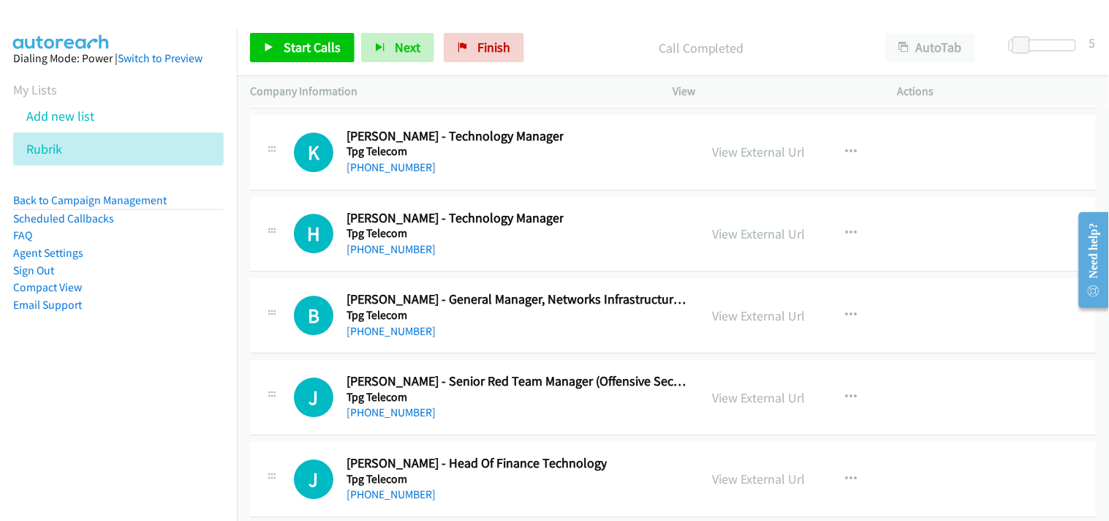
scroll to position [23888, 0]
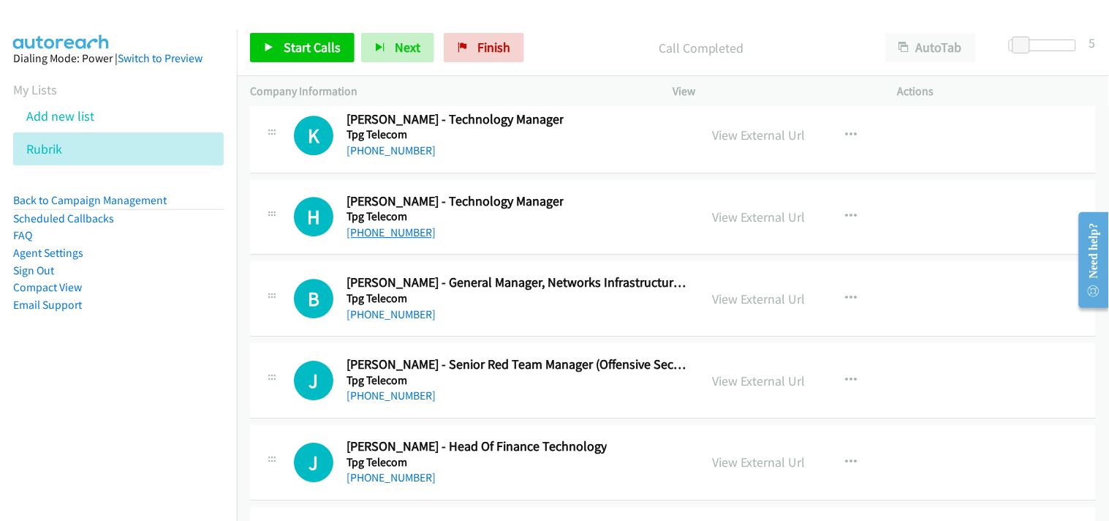
click at [384, 239] on link "+61 424 829 484" at bounding box center [391, 232] width 89 height 14
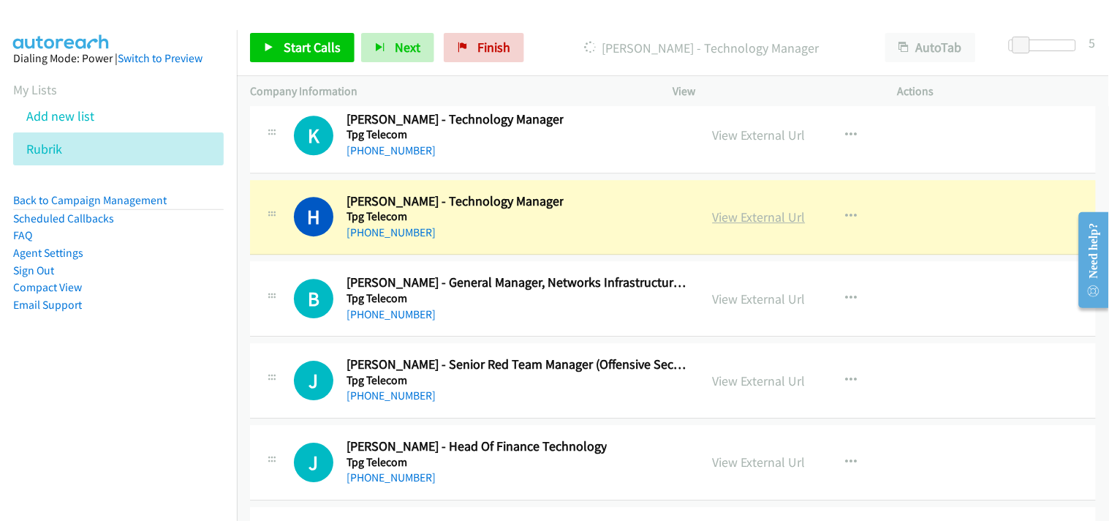
click at [758, 222] on link "View External Url" at bounding box center [759, 216] width 93 height 17
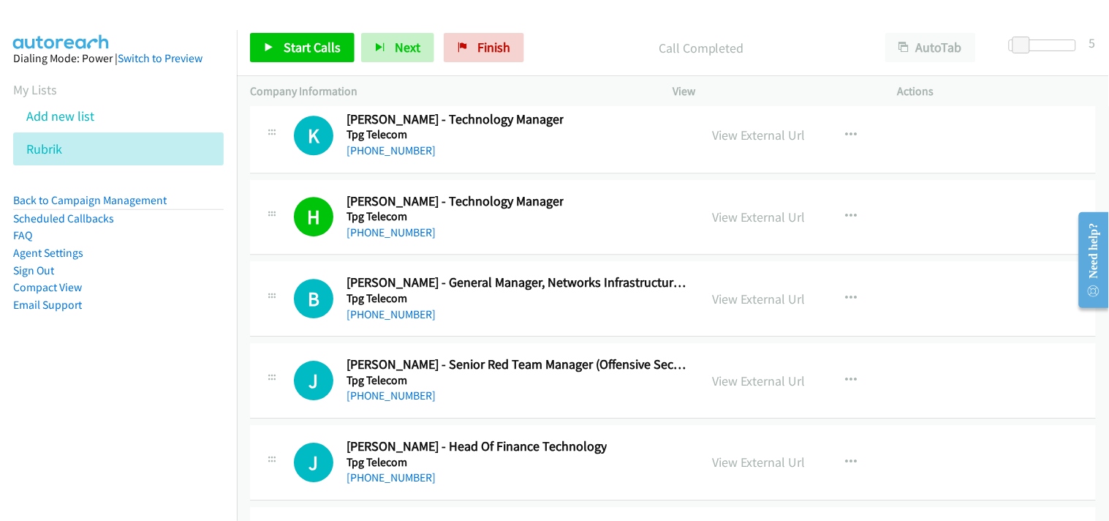
click at [391, 142] on h5 "Tpg Telecom" at bounding box center [455, 134] width 217 height 15
click at [391, 157] on link "+61 406 302 593" at bounding box center [391, 150] width 89 height 14
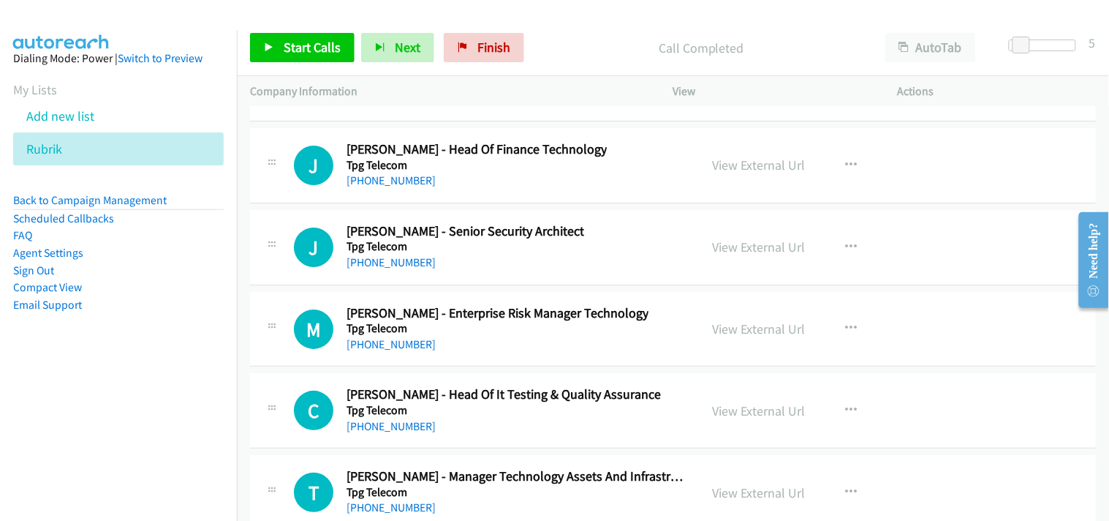
scroll to position [24213, 0]
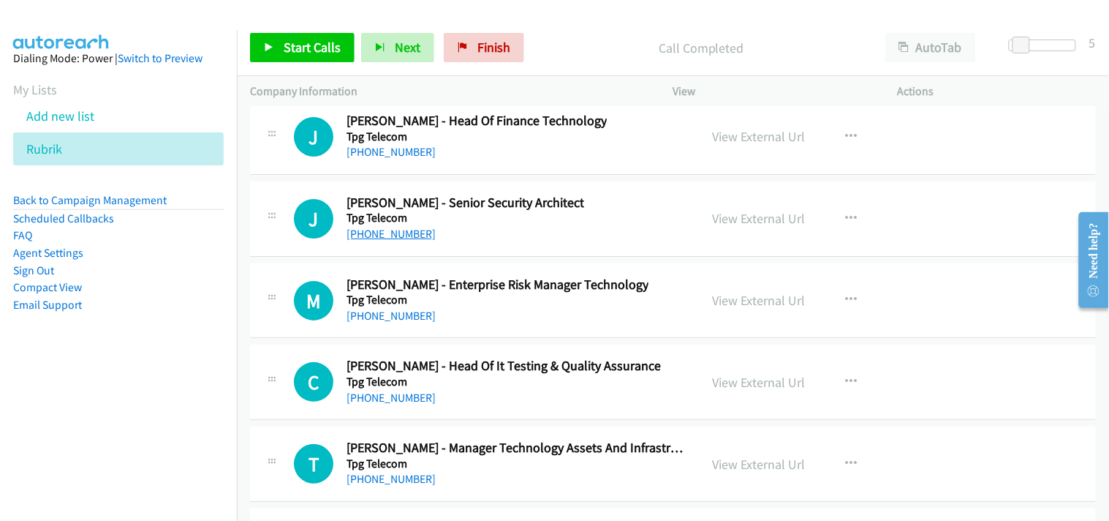
click at [388, 241] on link "+61 405 321 377" at bounding box center [391, 234] width 89 height 14
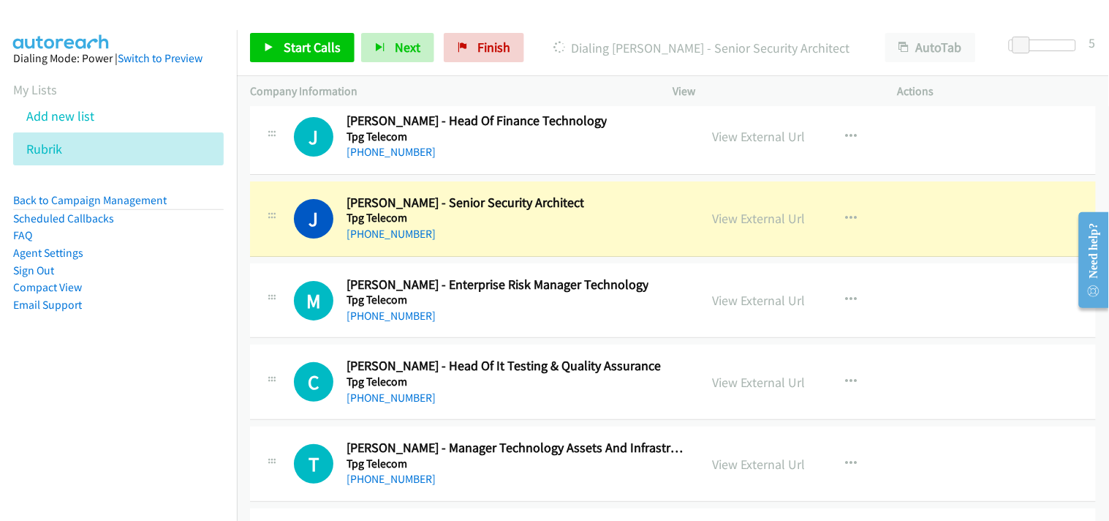
scroll to position [24294, 0]
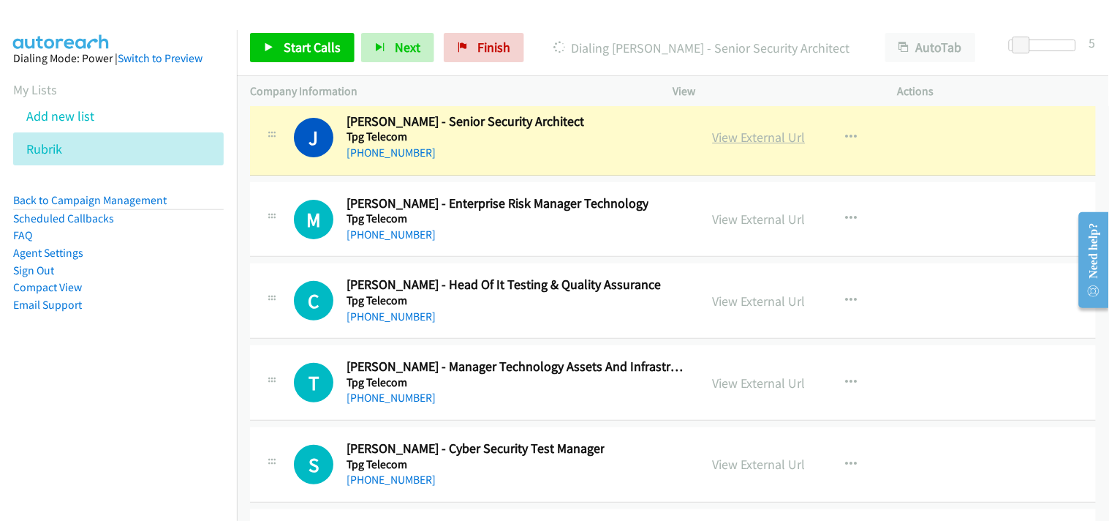
click at [744, 142] on link "View External Url" at bounding box center [759, 137] width 93 height 17
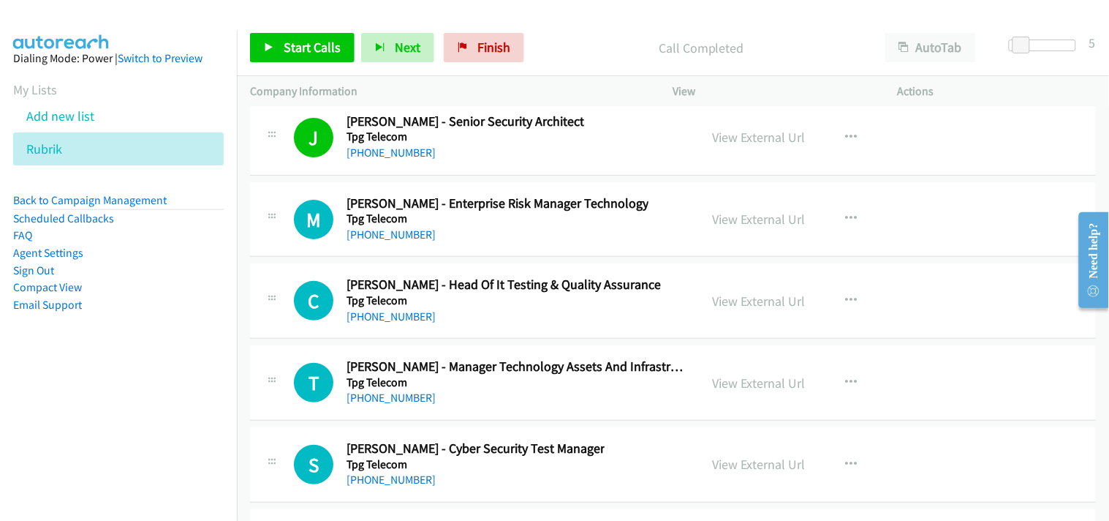
click at [683, 230] on div "M Callback Scheduled Malcolm B. - Enterprise Risk Manager Technology Tpg Teleco…" at bounding box center [475, 219] width 450 height 48
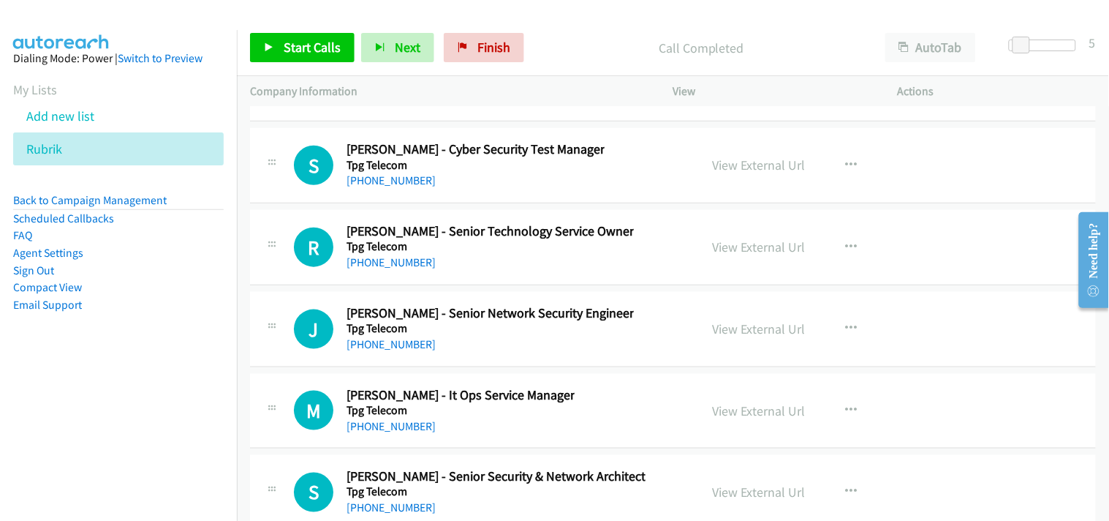
scroll to position [24619, 0]
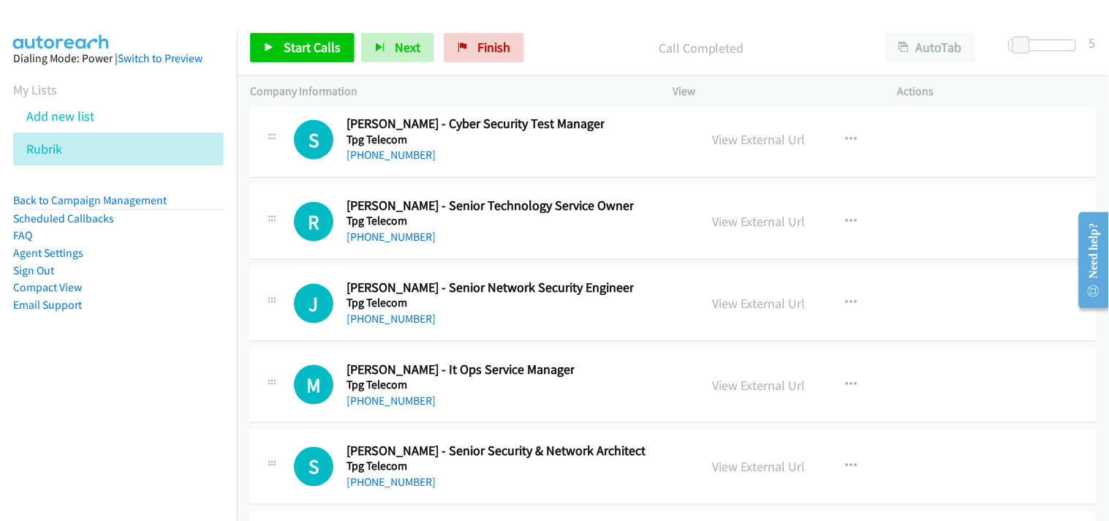
click at [401, 246] on div "+61 451 989 167" at bounding box center [490, 237] width 287 height 18
click at [388, 244] on link "+61 451 989 167" at bounding box center [391, 237] width 89 height 14
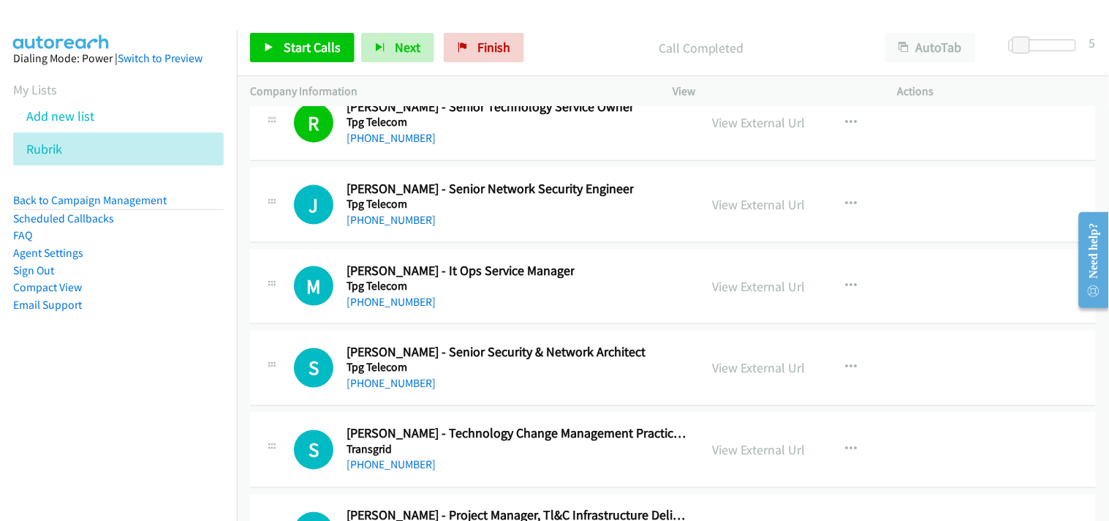
scroll to position [24700, 0]
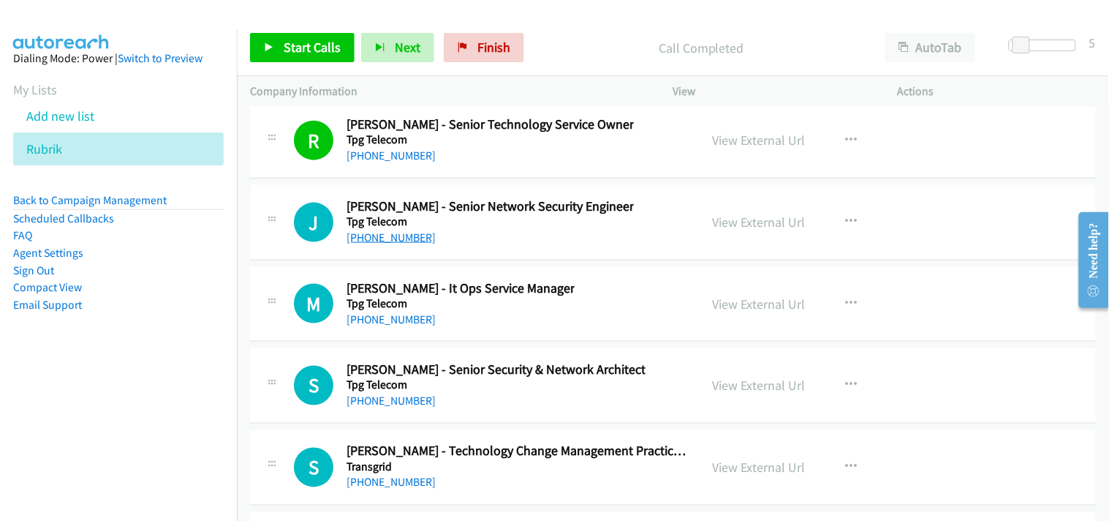
click at [393, 244] on link "+61 406 765 370" at bounding box center [391, 237] width 89 height 14
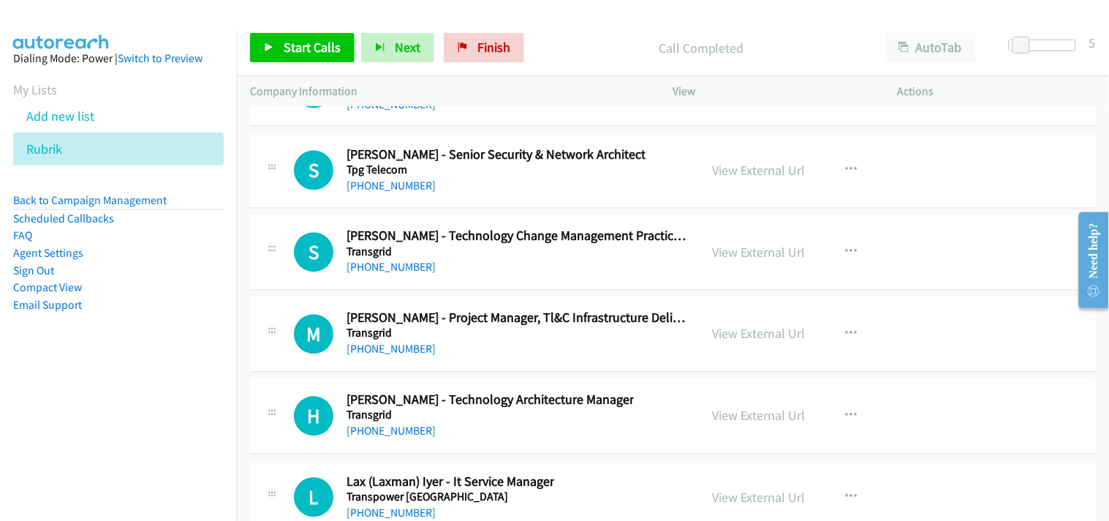
scroll to position [24945, 0]
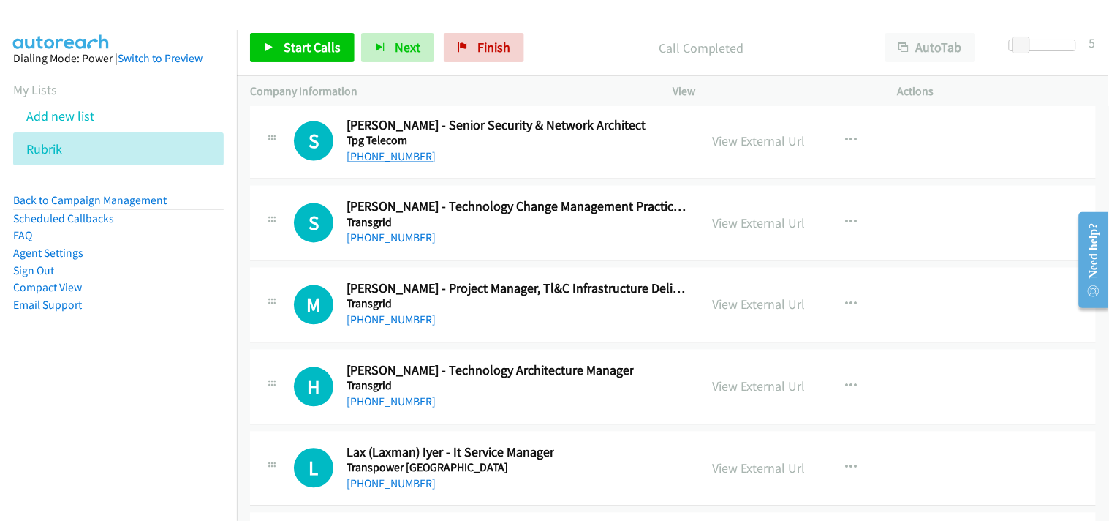
click at [373, 162] on link "+61 433 815 314" at bounding box center [391, 157] width 89 height 14
click at [367, 159] on link "+61 433 815 314" at bounding box center [391, 157] width 89 height 14
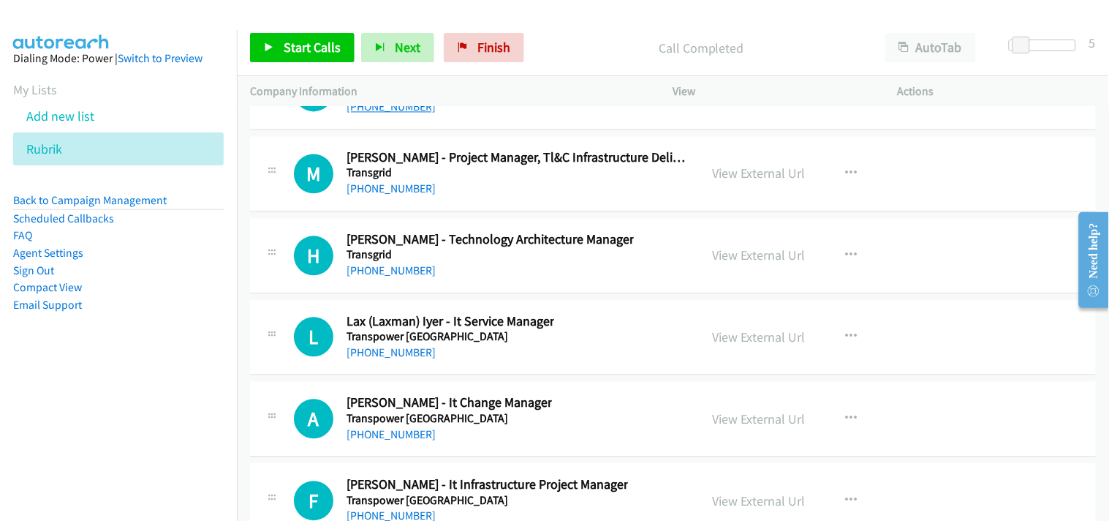
scroll to position [25107, 0]
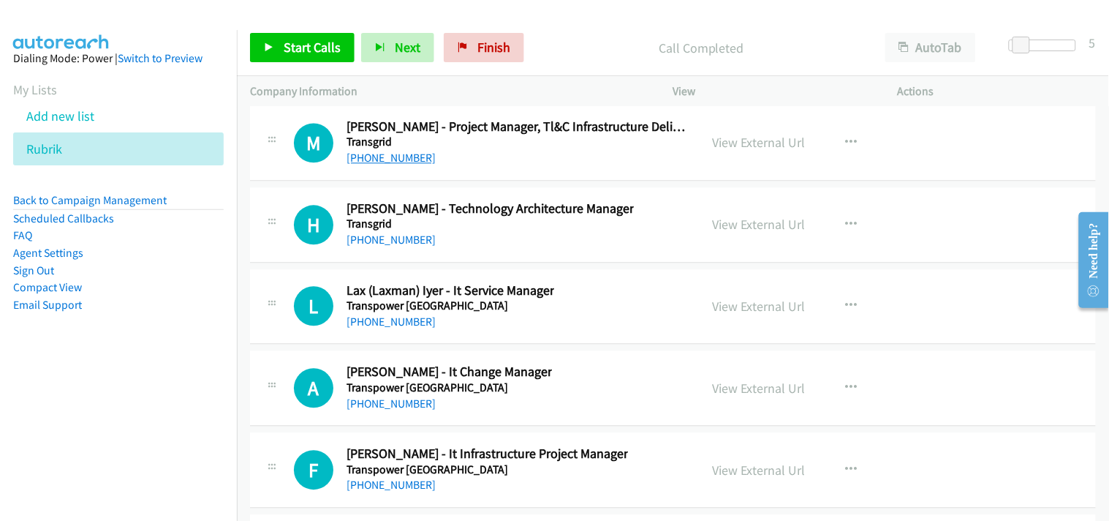
click at [405, 165] on link "+61 437 955 817" at bounding box center [391, 158] width 89 height 14
click at [396, 246] on link "+61 419 019 845" at bounding box center [391, 240] width 89 height 14
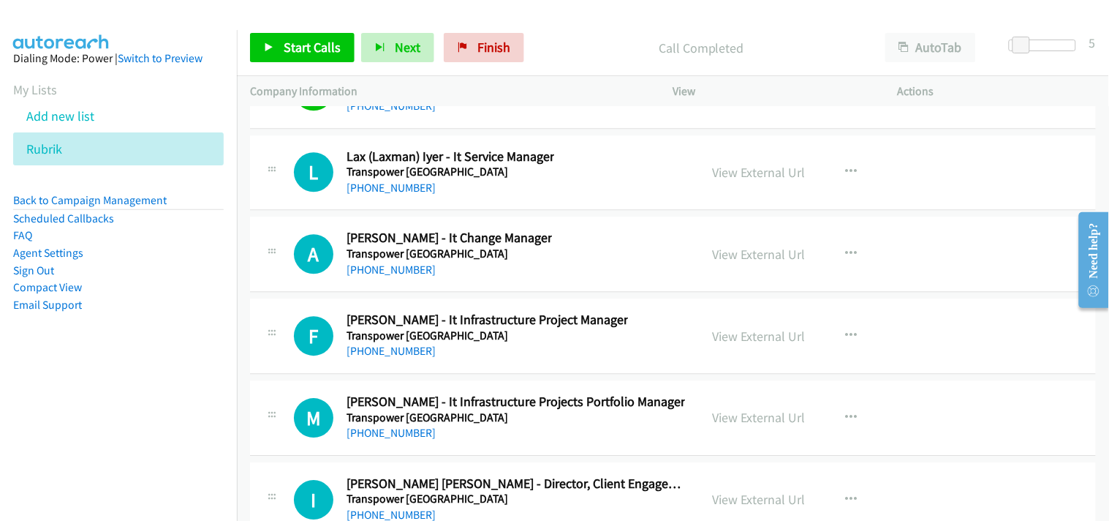
scroll to position [25269, 0]
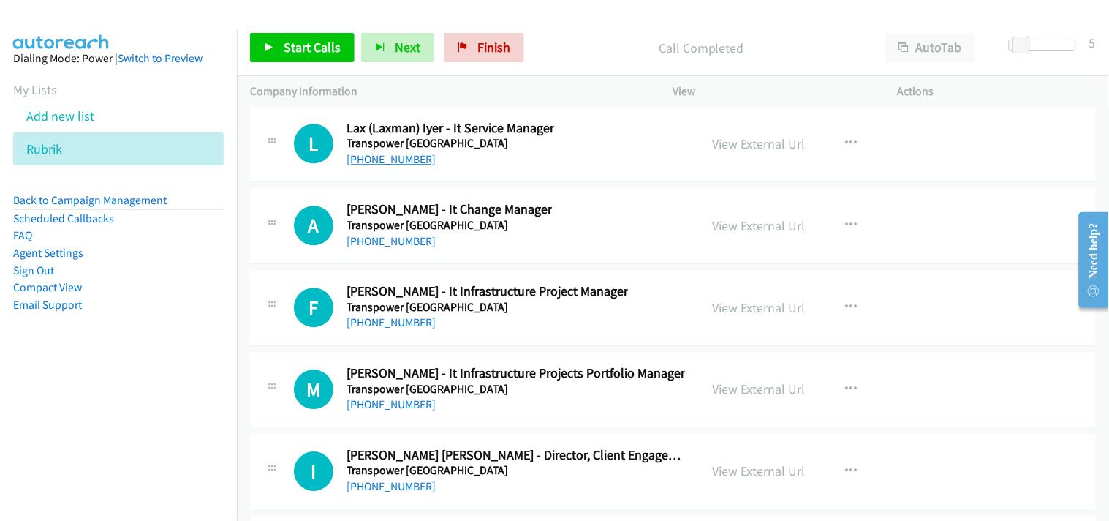
click at [402, 166] on link "+61 2 9964 9733" at bounding box center [391, 159] width 89 height 14
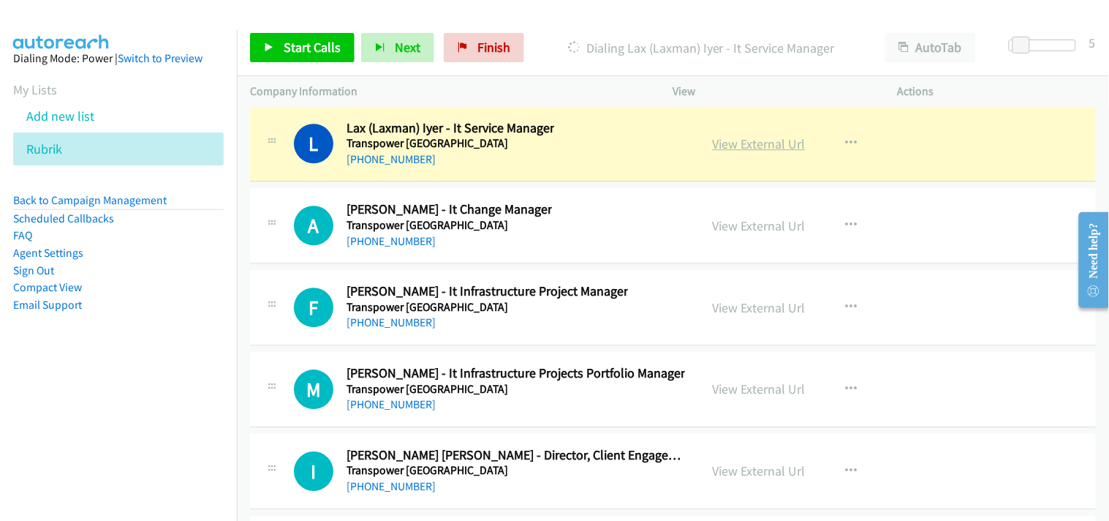
click at [747, 148] on link "View External Url" at bounding box center [759, 143] width 93 height 17
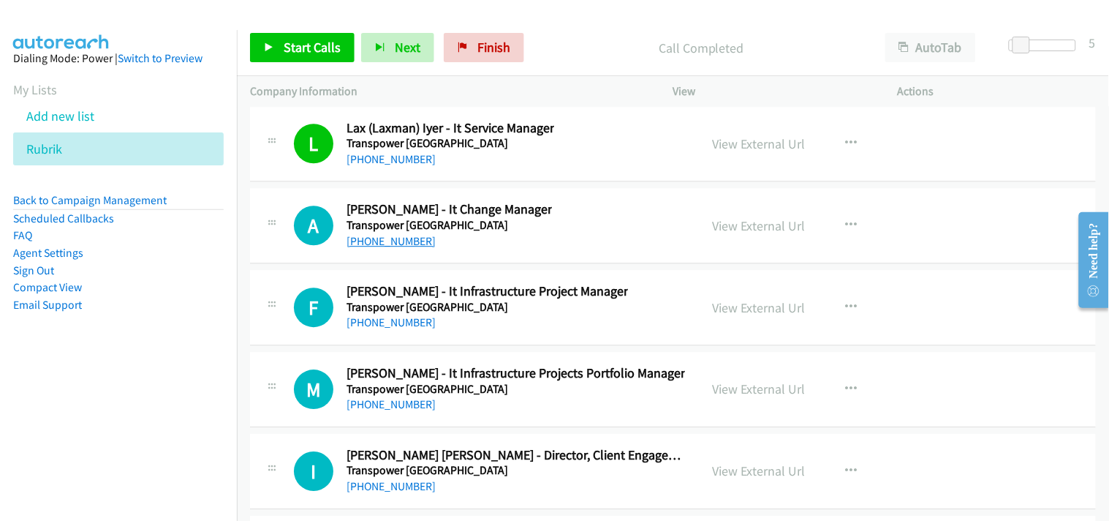
click at [375, 248] on link "+61 2 8082 9369" at bounding box center [391, 241] width 89 height 14
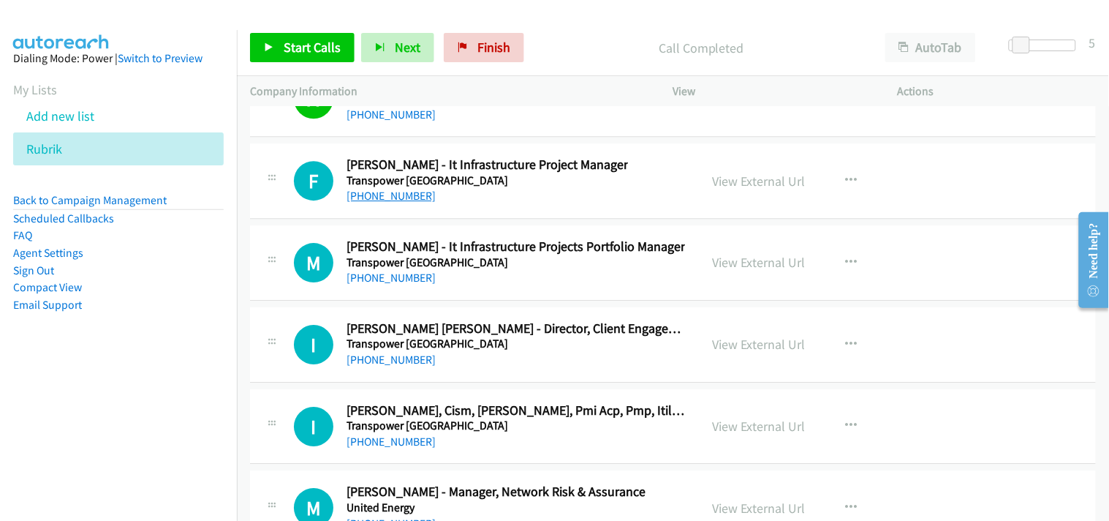
scroll to position [25432, 0]
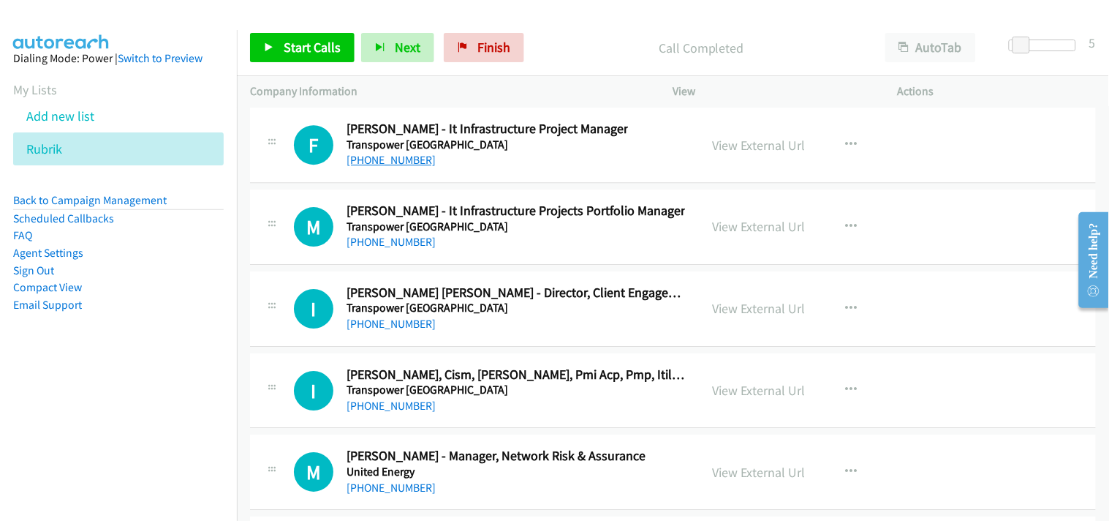
click at [385, 246] on link "+61 412 026 623" at bounding box center [391, 242] width 89 height 14
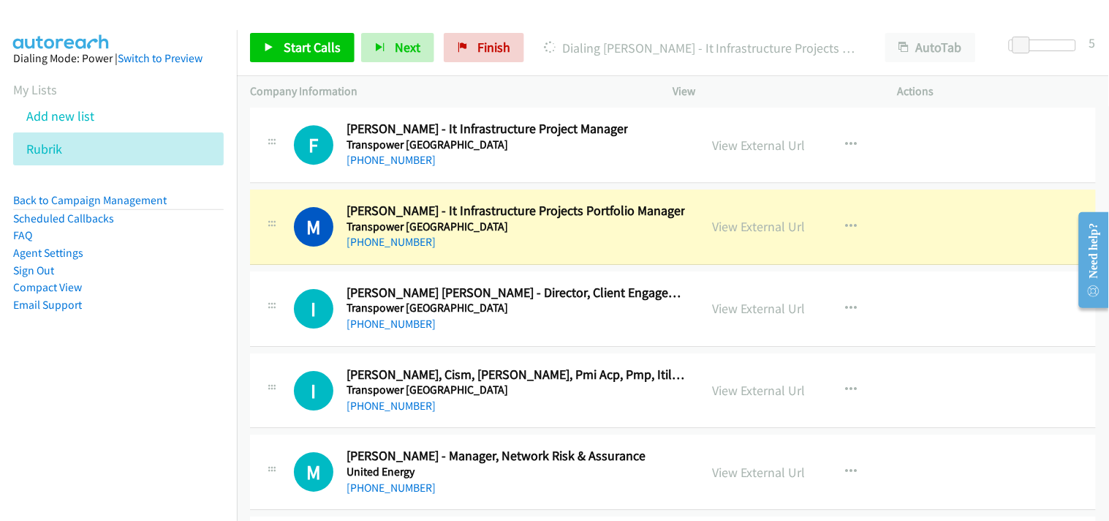
scroll to position [25513, 0]
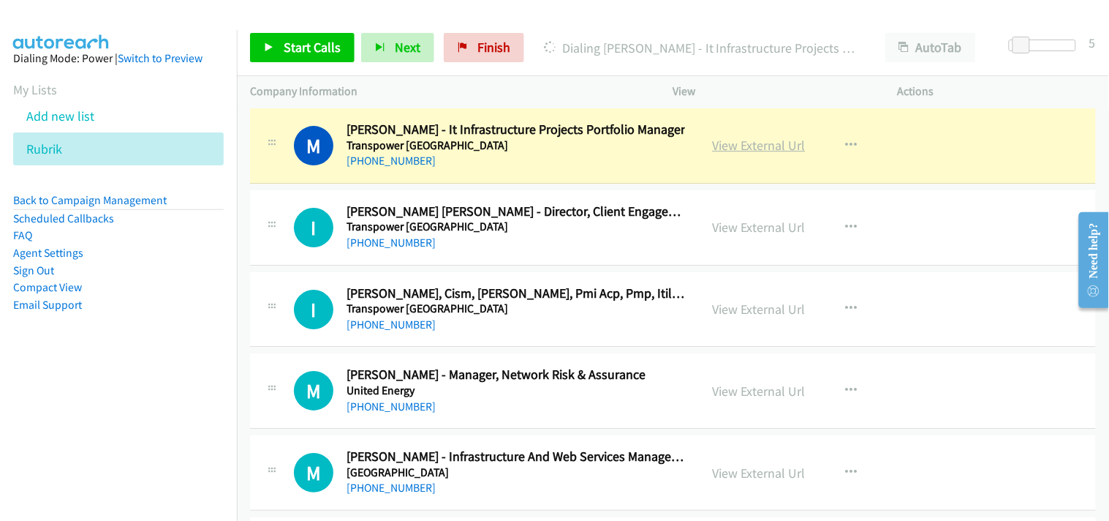
click at [725, 154] on link "View External Url" at bounding box center [759, 145] width 93 height 17
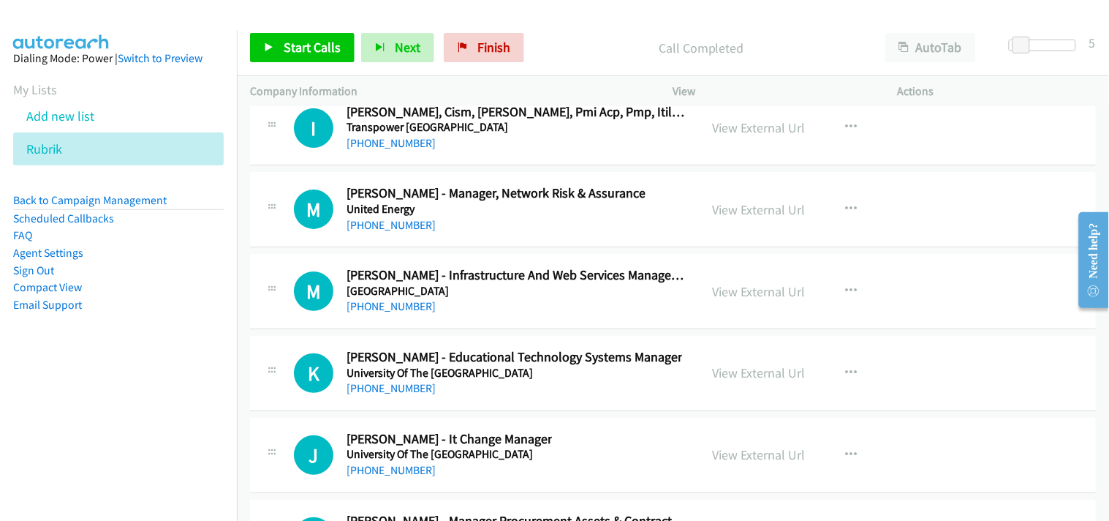
scroll to position [25676, 0]
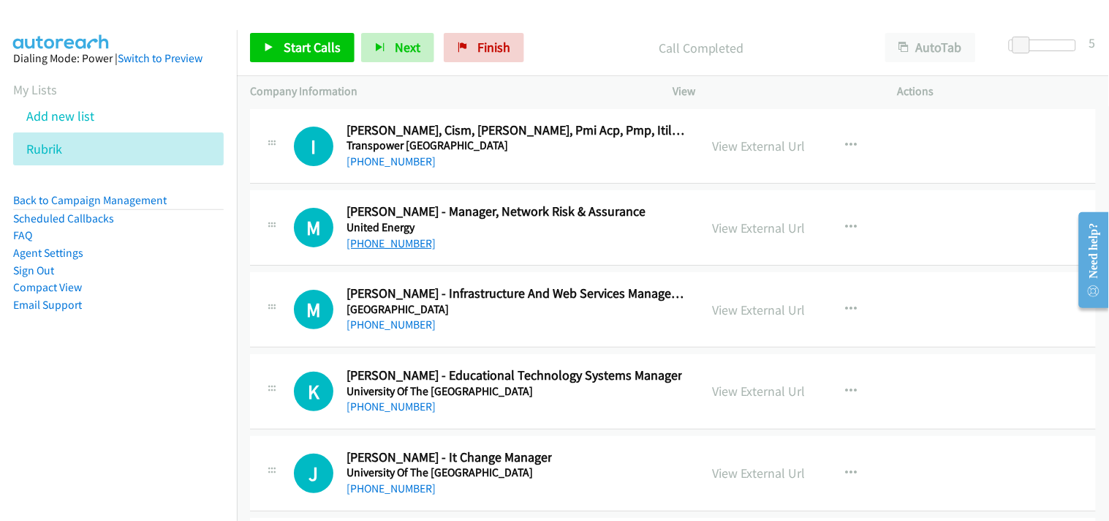
click at [388, 247] on link "+61 408 531 675" at bounding box center [391, 243] width 89 height 14
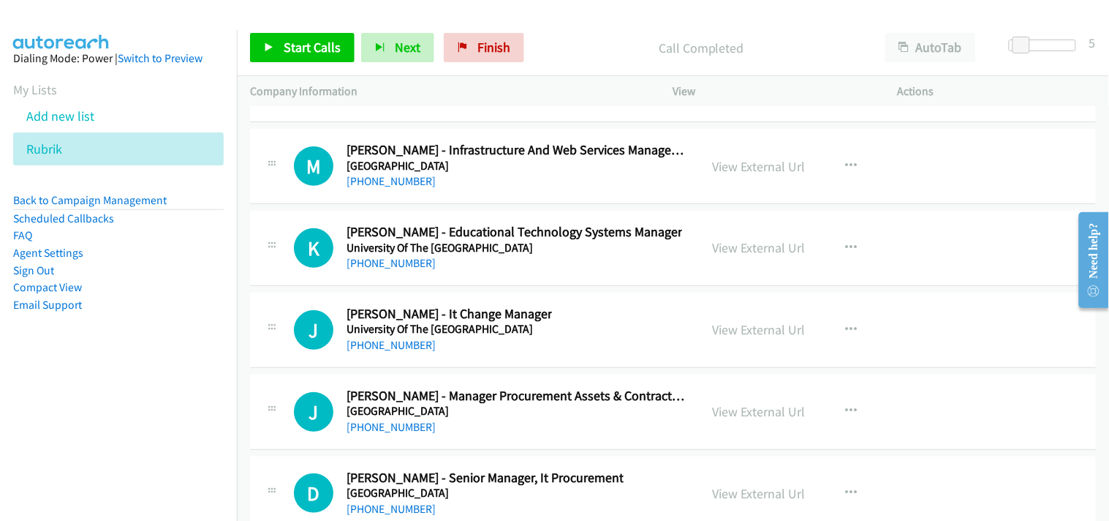
scroll to position [25838, 0]
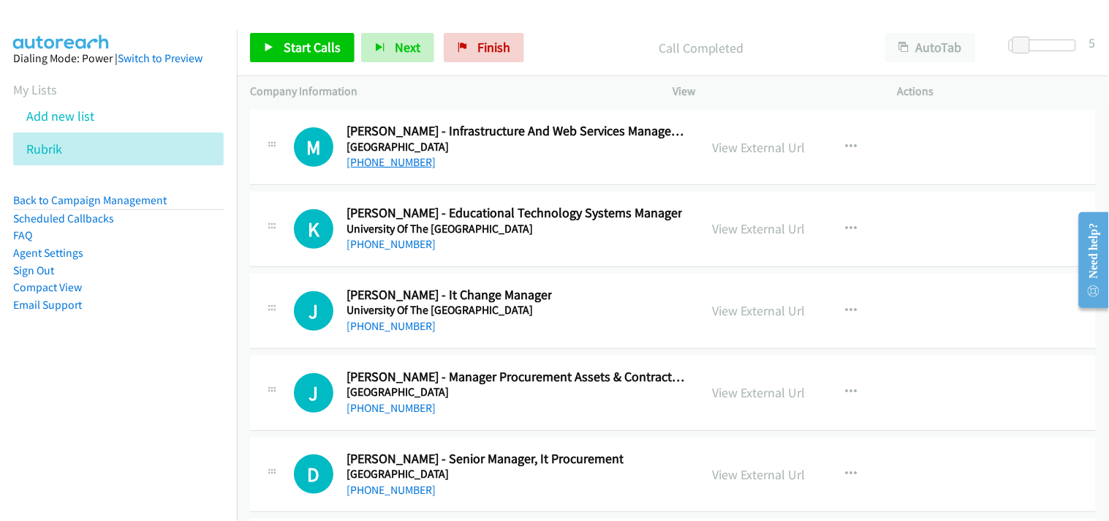
click at [374, 169] on link "+61 404 985 965" at bounding box center [391, 162] width 89 height 14
click at [755, 152] on link "View External Url" at bounding box center [759, 147] width 93 height 17
click at [398, 251] on link "+61 479 055 523" at bounding box center [391, 244] width 89 height 14
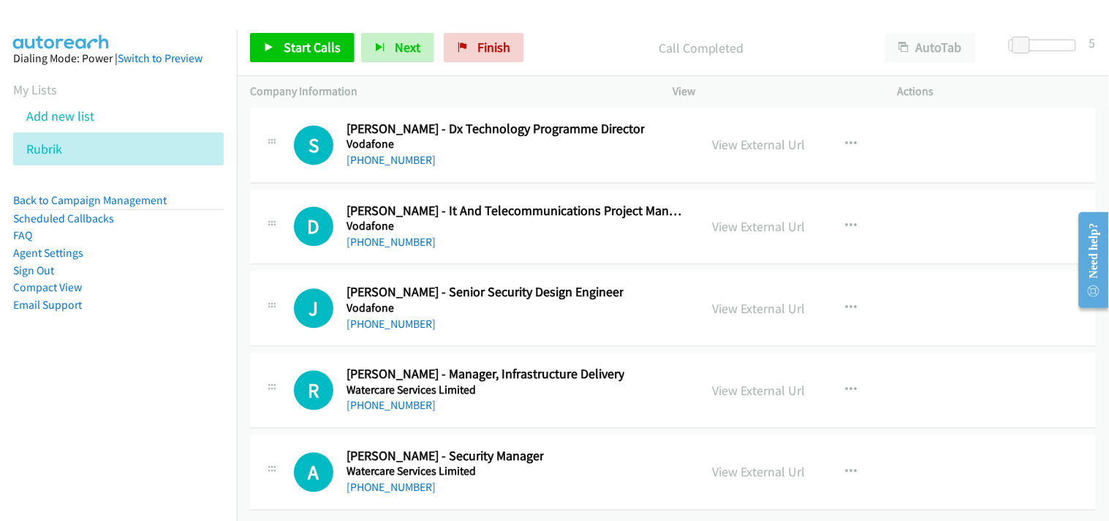
scroll to position [37886, 0]
click at [390, 480] on link "+64 21 957 741" at bounding box center [391, 487] width 89 height 14
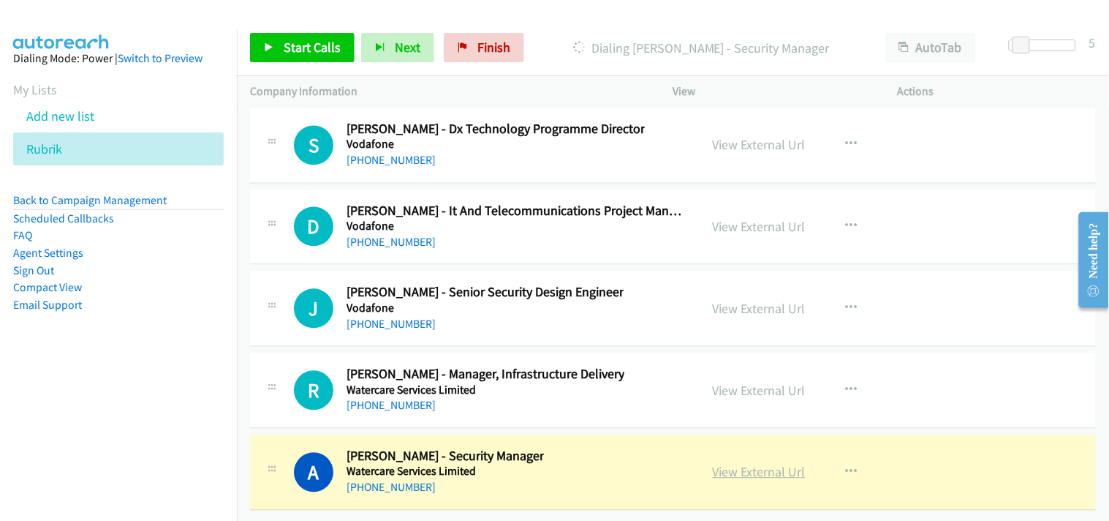
click at [774, 464] on link "View External Url" at bounding box center [759, 472] width 93 height 17
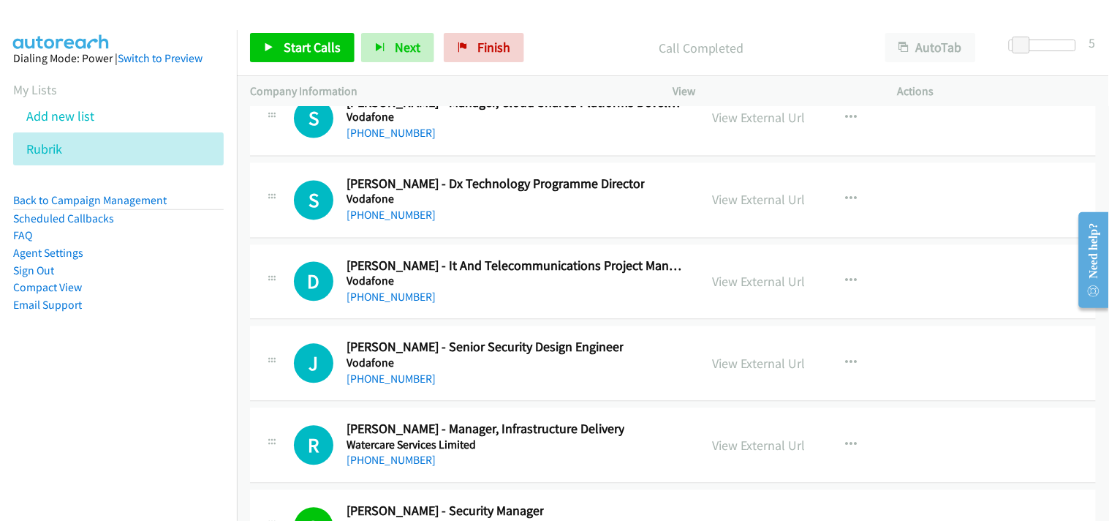
scroll to position [37724, 0]
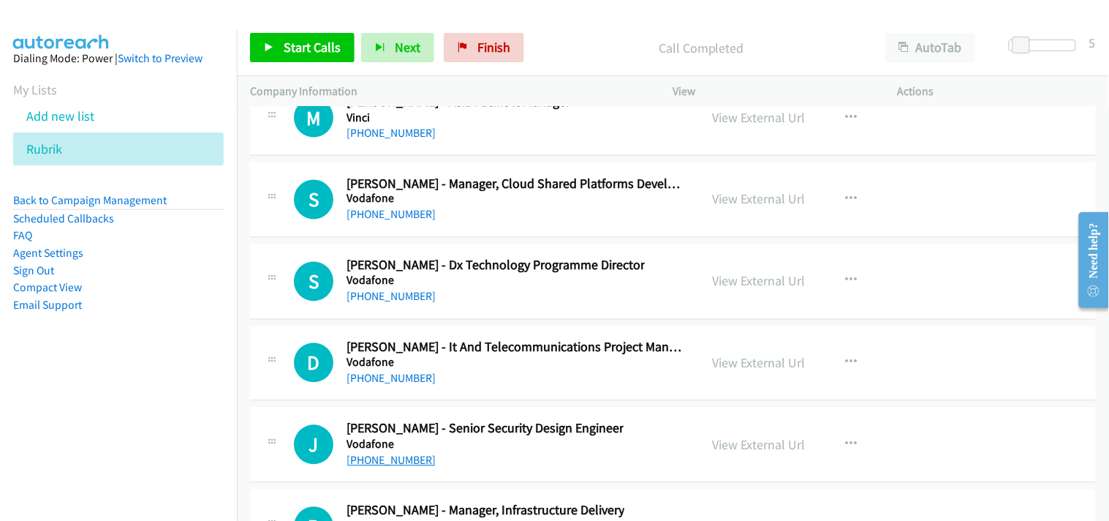
click at [384, 467] on link "+64 21 260 6742" at bounding box center [391, 460] width 89 height 14
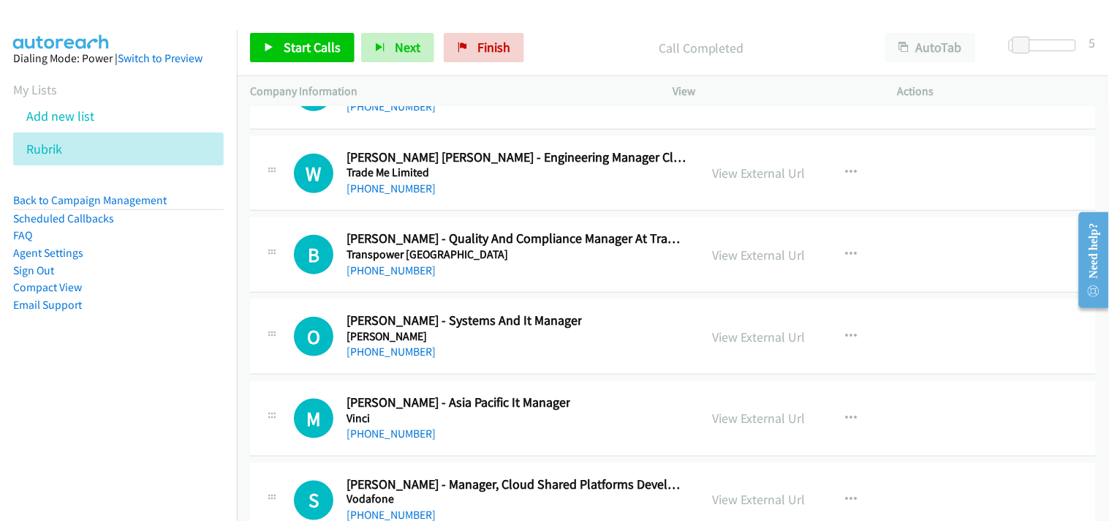
scroll to position [37399, 0]
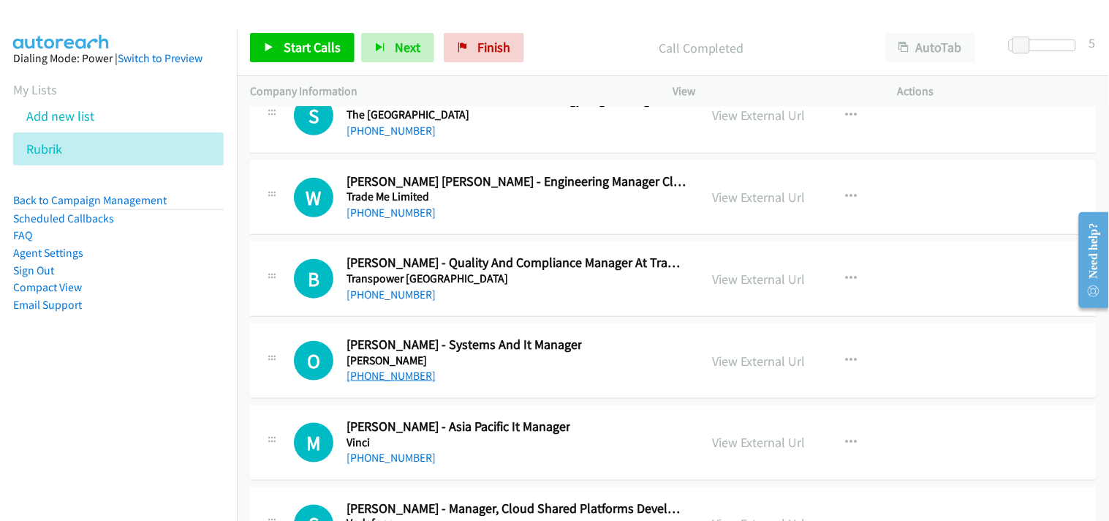
click at [399, 382] on link "+64 210 829 1442" at bounding box center [391, 376] width 89 height 14
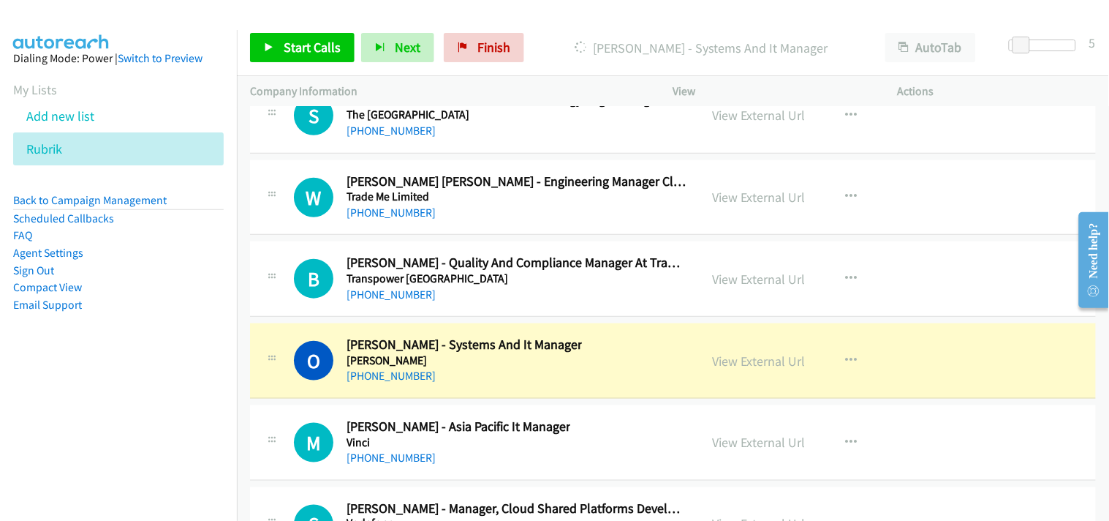
scroll to position [37318, 0]
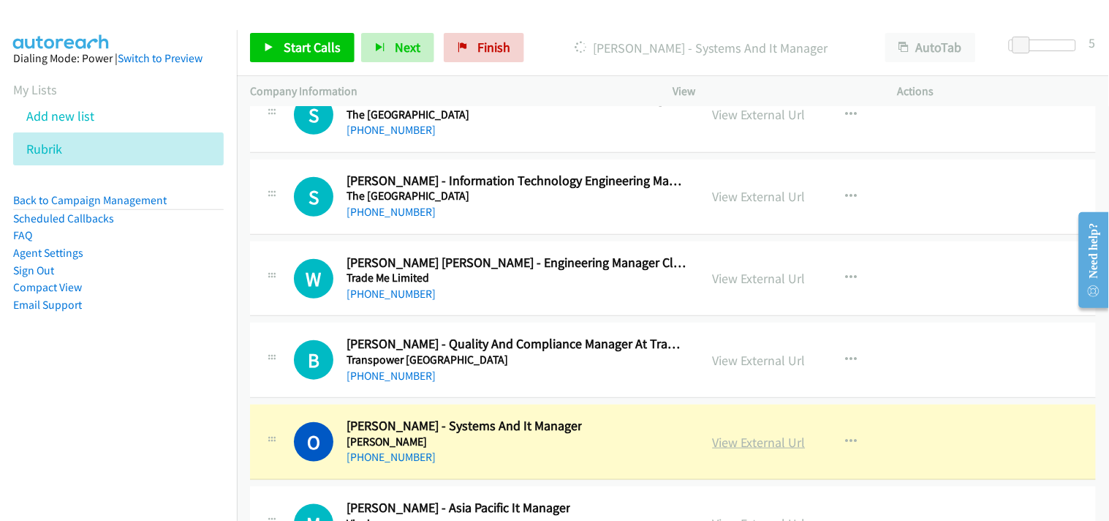
click at [761, 450] on link "View External Url" at bounding box center [759, 442] width 93 height 17
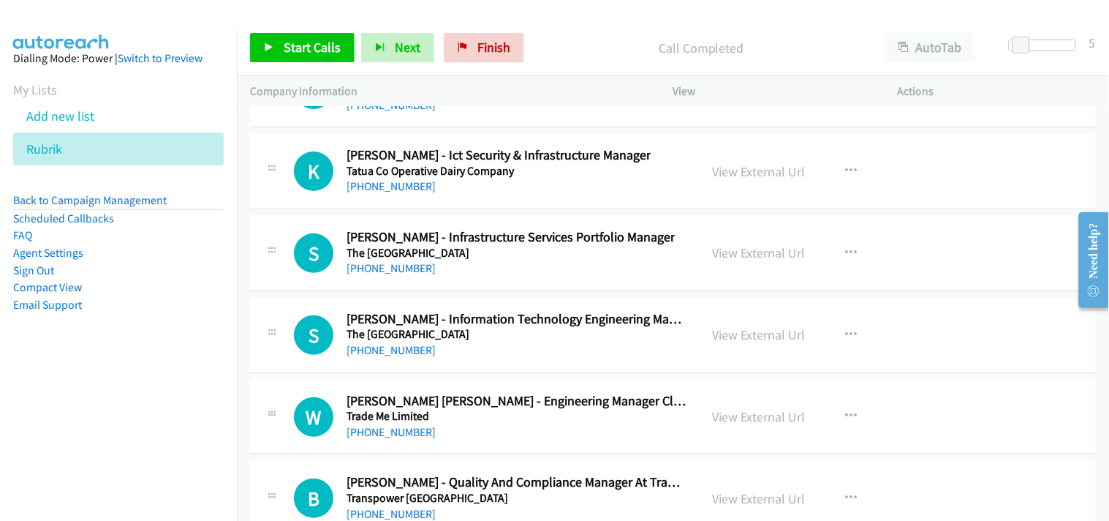
scroll to position [37155, 0]
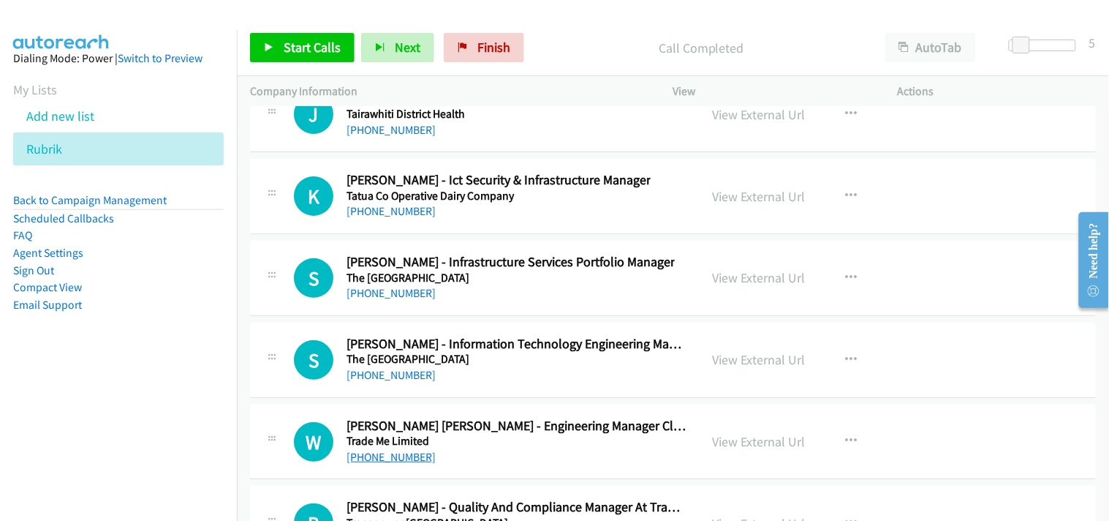
click at [393, 464] on link "+64 21 127 9272" at bounding box center [391, 457] width 89 height 14
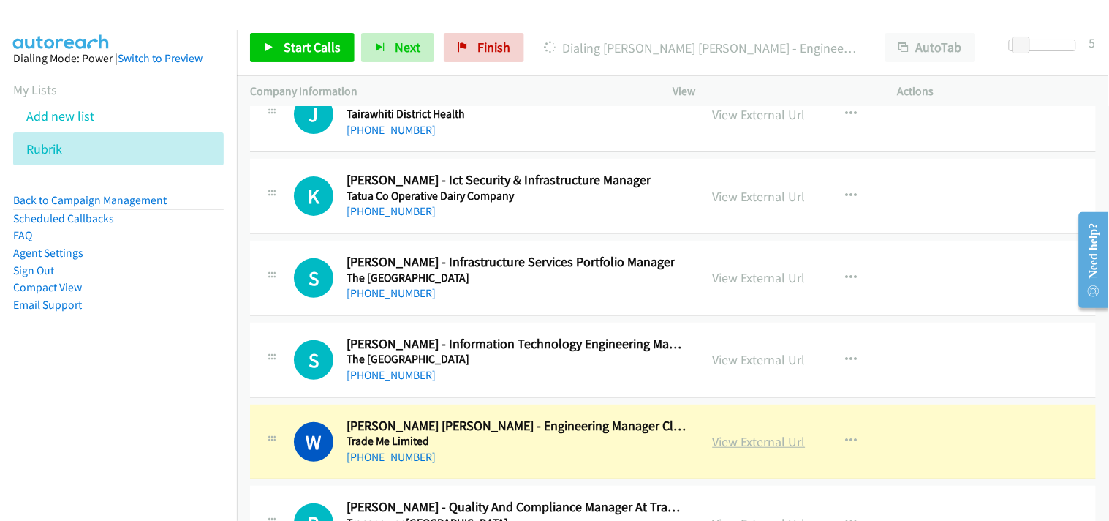
click at [728, 450] on link "View External Url" at bounding box center [759, 441] width 93 height 17
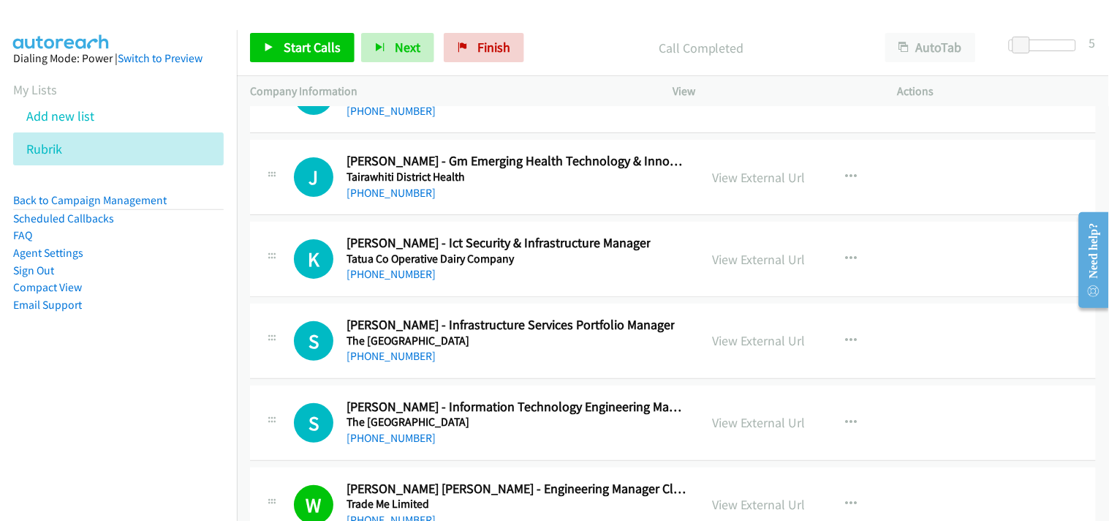
scroll to position [37073, 0]
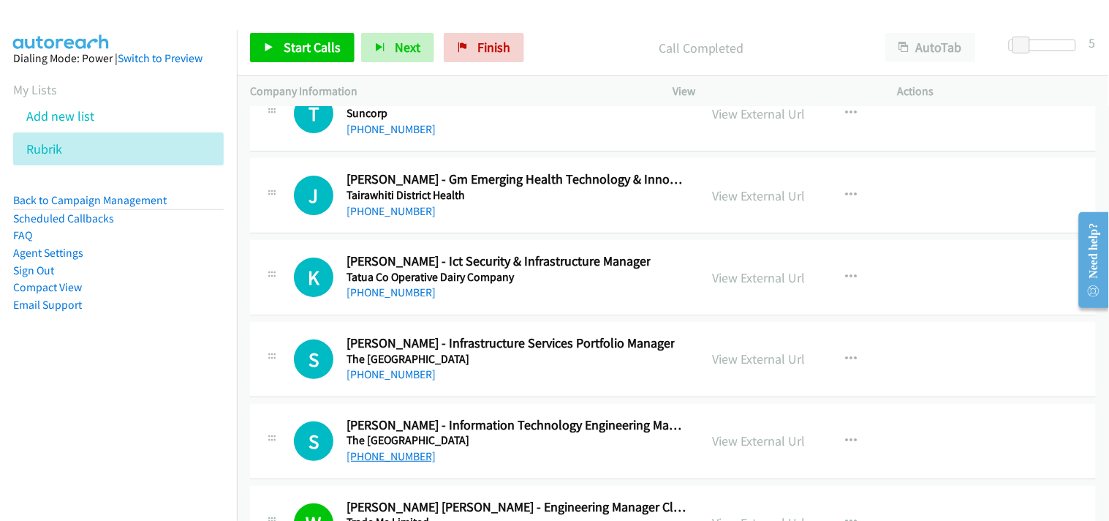
click at [383, 463] on link "+64 210 867 2844" at bounding box center [391, 456] width 89 height 14
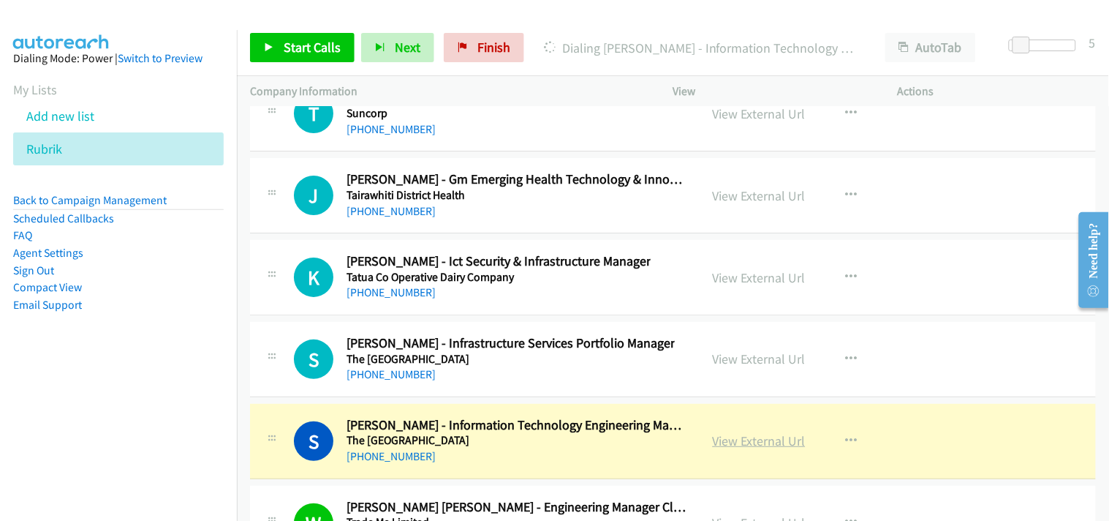
click at [733, 449] on link "View External Url" at bounding box center [759, 440] width 93 height 17
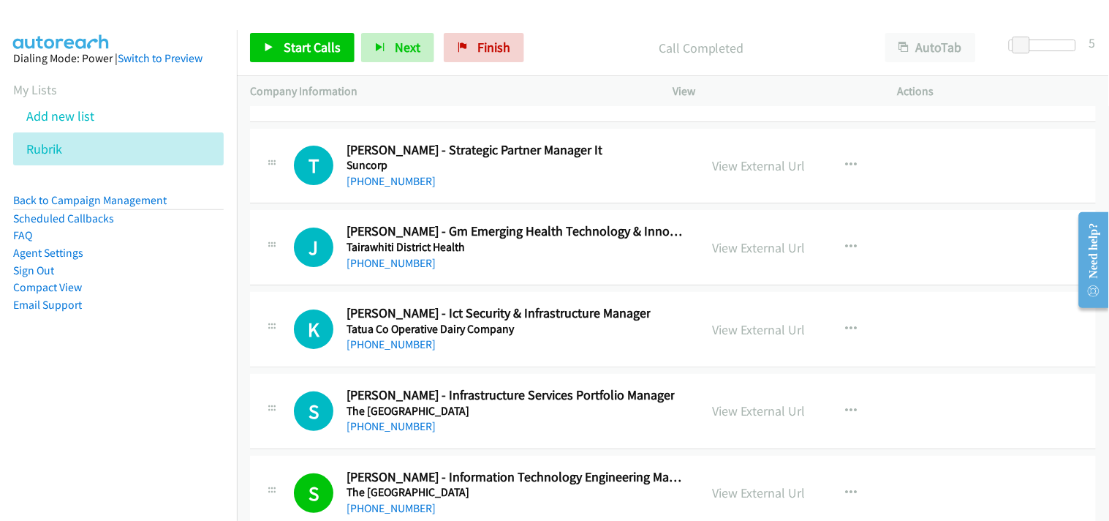
scroll to position [36992, 0]
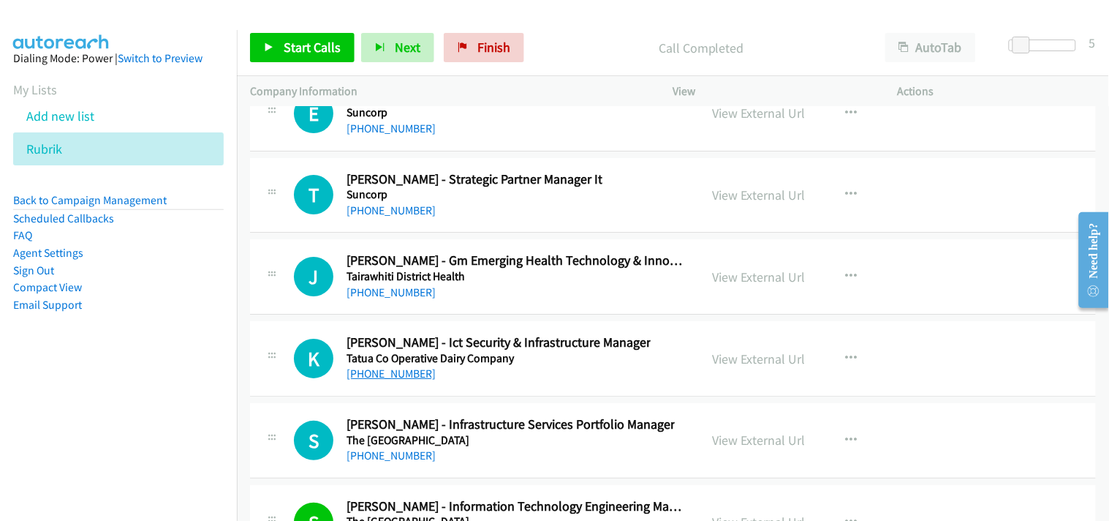
click at [375, 380] on link "+64 27 554 4972" at bounding box center [391, 373] width 89 height 14
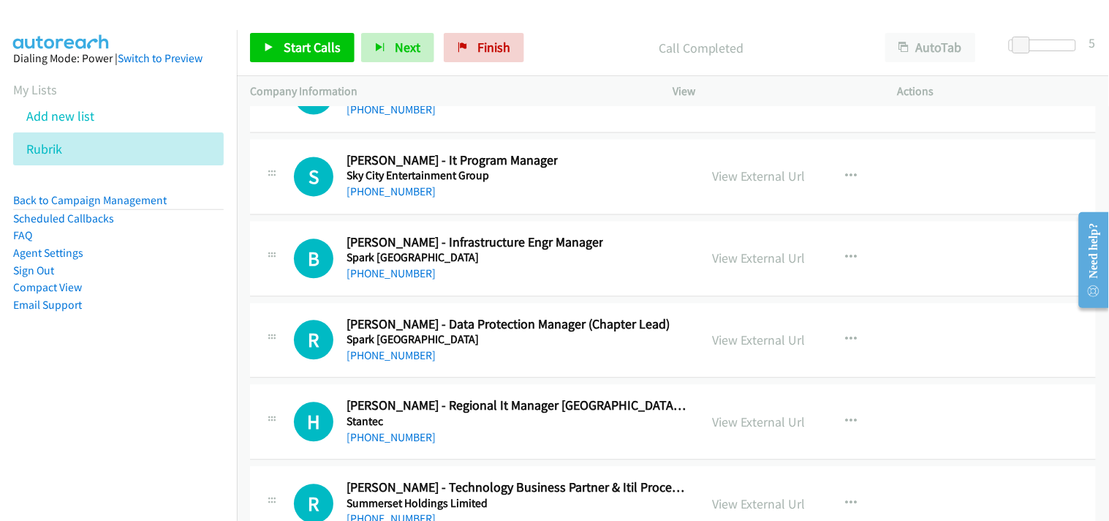
scroll to position [36423, 0]
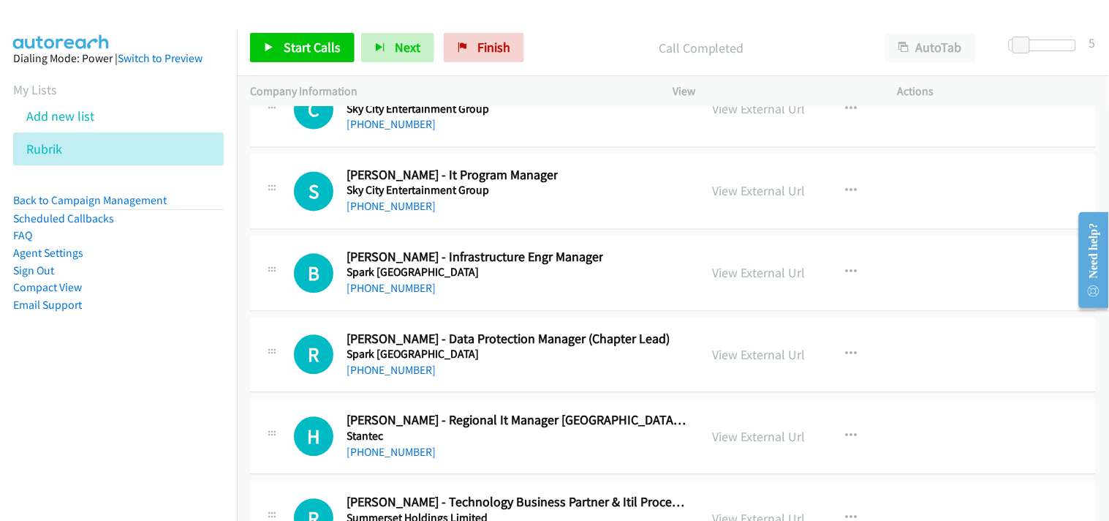
click at [379, 377] on link "+64 27 278 7118" at bounding box center [391, 370] width 89 height 14
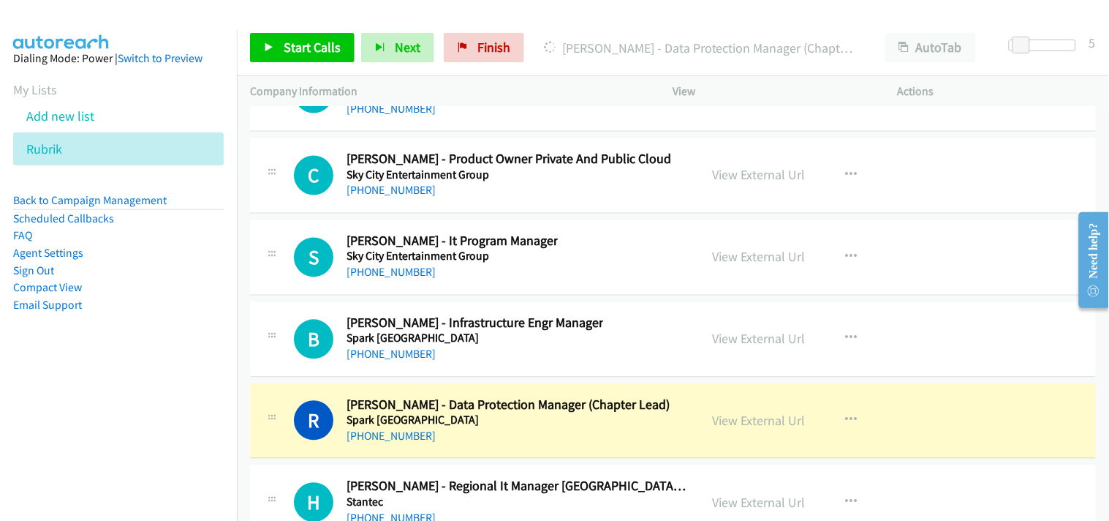
scroll to position [36342, 0]
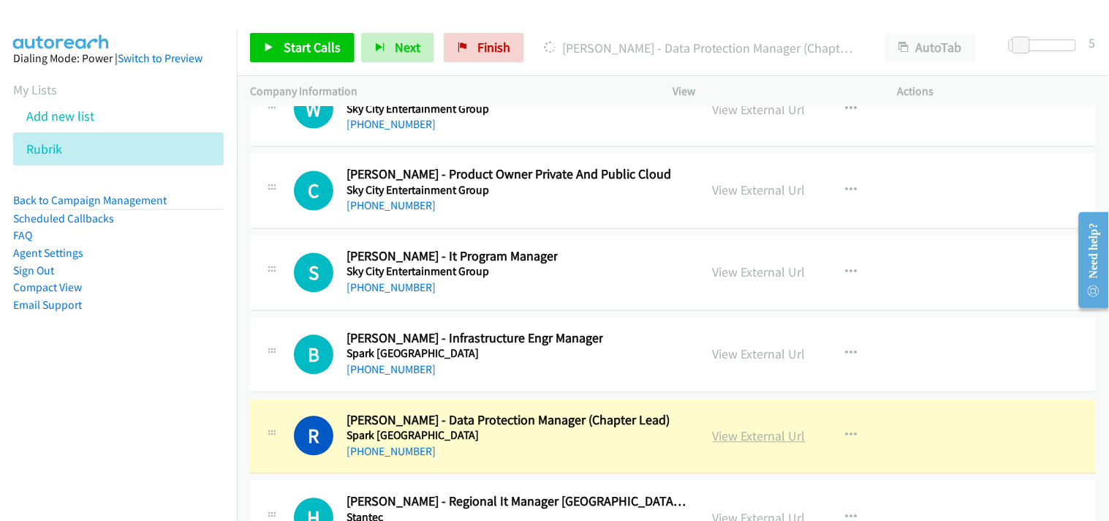
click at [720, 445] on link "View External Url" at bounding box center [759, 436] width 93 height 17
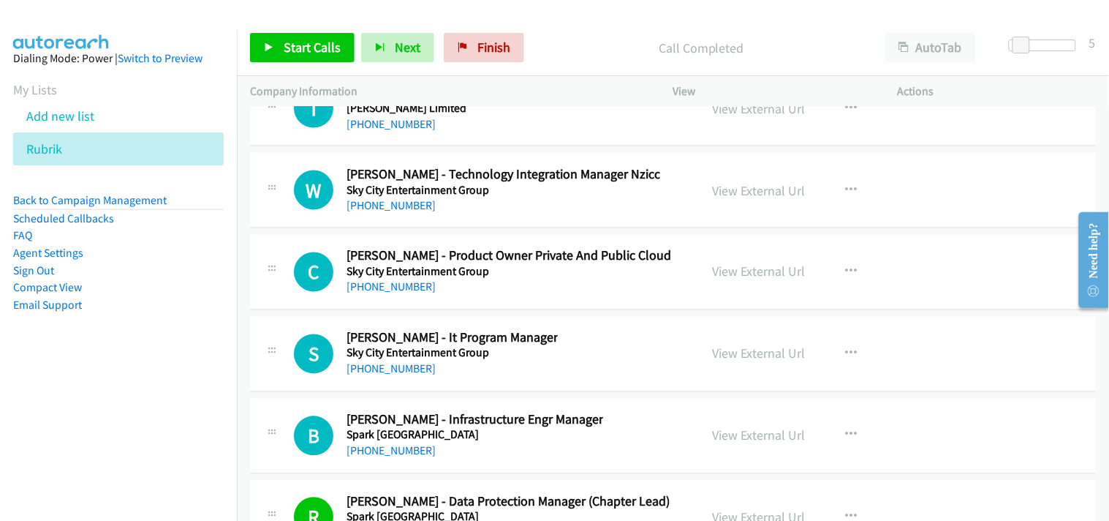
scroll to position [36180, 0]
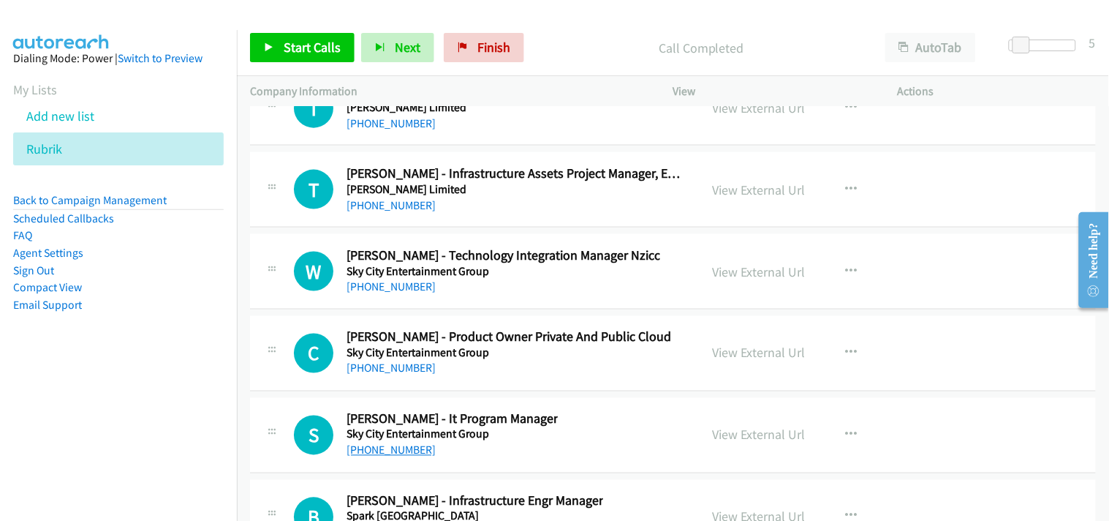
click at [381, 457] on link "+64 21 676 451" at bounding box center [391, 450] width 89 height 14
click at [616, 41] on p "Call Completed" at bounding box center [701, 48] width 315 height 20
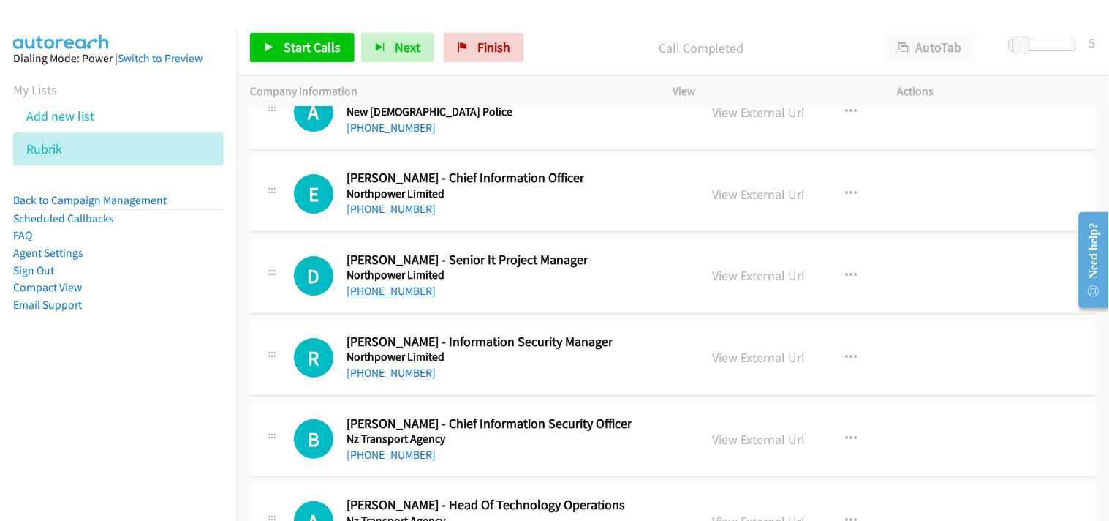
scroll to position [34213, 0]
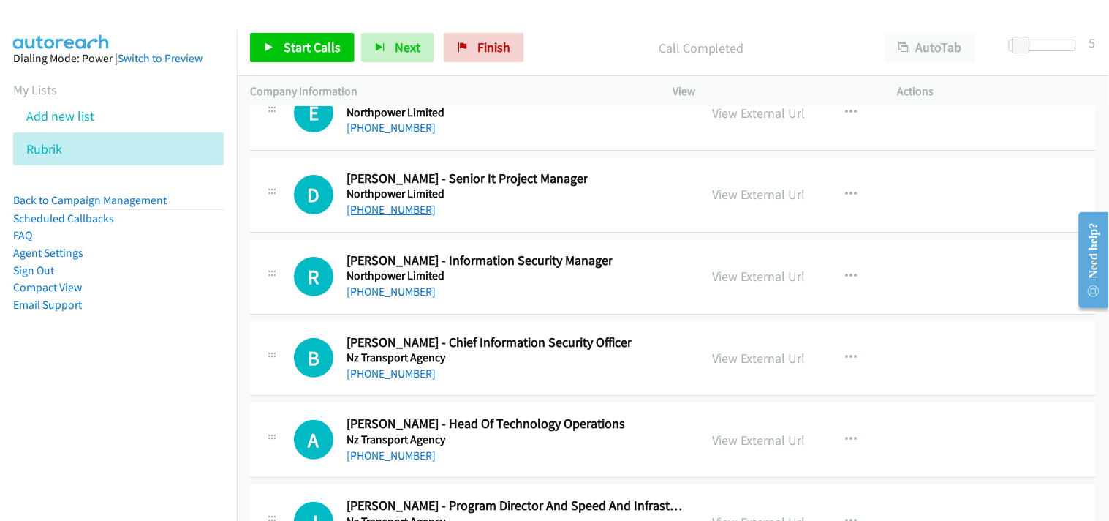
click at [377, 216] on link "+64 21 241 8617" at bounding box center [391, 210] width 89 height 14
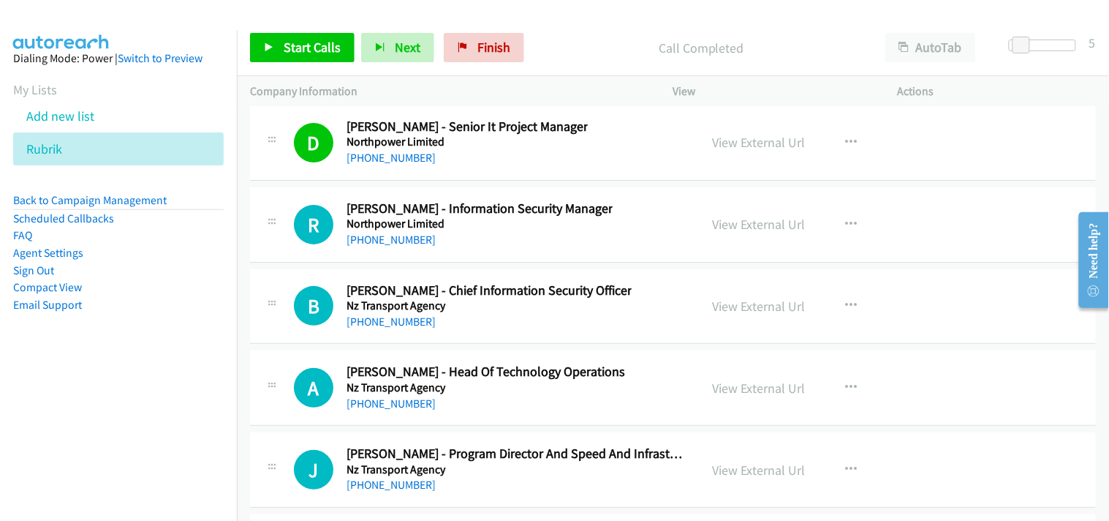
scroll to position [34294, 0]
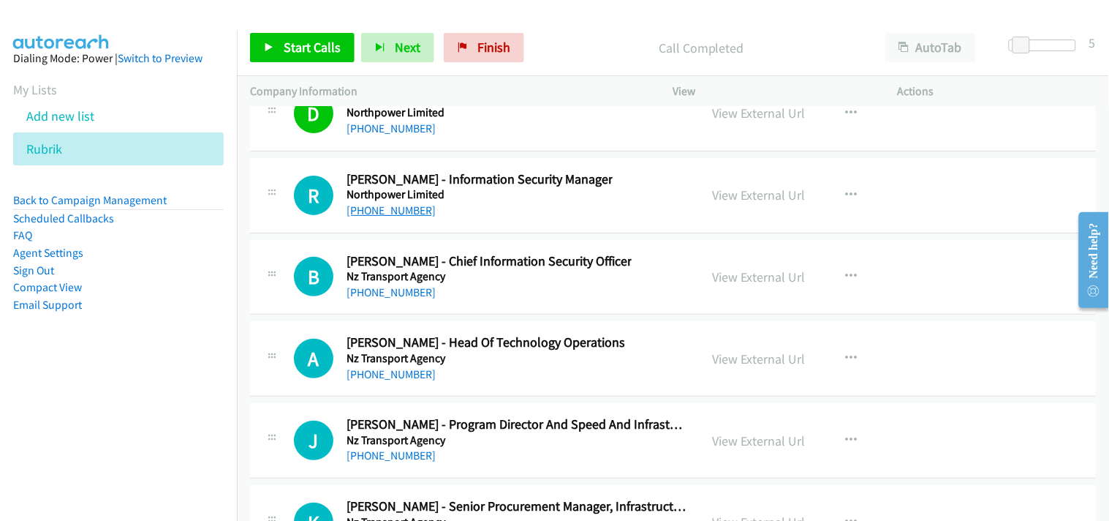
click at [359, 217] on link "+64 21 816 914" at bounding box center [391, 210] width 89 height 14
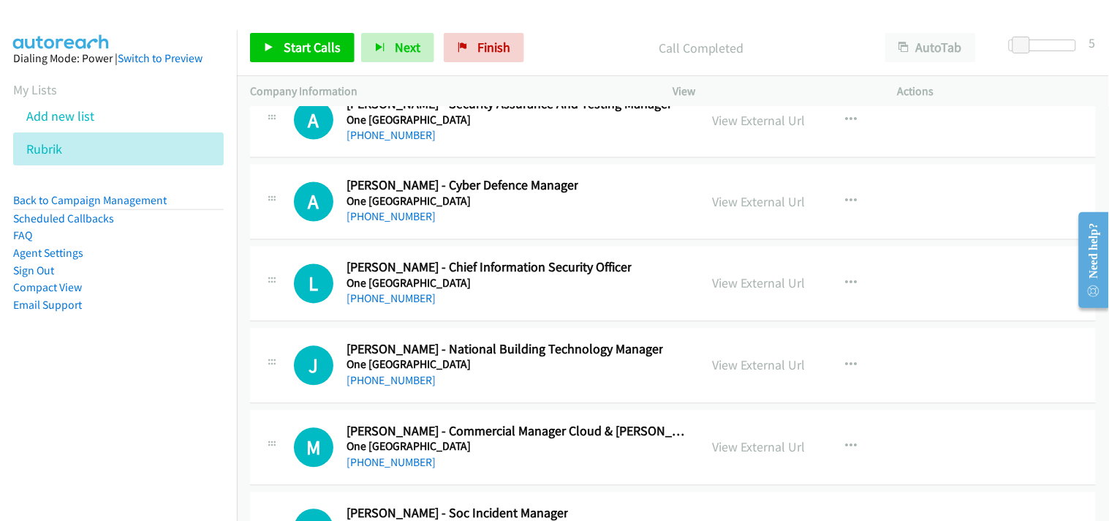
scroll to position [34944, 0]
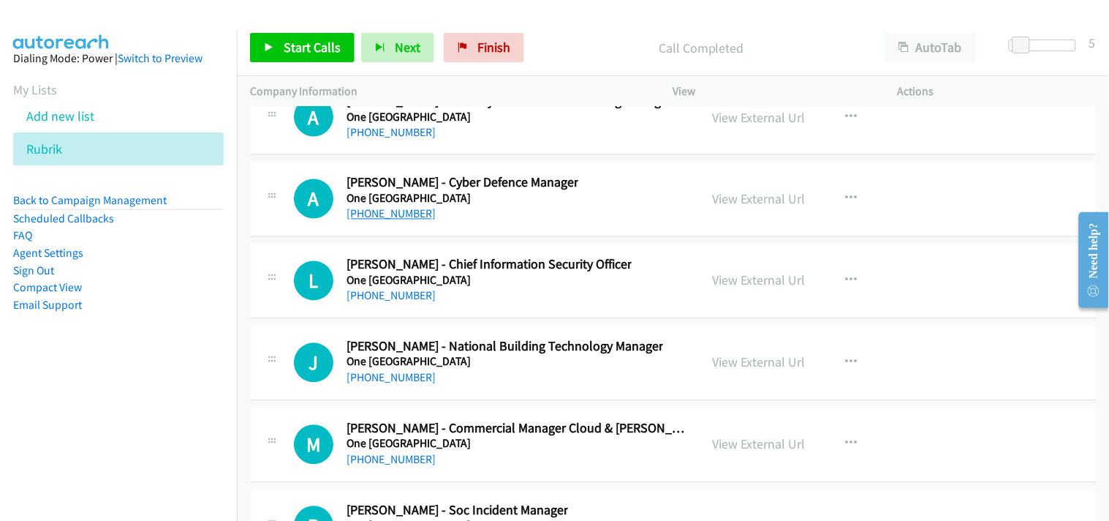
click at [371, 221] on link "+64 22 345 8748" at bounding box center [391, 214] width 89 height 14
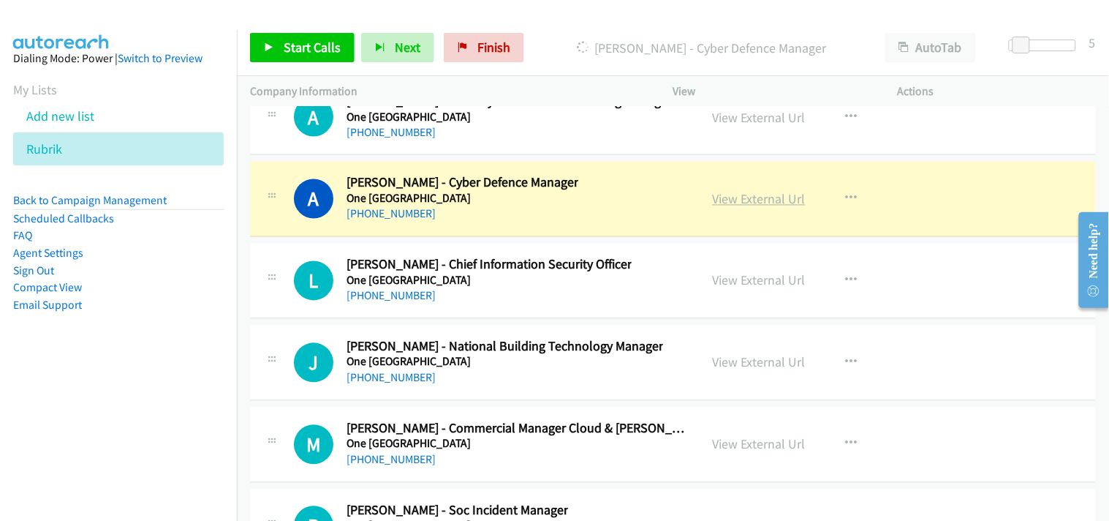
click at [755, 208] on link "View External Url" at bounding box center [759, 199] width 93 height 17
